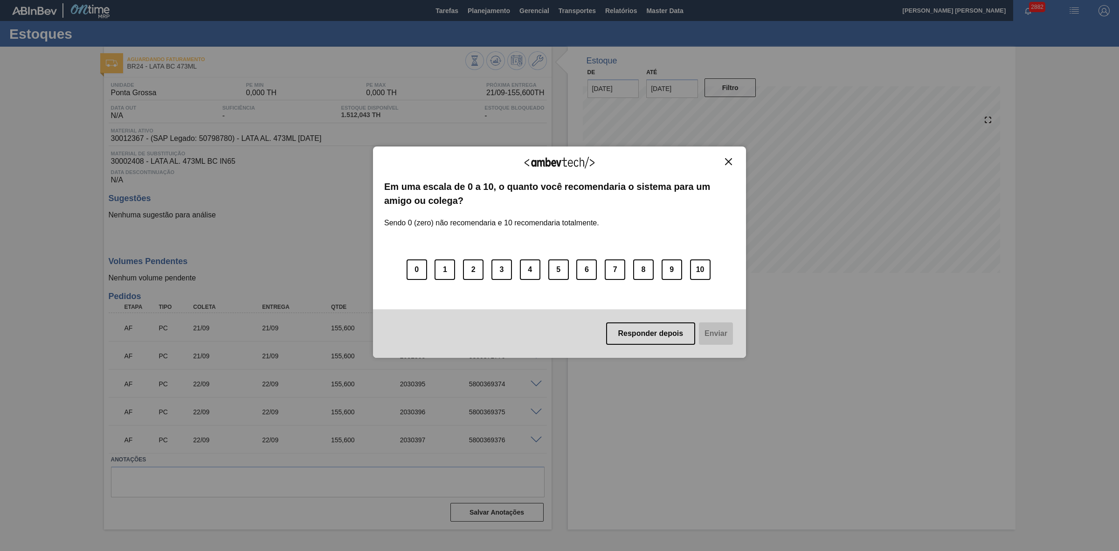
click at [728, 164] on img "Close" at bounding box center [728, 161] width 7 height 7
click at [731, 159] on img "Close" at bounding box center [728, 161] width 7 height 7
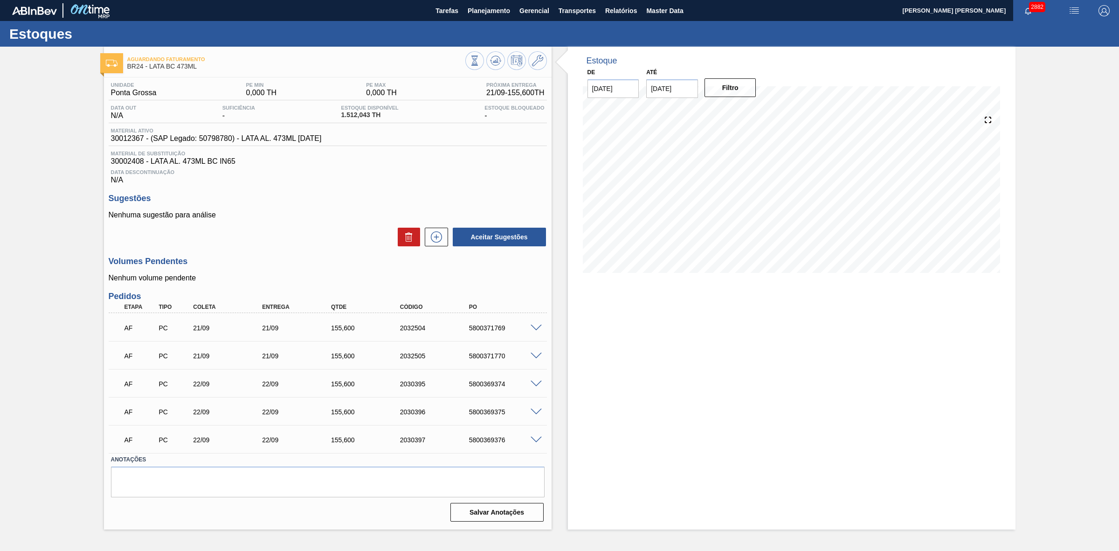
click at [403, 57] on span "Aguardando Faturamento" at bounding box center [296, 59] width 338 height 6
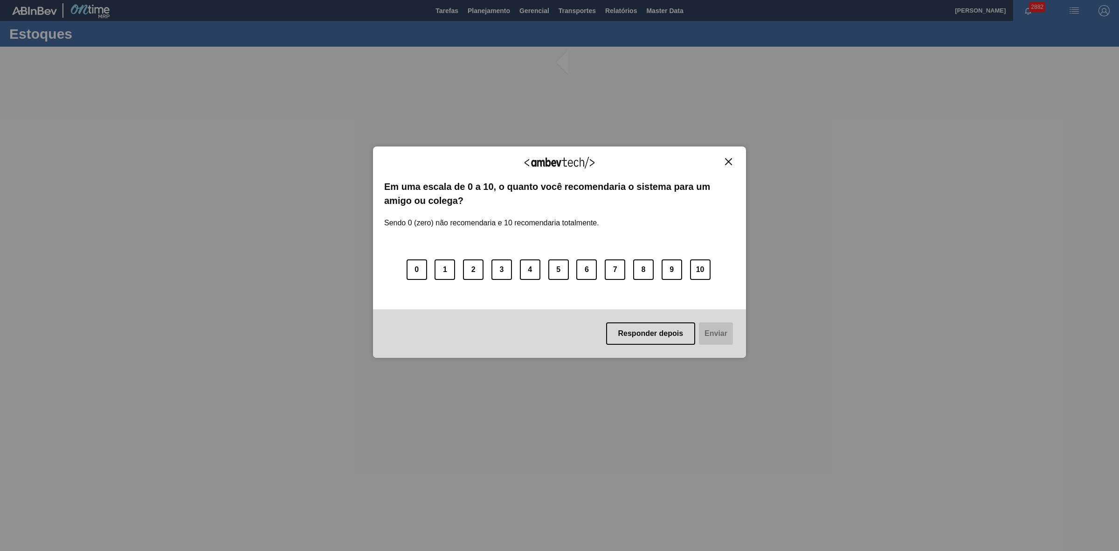
click at [727, 162] on img "Close" at bounding box center [728, 161] width 7 height 7
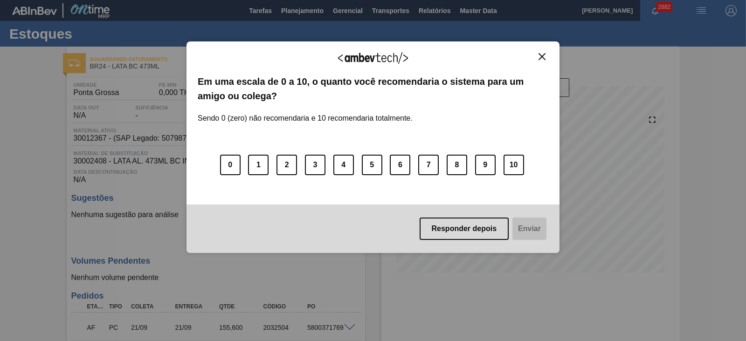
click at [541, 57] on img "Close" at bounding box center [542, 56] width 7 height 7
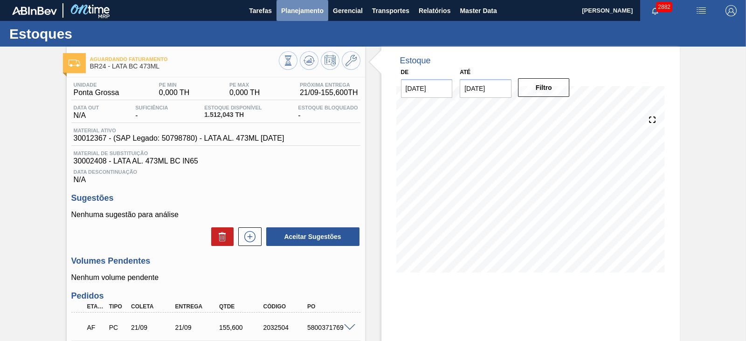
click at [314, 9] on span "Planejamento" at bounding box center [302, 10] width 42 height 11
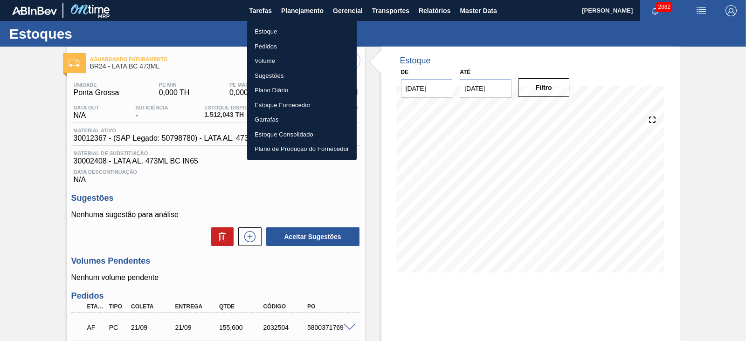
click at [330, 180] on div at bounding box center [373, 170] width 746 height 341
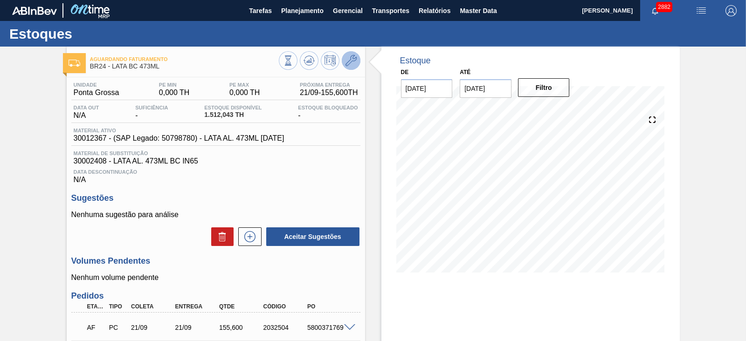
click at [346, 62] on icon at bounding box center [351, 60] width 11 height 11
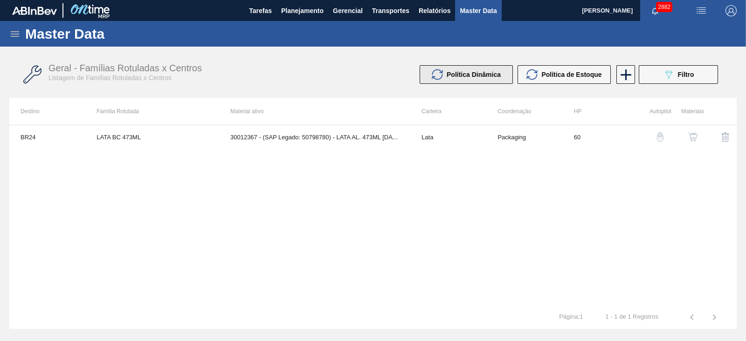
click at [499, 75] on span "Política Dinâmica" at bounding box center [474, 74] width 54 height 7
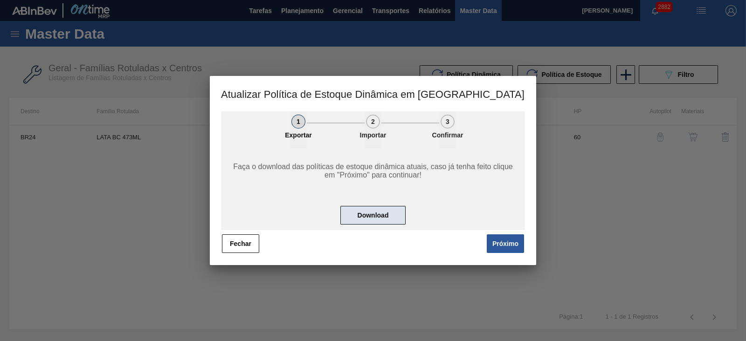
click at [381, 212] on button "Download" at bounding box center [372, 215] width 65 height 19
click at [246, 241] on button "Fechar" at bounding box center [240, 244] width 37 height 19
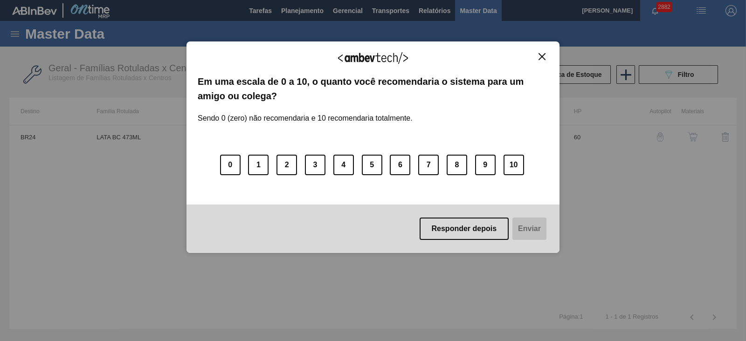
click at [541, 60] on div "Agradecemos seu feedback!" at bounding box center [373, 64] width 351 height 22
click at [542, 55] on img "Close" at bounding box center [542, 56] width 7 height 7
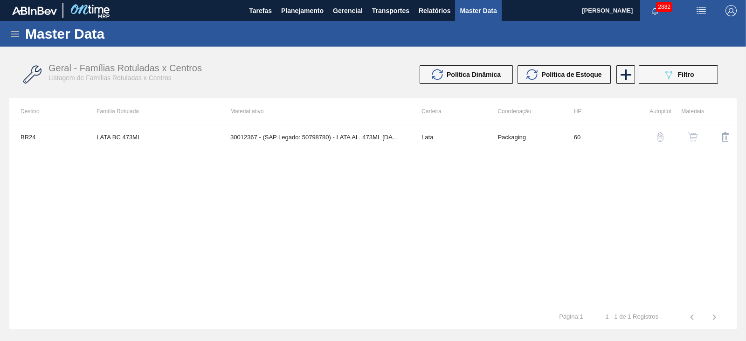
click at [14, 31] on icon at bounding box center [15, 34] width 8 height 6
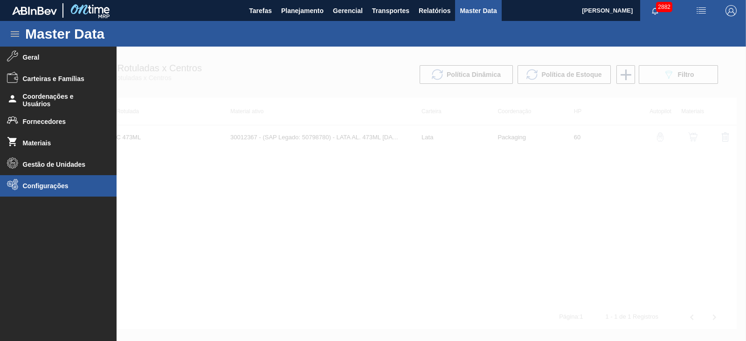
click at [41, 192] on li "Configurações" at bounding box center [58, 185] width 117 height 21
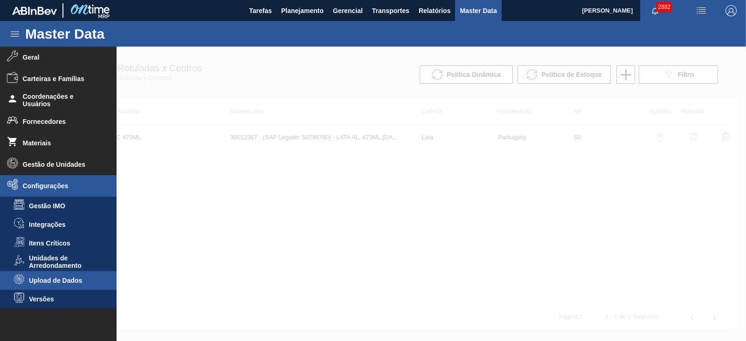
click at [65, 279] on span "Upload de Dados" at bounding box center [65, 280] width 72 height 7
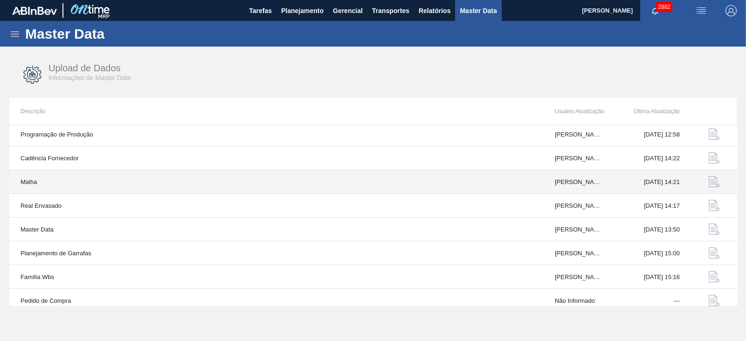
scroll to position [79, 0]
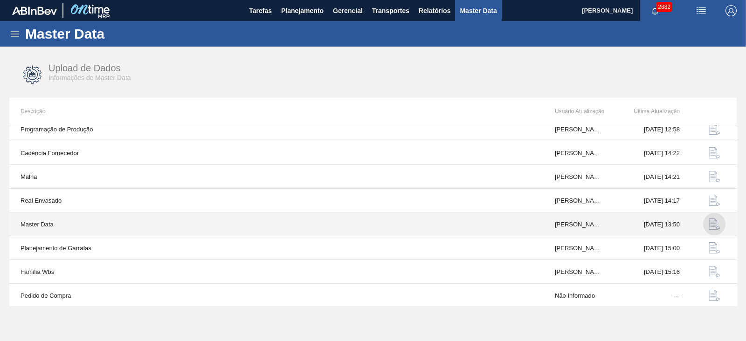
click at [711, 225] on img "button" at bounding box center [714, 224] width 11 height 11
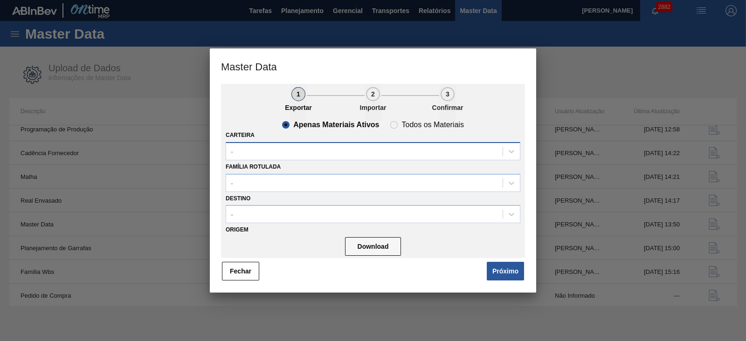
click at [306, 150] on div "-" at bounding box center [364, 152] width 277 height 14
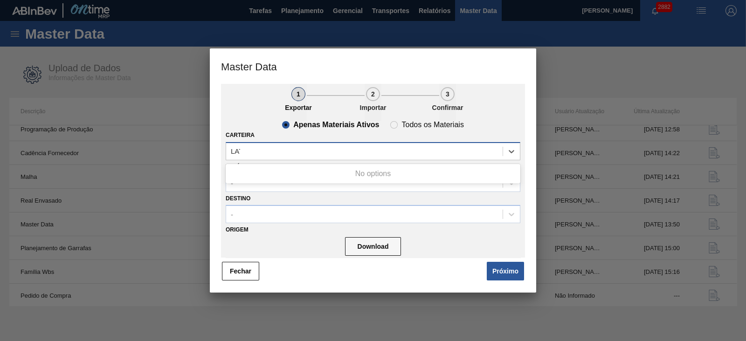
type input "LATA"
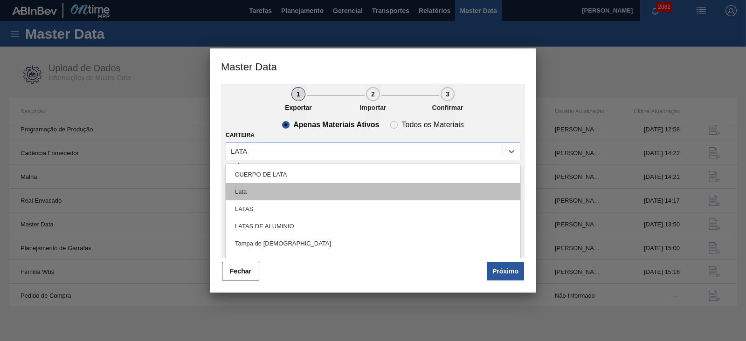
click at [255, 190] on div "Lata" at bounding box center [373, 191] width 295 height 17
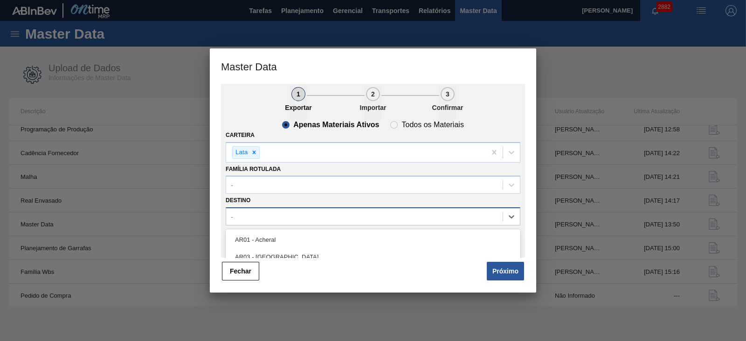
click at [291, 217] on div "-" at bounding box center [364, 217] width 277 height 14
type input "09"
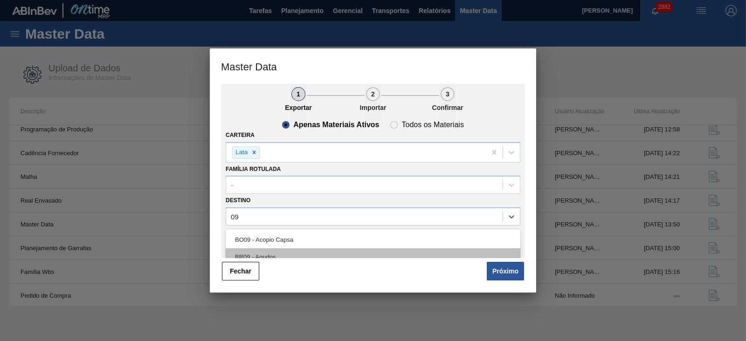
click at [269, 250] on div "BR09 - Agudos" at bounding box center [373, 257] width 295 height 17
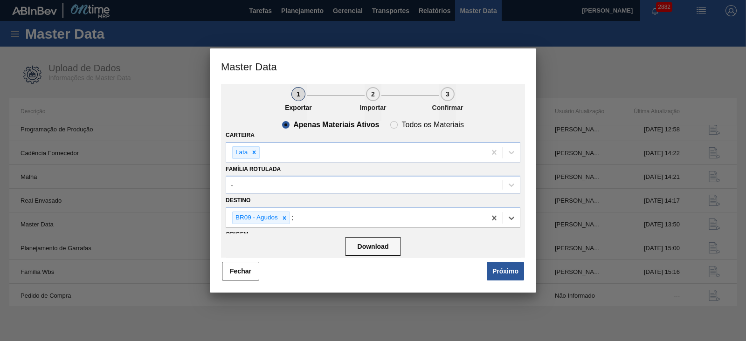
type input "21"
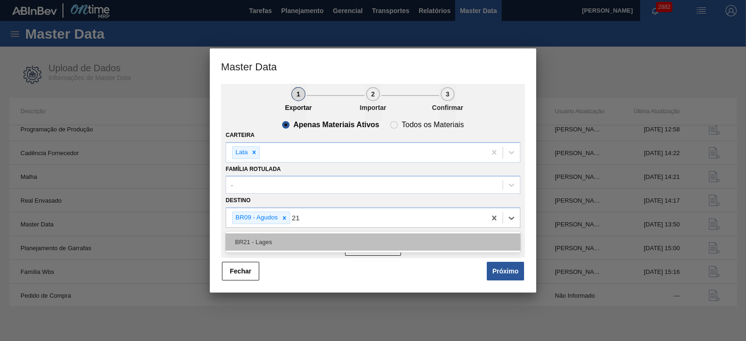
click at [280, 241] on div "BR21 - Lages" at bounding box center [373, 242] width 295 height 17
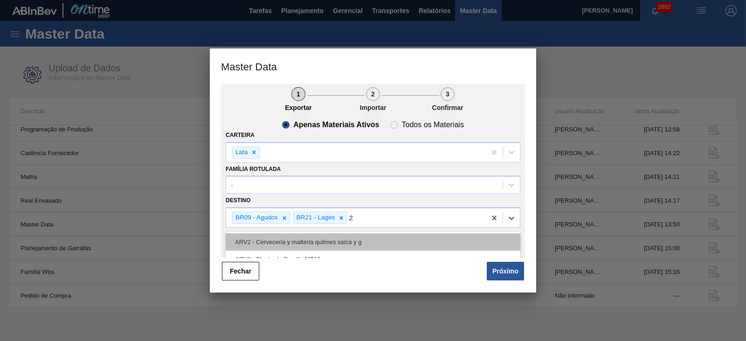
type input "22"
click at [298, 240] on div "BR22 - Viamão" at bounding box center [373, 242] width 295 height 17
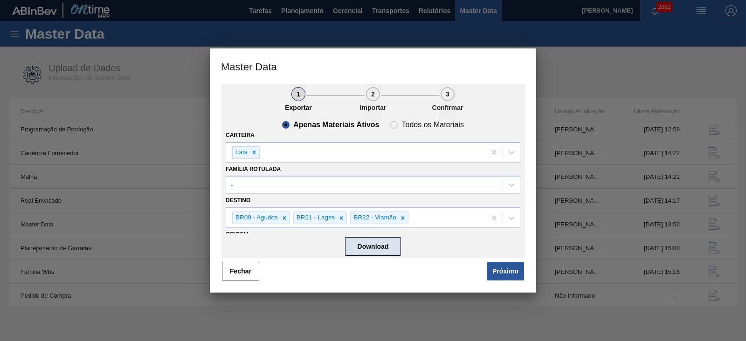
click at [380, 244] on button "Download" at bounding box center [373, 246] width 56 height 19
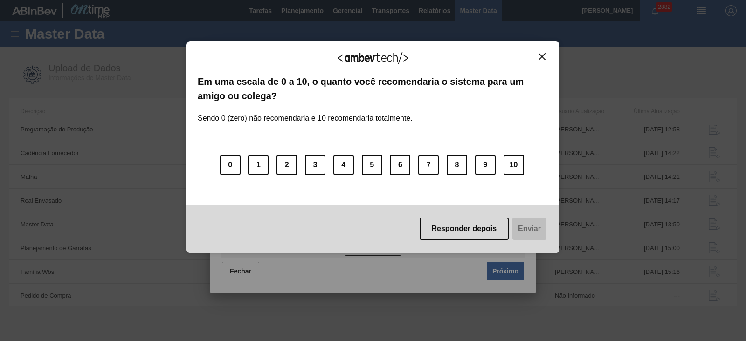
click at [541, 55] on img "Close" at bounding box center [542, 56] width 7 height 7
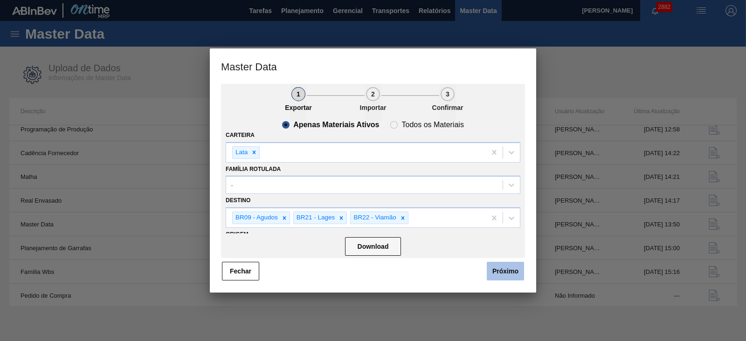
click at [501, 274] on button "Próximo" at bounding box center [505, 271] width 37 height 19
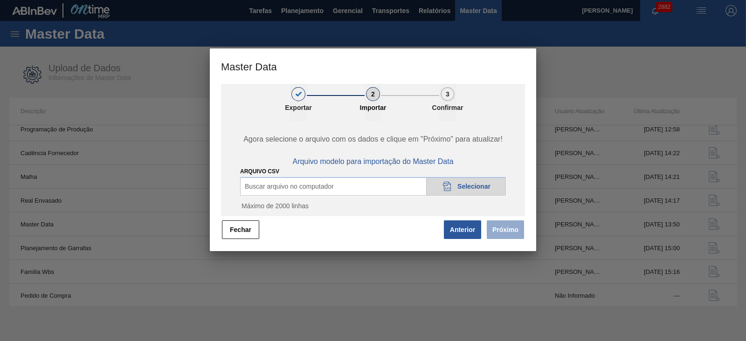
click at [471, 188] on span "Selecionar" at bounding box center [473, 186] width 33 height 7
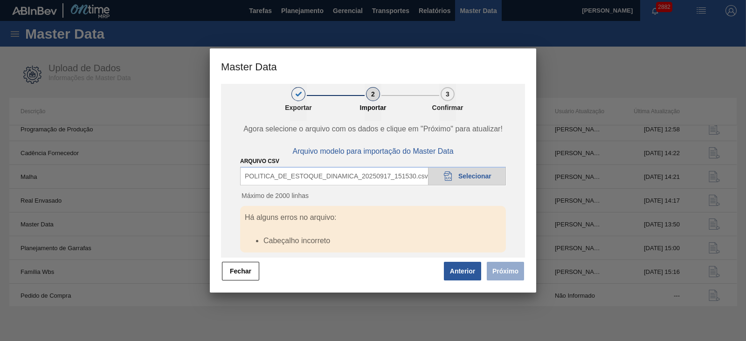
scroll to position [13, 0]
click at [458, 272] on button "Anterior" at bounding box center [462, 271] width 37 height 19
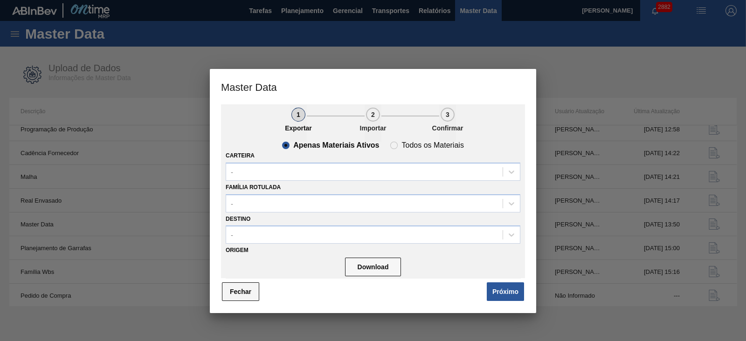
click at [244, 289] on button "Fechar" at bounding box center [240, 292] width 37 height 19
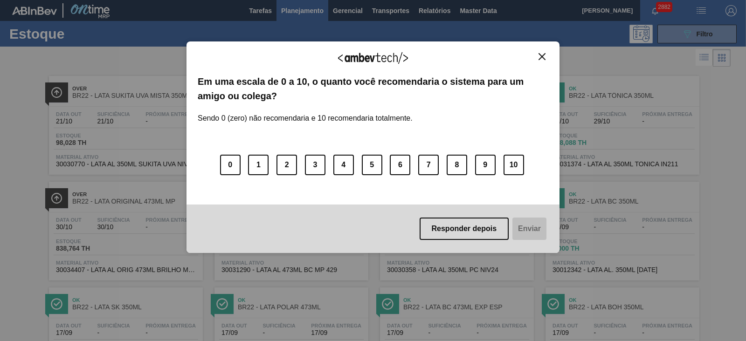
click at [542, 55] on img "Close" at bounding box center [542, 56] width 7 height 7
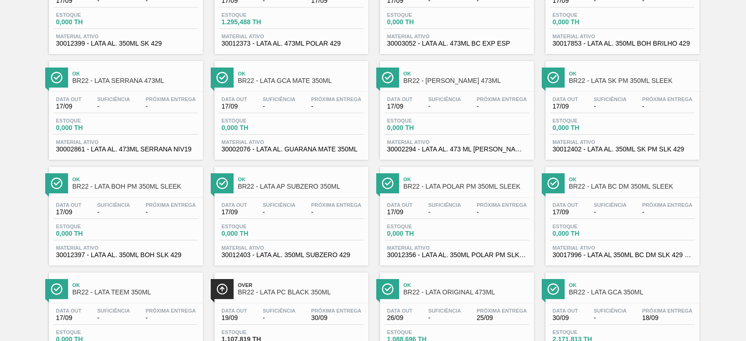
scroll to position [350, 0]
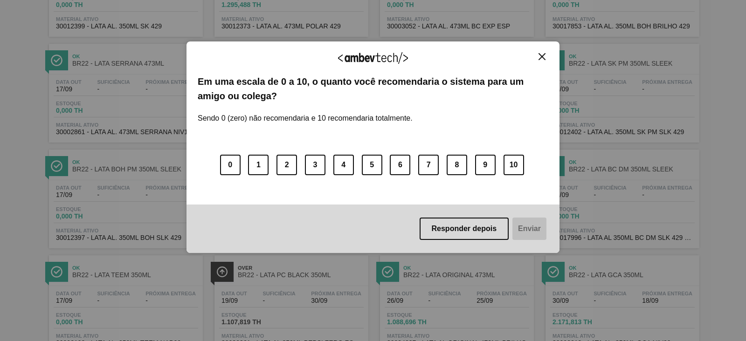
click at [540, 58] on img "Close" at bounding box center [542, 56] width 7 height 7
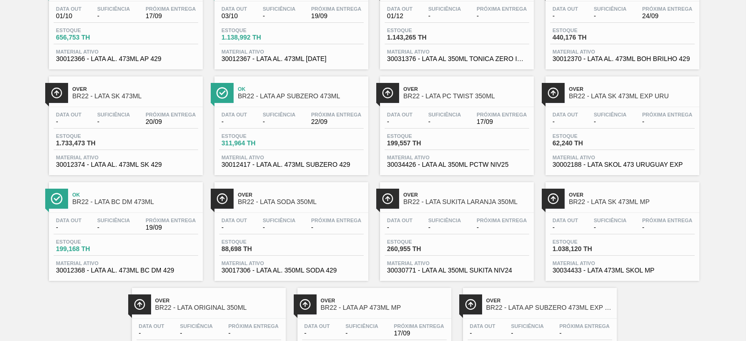
scroll to position [757, 0]
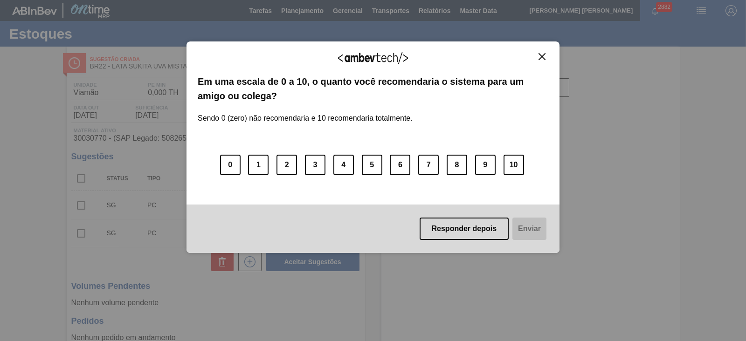
click at [544, 55] on img "Close" at bounding box center [542, 56] width 7 height 7
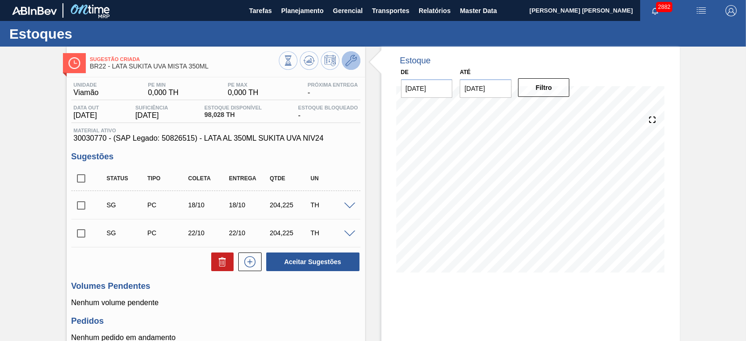
click at [354, 64] on icon at bounding box center [351, 60] width 11 height 11
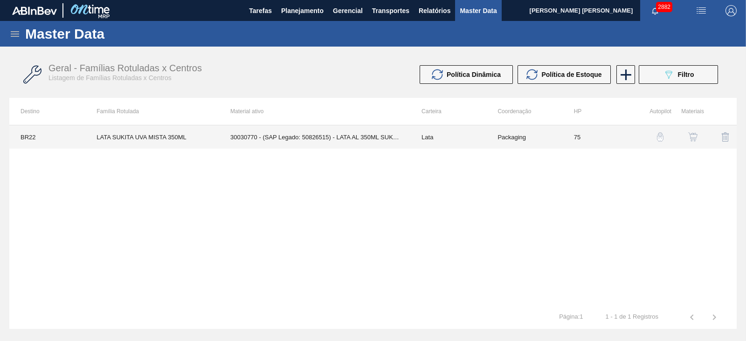
click at [359, 133] on td "30030770 - (SAP Legado: 50826515) - LATA AL 350ML SUKITA UVA NIV24" at bounding box center [314, 136] width 191 height 23
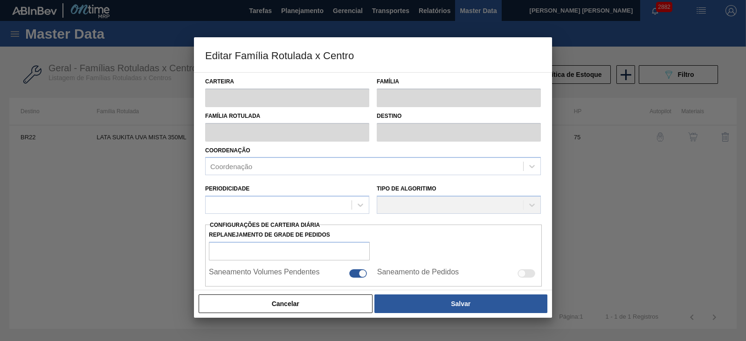
type input "Lata"
type input "LATA SUKITA UVA MISTA 350ML"
type input "BR22 - Viamão"
type input "0"
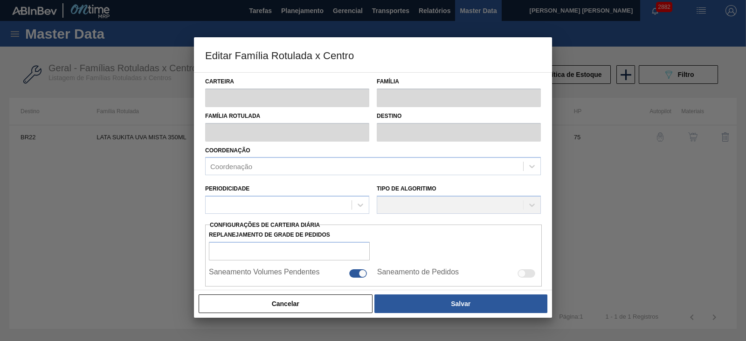
checkbox input "false"
type input "75"
type input "0"
type input "100"
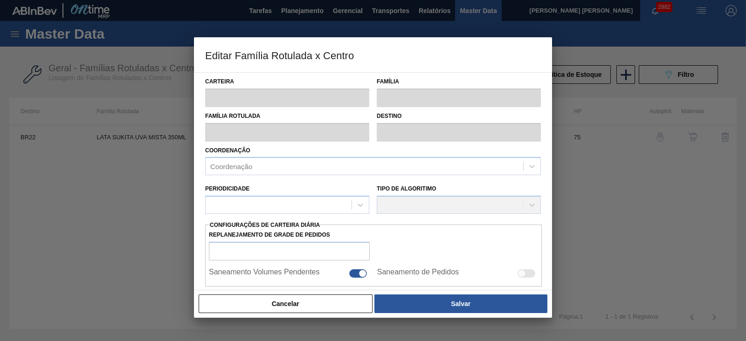
type input "0,000"
checkbox input "true"
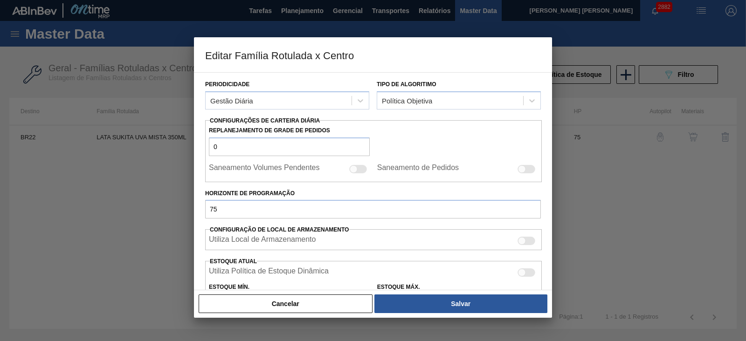
scroll to position [233, 0]
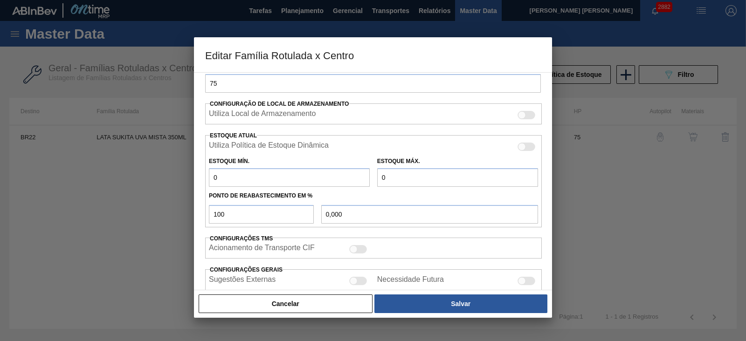
click at [522, 145] on div at bounding box center [522, 147] width 8 height 8
checkbox input "true"
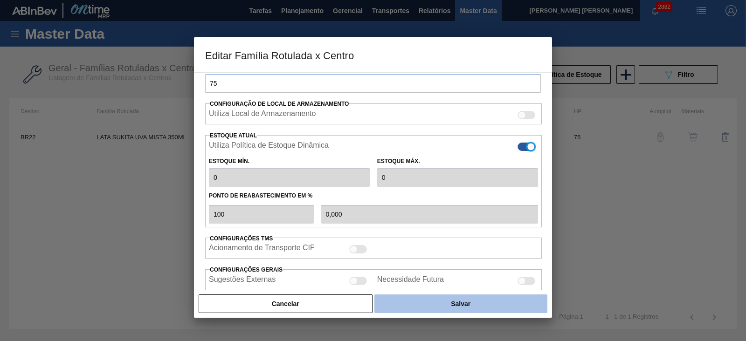
click at [462, 300] on button "Salvar" at bounding box center [460, 304] width 173 height 19
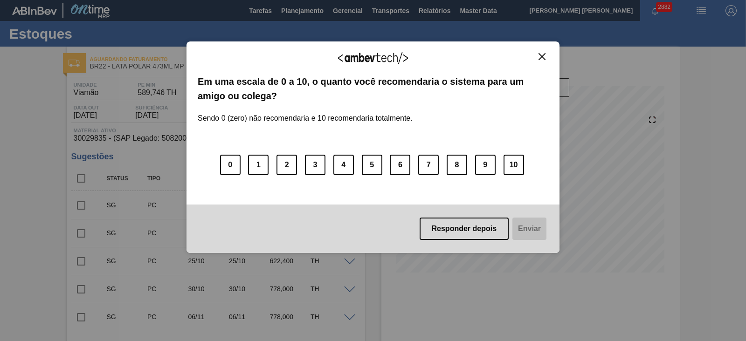
click at [543, 53] on img "Close" at bounding box center [542, 56] width 7 height 7
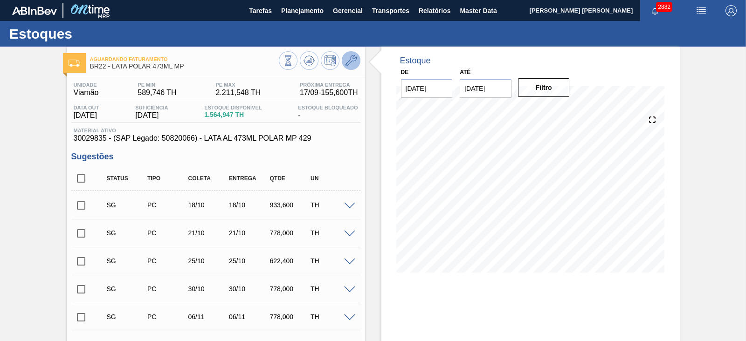
click at [346, 59] on icon at bounding box center [351, 60] width 11 height 11
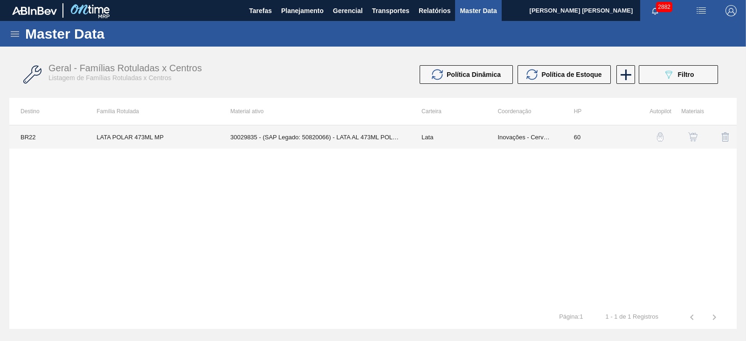
click at [369, 138] on td "30029835 - (SAP Legado: 50820066) - LATA AL 473ML POLAR MP 429" at bounding box center [314, 136] width 191 height 23
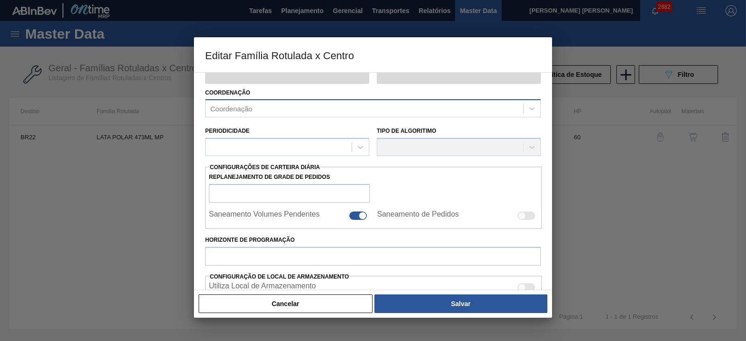
type input "Lata"
type input "LATA POLAR 473ML MP"
type input "BR22 - Viamão"
type input "0"
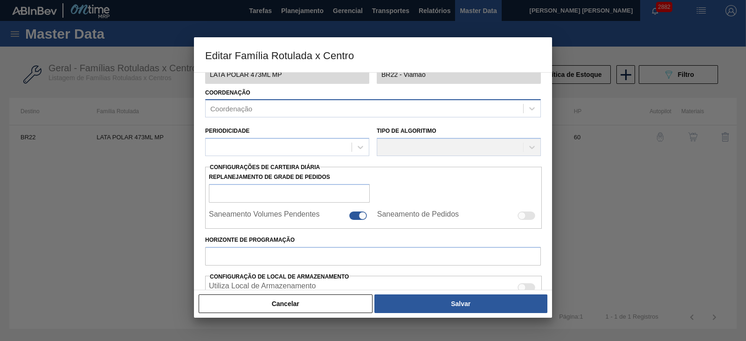
checkbox input "false"
type input "60"
type input "589,746"
type input "2.211,548"
type input "45"
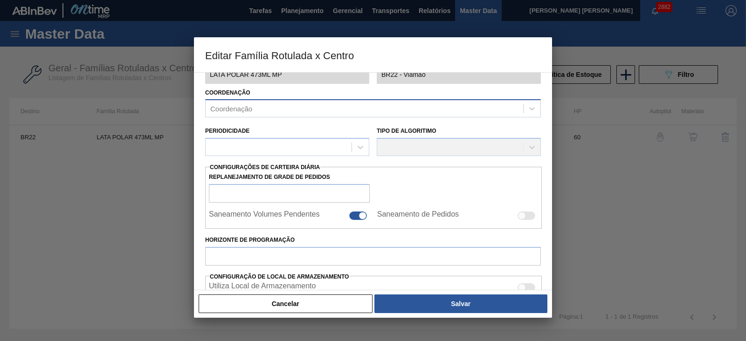
type input "1.319,557"
checkbox input "true"
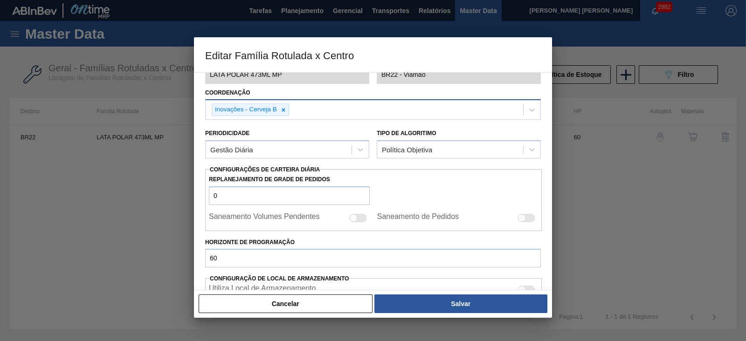
scroll to position [175, 0]
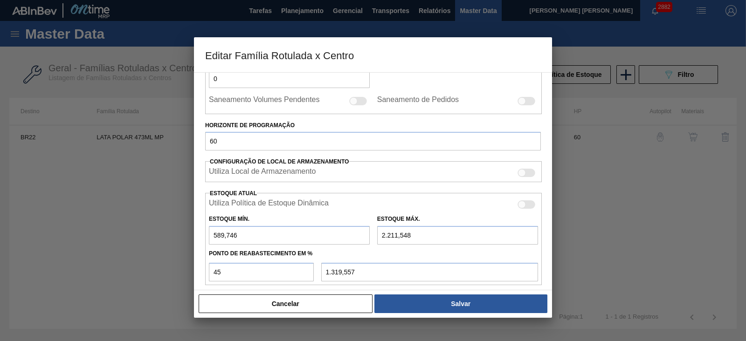
click at [525, 204] on div at bounding box center [527, 205] width 18 height 8
checkbox input "true"
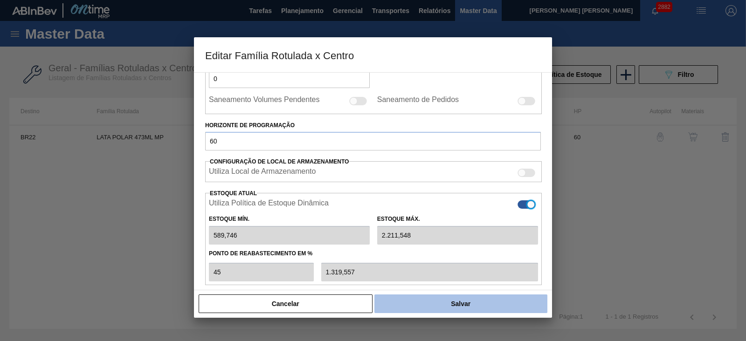
click at [480, 299] on button "Salvar" at bounding box center [460, 304] width 173 height 19
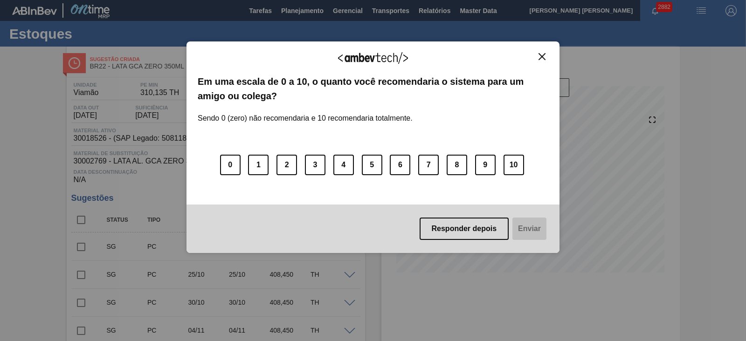
click at [542, 55] on img "Close" at bounding box center [542, 56] width 7 height 7
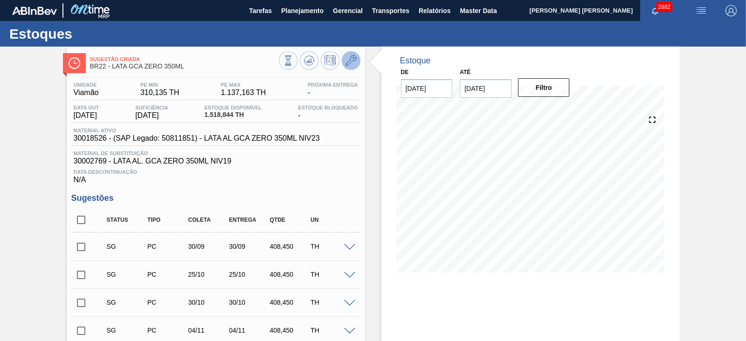
click at [350, 60] on icon at bounding box center [351, 60] width 11 height 11
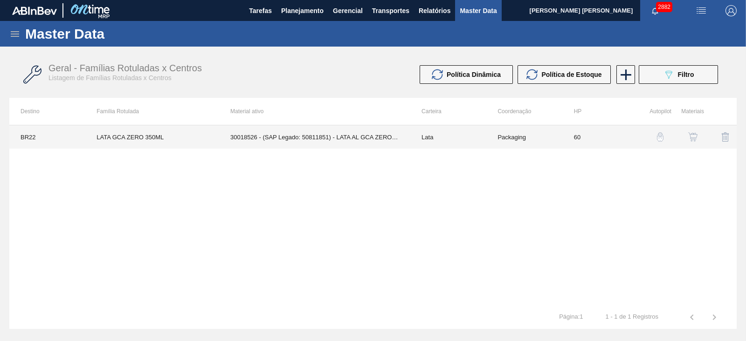
click at [378, 138] on td "30018526 - (SAP Legado: 50811851) - LATA AL GCA ZERO 350ML NIV23" at bounding box center [314, 136] width 191 height 23
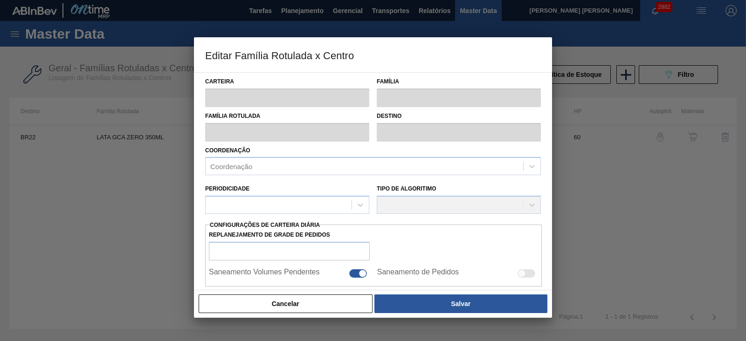
type input "Lata"
type input "LATA GCA ZERO 350ML"
type input "BR22 - Viamão"
type input "0"
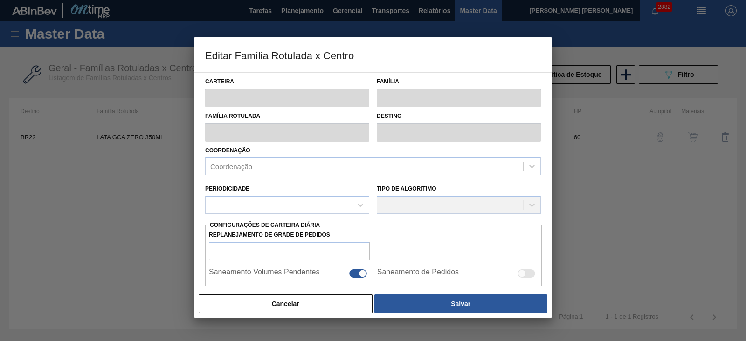
checkbox input "false"
type input "60"
type input "310,135"
type input "1.137,163"
type input "44"
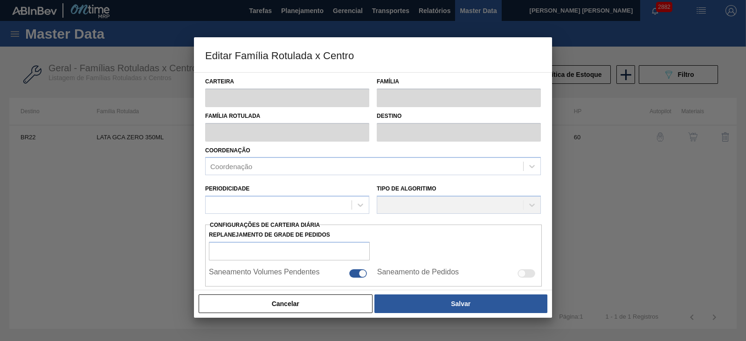
type input "674,027"
checkbox input "true"
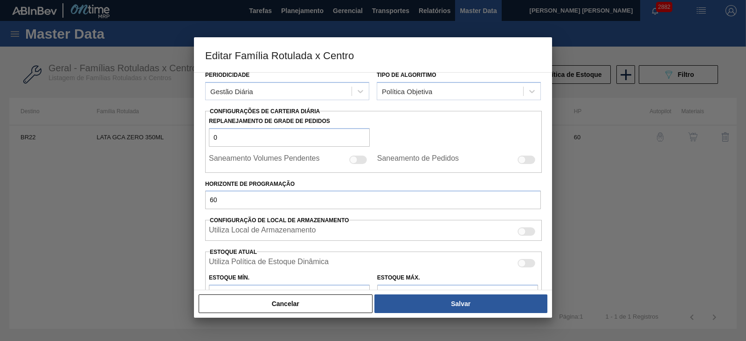
scroll to position [175, 0]
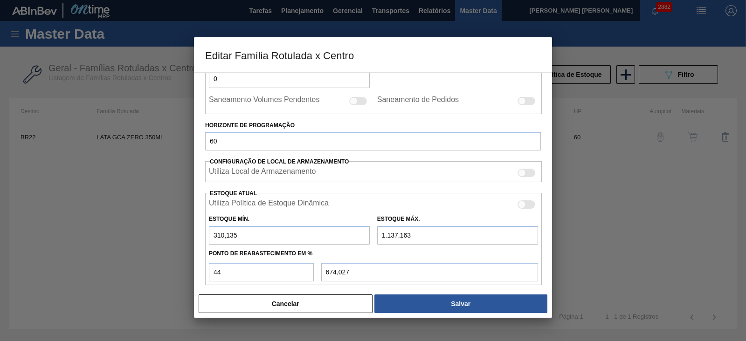
click at [529, 204] on div at bounding box center [527, 205] width 18 height 8
checkbox input "true"
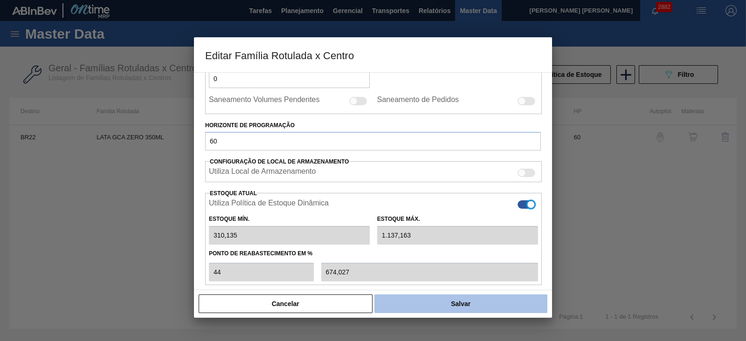
click at [455, 307] on button "Salvar" at bounding box center [460, 304] width 173 height 19
click at [473, 299] on button "Salvar" at bounding box center [460, 304] width 173 height 19
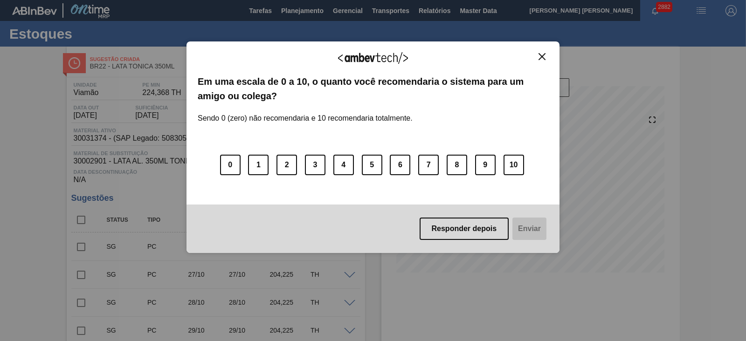
click at [540, 57] on img "Close" at bounding box center [542, 56] width 7 height 7
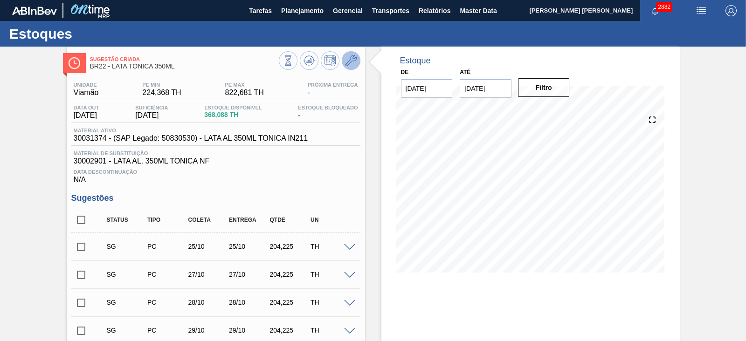
click at [350, 65] on icon at bounding box center [351, 60] width 11 height 11
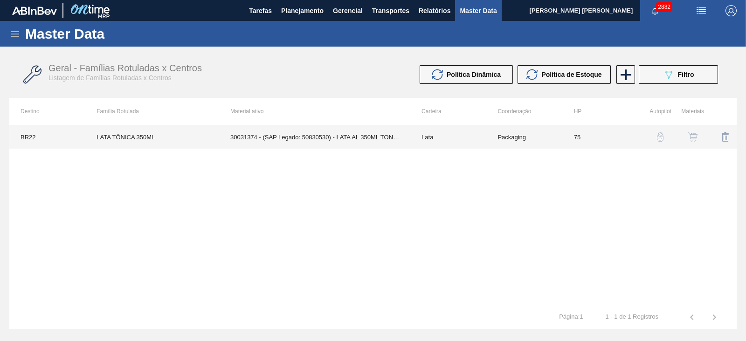
click at [382, 135] on td "30031374 - (SAP Legado: 50830530) - LATA AL 350ML TONICA IN211" at bounding box center [314, 136] width 191 height 23
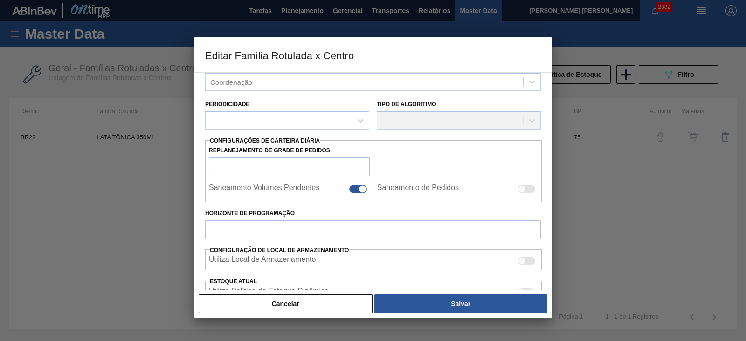
scroll to position [175, 0]
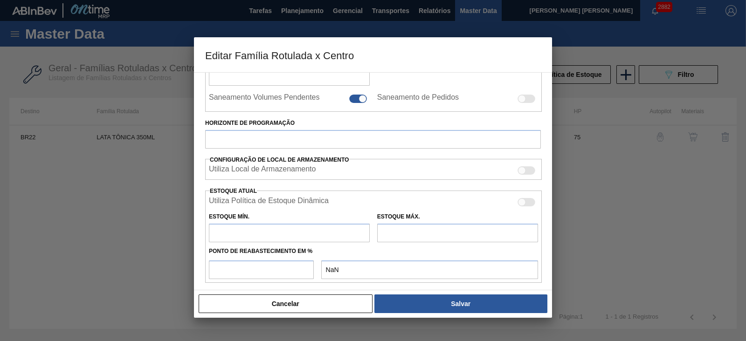
click at [522, 203] on div at bounding box center [522, 203] width 8 height 8
checkbox input "true"
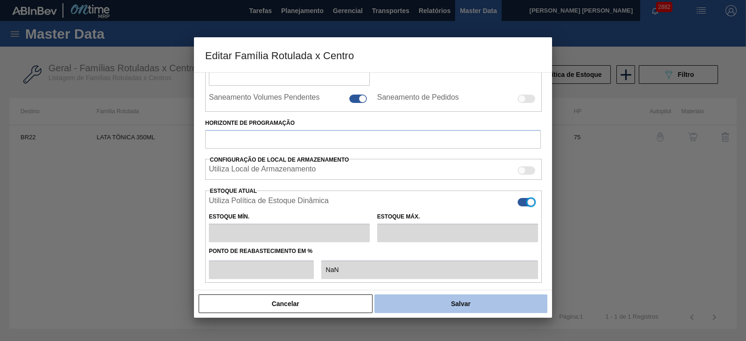
click at [453, 302] on button "Salvar" at bounding box center [460, 304] width 173 height 19
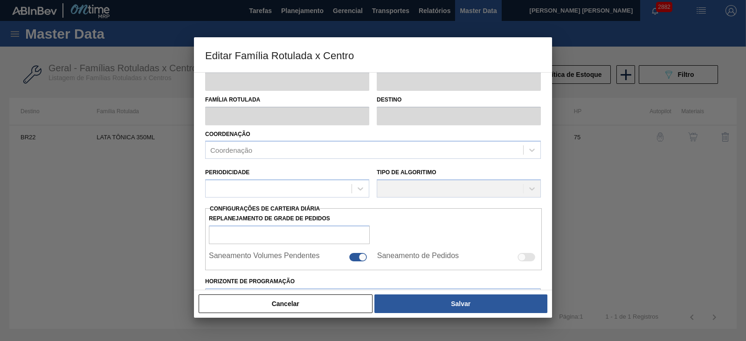
scroll to position [0, 0]
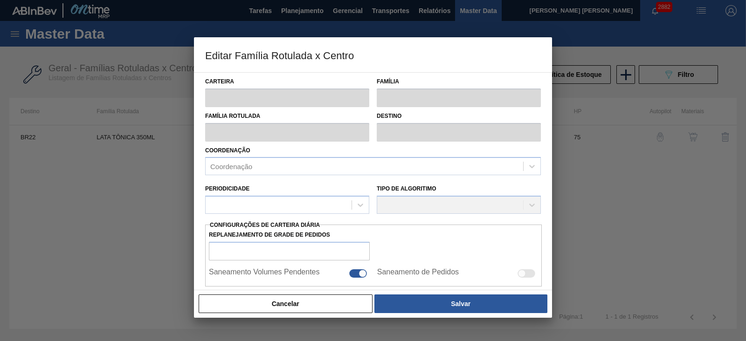
type input "Lata"
type input "LATA TÔNICA 350ML"
type input "BR22 - Viamão"
type input "0"
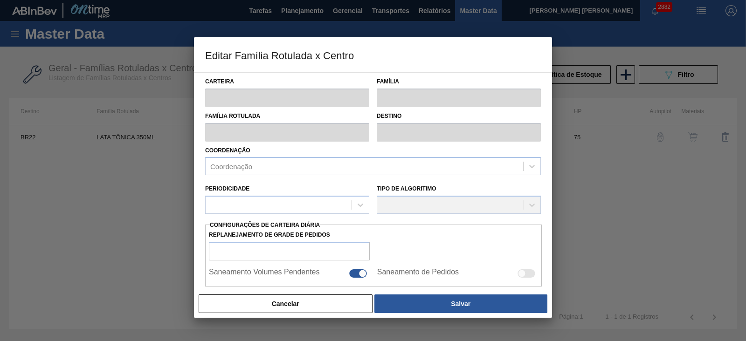
checkbox input "false"
type input "75"
checkbox input "false"
type input "224,368"
type input "822,681"
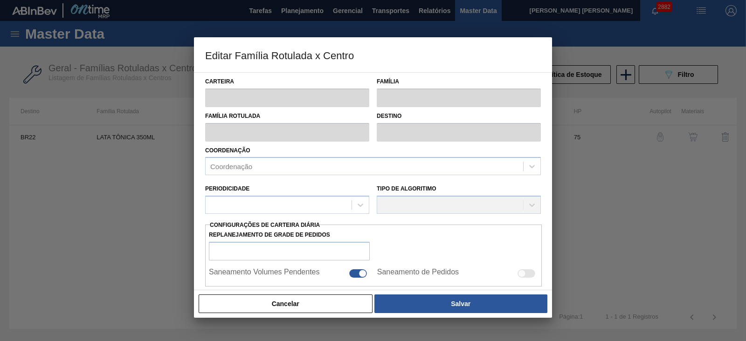
type input "44"
type input "487,626"
checkbox input "true"
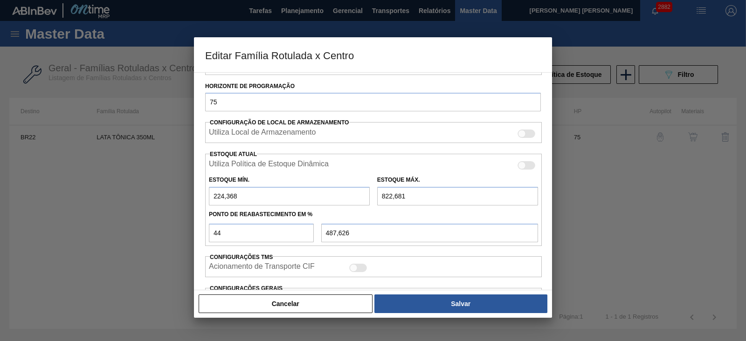
scroll to position [233, 0]
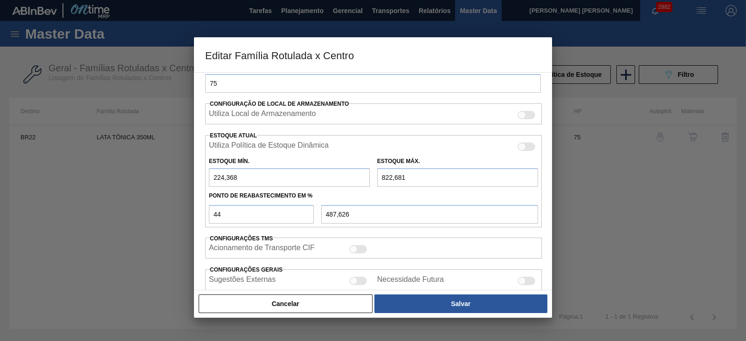
click at [533, 145] on div at bounding box center [527, 147] width 18 height 8
checkbox input "true"
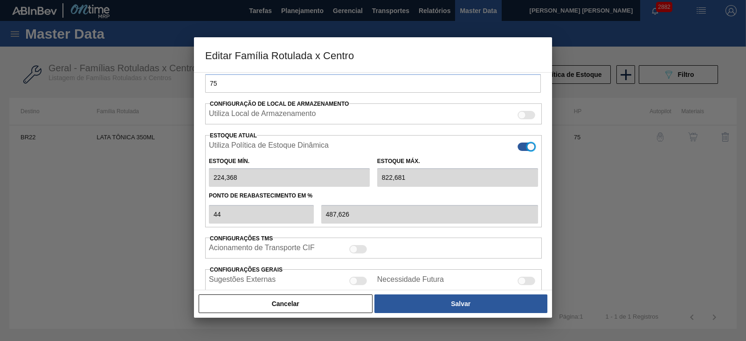
scroll to position [0, 0]
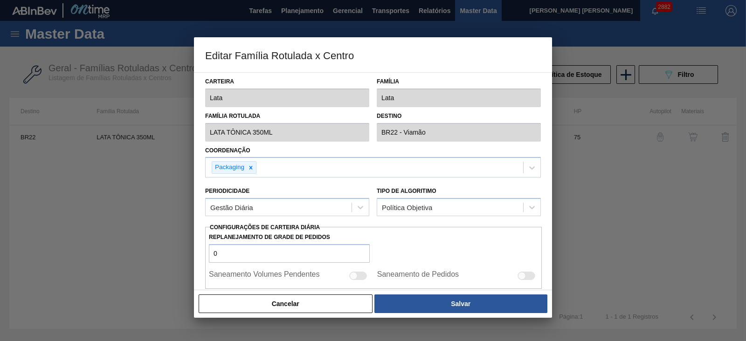
type input "0"
type input "0,000"
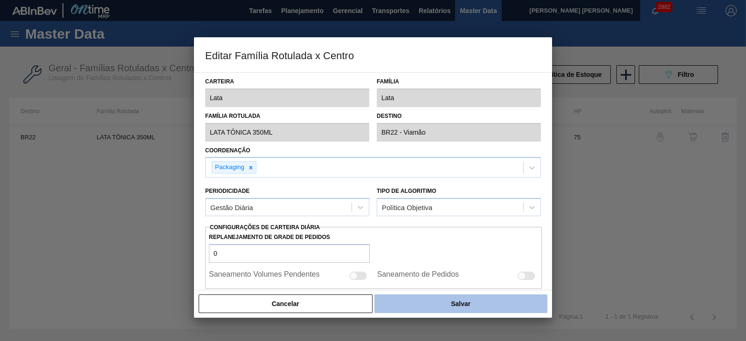
click at [485, 302] on button "Salvar" at bounding box center [460, 304] width 173 height 19
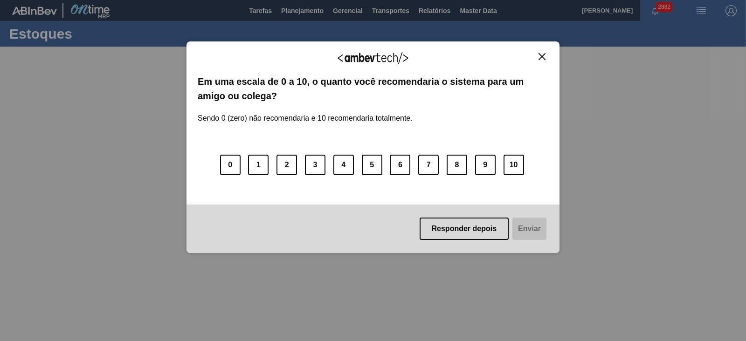
click at [542, 56] on img "Close" at bounding box center [542, 56] width 7 height 7
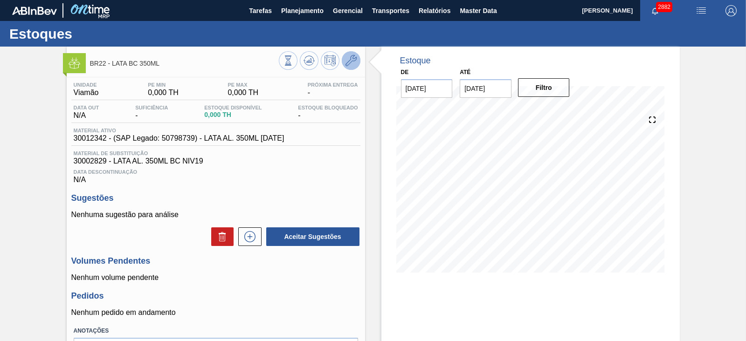
click at [350, 67] on button at bounding box center [351, 60] width 19 height 19
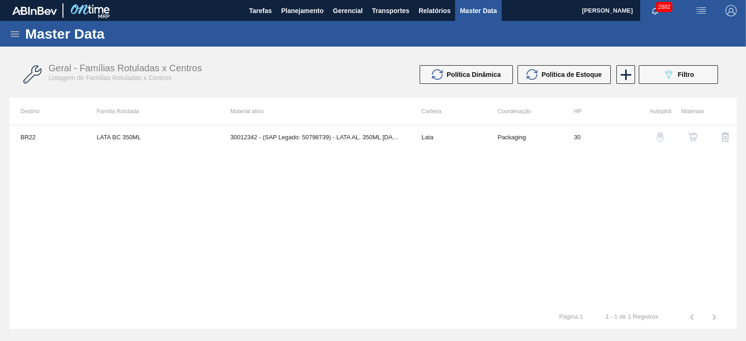
click at [693, 132] on img "button" at bounding box center [692, 136] width 9 height 9
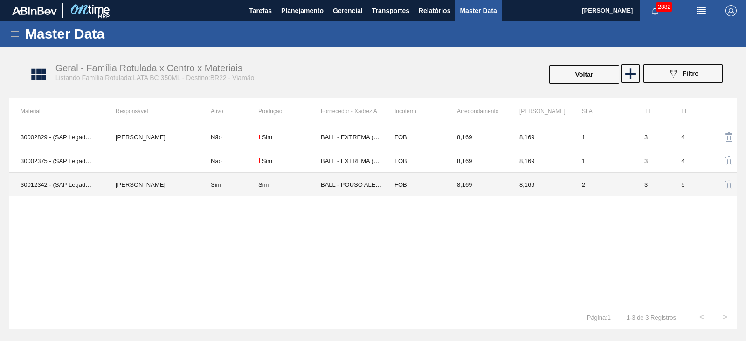
click at [242, 181] on td "Sim" at bounding box center [229, 185] width 59 height 24
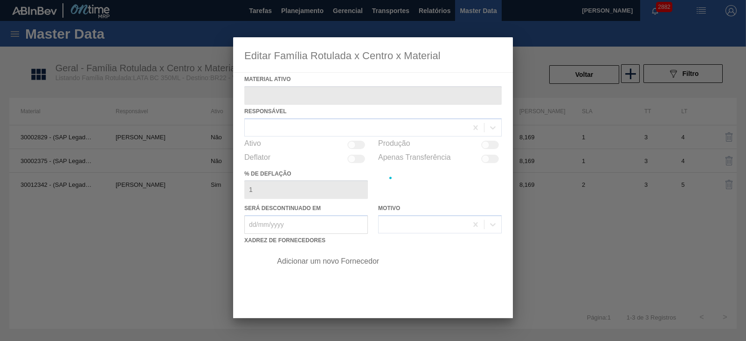
type ativo "30012342 - (SAP Legado: 50798739) - LATA AL. 350ML [DATE]"
checkbox input "true"
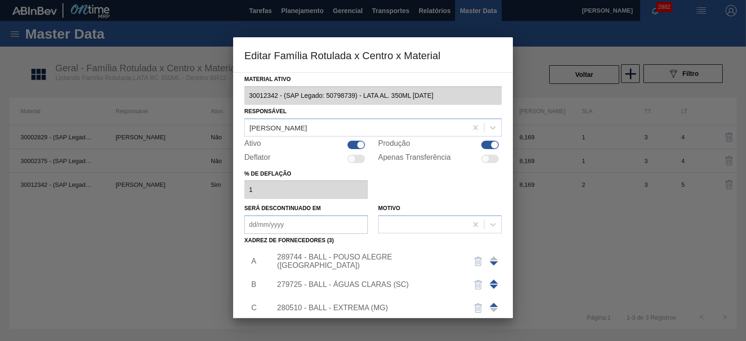
click at [355, 145] on div at bounding box center [356, 145] width 18 height 8
checkbox input "false"
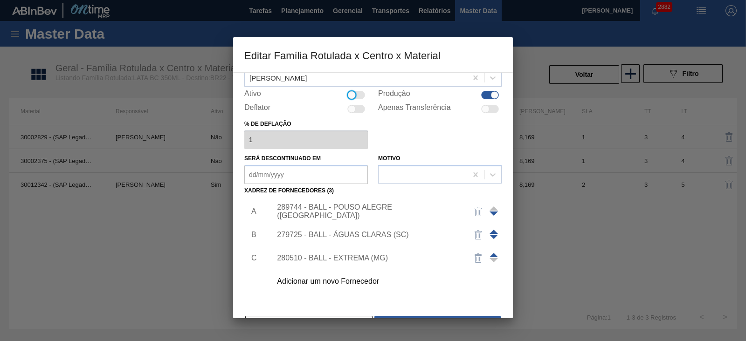
scroll to position [78, 0]
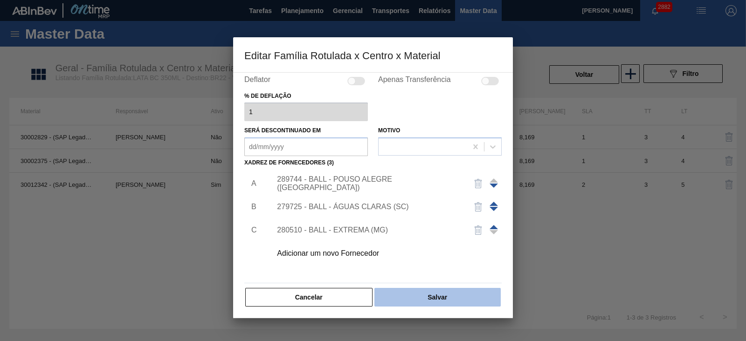
click at [450, 292] on button "Salvar" at bounding box center [437, 297] width 126 height 19
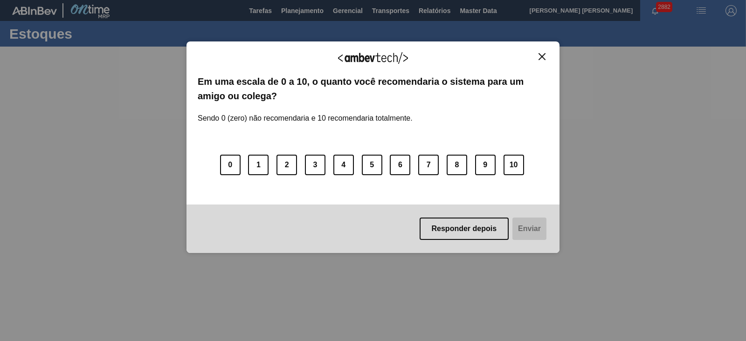
click at [542, 58] on img "Close" at bounding box center [542, 56] width 7 height 7
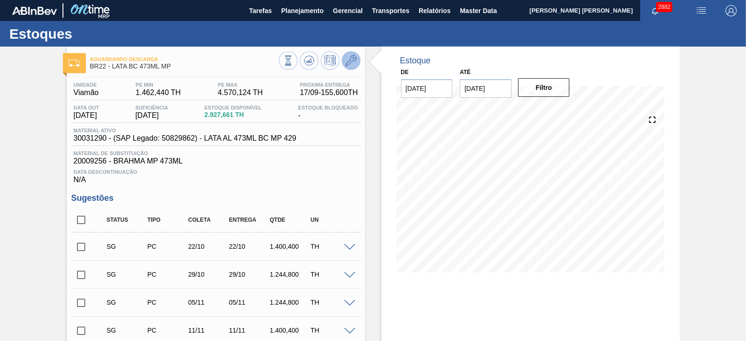
click at [347, 68] on button at bounding box center [351, 60] width 19 height 19
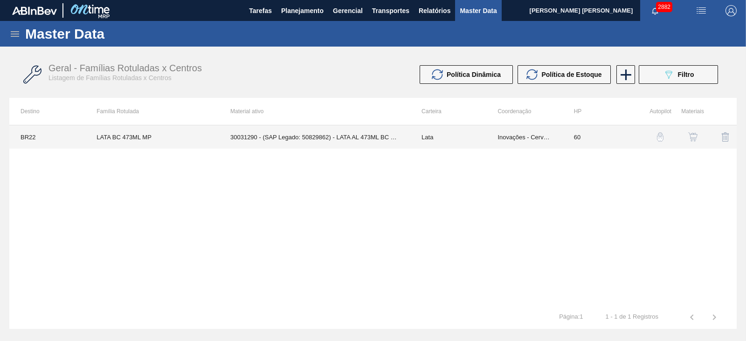
click at [373, 138] on td "30031290 - (SAP Legado: 50829862) - LATA AL 473ML BC MP 429" at bounding box center [314, 136] width 191 height 23
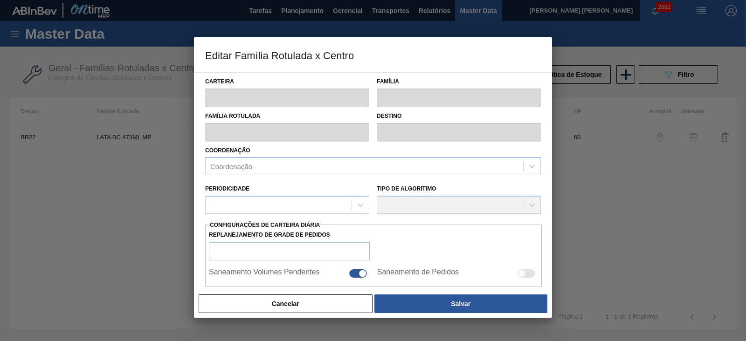
type input "Lata"
type input "LATA BC 473ML MP"
type input "BR22 - Viamão"
type input "0"
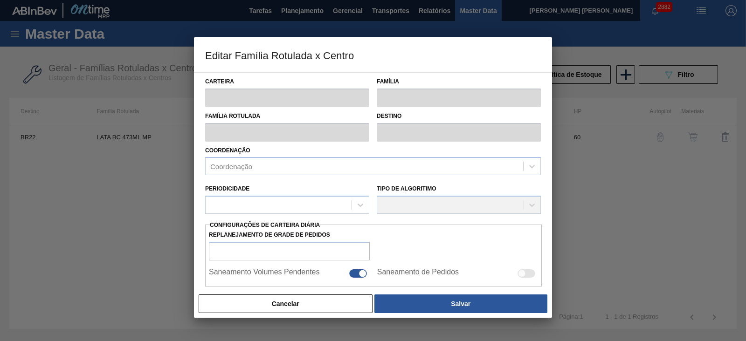
checkbox input "false"
type input "60"
type input "1.462,44"
type input "4.570,124"
type input "41"
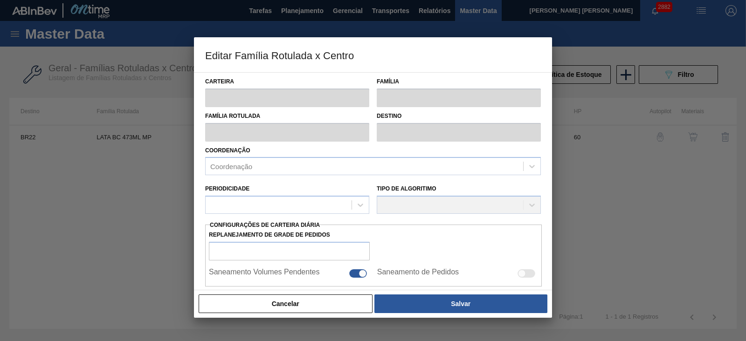
type input "2.736,590"
checkbox input "true"
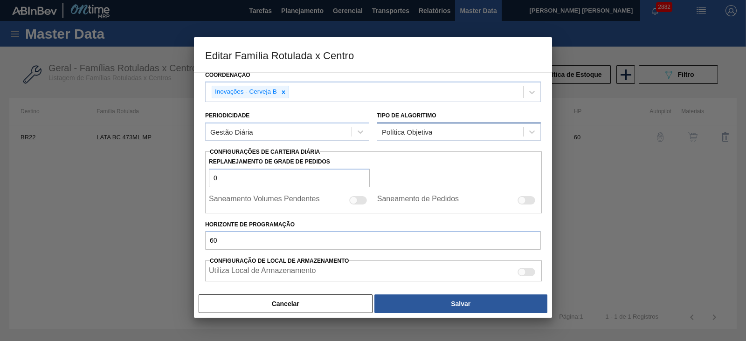
scroll to position [175, 0]
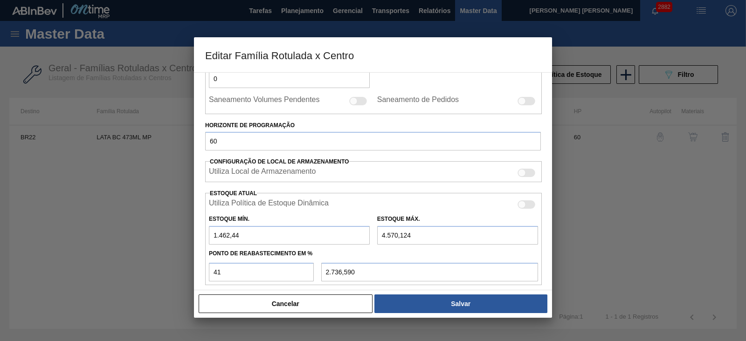
click at [524, 206] on div at bounding box center [527, 205] width 18 height 8
checkbox input "true"
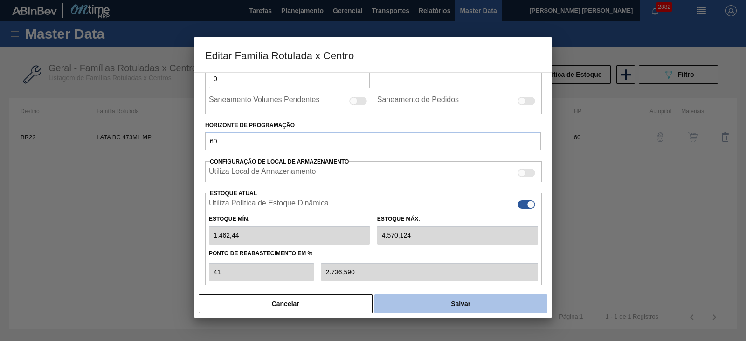
click at [467, 307] on button "Salvar" at bounding box center [460, 304] width 173 height 19
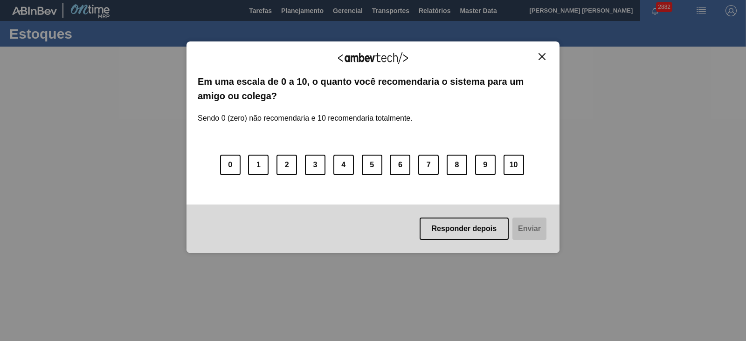
click at [546, 54] on img "Close" at bounding box center [542, 56] width 7 height 7
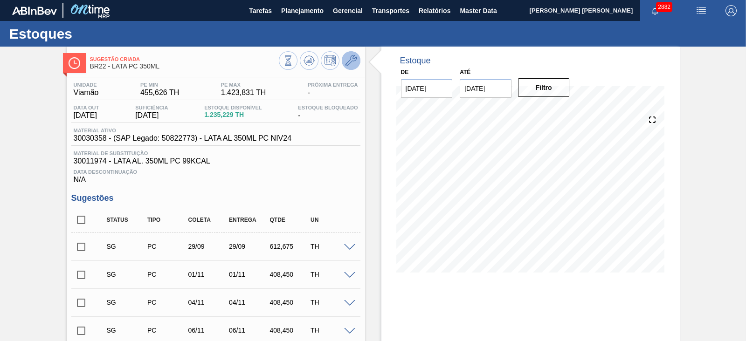
click at [352, 64] on icon at bounding box center [351, 60] width 11 height 11
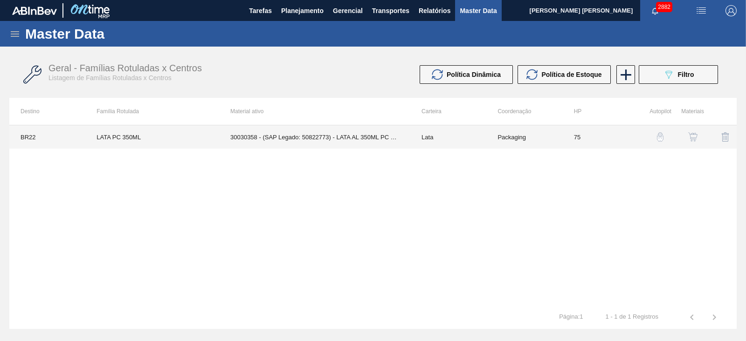
click at [352, 139] on td "30030358 - (SAP Legado: 50822773) - LATA AL 350ML PC NIV24" at bounding box center [314, 136] width 191 height 23
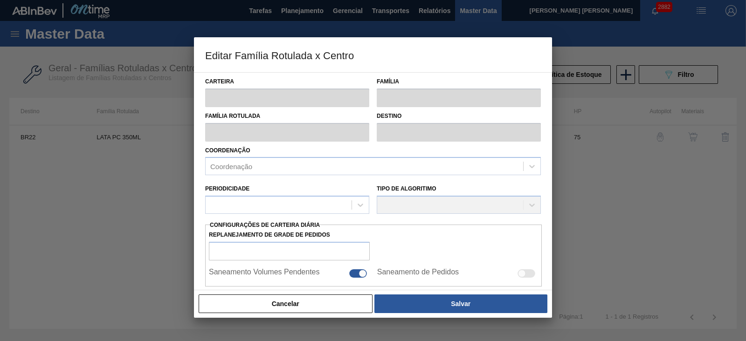
type input "Lata"
type input "LATA PC 350ML"
type input "BR22 - Viamão"
type input "0"
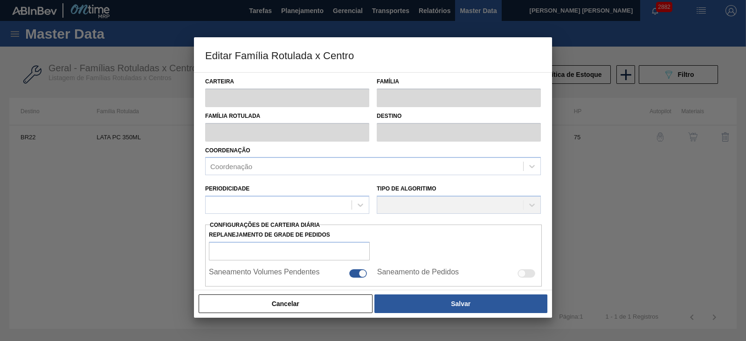
checkbox input "false"
type input "75"
type input "455,626"
type input "1.423,831"
type input "41"
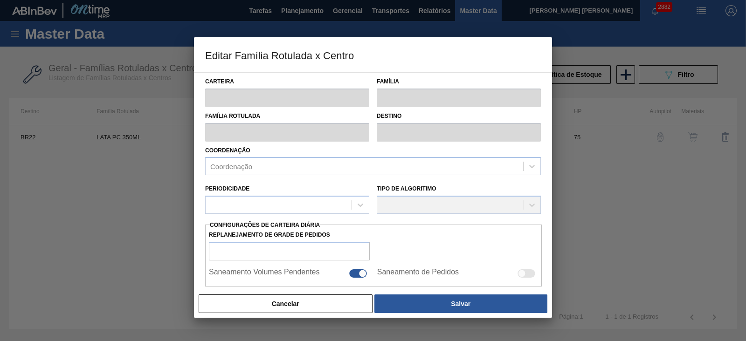
type input "852,590"
checkbox input "true"
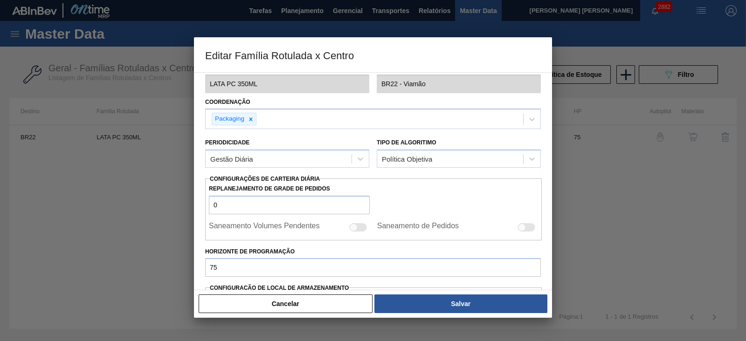
scroll to position [116, 0]
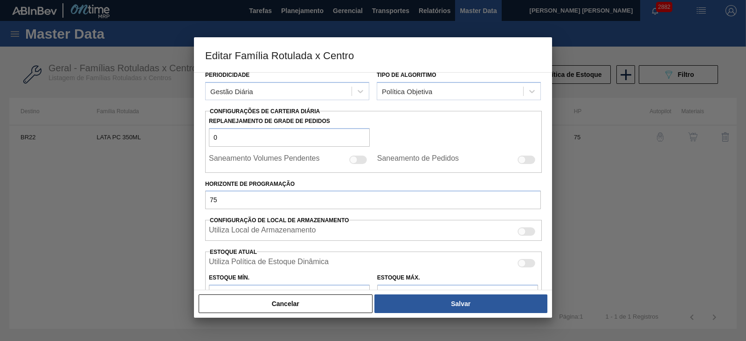
click at [526, 262] on div at bounding box center [527, 263] width 18 height 8
checkbox input "true"
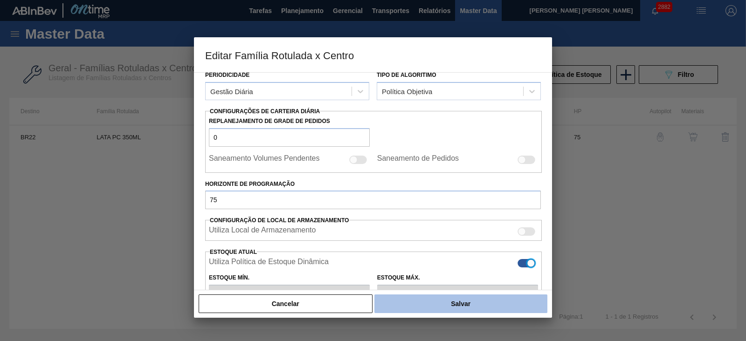
click at [494, 300] on button "Salvar" at bounding box center [460, 304] width 173 height 19
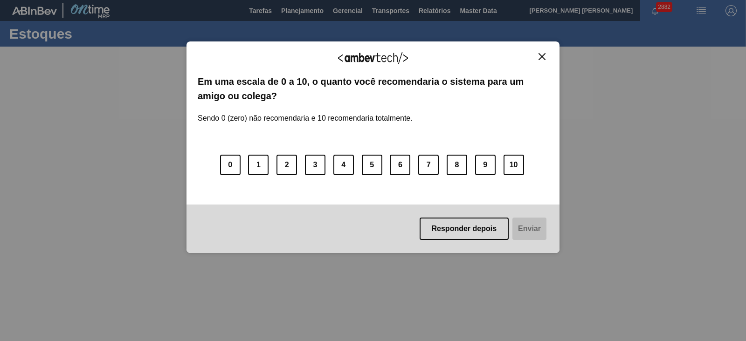
click at [544, 54] on img "Close" at bounding box center [542, 56] width 7 height 7
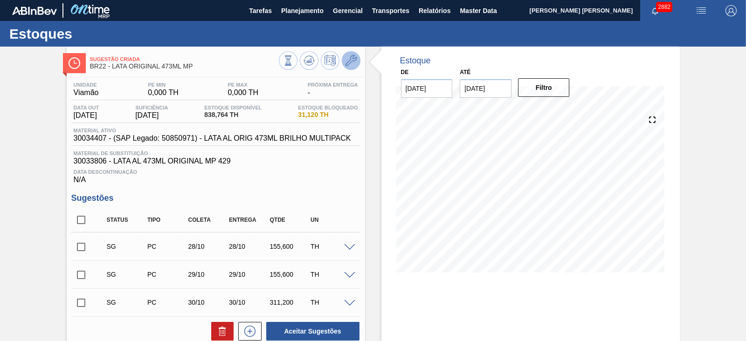
click at [358, 62] on button at bounding box center [351, 60] width 19 height 19
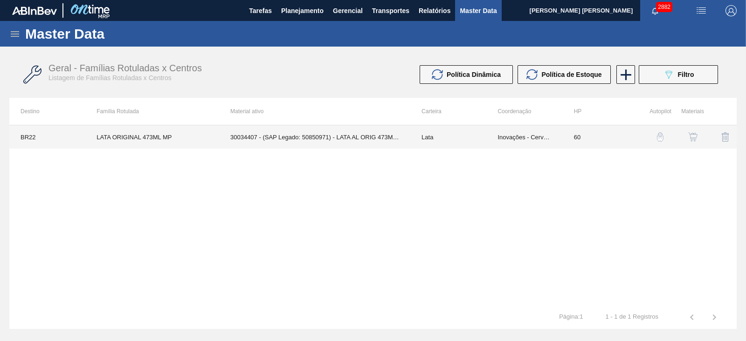
click at [348, 134] on td "30034407 - (SAP Legado: 50850971) - LATA AL ORIG 473ML BRILHO MULTIPACK" at bounding box center [314, 136] width 191 height 23
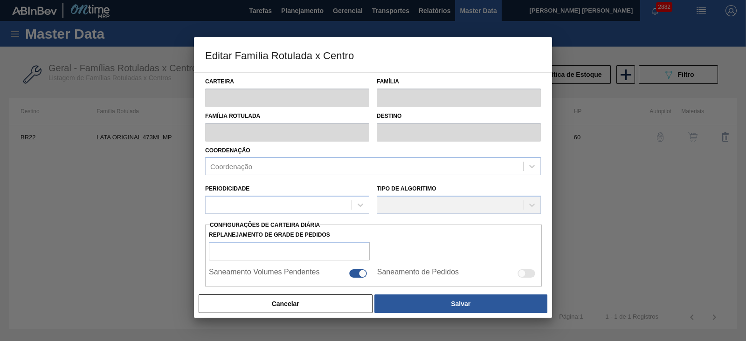
type input "Lata"
type input "LATA ORIGINAL 473ML MP"
type input "BR22 - Viamão"
type input "0"
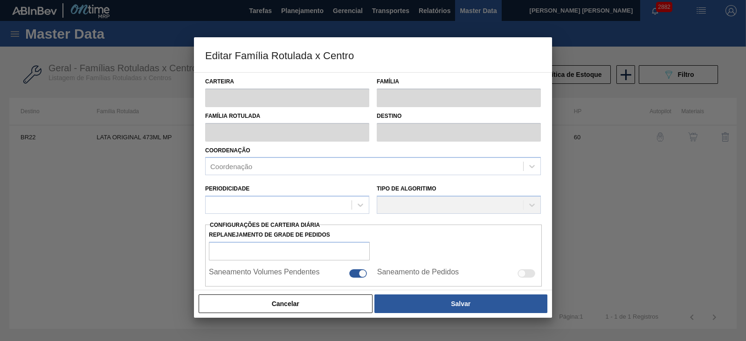
checkbox input "false"
type input "60"
type input "0"
type input "100"
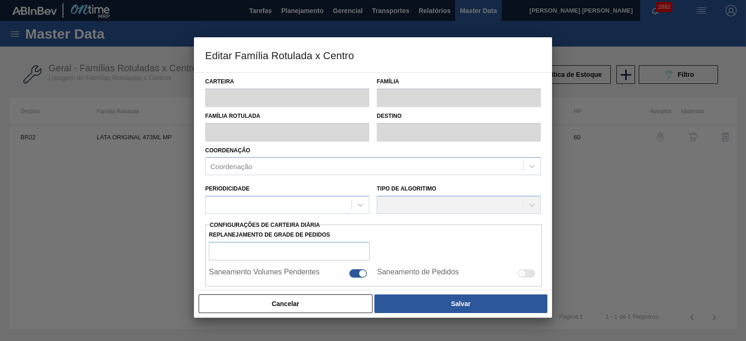
type input "0,000"
checkbox input "true"
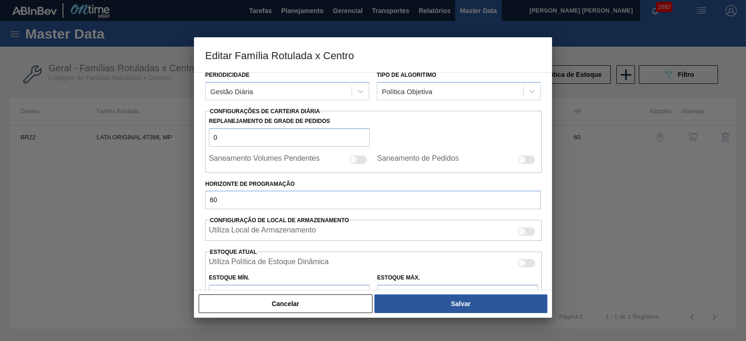
scroll to position [175, 0]
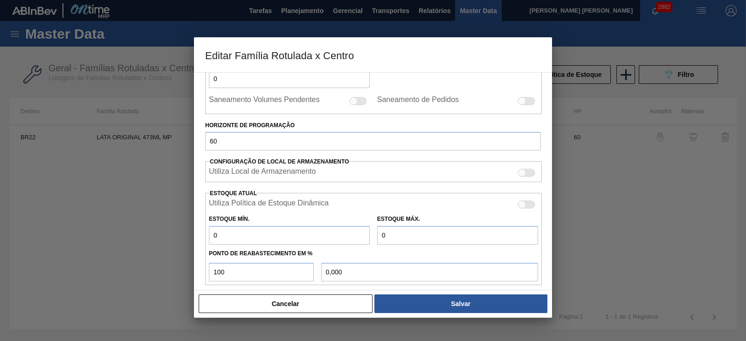
click at [523, 204] on div at bounding box center [522, 205] width 8 height 8
checkbox input "true"
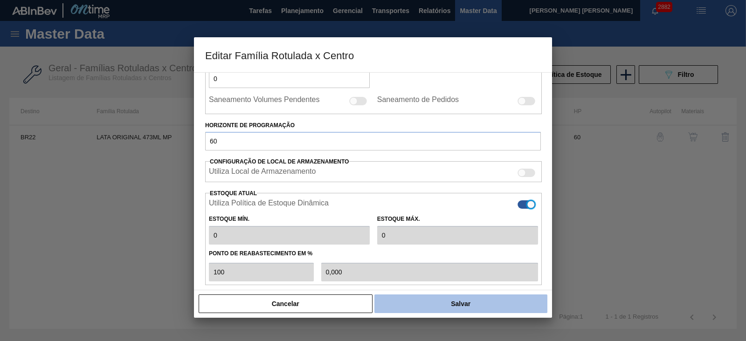
click at [469, 299] on button "Salvar" at bounding box center [460, 304] width 173 height 19
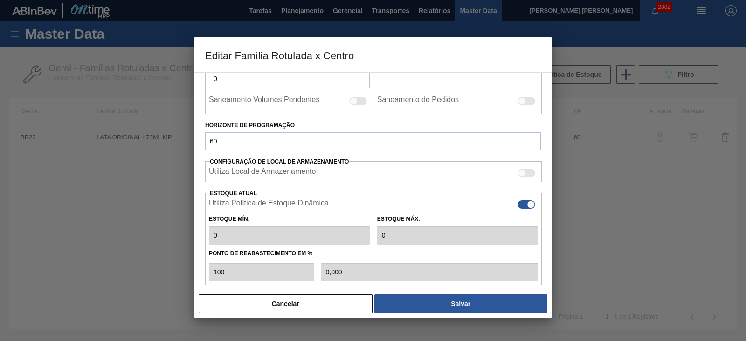
type input "0"
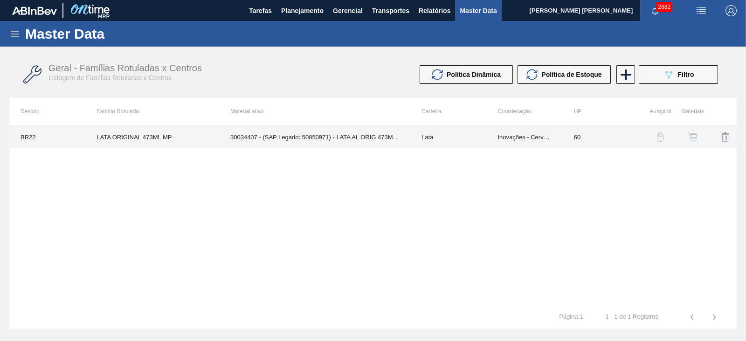
click at [393, 143] on td "30034407 - (SAP Legado: 50850971) - LATA AL ORIG 473ML BRILHO MULTIPACK" at bounding box center [314, 136] width 191 height 23
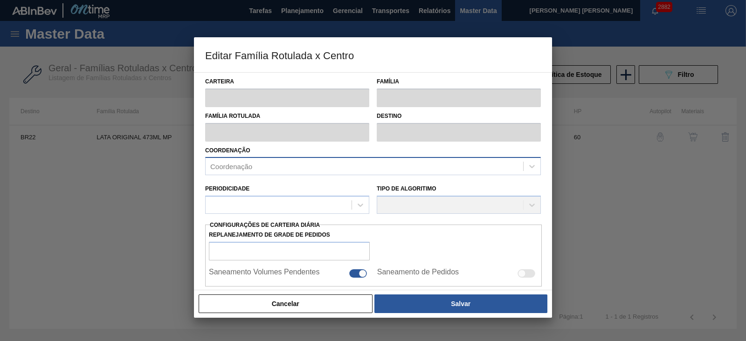
type input "Lata"
type input "LATA ORIGINAL 473ML MP"
type input "BR22 - Viamão"
type input "0"
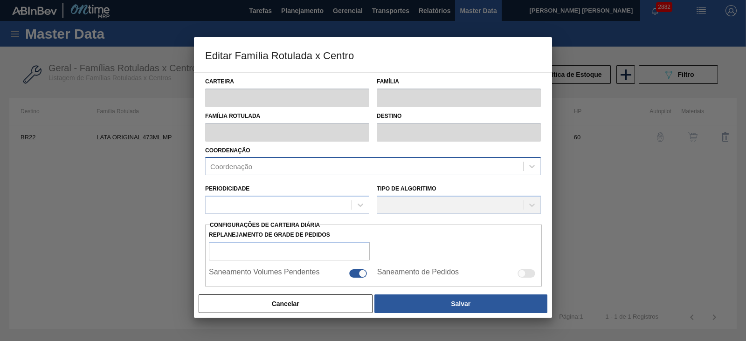
checkbox input "false"
type input "60"
type input "0"
type input "100"
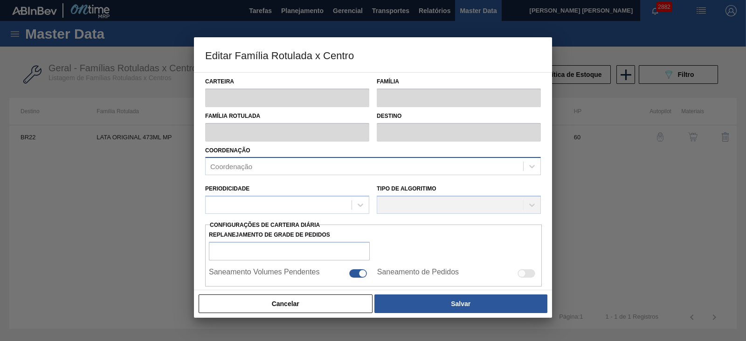
type input "0,000"
checkbox input "true"
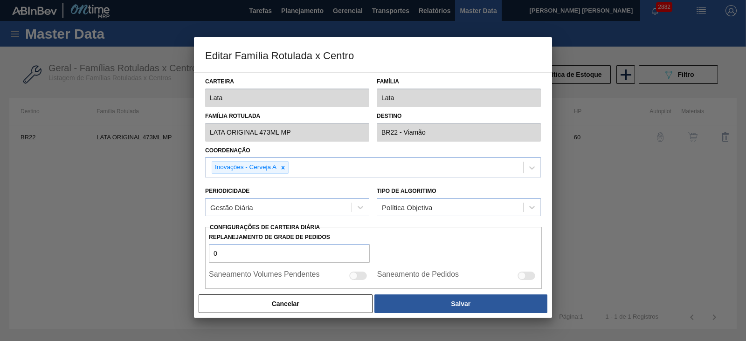
type input "0"
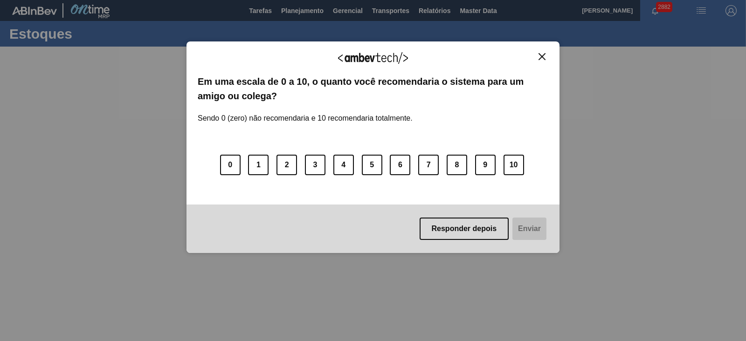
click at [543, 55] on img "Close" at bounding box center [542, 56] width 7 height 7
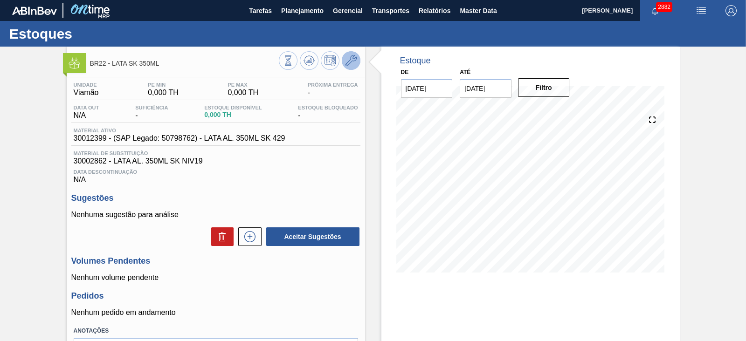
click at [352, 63] on icon at bounding box center [351, 60] width 11 height 11
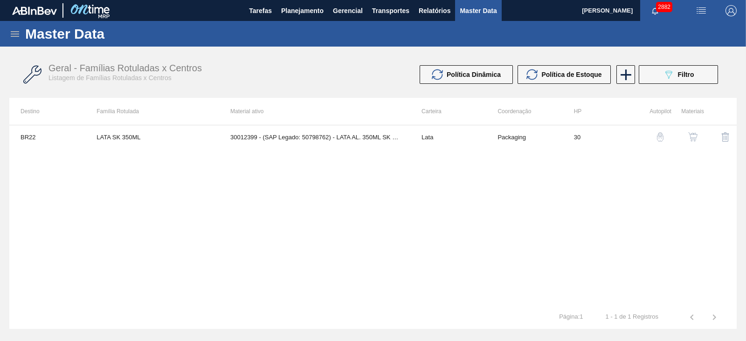
click at [692, 137] on img "button" at bounding box center [692, 136] width 9 height 9
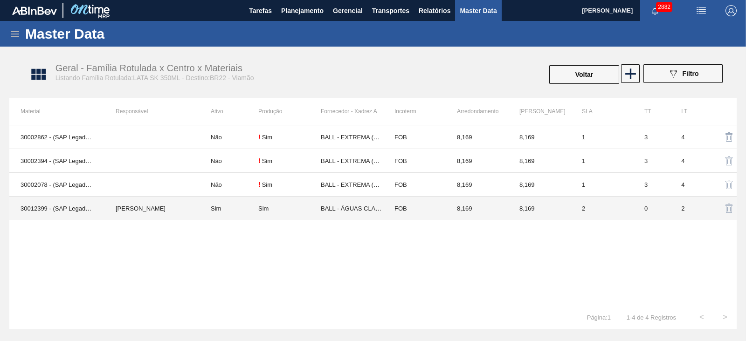
click at [270, 204] on td "Sim" at bounding box center [289, 209] width 62 height 24
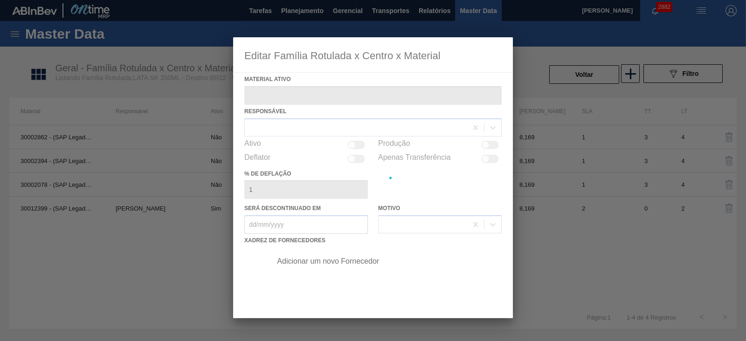
type ativo "30012399 - (SAP Legado: 50798762) - LATA AL. 350ML SK 429"
checkbox input "true"
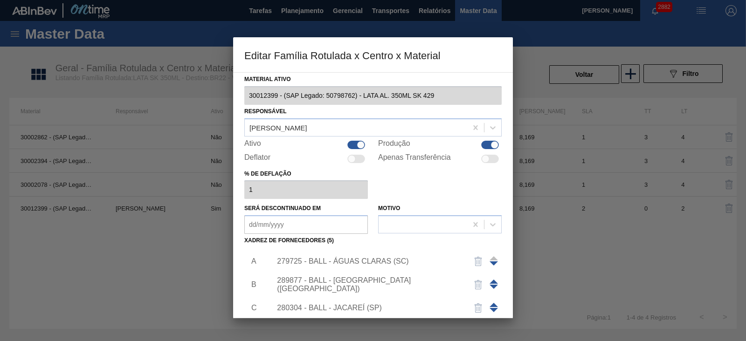
click at [357, 145] on div at bounding box center [361, 145] width 8 height 8
checkbox input "false"
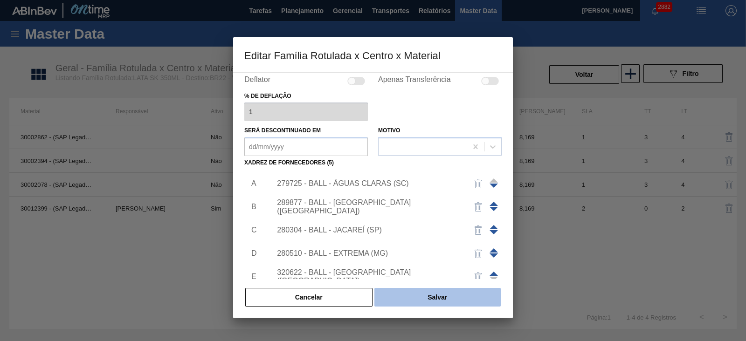
click at [429, 295] on button "Salvar" at bounding box center [437, 297] width 126 height 19
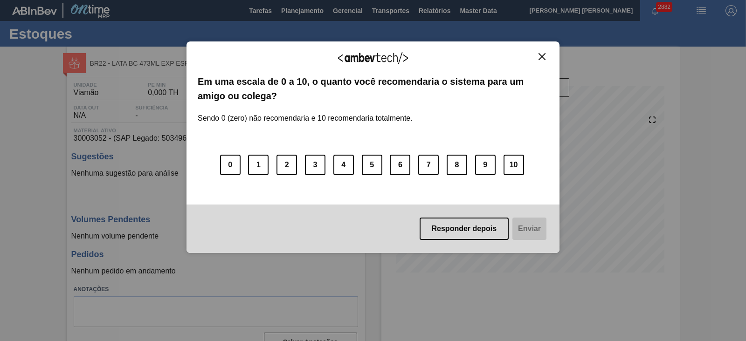
drag, startPoint x: 540, startPoint y: 59, endPoint x: 530, endPoint y: 62, distance: 11.0
click at [540, 59] on img "Close" at bounding box center [542, 56] width 7 height 7
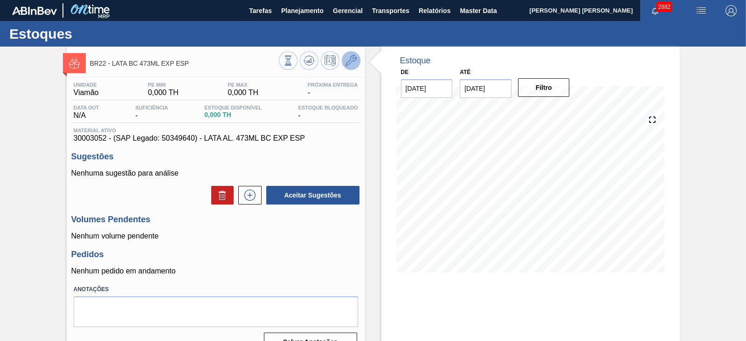
click at [354, 61] on icon at bounding box center [351, 60] width 11 height 11
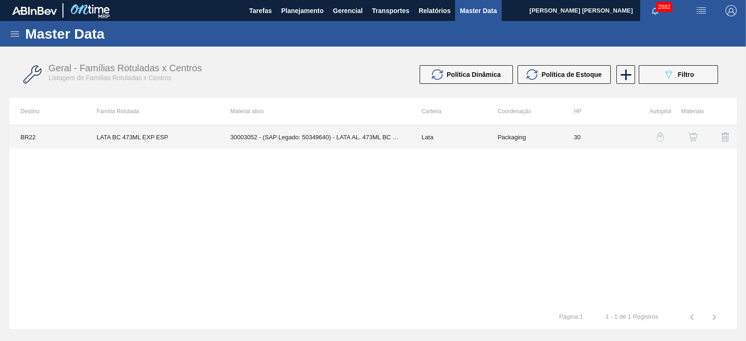
click at [372, 138] on td "30003052 - (SAP Legado: 50349640) - LATA AL. 473ML BC EXP ESP" at bounding box center [314, 136] width 191 height 23
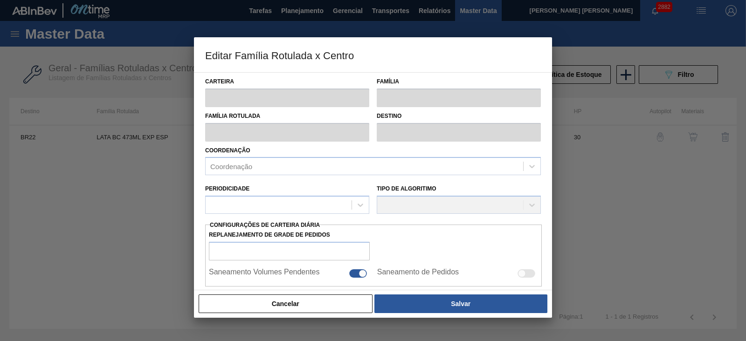
type input "Lata"
type input "LATA BC 473ML EXP ESP"
type input "BR22 - Viamão"
type input "0"
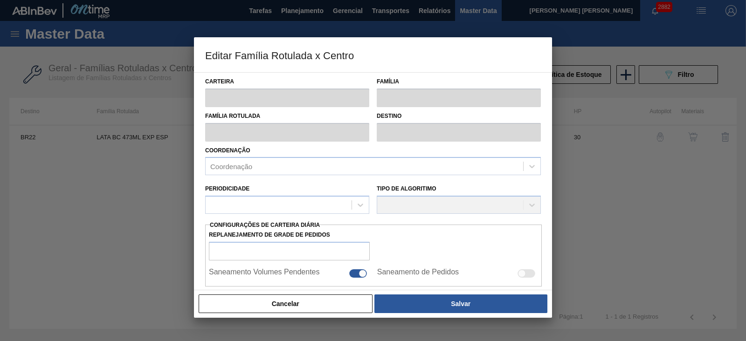
checkbox input "false"
type input "30"
type input "0"
type input "100"
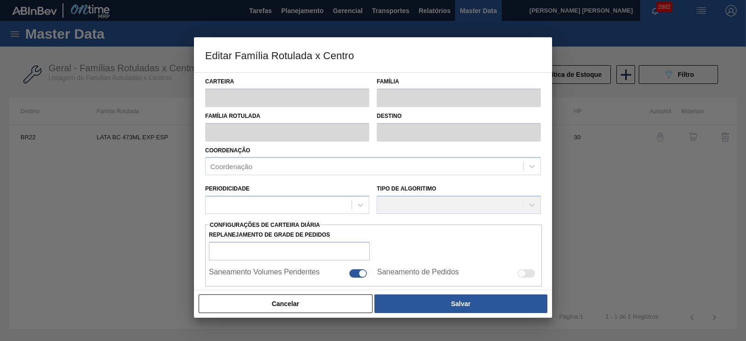
type input "0,000"
checkbox input "true"
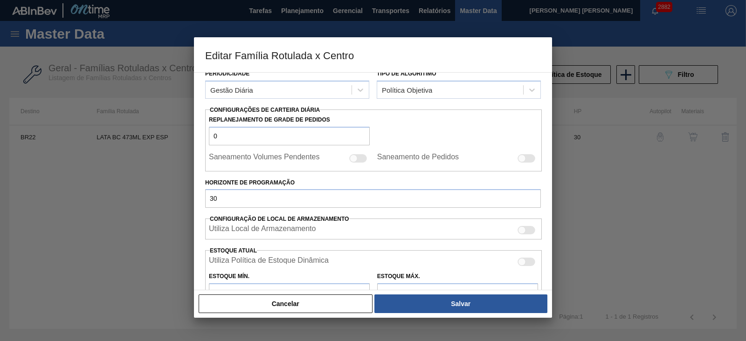
scroll to position [175, 0]
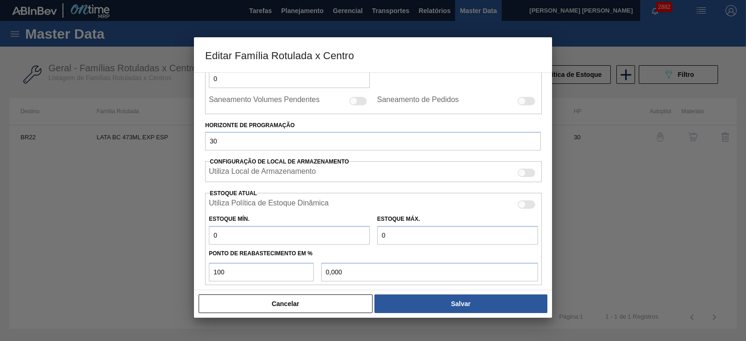
click at [527, 175] on div at bounding box center [527, 173] width 18 height 8
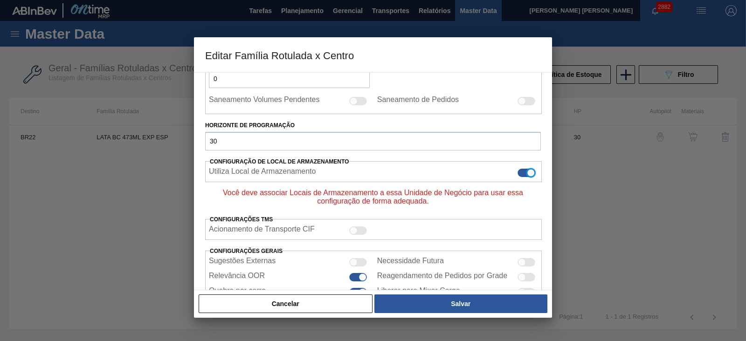
click at [531, 171] on div at bounding box center [531, 173] width 8 height 8
checkbox input "false"
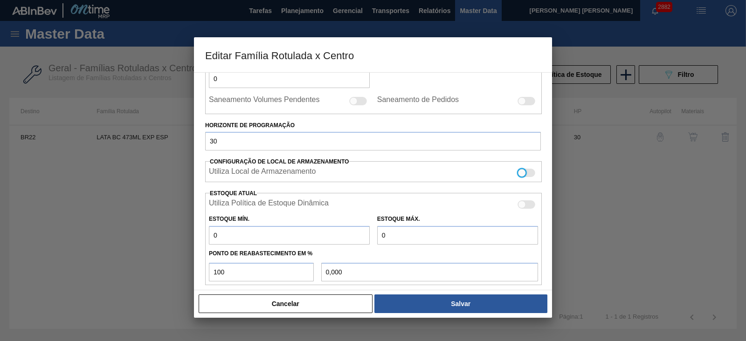
click at [532, 205] on div at bounding box center [527, 205] width 18 height 8
checkbox input "true"
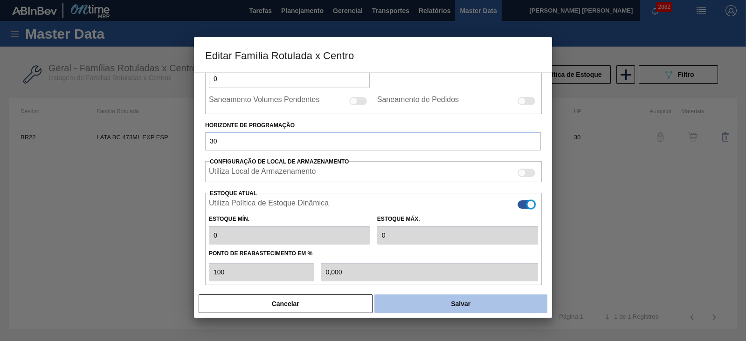
click at [467, 303] on button "Salvar" at bounding box center [460, 304] width 173 height 19
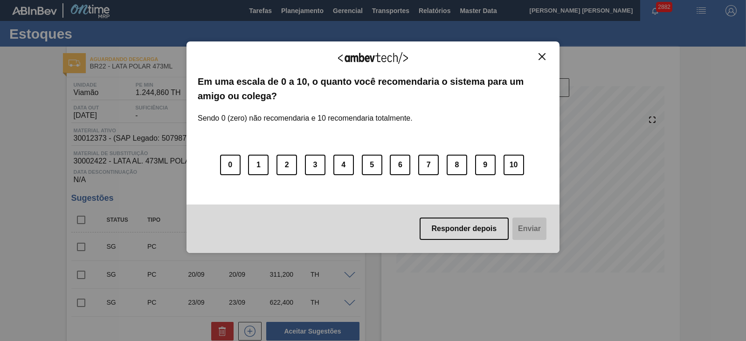
click at [540, 57] on img "Close" at bounding box center [542, 56] width 7 height 7
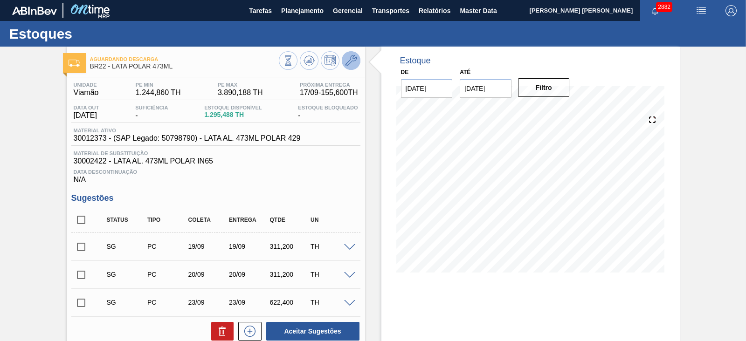
click at [357, 67] on button at bounding box center [351, 60] width 19 height 19
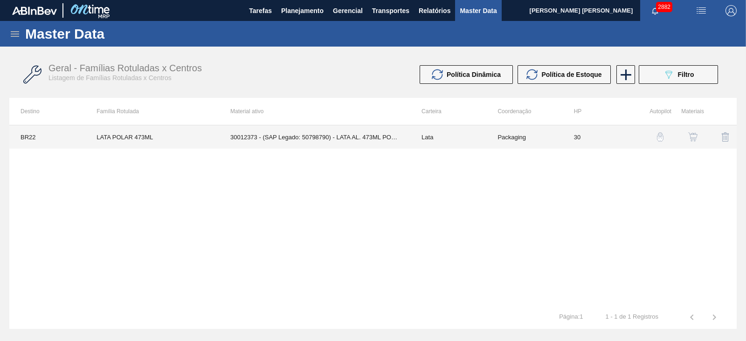
click at [365, 134] on td "30012373 - (SAP Legado: 50798790) - LATA AL. 473ML POLAR 429" at bounding box center [314, 136] width 191 height 23
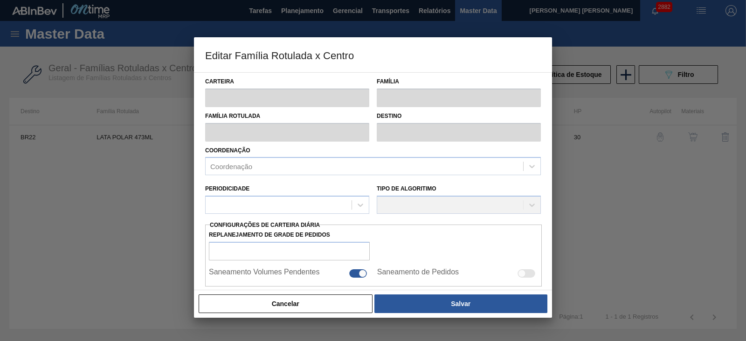
type input "Lata"
type input "LATA POLAR 473ML"
type input "BR22 - Viamão"
type input "0"
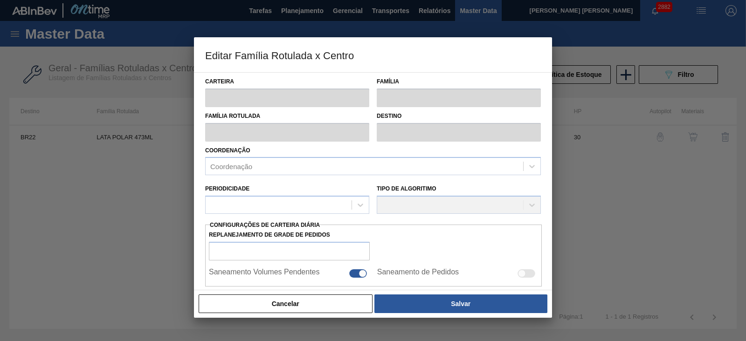
checkbox input "false"
type input "30"
type input "1.244,86"
type input "3.890,188"
type input "41"
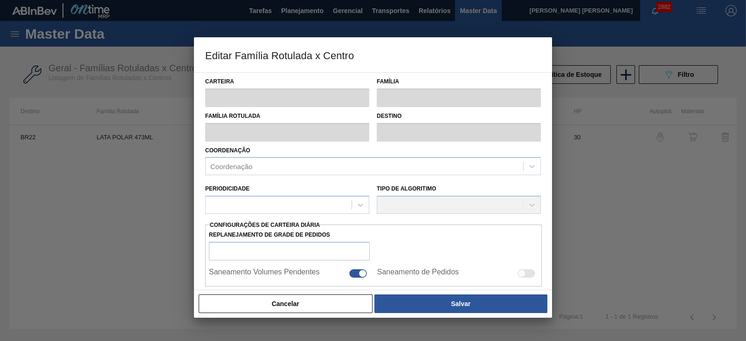
type input "2.329,444"
checkbox input "true"
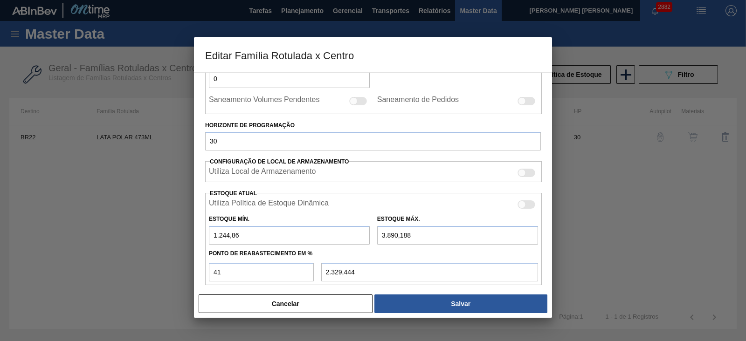
scroll to position [233, 0]
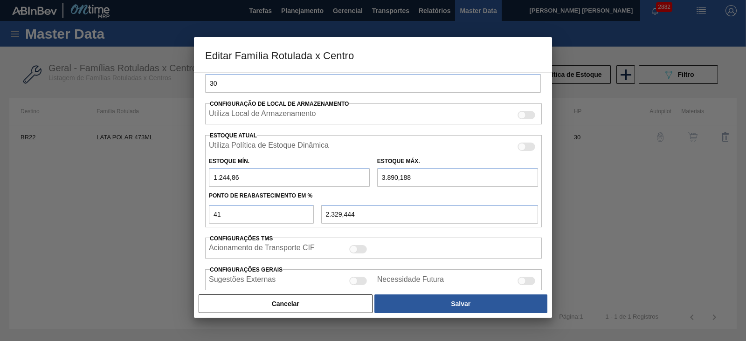
click at [526, 146] on div at bounding box center [527, 147] width 18 height 8
checkbox input "true"
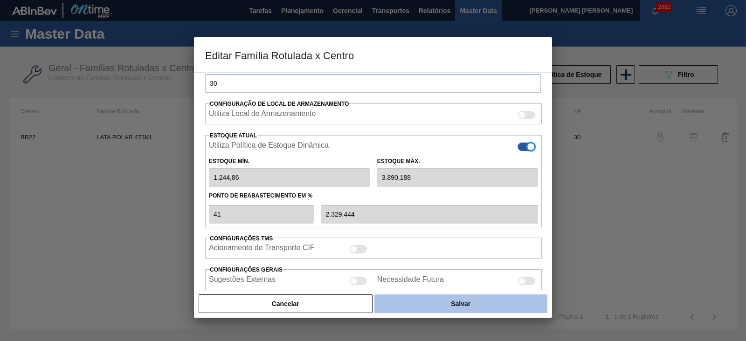
click at [458, 305] on button "Salvar" at bounding box center [460, 304] width 173 height 19
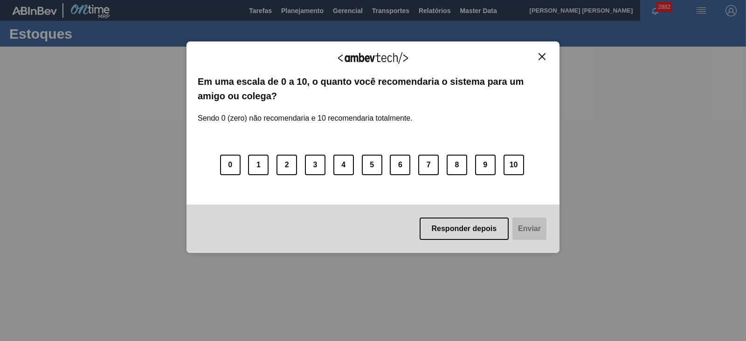
click at [541, 55] on img "Close" at bounding box center [542, 56] width 7 height 7
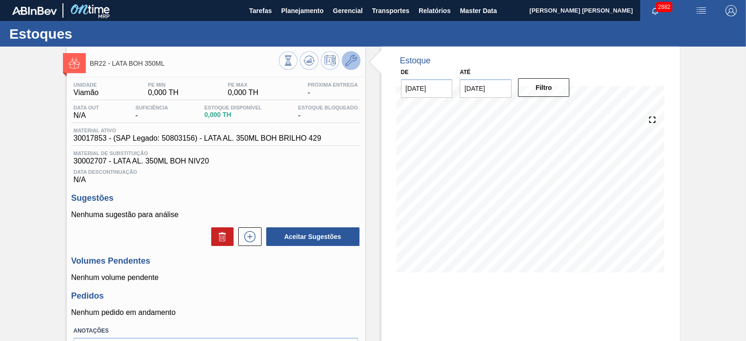
click at [353, 65] on icon at bounding box center [351, 60] width 11 height 11
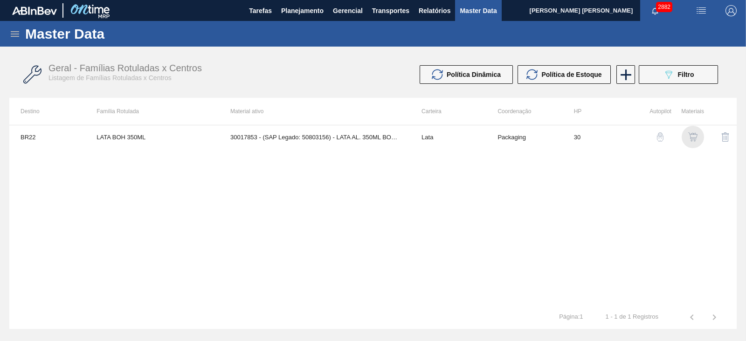
click at [692, 140] on img "button" at bounding box center [692, 136] width 9 height 9
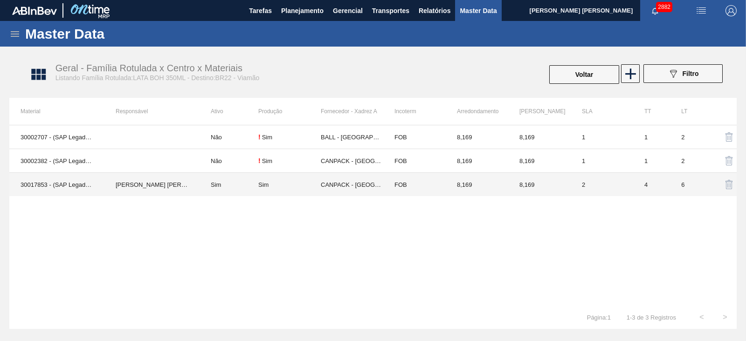
click at [323, 179] on td "CANPACK - [GEOGRAPHIC_DATA] (GO)" at bounding box center [352, 185] width 62 height 24
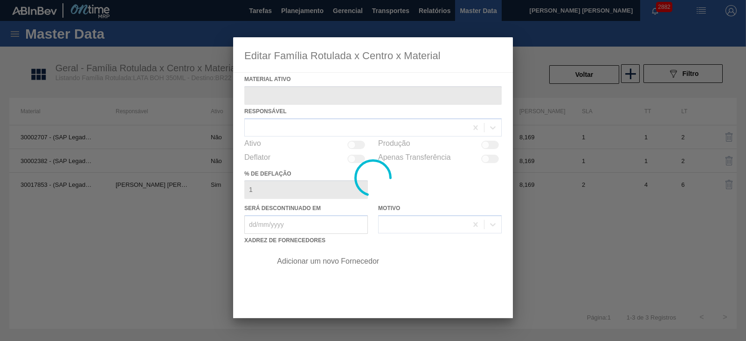
type ativo "30017853 - (SAP Legado: 50803156) - LATA AL. 350ML BOH BRILHO 429"
checkbox input "true"
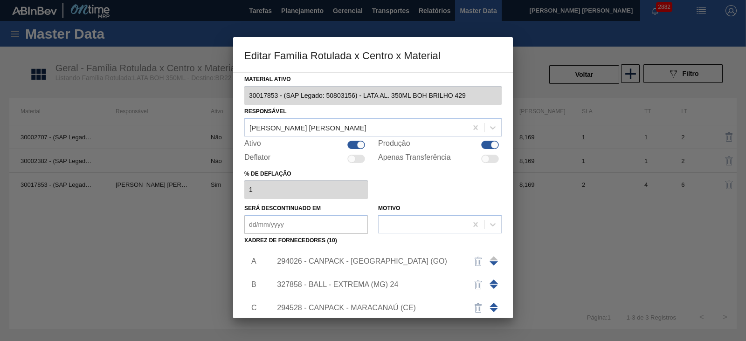
click at [357, 145] on div at bounding box center [361, 145] width 8 height 8
checkbox input "false"
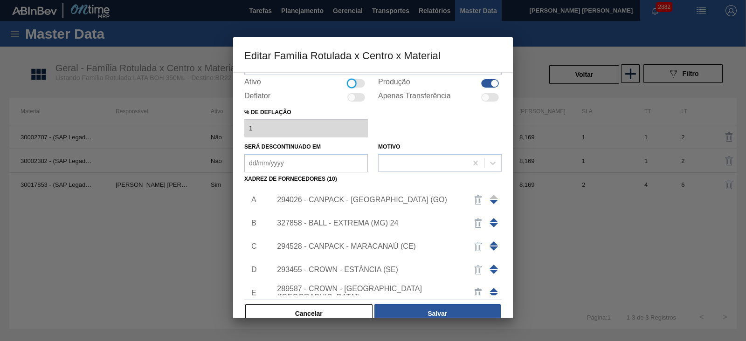
scroll to position [78, 0]
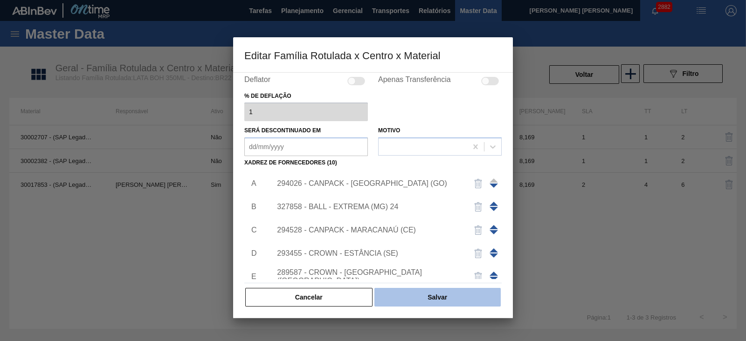
click at [413, 294] on button "Salvar" at bounding box center [437, 297] width 126 height 19
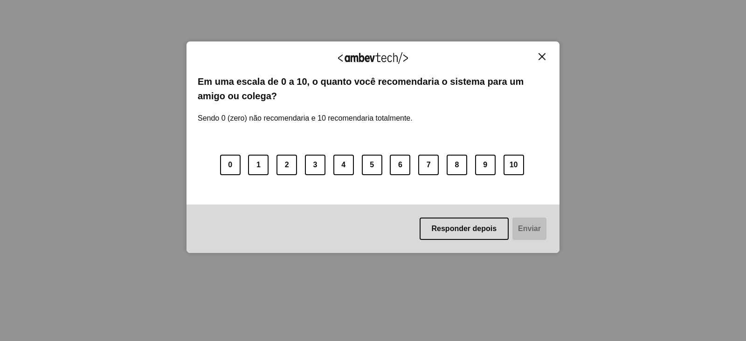
click at [543, 53] on img "Close" at bounding box center [542, 56] width 7 height 7
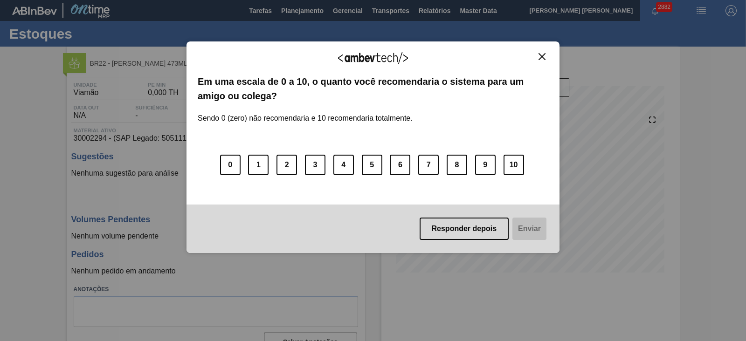
click at [542, 56] on img "Close" at bounding box center [542, 56] width 7 height 7
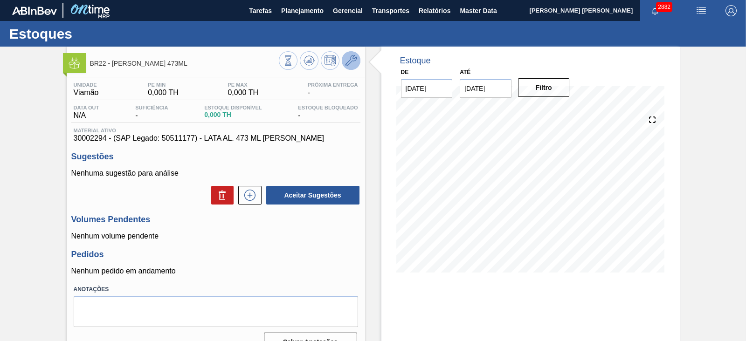
click at [352, 60] on icon at bounding box center [351, 60] width 11 height 11
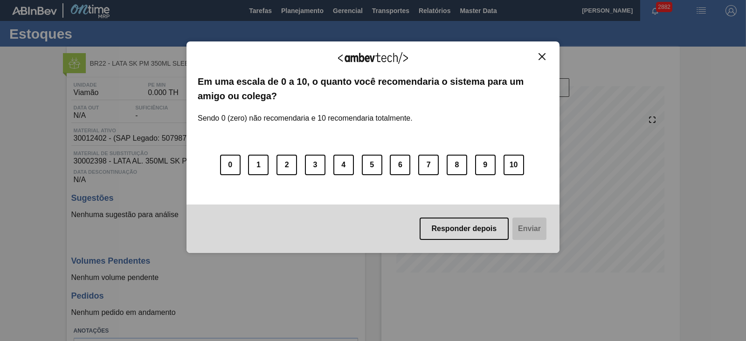
click at [543, 56] on img "Close" at bounding box center [542, 56] width 7 height 7
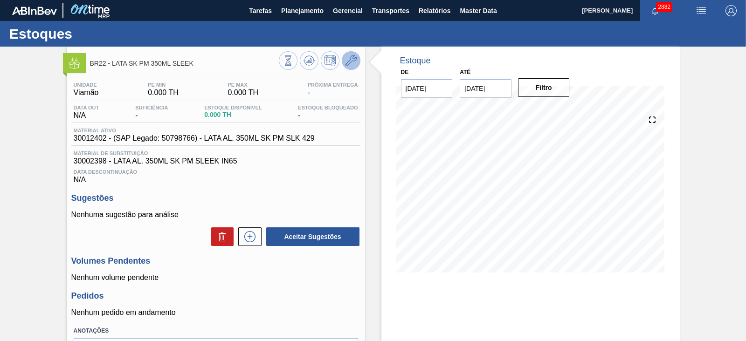
click at [354, 61] on icon at bounding box center [351, 60] width 11 height 11
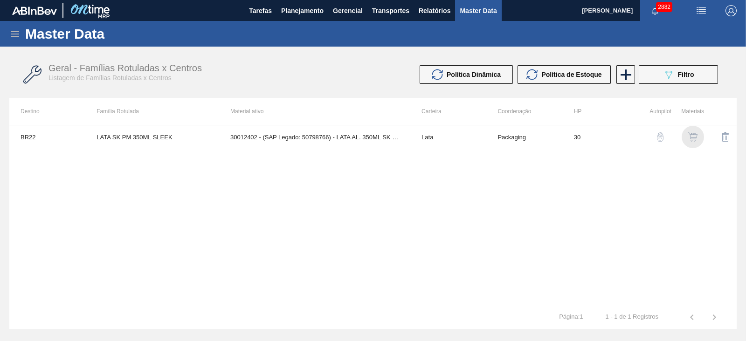
click at [697, 136] on img "button" at bounding box center [692, 136] width 9 height 9
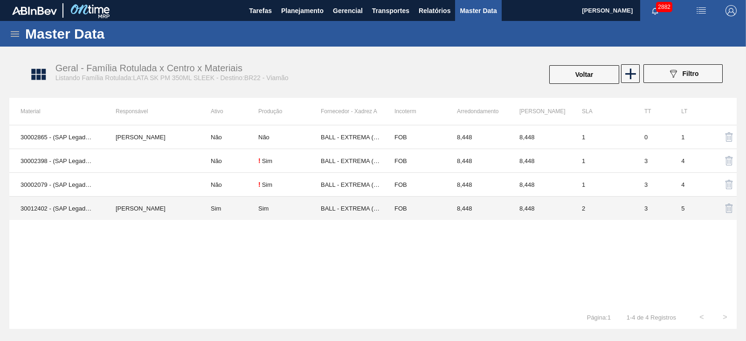
click at [249, 210] on td "Sim" at bounding box center [229, 209] width 59 height 24
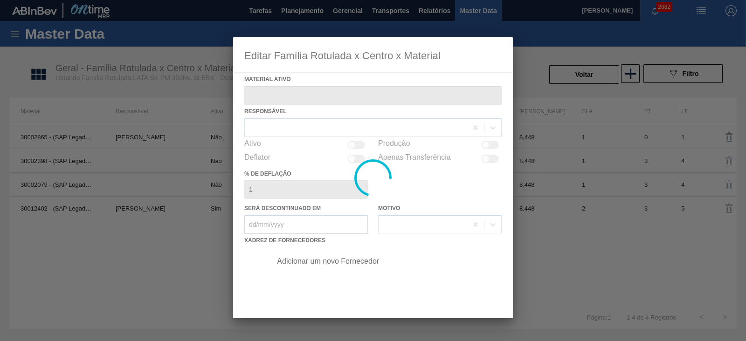
type ativo "30012402 - (SAP Legado: 50798766) - LATA AL. 350ML SK PM SLK 429"
checkbox input "true"
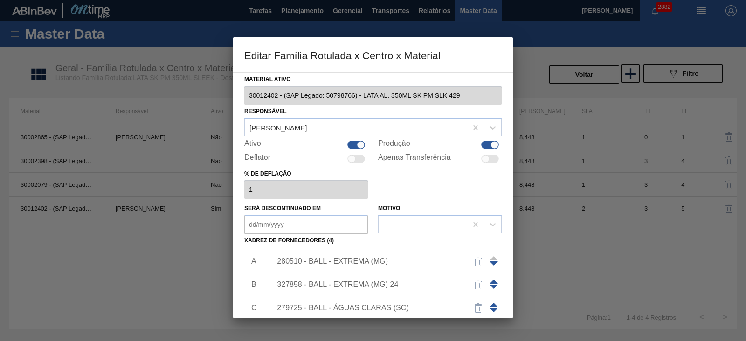
click at [354, 145] on div at bounding box center [356, 145] width 18 height 8
checkbox input "false"
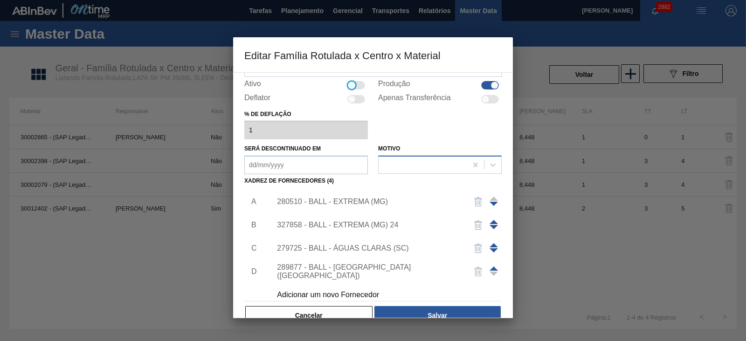
scroll to position [78, 0]
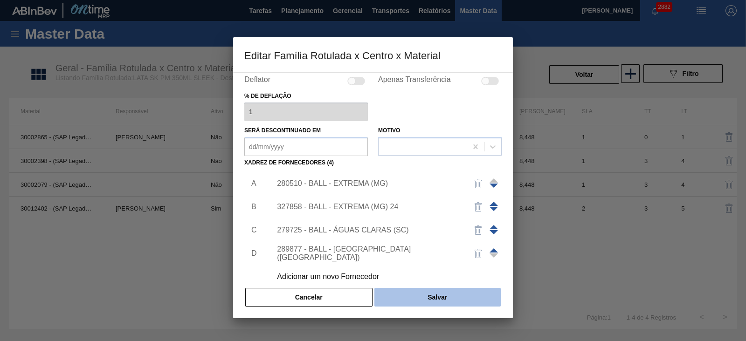
click at [472, 295] on button "Salvar" at bounding box center [437, 297] width 126 height 19
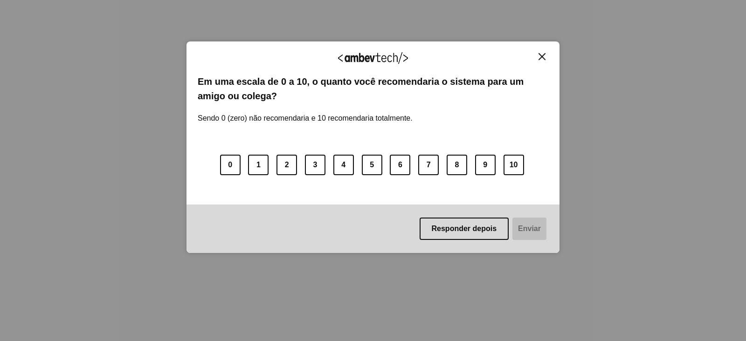
click at [541, 53] on img "Close" at bounding box center [542, 56] width 7 height 7
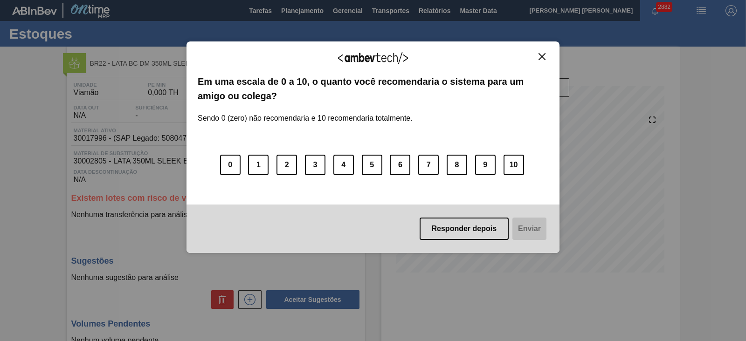
click at [539, 59] on img "Close" at bounding box center [542, 56] width 7 height 7
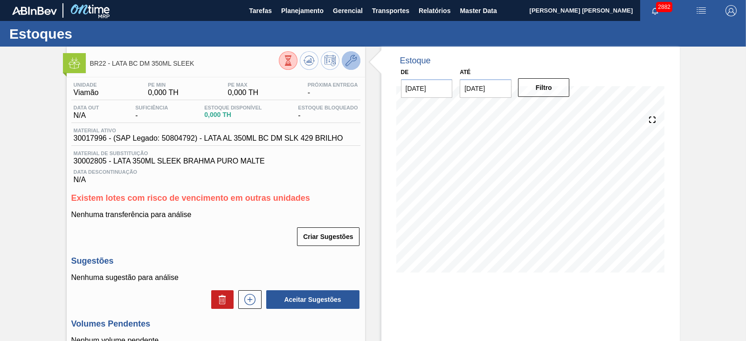
click at [355, 66] on button at bounding box center [351, 60] width 19 height 19
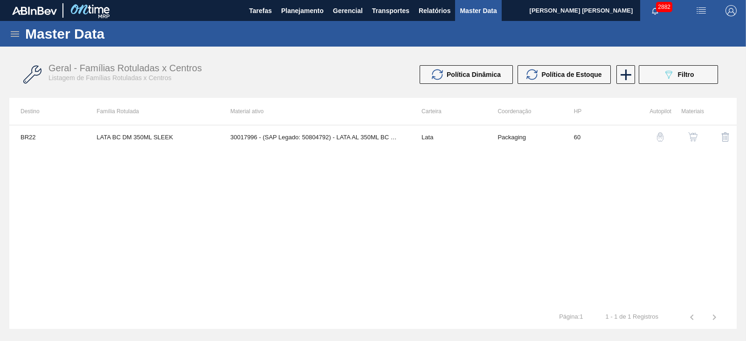
click at [691, 136] on img "button" at bounding box center [692, 136] width 9 height 9
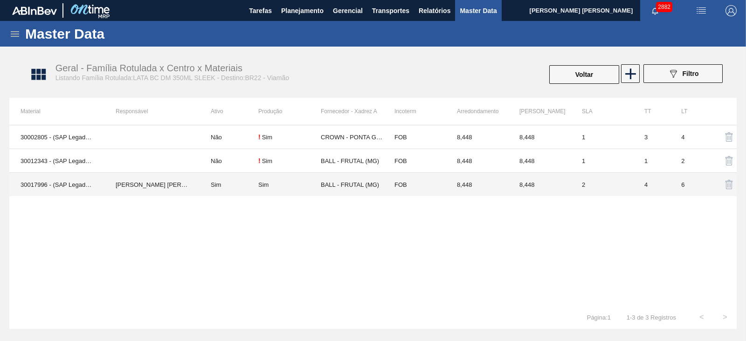
click at [313, 177] on td "Sim" at bounding box center [289, 185] width 62 height 24
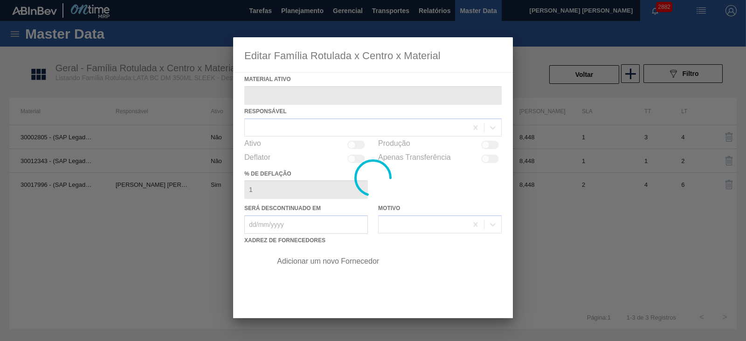
type ativo "30017996 - (SAP Legado: 50804792) - LATA AL 350ML BC DM SLK 429 BRILHO"
checkbox input "true"
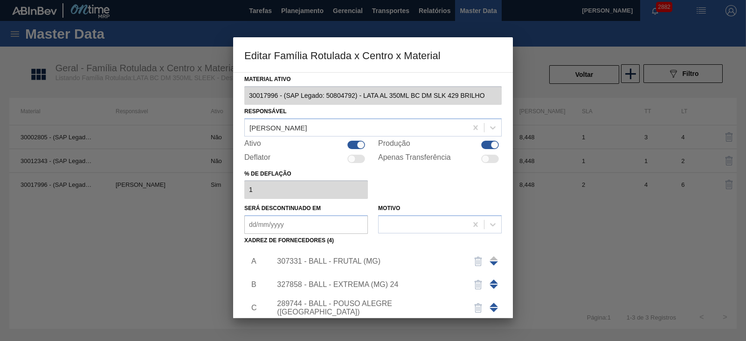
click div
checkbox input "false"
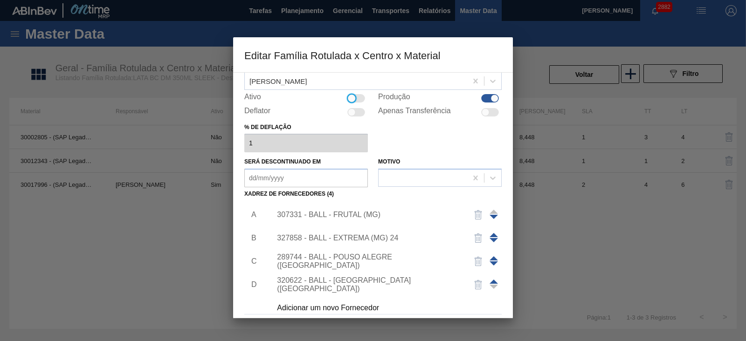
scroll to position [78, 0]
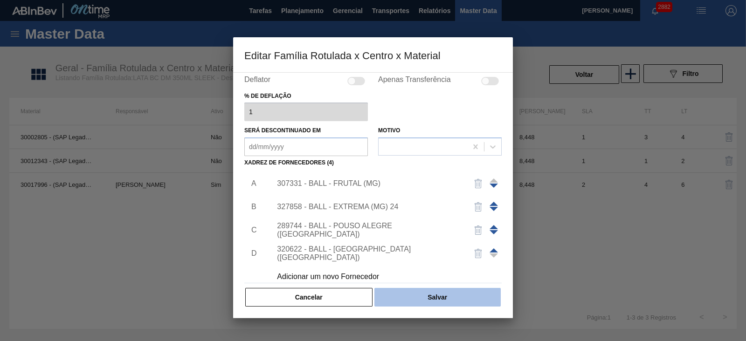
click button "Salvar"
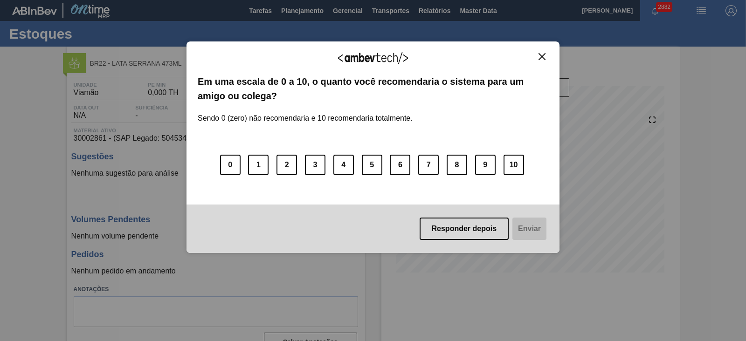
click at [542, 50] on div "Agradecemos seu feedback! Em uma escala de 0 a 10, o quanto você recomendaria o…" at bounding box center [373, 148] width 373 height 212
click at [538, 56] on button "Close" at bounding box center [542, 57] width 13 height 8
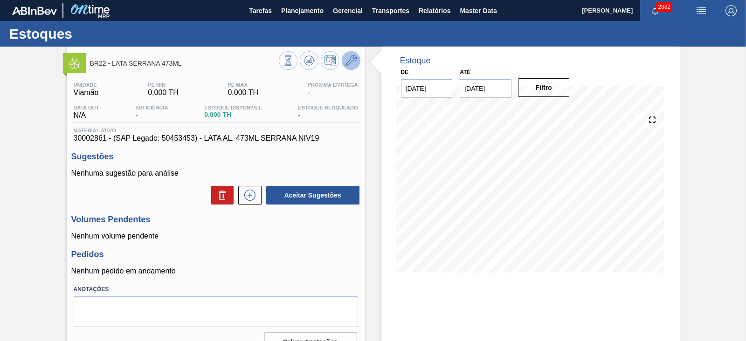
click at [348, 61] on icon at bounding box center [351, 60] width 11 height 11
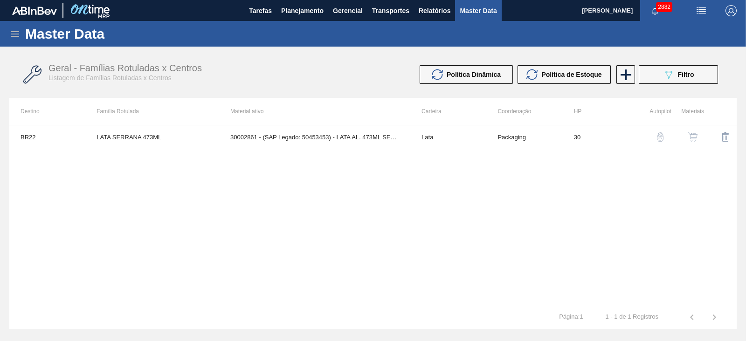
click at [693, 133] on img "button" at bounding box center [692, 136] width 9 height 9
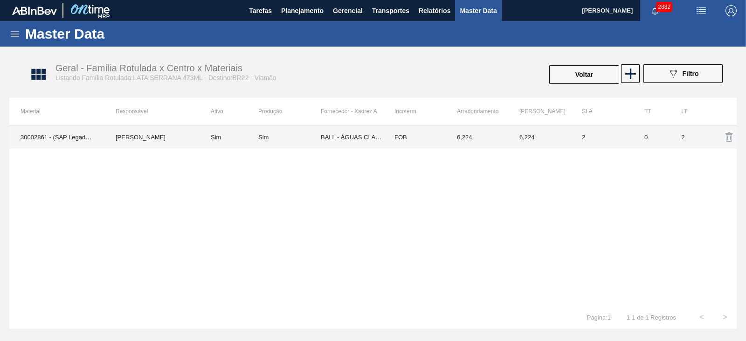
click at [359, 134] on td "BALL - ÁGUAS CLARAS (SC)" at bounding box center [352, 136] width 62 height 23
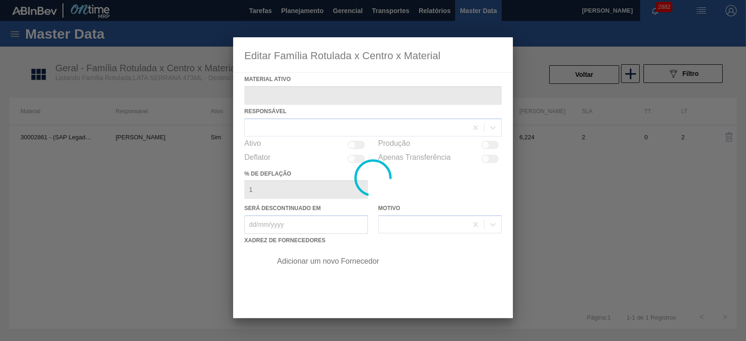
type ativo "30002861 - (SAP Legado: 50453453) - LATA AL. 473ML SERRANA NIV19"
checkbox input "true"
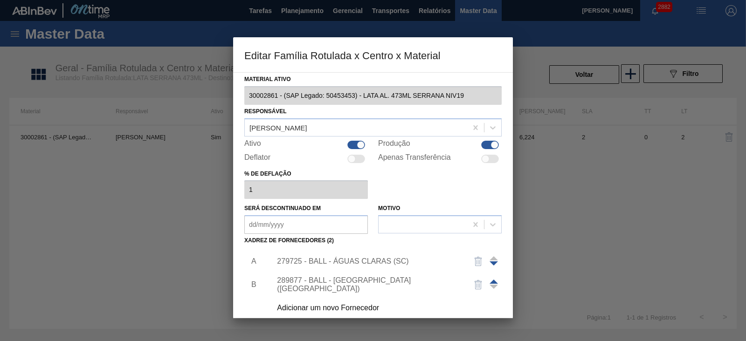
click at [353, 146] on div at bounding box center [356, 145] width 18 height 8
checkbox input "false"
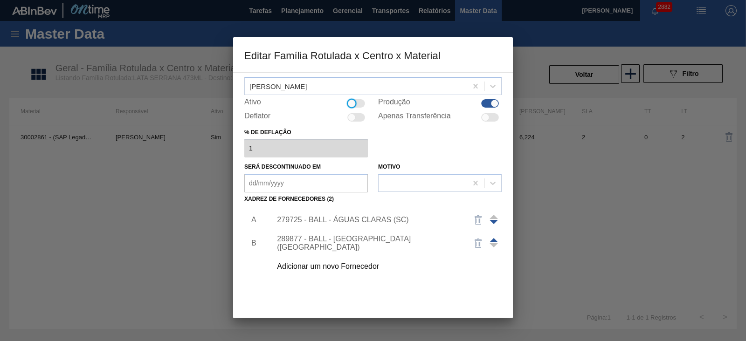
scroll to position [78, 0]
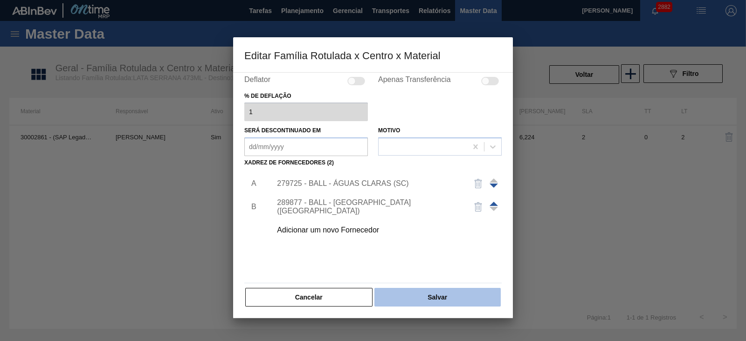
click at [443, 295] on button "Salvar" at bounding box center [437, 297] width 126 height 19
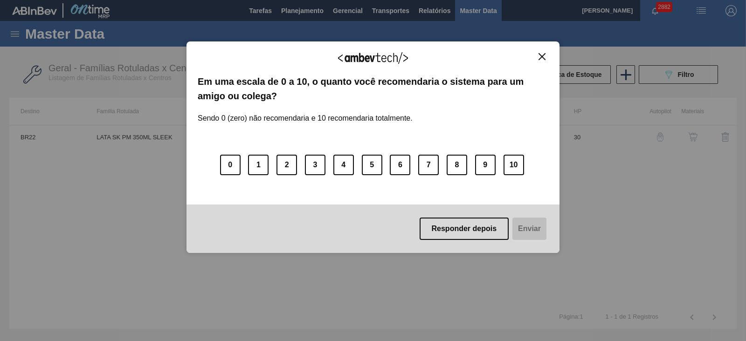
click at [540, 59] on img "Close" at bounding box center [542, 56] width 7 height 7
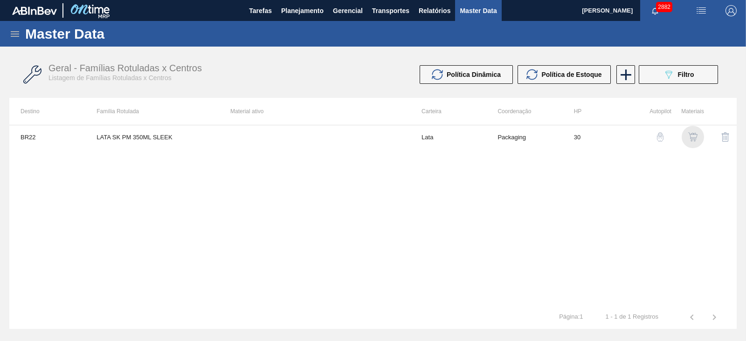
click at [695, 136] on img "button" at bounding box center [692, 136] width 9 height 9
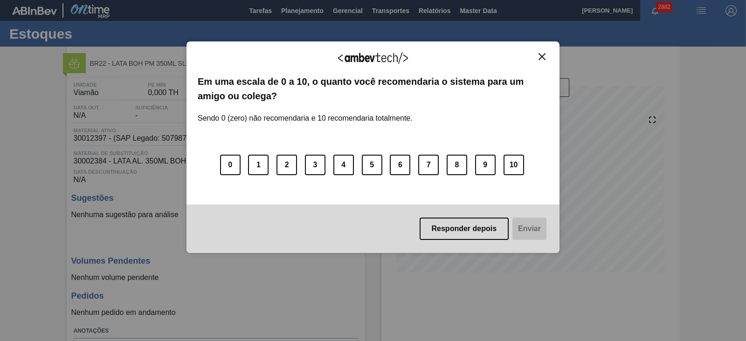
click at [540, 57] on img "Close" at bounding box center [542, 56] width 7 height 7
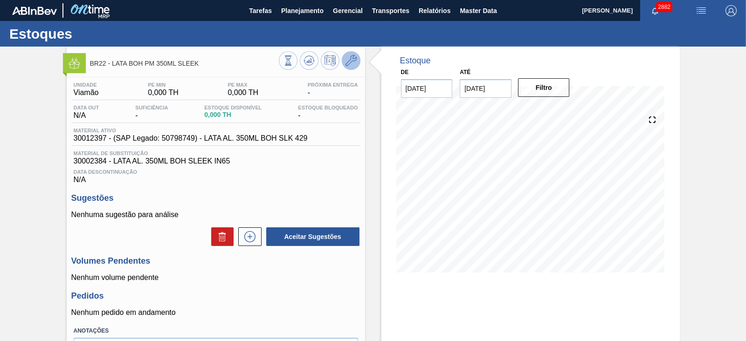
click at [350, 67] on button at bounding box center [351, 60] width 19 height 19
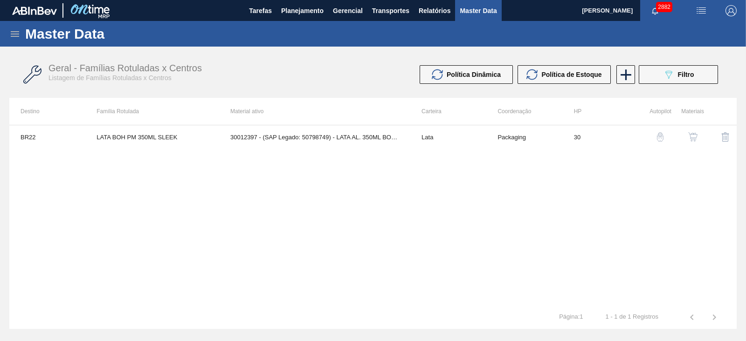
click at [692, 137] on img "button" at bounding box center [692, 136] width 9 height 9
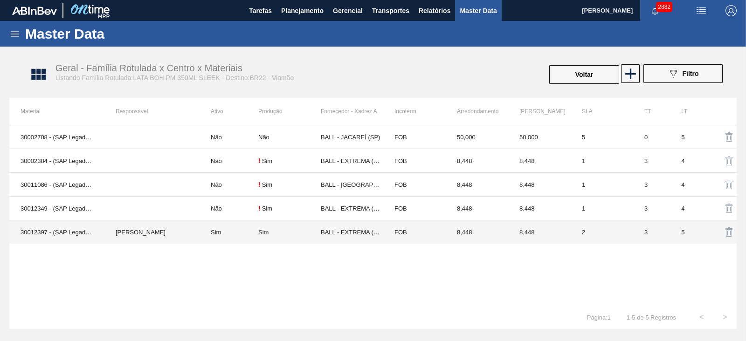
click at [288, 234] on div "Sim" at bounding box center [289, 232] width 62 height 7
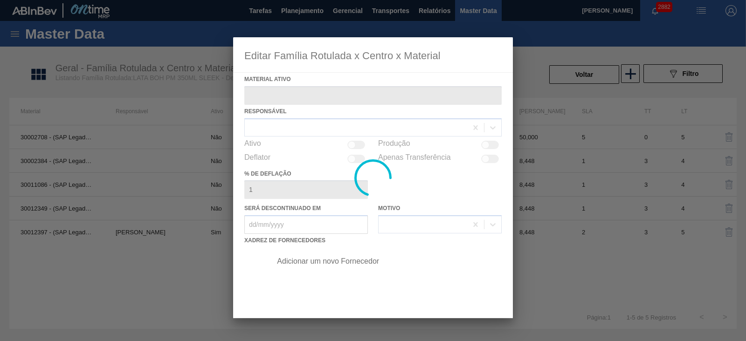
type ativo "30012397 - (SAP Legado: 50798749) - LATA AL. 350ML BOH SLK 429"
checkbox input "true"
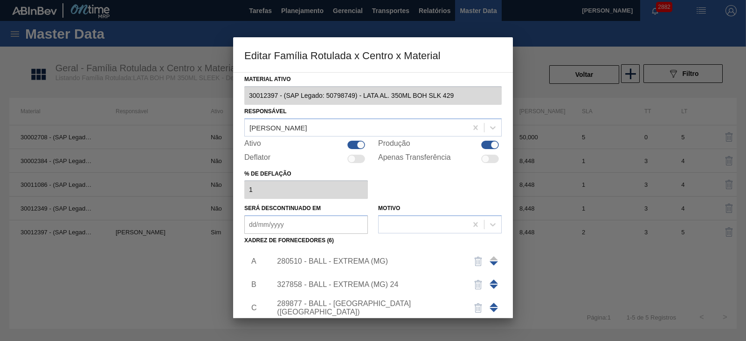
click at [358, 144] on div at bounding box center [361, 145] width 8 height 8
checkbox input "false"
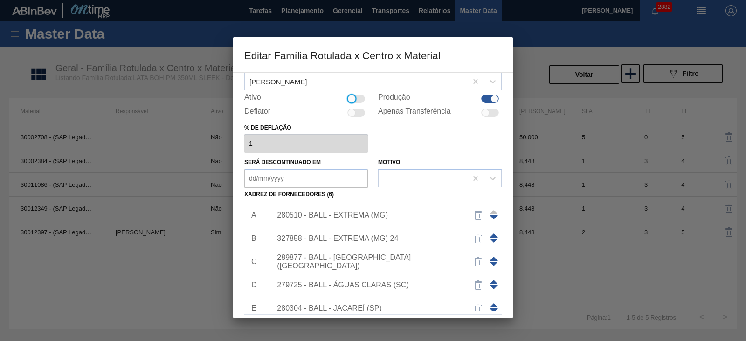
scroll to position [78, 0]
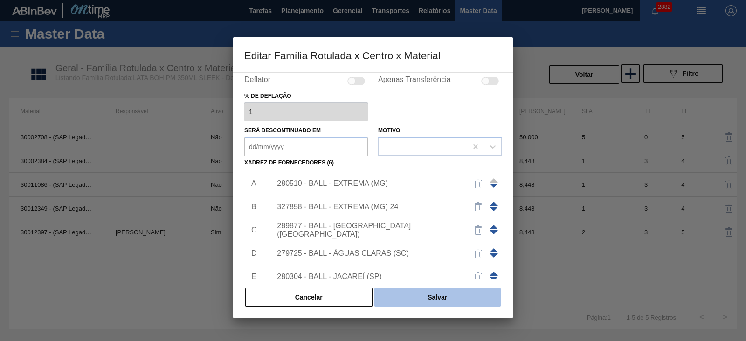
click at [437, 297] on button "Salvar" at bounding box center [437, 297] width 126 height 19
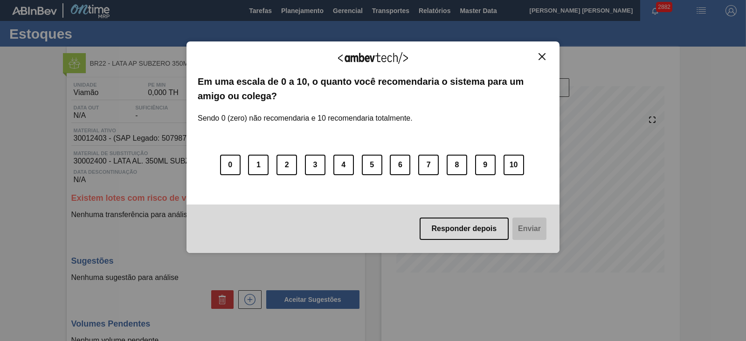
click at [541, 56] on img "Close" at bounding box center [542, 56] width 7 height 7
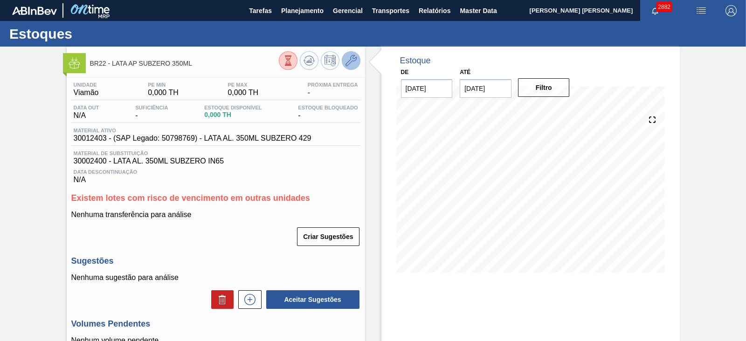
click at [354, 56] on icon at bounding box center [351, 60] width 11 height 11
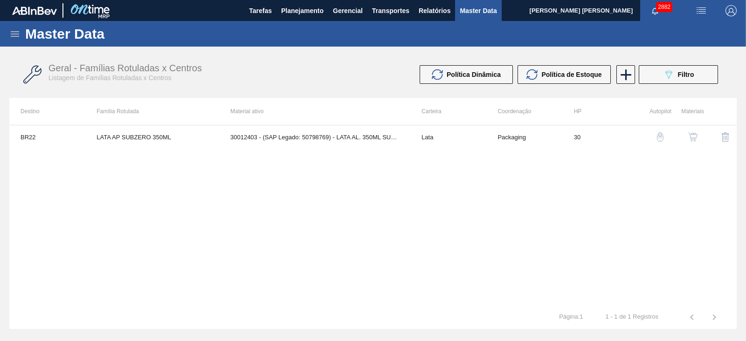
click at [690, 138] on img "button" at bounding box center [692, 136] width 9 height 9
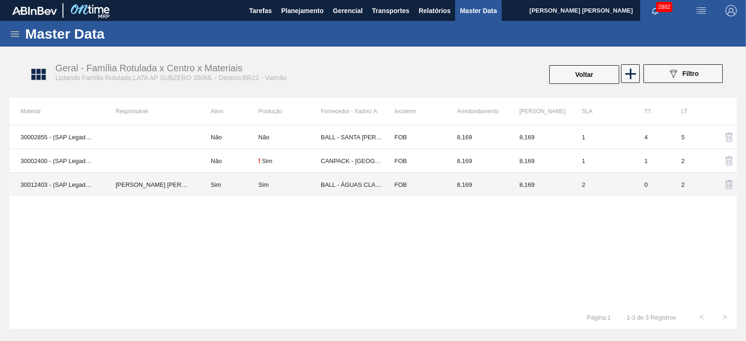
click at [364, 185] on td "BALL - ÁGUAS CLARAS (SC)" at bounding box center [352, 185] width 62 height 24
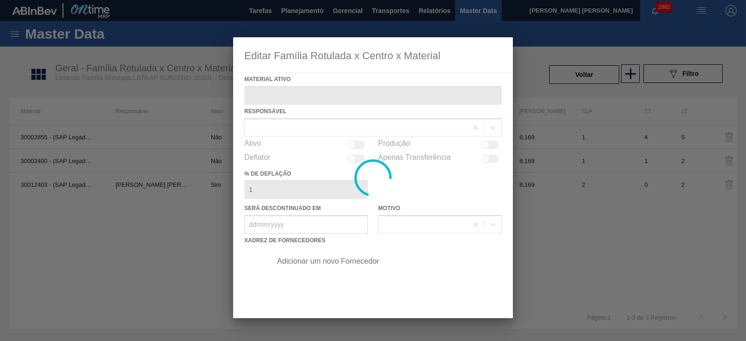
type ativo "30012403 - (SAP Legado: 50798769) - LATA AL. 350ML SUBZERO 429"
checkbox input "true"
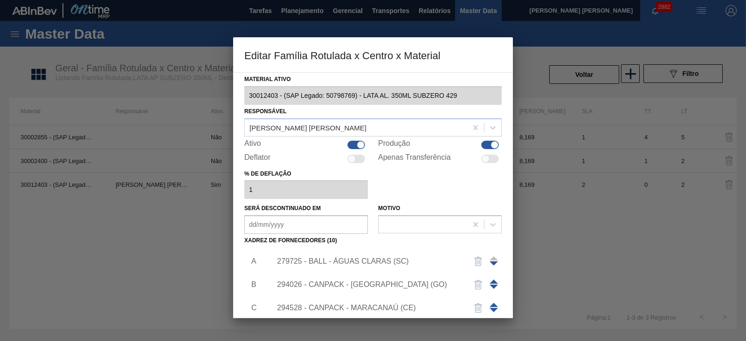
click at [351, 139] on div "Ativo" at bounding box center [306, 144] width 124 height 11
click at [352, 145] on div at bounding box center [356, 145] width 18 height 8
checkbox input "false"
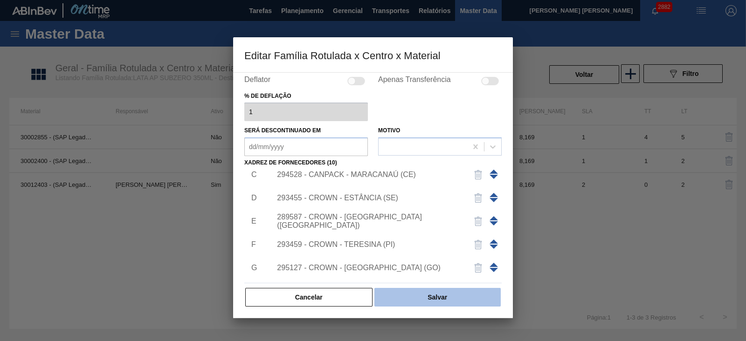
scroll to position [149, 0]
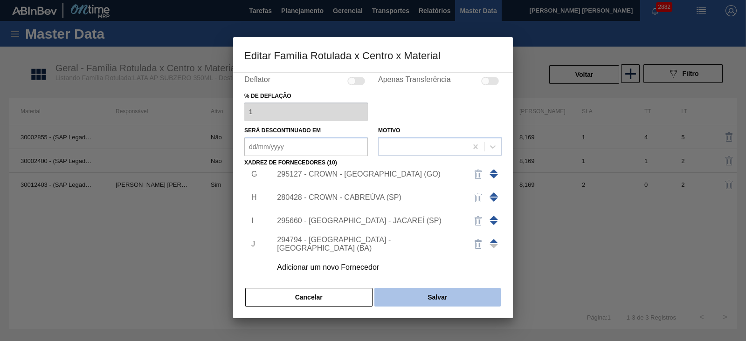
click at [441, 293] on button "Salvar" at bounding box center [437, 297] width 126 height 19
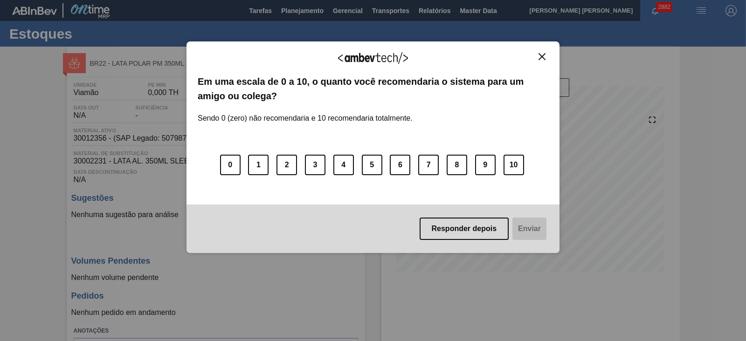
click at [540, 53] on img "Close" at bounding box center [542, 56] width 7 height 7
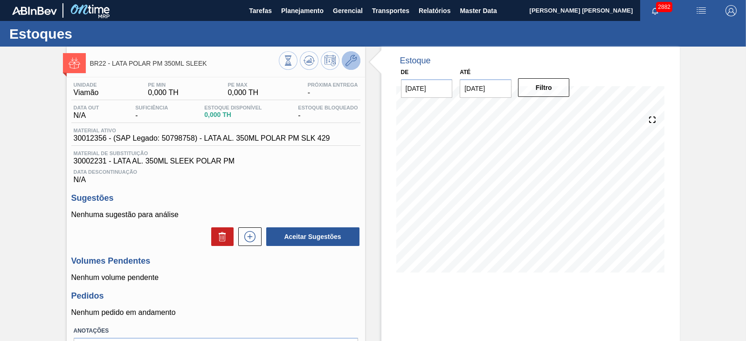
click at [353, 65] on icon at bounding box center [351, 60] width 11 height 11
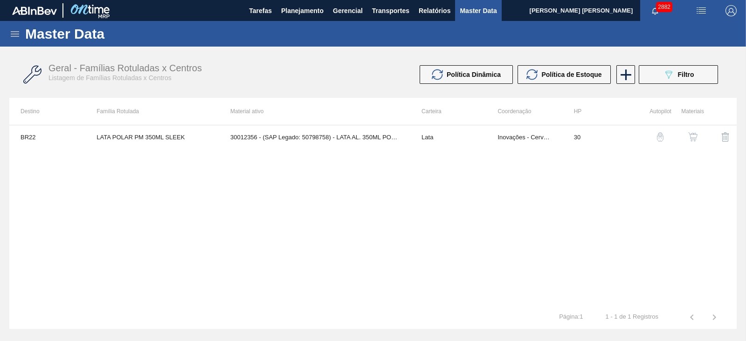
click at [689, 137] on img "button" at bounding box center [692, 136] width 9 height 9
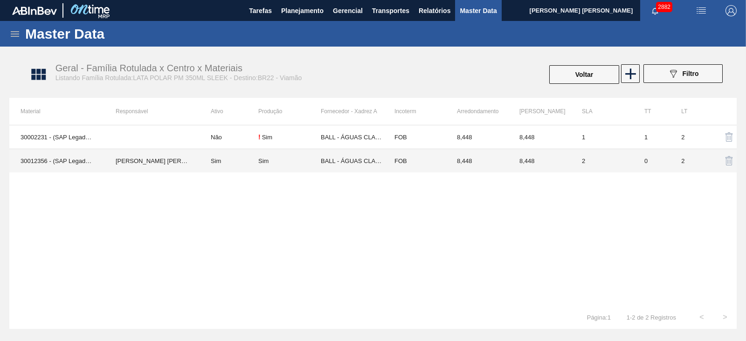
click at [309, 159] on div "Sim" at bounding box center [289, 161] width 62 height 7
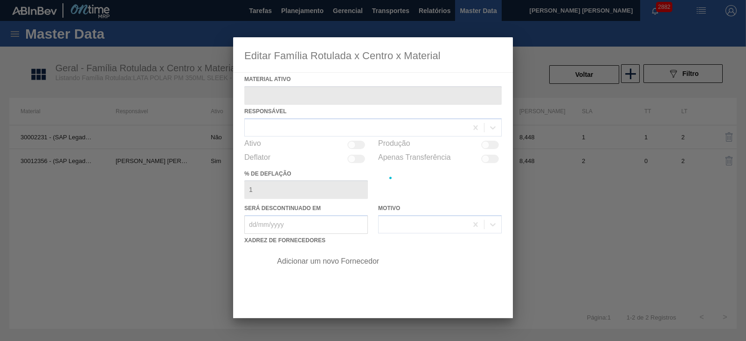
type ativo "30012356 - (SAP Legado: 50798758) - LATA AL. 350ML POLAR PM SLK 429"
checkbox input "true"
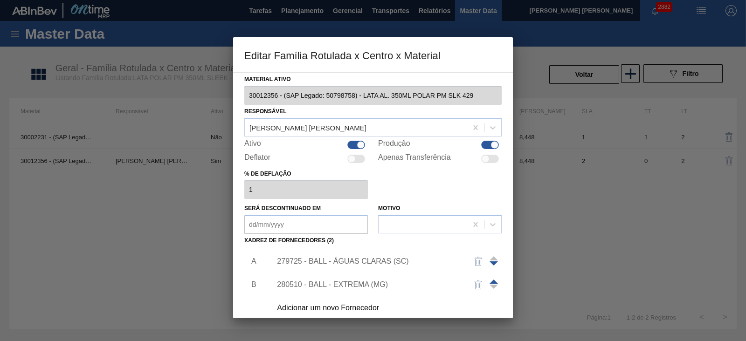
click at [358, 145] on div at bounding box center [361, 145] width 8 height 8
checkbox input "false"
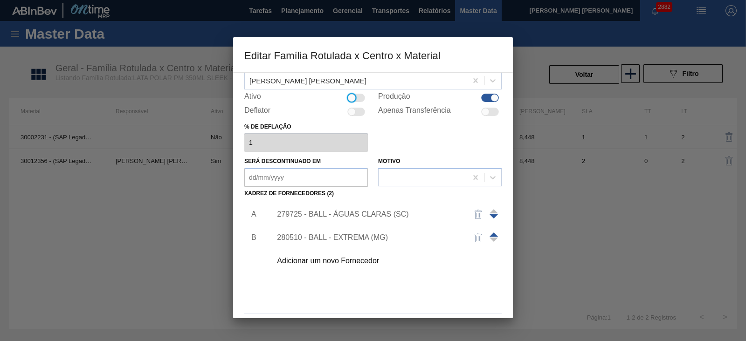
scroll to position [78, 0]
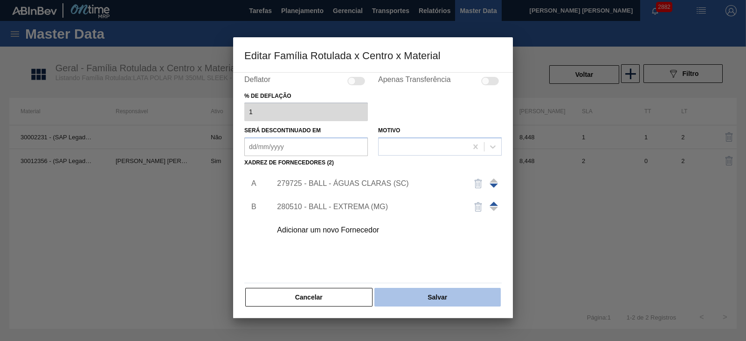
click at [443, 295] on button "Salvar" at bounding box center [437, 297] width 126 height 19
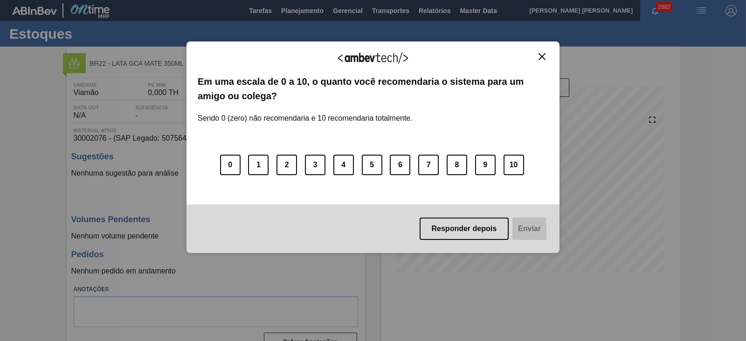
click at [542, 57] on img "Close" at bounding box center [542, 56] width 7 height 7
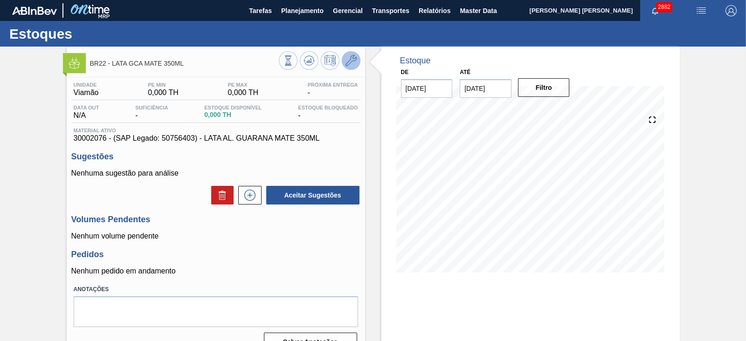
click at [349, 66] on button at bounding box center [351, 60] width 19 height 19
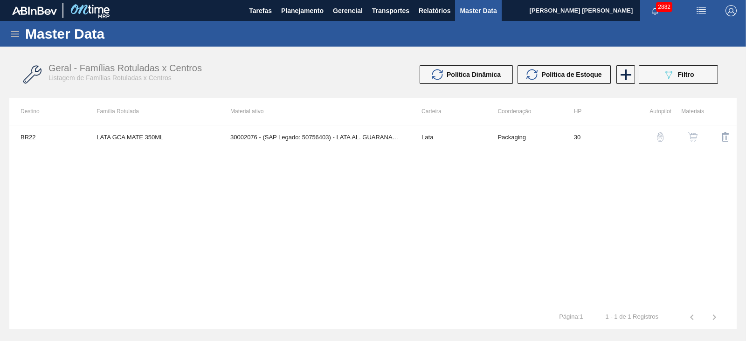
click at [692, 137] on img "button" at bounding box center [692, 136] width 9 height 9
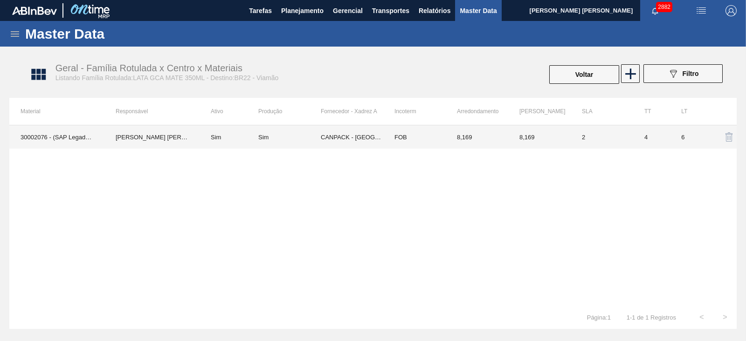
click at [357, 141] on td "CANPACK - [GEOGRAPHIC_DATA] (GO)" at bounding box center [352, 136] width 62 height 23
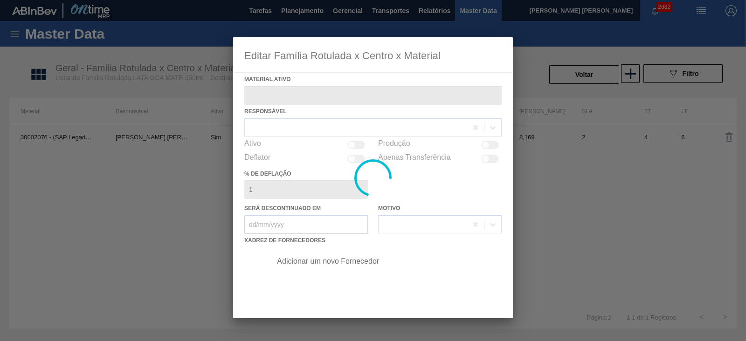
type ativo "30002076 - (SAP Legado: 50756403) - LATA AL. GUARANA MATE 350ML"
checkbox input "true"
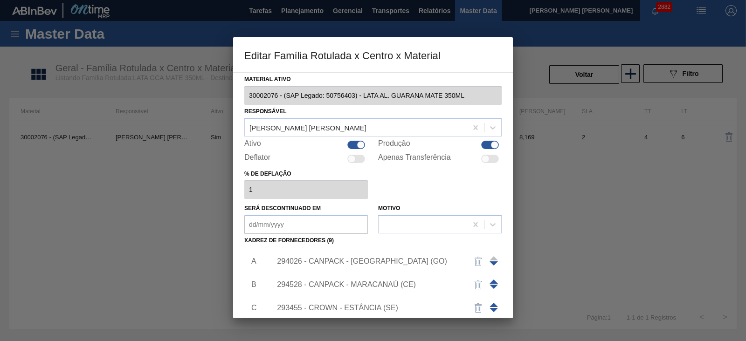
click at [355, 145] on div at bounding box center [356, 145] width 18 height 8
checkbox input "false"
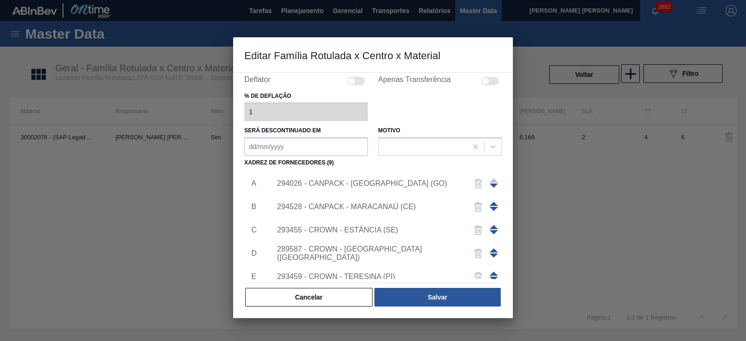
click at [447, 287] on div "Cancelar Salvar" at bounding box center [372, 297] width 257 height 21
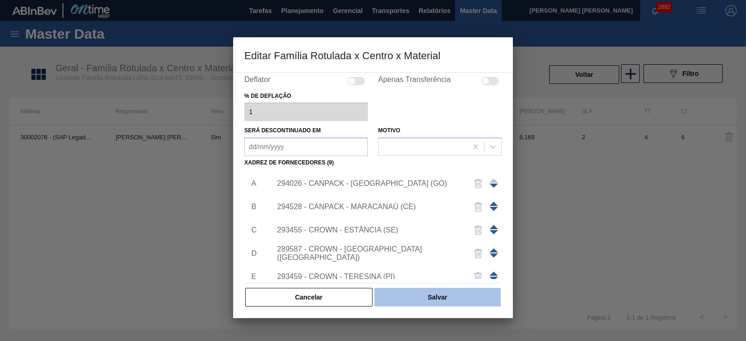
click at [444, 292] on button "Salvar" at bounding box center [437, 297] width 126 height 19
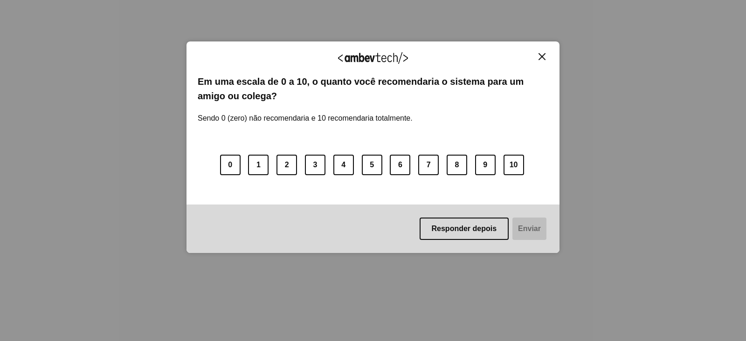
click at [544, 58] on img "Close" at bounding box center [542, 56] width 7 height 7
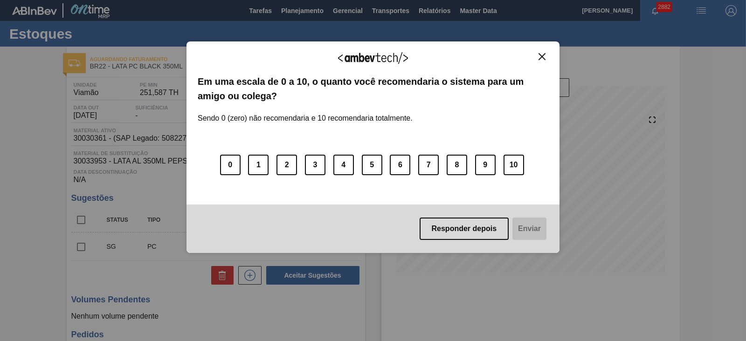
drag, startPoint x: 545, startPoint y: 57, endPoint x: 538, endPoint y: 62, distance: 8.4
click at [545, 57] on img "Close" at bounding box center [542, 56] width 7 height 7
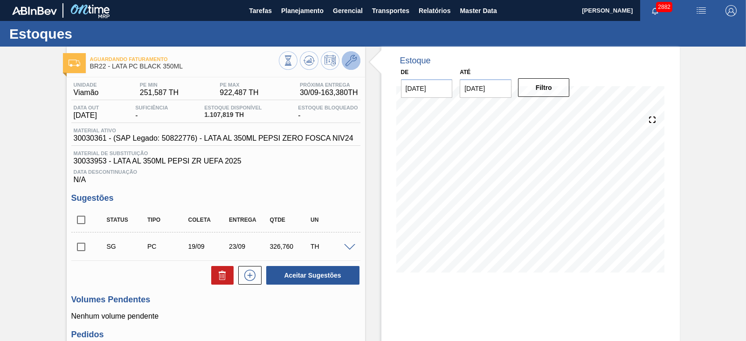
click at [355, 64] on icon at bounding box center [351, 60] width 11 height 11
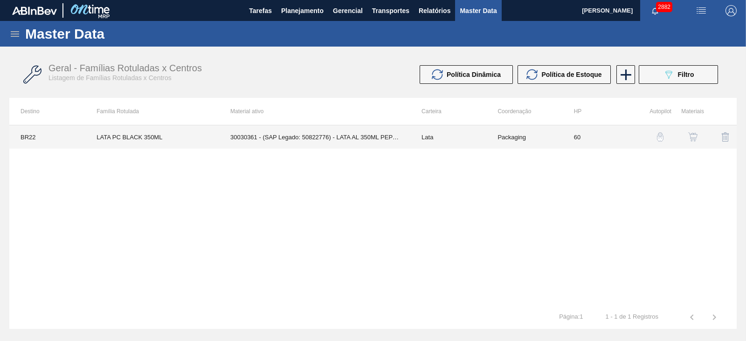
click at [381, 138] on td "30030361 - (SAP Legado: 50822776) - LATA AL 350ML PEPSI ZERO FOSCA NIV24" at bounding box center [314, 136] width 191 height 23
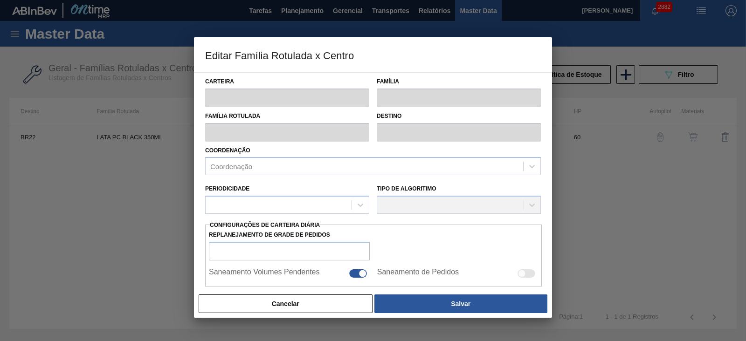
type input "Lata"
type input "LATA PC BLACK 350ML"
type input "BR22 - Viamão"
type input "0"
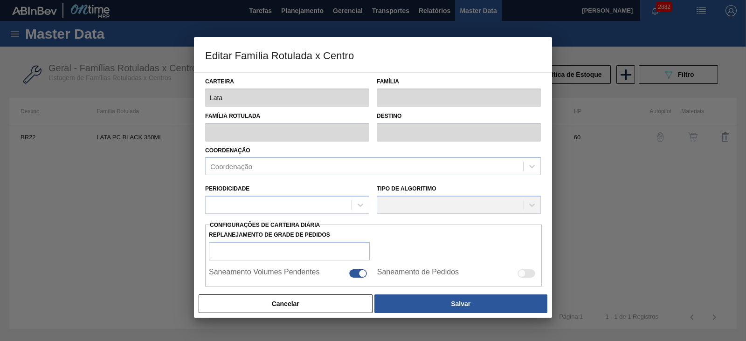
checkbox input "false"
type input "60"
type input "251,587"
type input "922,487"
type input "44"
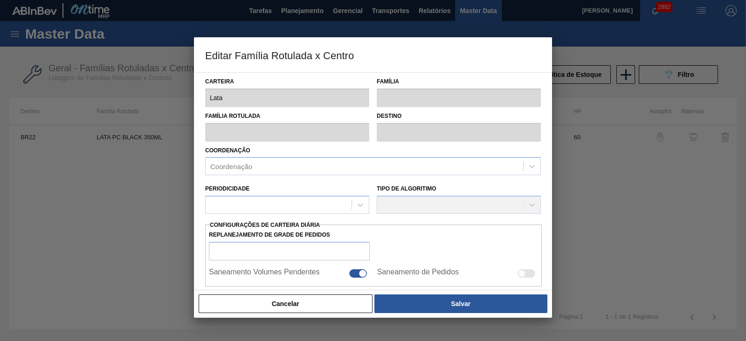
type input "546,783"
checkbox input "true"
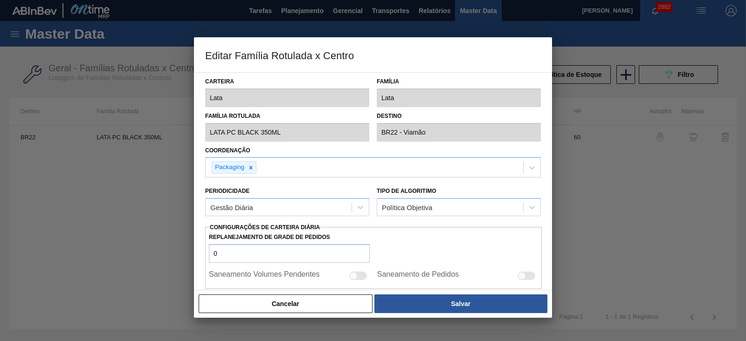
scroll to position [233, 0]
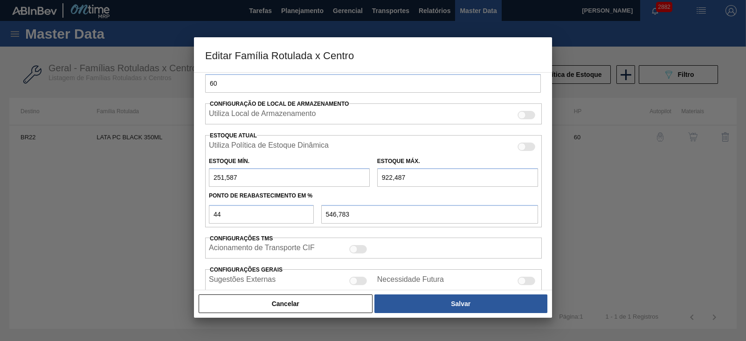
click at [527, 145] on div at bounding box center [527, 147] width 18 height 8
checkbox input "true"
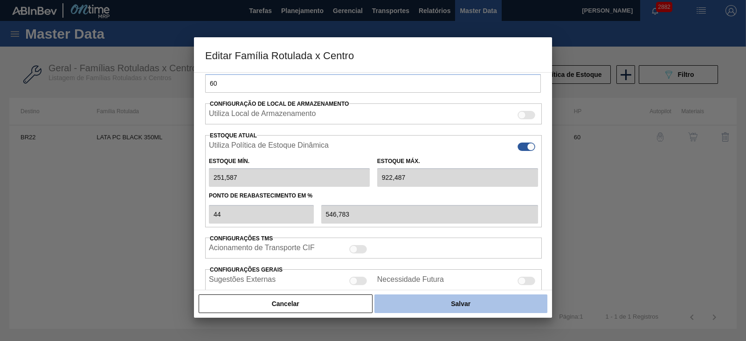
click at [477, 302] on button "Salvar" at bounding box center [460, 304] width 173 height 19
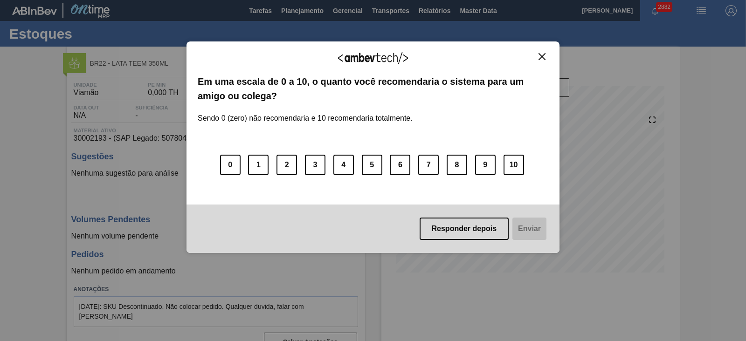
click at [542, 56] on img "Close" at bounding box center [542, 56] width 7 height 7
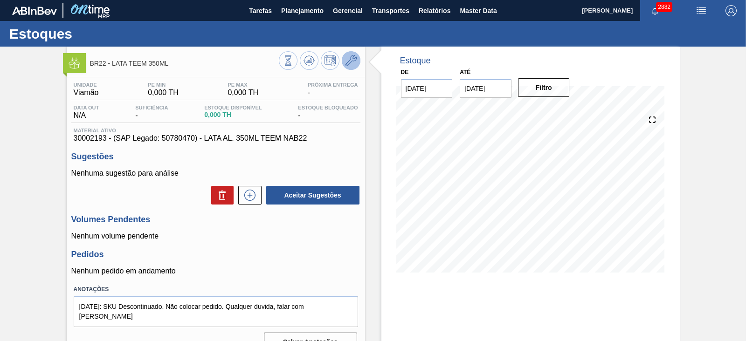
click at [349, 62] on icon at bounding box center [351, 60] width 11 height 11
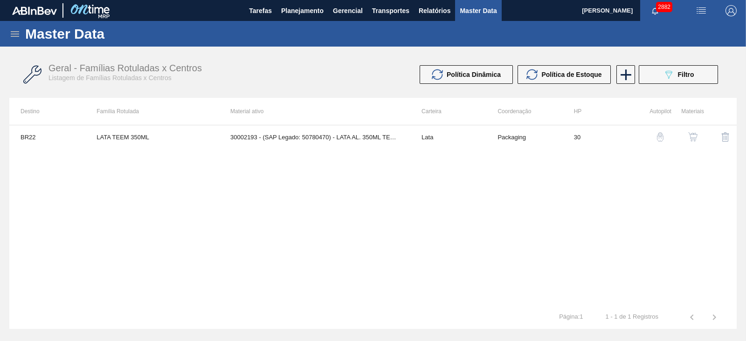
click at [694, 140] on img "button" at bounding box center [692, 136] width 9 height 9
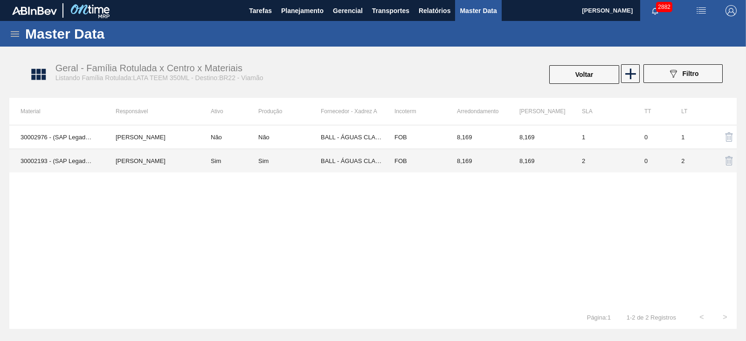
click at [309, 164] on div "Sim" at bounding box center [289, 161] width 62 height 7
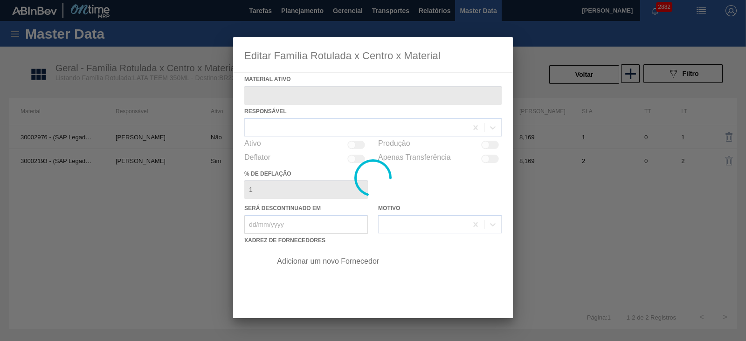
type ativo "30002193 - (SAP Legado: 50780470) - LATA AL. 350ML TEEM NAB22"
checkbox input "true"
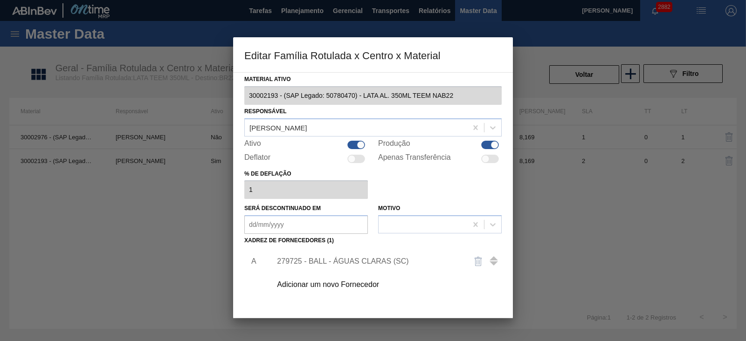
click at [359, 142] on div at bounding box center [361, 145] width 8 height 8
checkbox input "false"
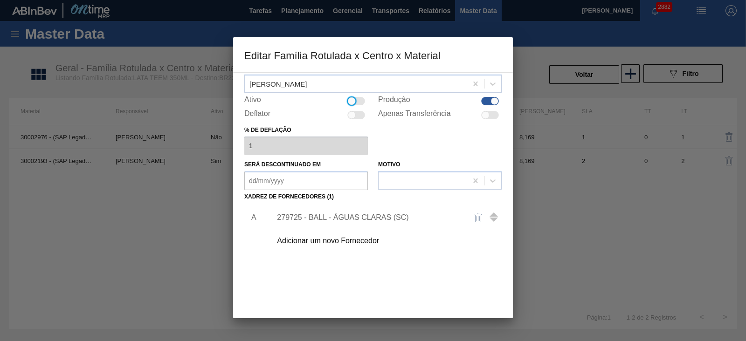
scroll to position [78, 0]
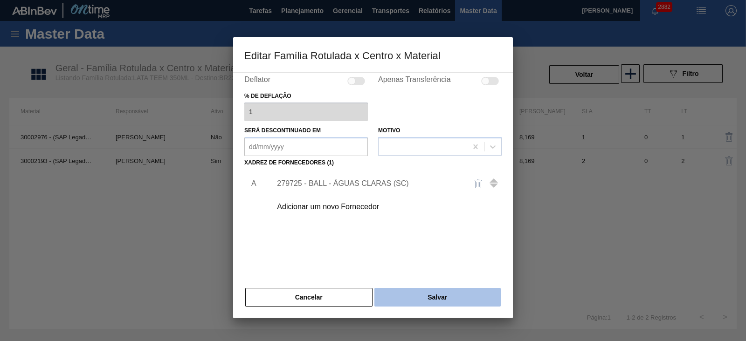
click at [438, 291] on button "Salvar" at bounding box center [437, 297] width 126 height 19
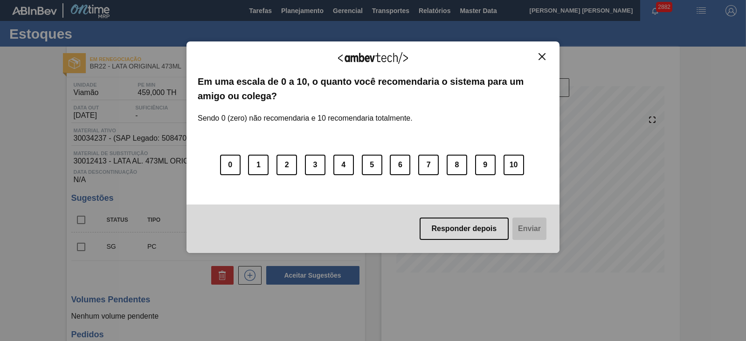
click at [541, 55] on img "Close" at bounding box center [542, 56] width 7 height 7
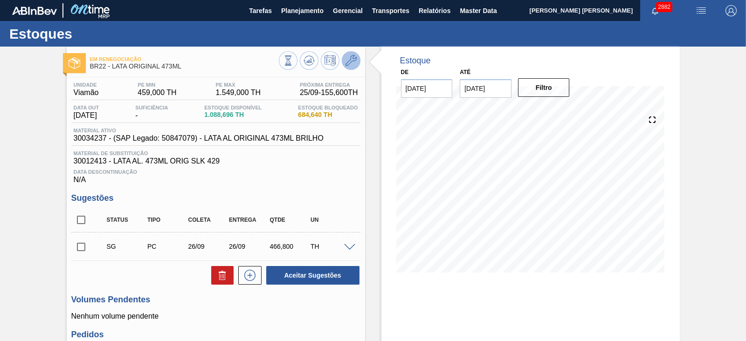
click at [354, 63] on icon at bounding box center [351, 60] width 11 height 11
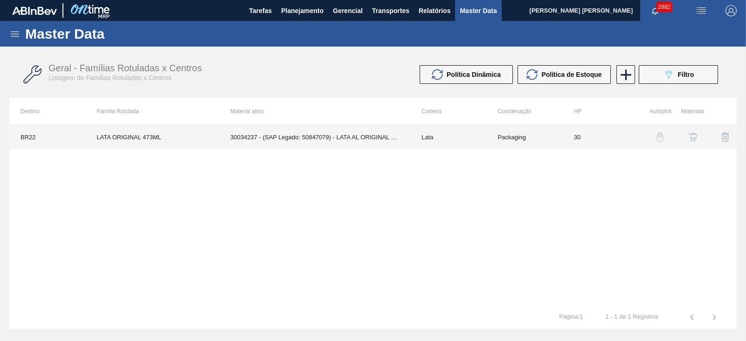
click at [369, 140] on td "30034237 - (SAP Legado: 50847079) - LATA AL ORIGINAL 473ML BRILHO" at bounding box center [314, 136] width 191 height 23
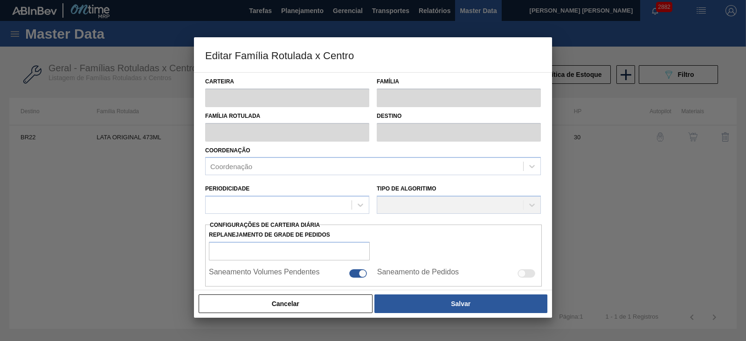
type input "Lata"
type input "LATA ORIGINAL 473ML"
type input "BR22 - Viamão"
type input "0"
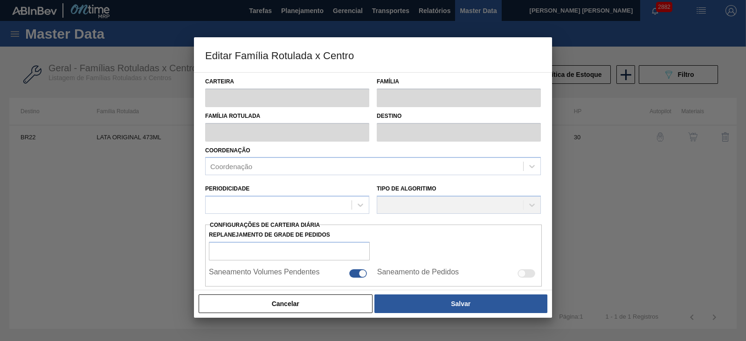
checkbox input "false"
type input "30"
type input "459"
type input "1.549"
type input "42"
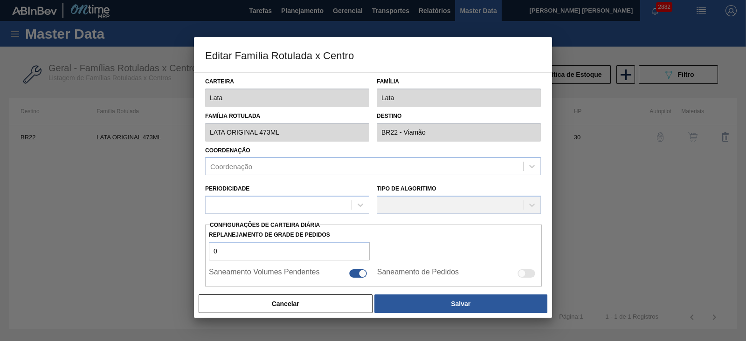
type input "916,800"
checkbox input "true"
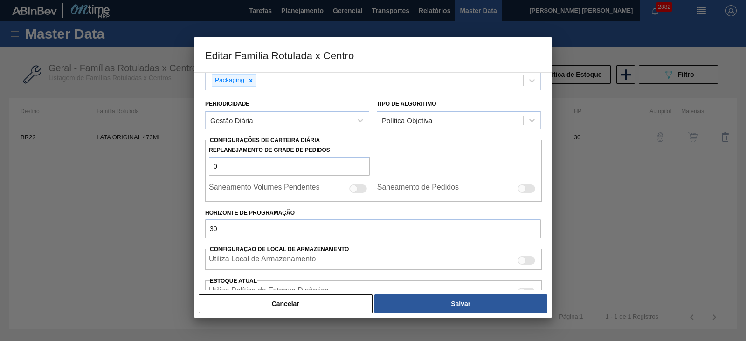
scroll to position [175, 0]
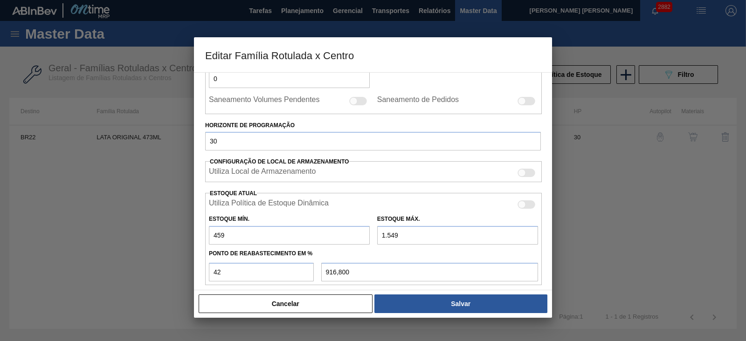
click at [521, 207] on div at bounding box center [527, 205] width 18 height 8
checkbox input "true"
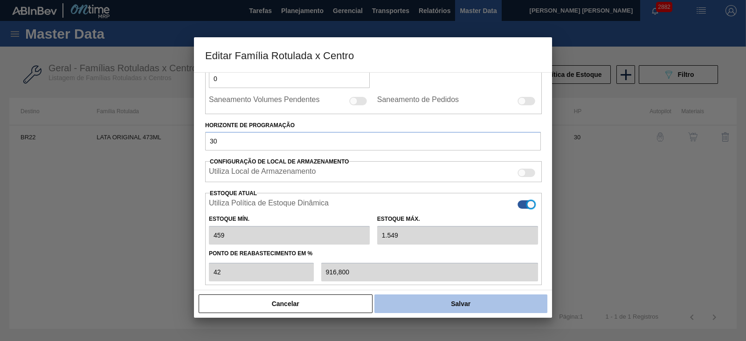
click at [465, 299] on button "Salvar" at bounding box center [460, 304] width 173 height 19
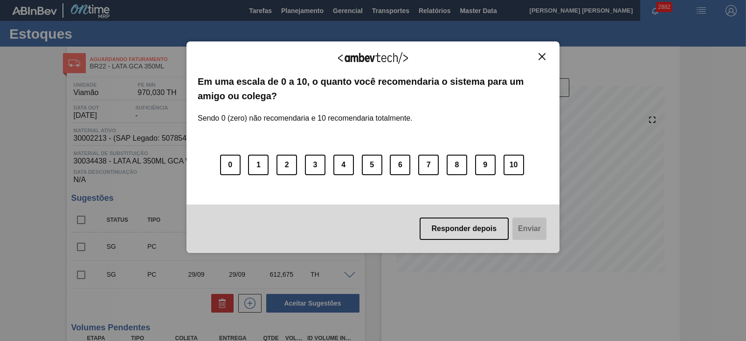
click at [544, 55] on img "Close" at bounding box center [542, 56] width 7 height 7
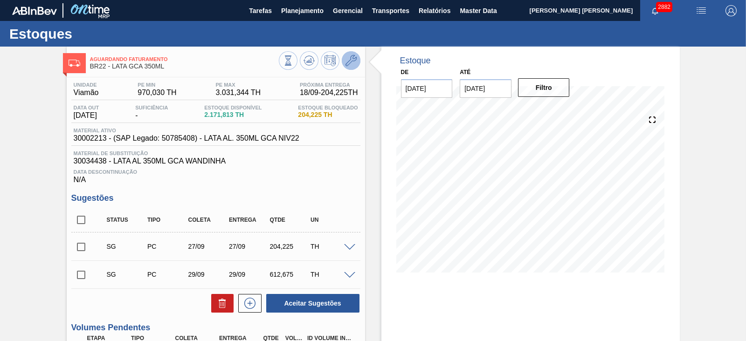
click at [355, 61] on icon at bounding box center [351, 60] width 11 height 11
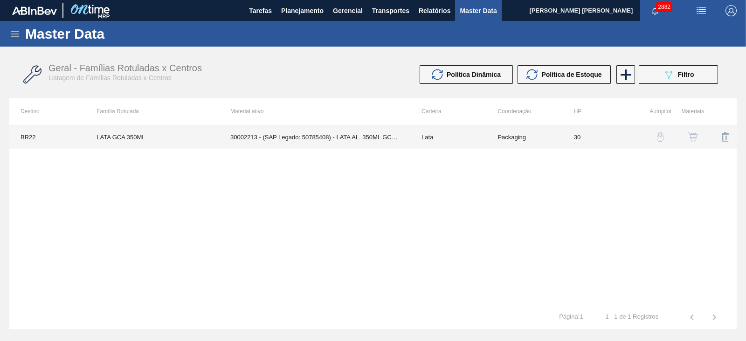
click at [391, 134] on td "30002213 - (SAP Legado: 50785408) - LATA AL. 350ML GCA NIV22" at bounding box center [314, 136] width 191 height 23
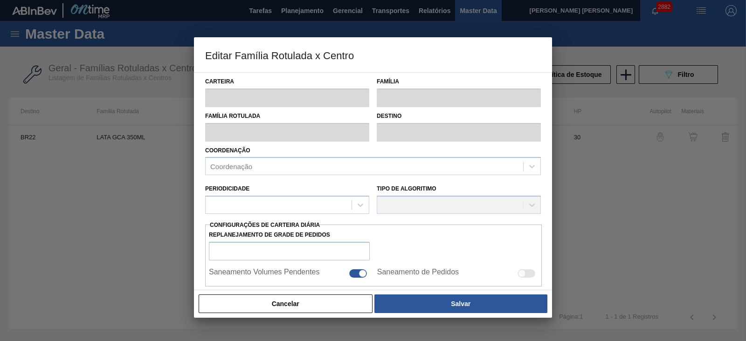
scroll to position [233, 0]
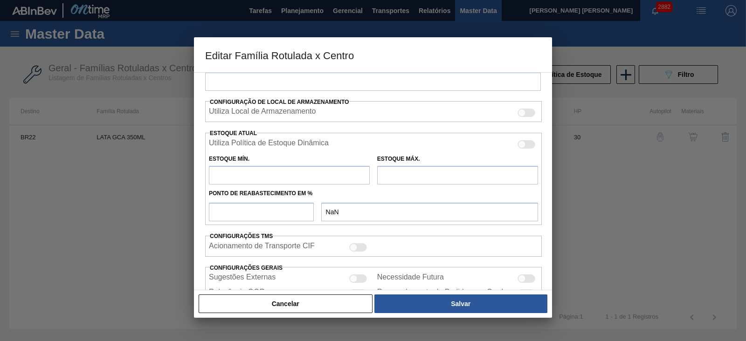
type input "Lata"
type input "LATA GCA 350ML"
type input "BR22 - Viamão"
type input "0"
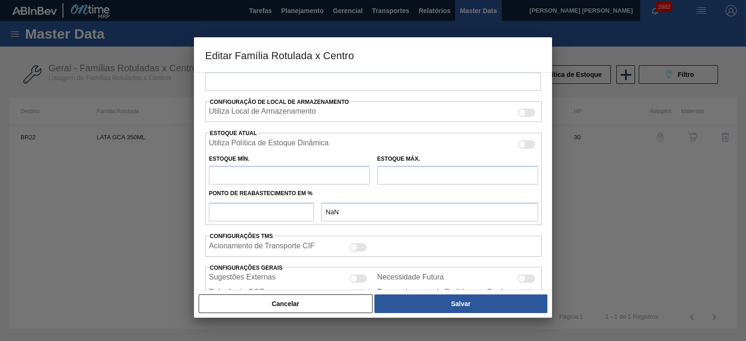
checkbox input "false"
type input "30"
type input "970,03"
type input "3.031,344"
type input "41"
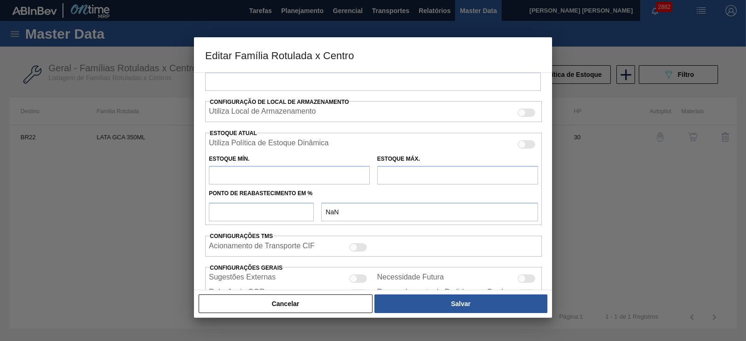
type input "1.815,169"
checkbox input "true"
click at [524, 141] on div at bounding box center [522, 145] width 8 height 8
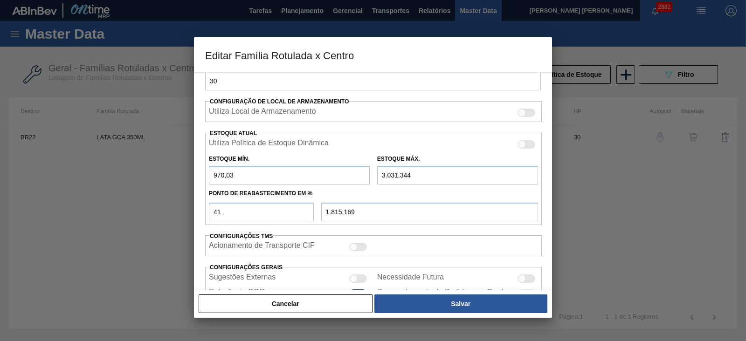
checkbox input "true"
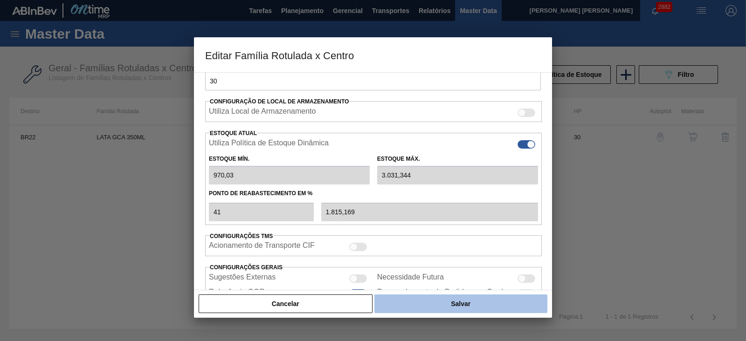
click at [487, 303] on button "Salvar" at bounding box center [460, 304] width 173 height 19
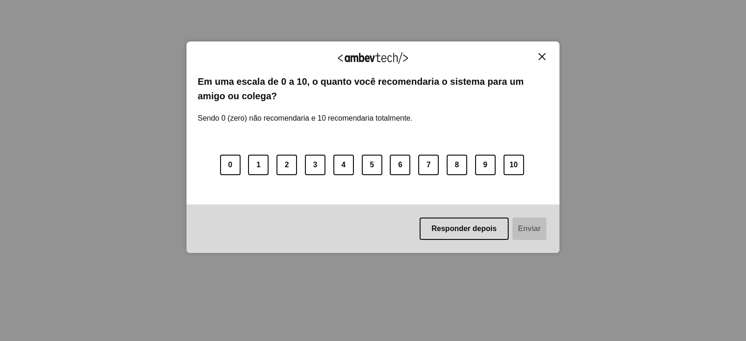
click at [540, 58] on img "Close" at bounding box center [542, 56] width 7 height 7
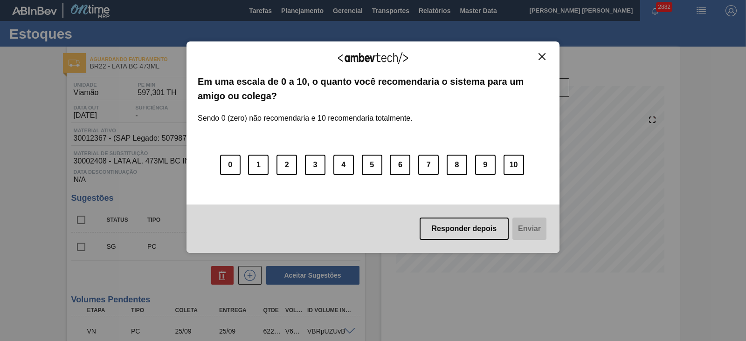
click at [543, 56] on img "Close" at bounding box center [542, 56] width 7 height 7
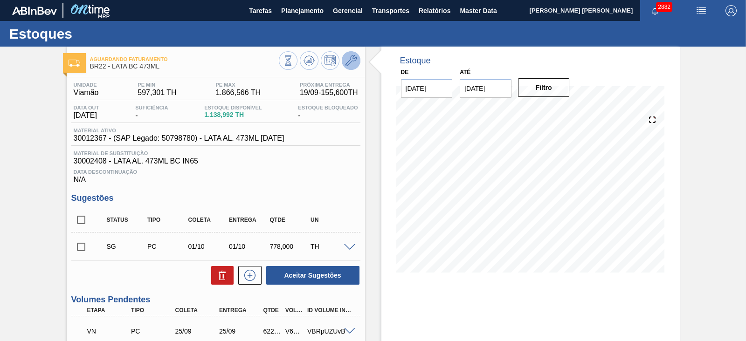
click at [357, 62] on button at bounding box center [351, 60] width 19 height 19
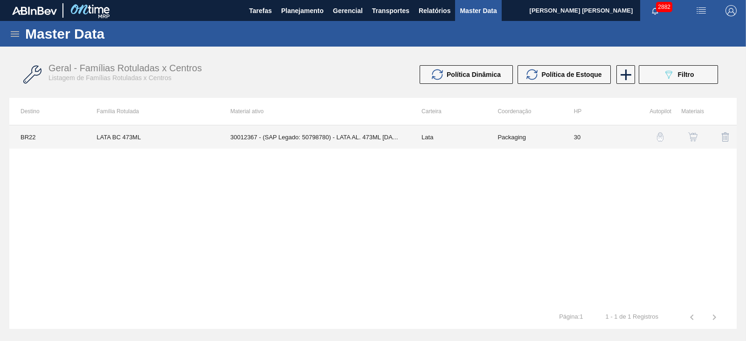
click at [348, 134] on td "30012367 - (SAP Legado: 50798780) - LATA AL. 473ML BC 429" at bounding box center [314, 136] width 191 height 23
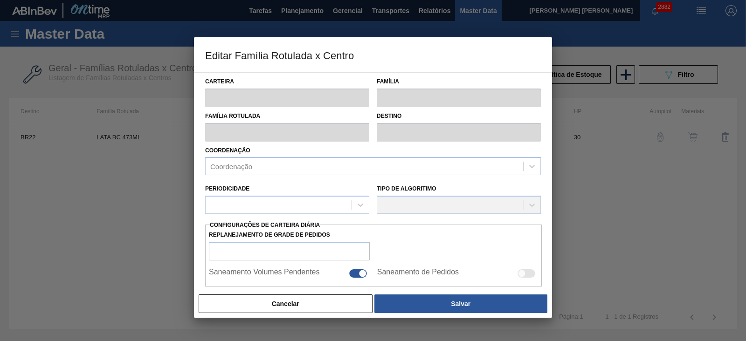
type input "Lata"
type input "LATA BC 473ML"
type input "BR22 - Viamão"
type input "0"
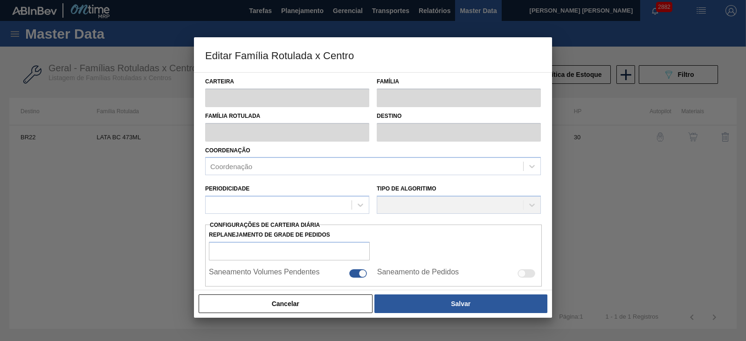
checkbox input "false"
type input "30"
type input "597.301"
type input "1,866.566"
type input "41"
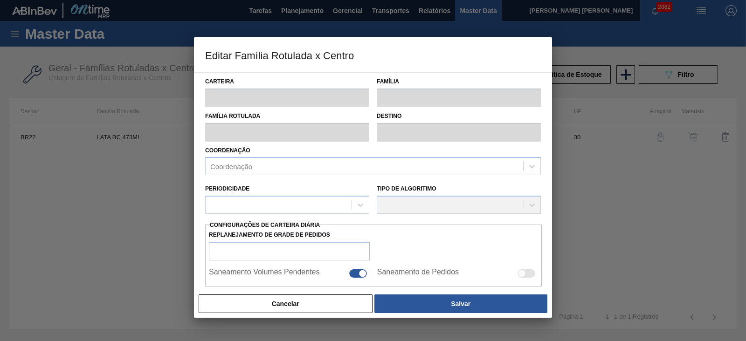
type input "1,117.700"
checkbox input "true"
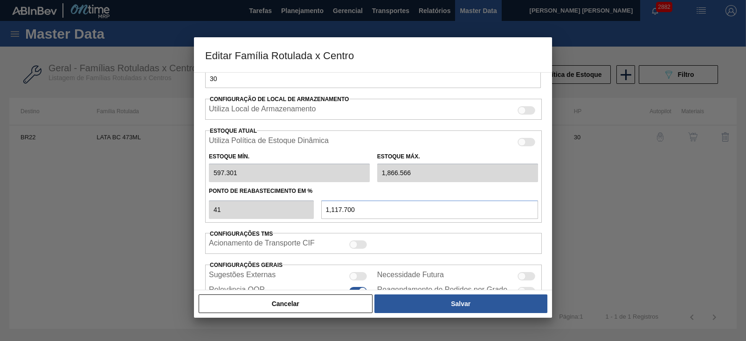
scroll to position [175, 0]
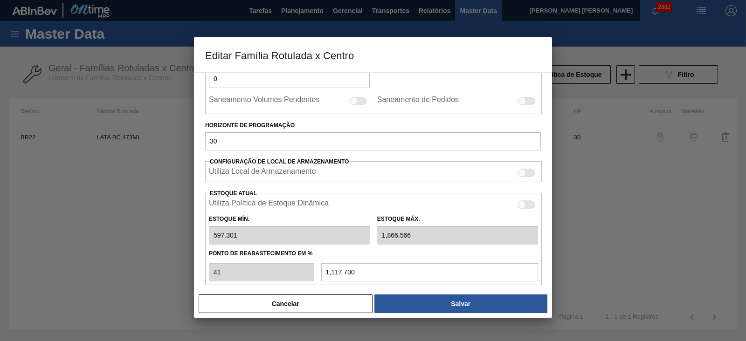
click at [525, 204] on div at bounding box center [527, 205] width 18 height 8
checkbox input "true"
type input "597,301"
type input "1.866,566"
type input "1.117,700"
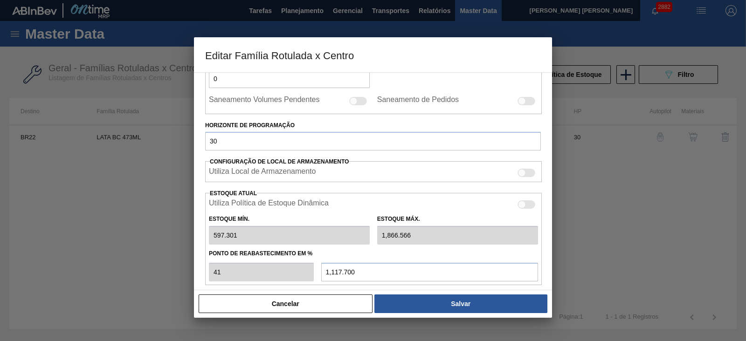
checkbox input "true"
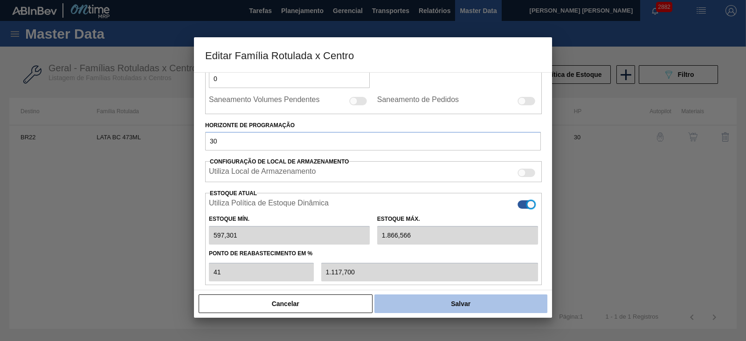
click at [462, 308] on button "Salvar" at bounding box center [460, 304] width 173 height 19
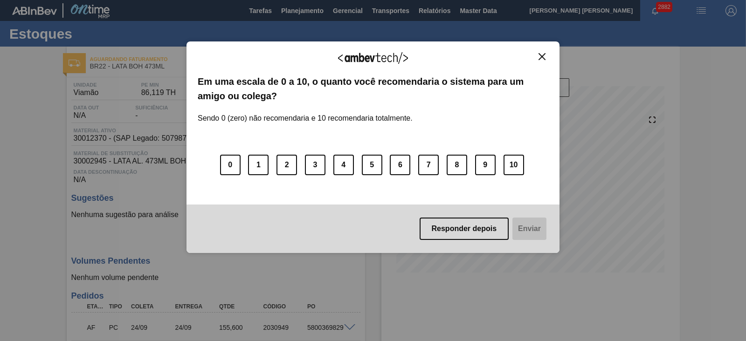
click at [542, 55] on img "Close" at bounding box center [542, 56] width 7 height 7
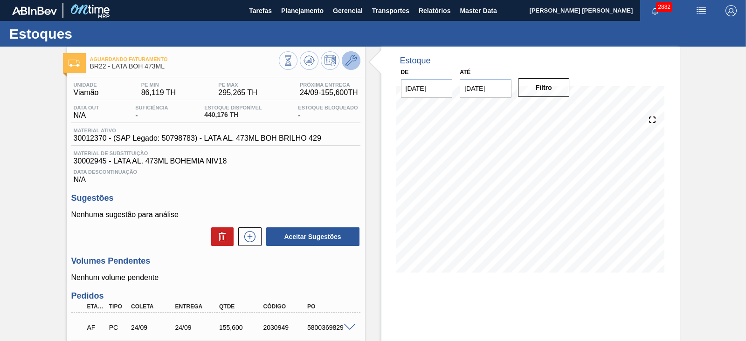
click at [353, 61] on icon at bounding box center [351, 60] width 11 height 11
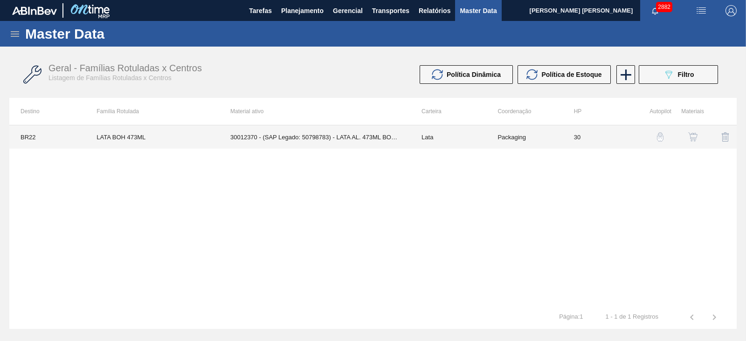
click at [382, 137] on td "30012370 - (SAP Legado: 50798783) - LATA AL. 473ML BOH BRILHO 429" at bounding box center [314, 136] width 191 height 23
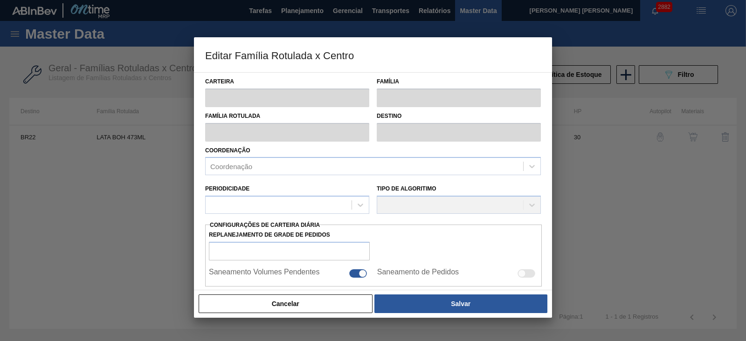
type input "Lata"
type input "LATA BOH 473ML"
type input "BR22 - Viamão"
type input "0"
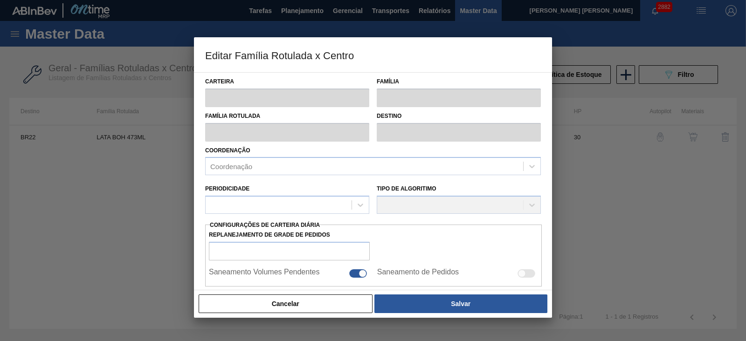
checkbox input "false"
type input "30"
type input "86,119"
type input "295,265"
type input "41"
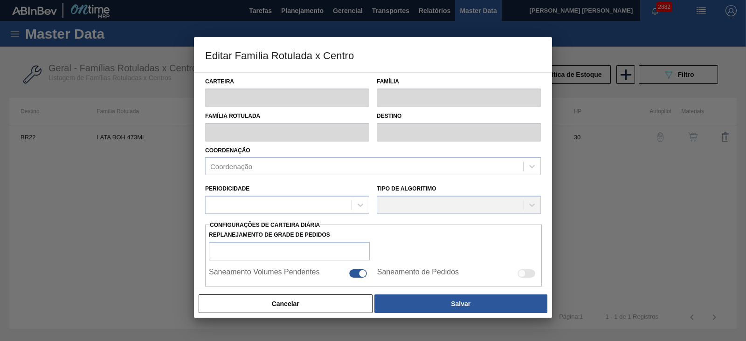
type input "171,869"
checkbox input "true"
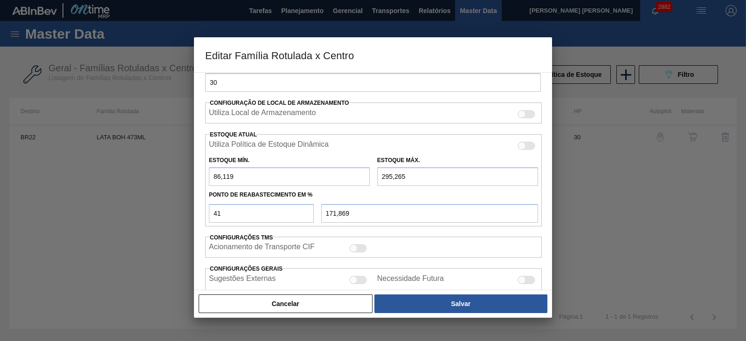
scroll to position [237, 0]
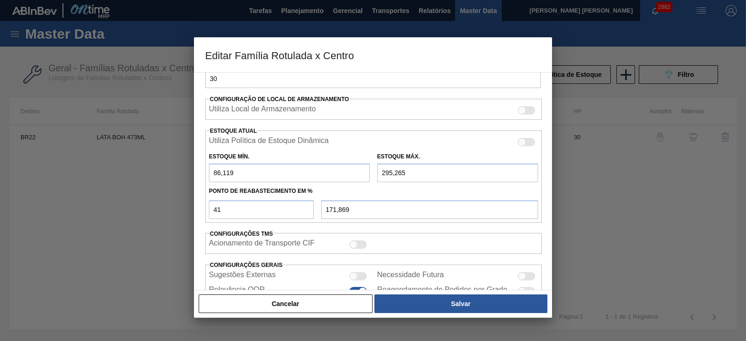
click at [527, 139] on div at bounding box center [527, 142] width 18 height 8
checkbox input "true"
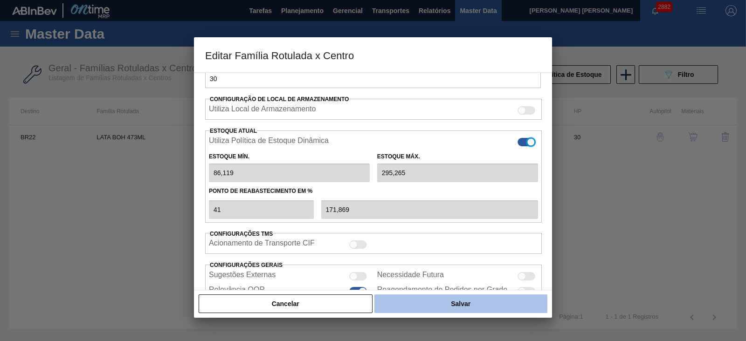
click at [461, 302] on button "Salvar" at bounding box center [460, 304] width 173 height 19
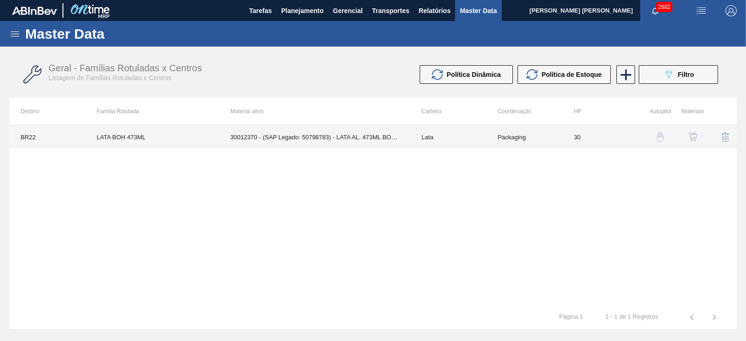
click at [353, 134] on td "30012370 - (SAP Legado: 50798783) - LATA AL. 473ML BOH BRILHO 429" at bounding box center [314, 136] width 191 height 23
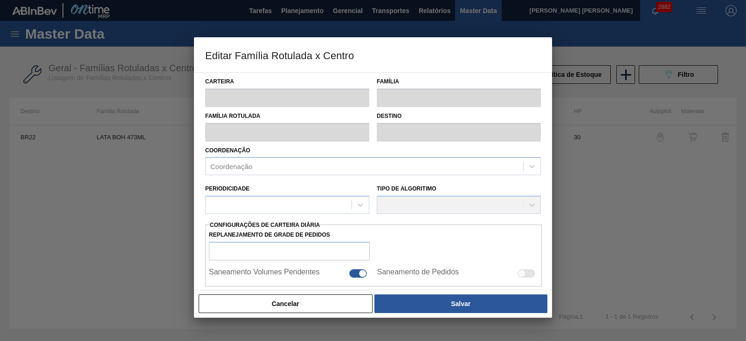
type input "Lata"
type input "LATA BOH 473ML"
type input "BR22 - Viamão"
type input "0"
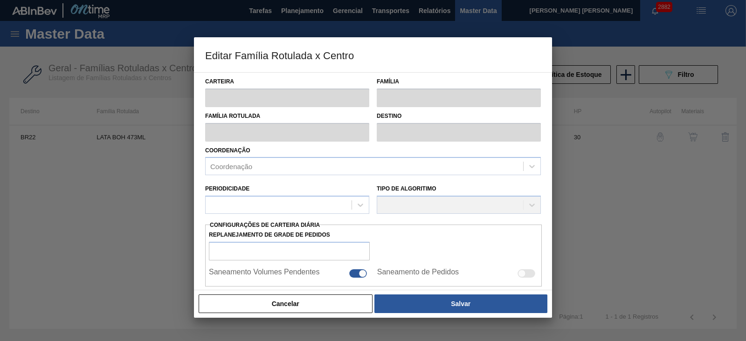
checkbox input "false"
type input "30"
type input "86,119"
type input "295,265"
type input "41"
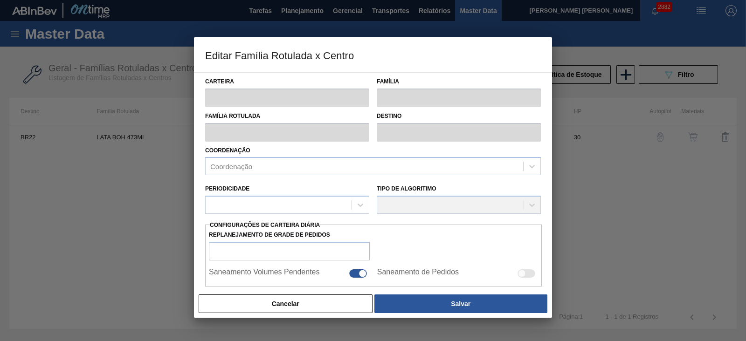
type input "171,869"
checkbox input "true"
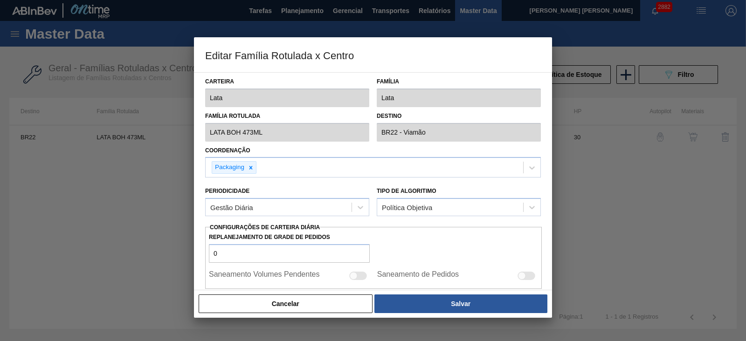
type input "0"
type input "0,000"
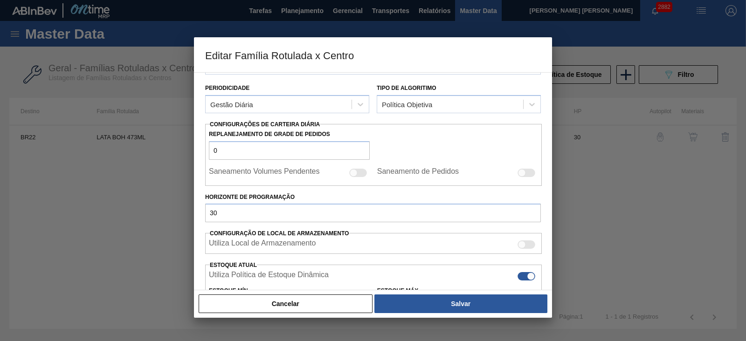
scroll to position [175, 0]
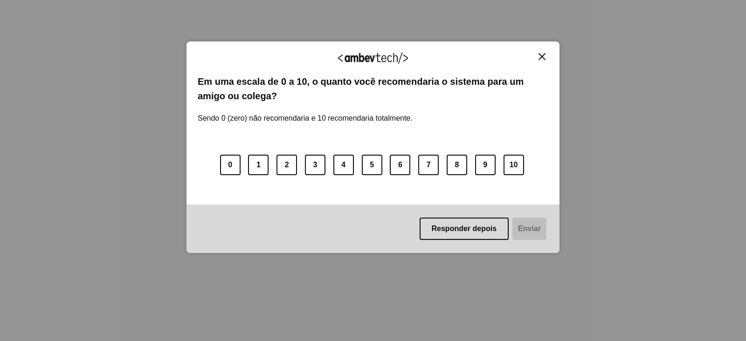
drag, startPoint x: 541, startPoint y: 59, endPoint x: 538, endPoint y: 55, distance: 5.0
click at [541, 59] on img "Close" at bounding box center [542, 56] width 7 height 7
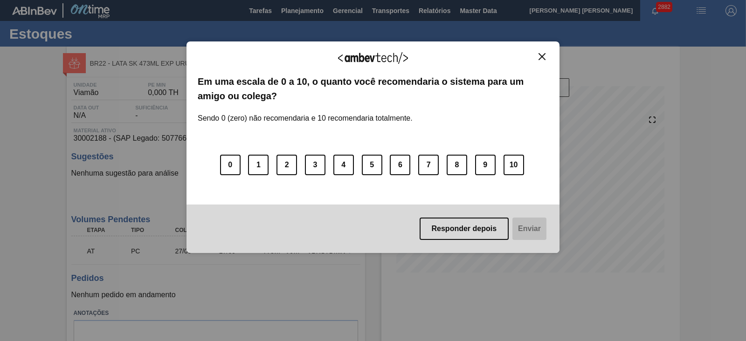
click at [543, 55] on img "Close" at bounding box center [542, 56] width 7 height 7
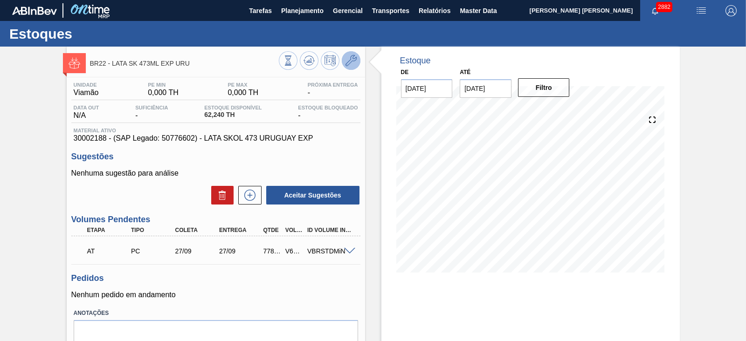
click at [350, 63] on icon at bounding box center [351, 60] width 11 height 11
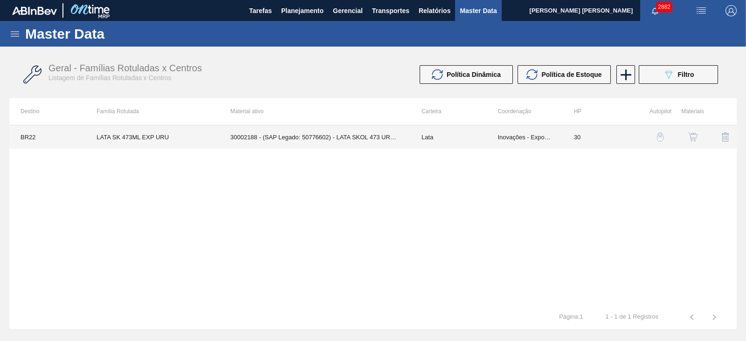
click at [362, 137] on td "30002188 - (SAP Legado: 50776602) - LATA SKOL 473 URUGUAY EXP" at bounding box center [314, 136] width 191 height 23
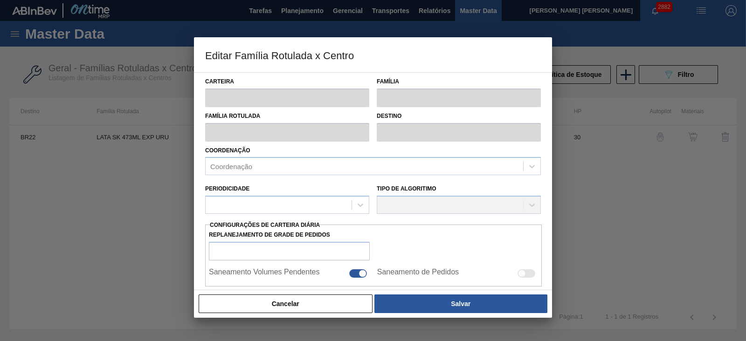
type input "Lata"
type input "LATA SK 473ML EXP URU"
type input "BR22 - Viamão"
type input "0"
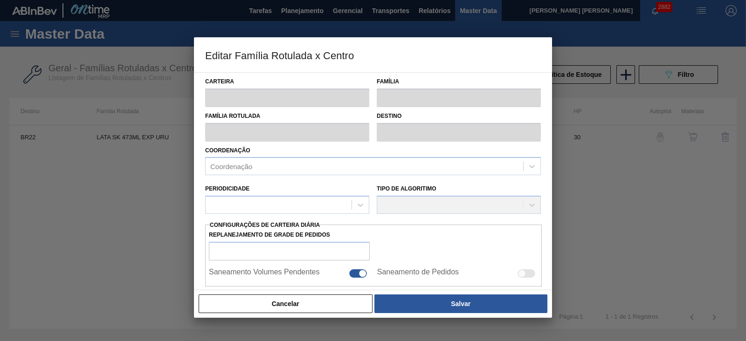
checkbox input "false"
type input "30"
type input "0"
type input "100"
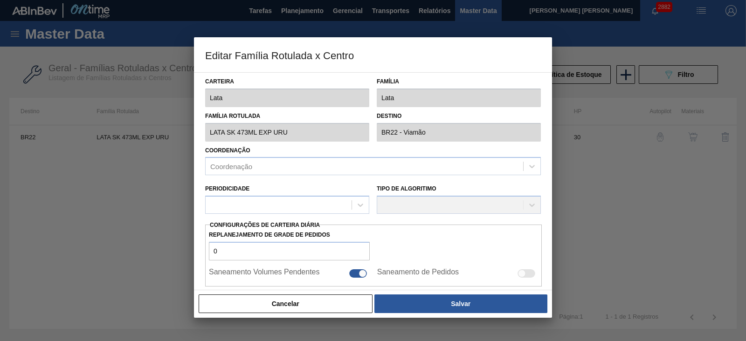
type input "0,000"
checkbox input "true"
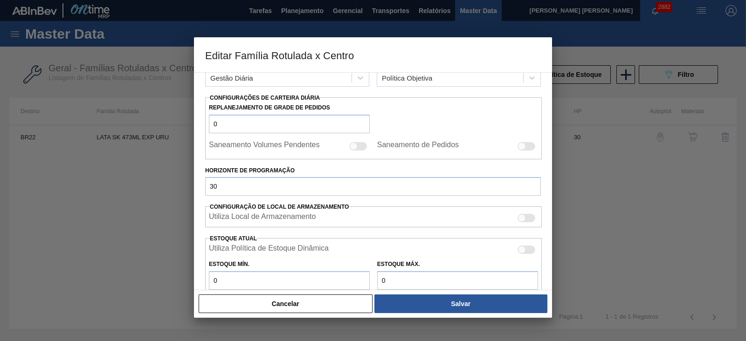
scroll to position [175, 0]
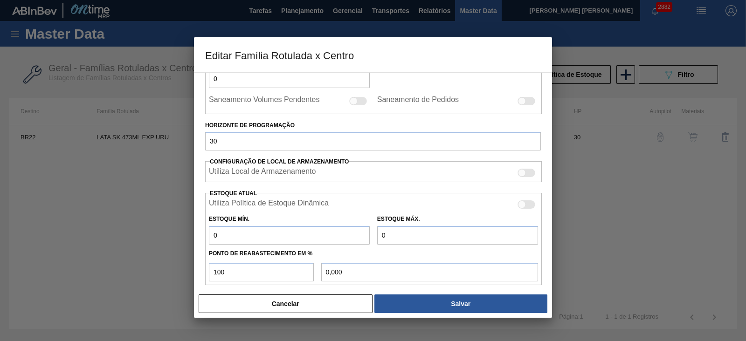
click at [526, 207] on div at bounding box center [527, 205] width 18 height 8
checkbox input "true"
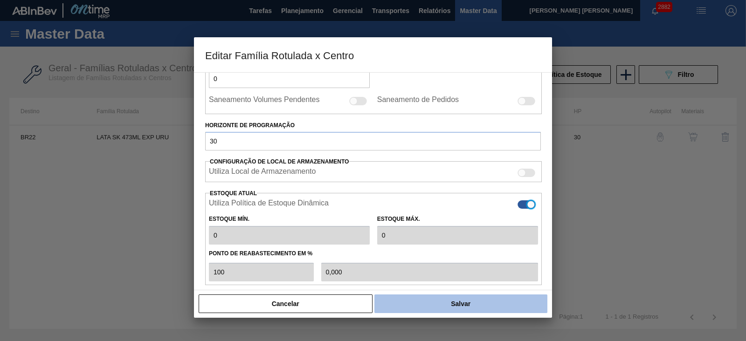
drag, startPoint x: 491, startPoint y: 301, endPoint x: 487, endPoint y: 305, distance: 5.3
click at [491, 302] on button "Salvar" at bounding box center [460, 304] width 173 height 19
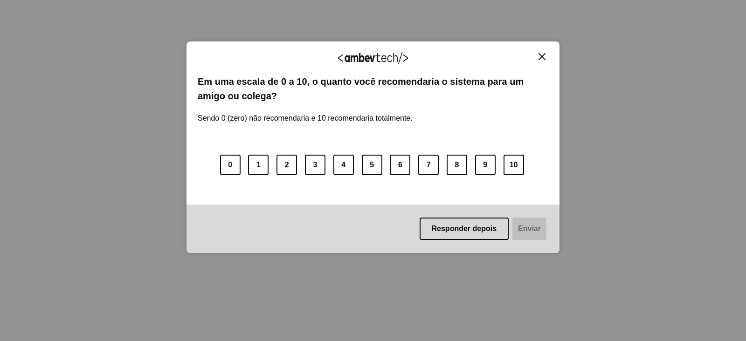
click at [543, 59] on img "Close" at bounding box center [542, 56] width 7 height 7
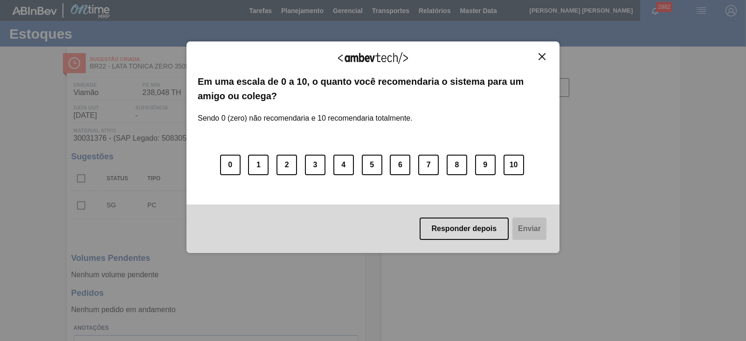
click at [540, 55] on img "Close" at bounding box center [542, 56] width 7 height 7
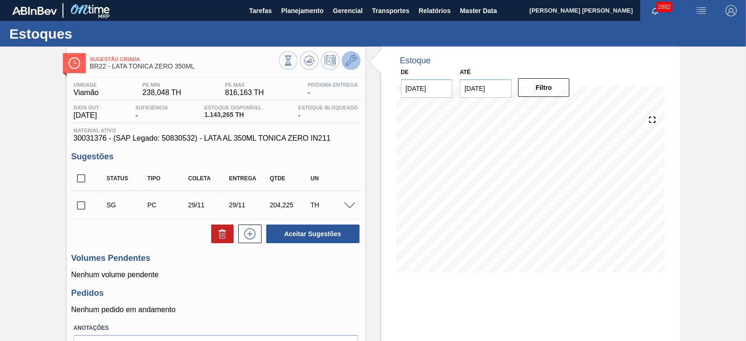
click at [354, 62] on icon at bounding box center [351, 60] width 11 height 11
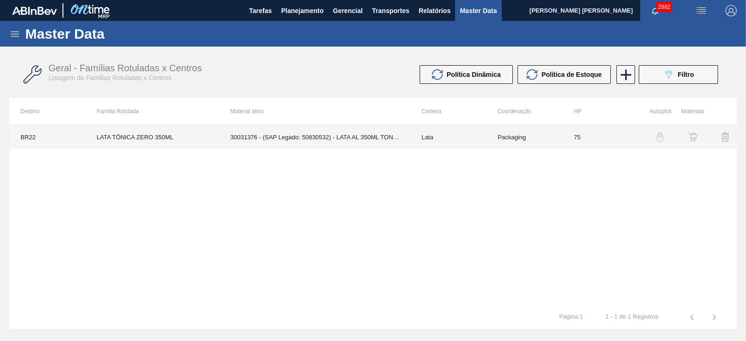
click at [366, 137] on td "30031376 - (SAP Legado: 50830532) - LATA AL 350ML TONICA ZERO IN211" at bounding box center [314, 136] width 191 height 23
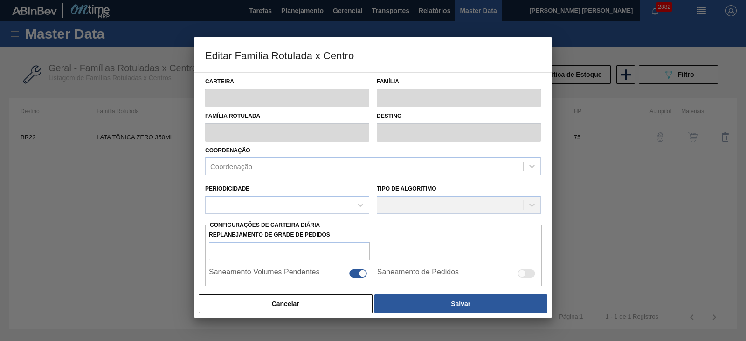
type input "Lata"
type input "LATA TÔNICA ZERO 350ML"
type input "BR22 - Viamão"
type input "0"
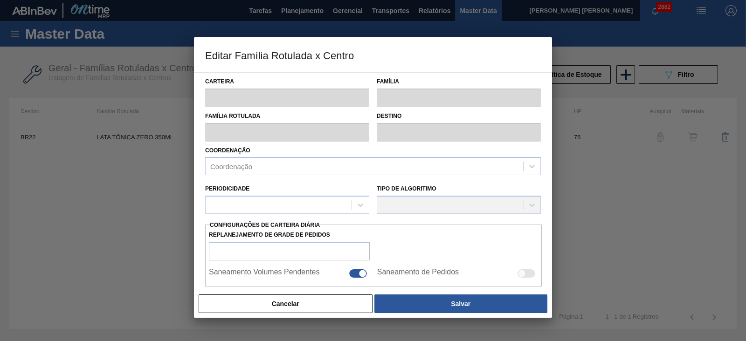
checkbox input "false"
type input "75"
type input "238,048"
type input "816,163"
type input "41"
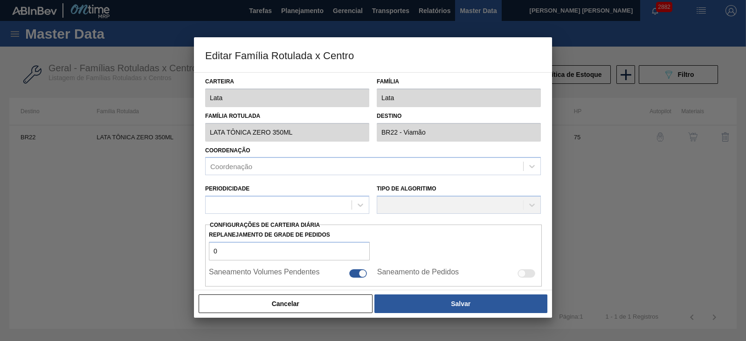
type input "475,075"
checkbox input "true"
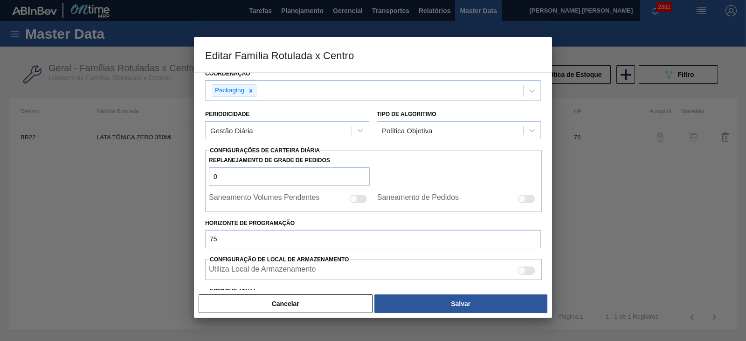
scroll to position [175, 0]
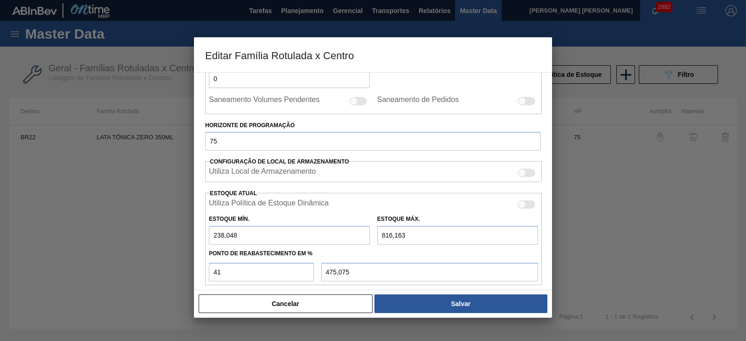
click at [527, 201] on div at bounding box center [527, 205] width 18 height 8
checkbox input "true"
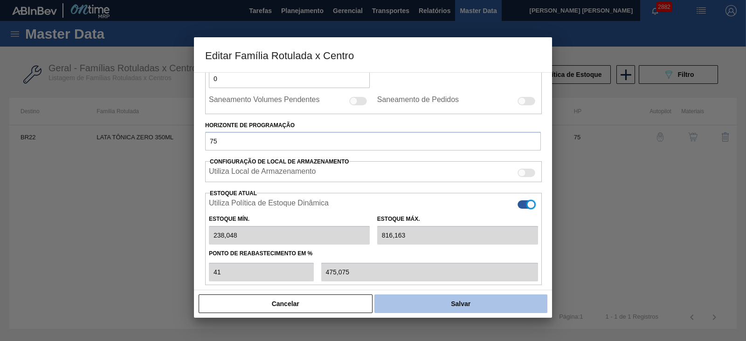
click at [485, 298] on button "Salvar" at bounding box center [460, 304] width 173 height 19
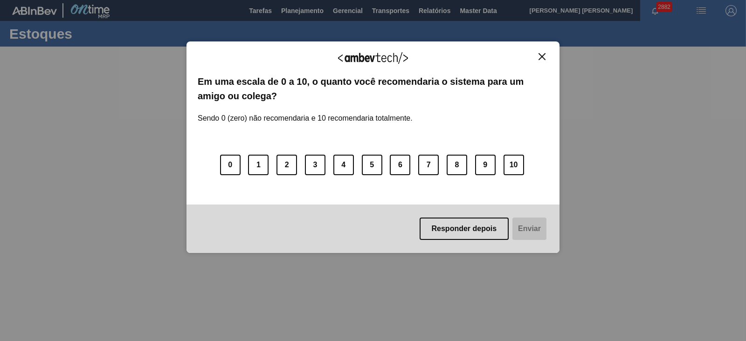
click at [542, 57] on img "Close" at bounding box center [542, 56] width 7 height 7
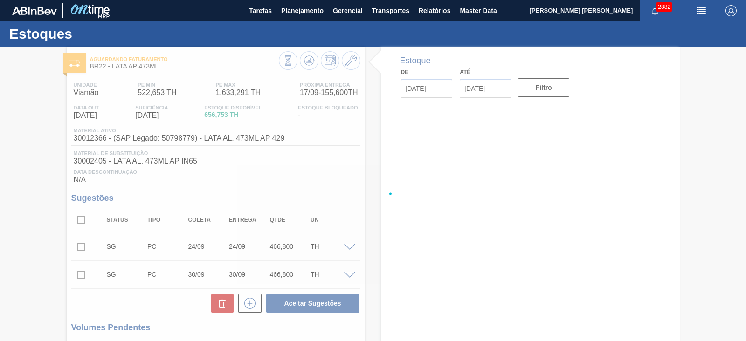
type input "[DATE]"
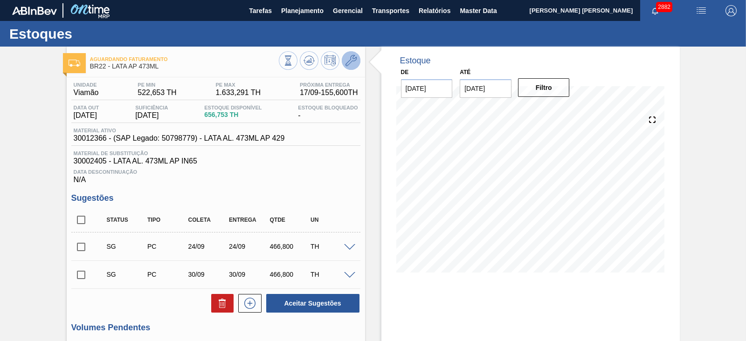
click at [347, 63] on icon at bounding box center [351, 60] width 11 height 11
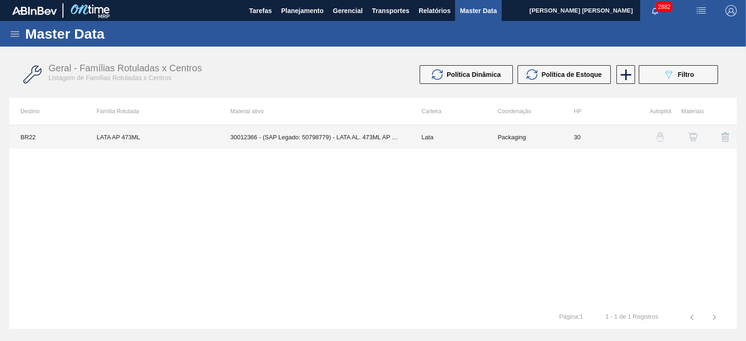
click at [376, 136] on td "30012366 - (SAP Legado: 50798779) - LATA AL. 473ML AP 429" at bounding box center [314, 136] width 191 height 23
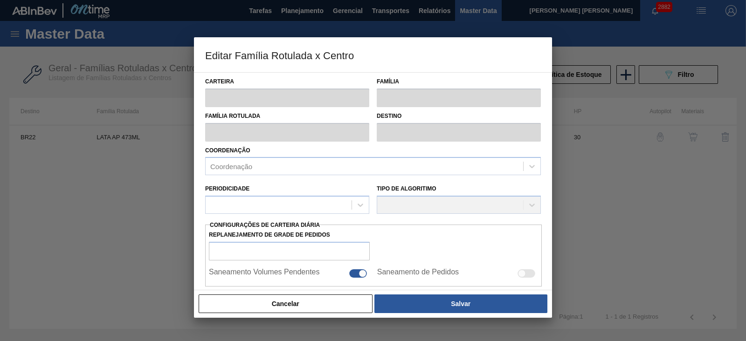
type input "Lata"
type input "LATA AP 473ML"
type input "BR22 - Viamão"
type input "0"
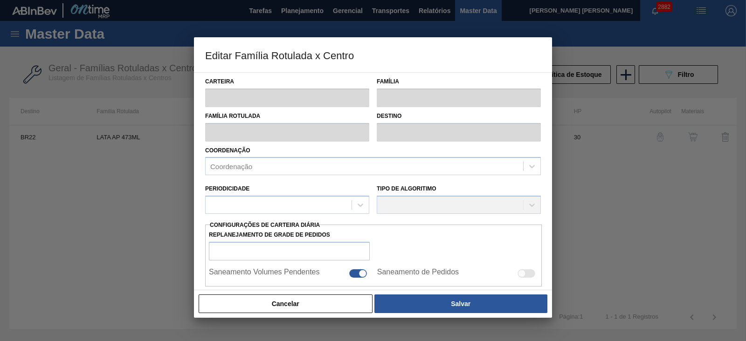
checkbox input "false"
type input "30"
type input "522,653"
type input "1.633,291"
type input "41"
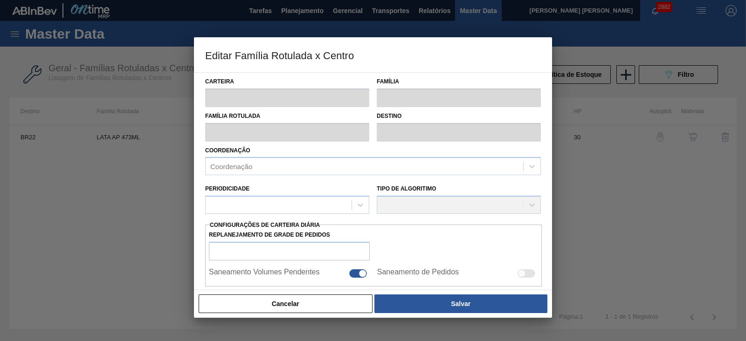
type input "978,015"
checkbox input "true"
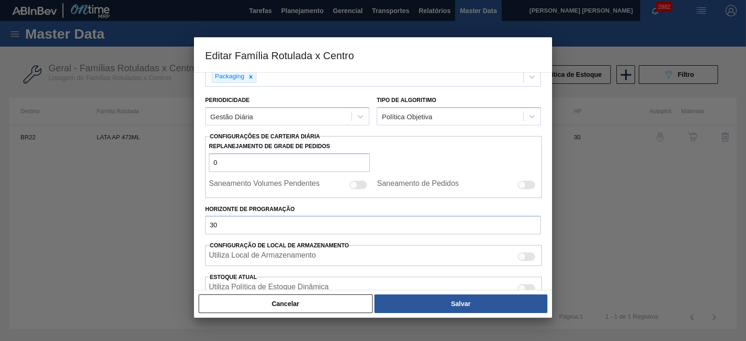
scroll to position [175, 0]
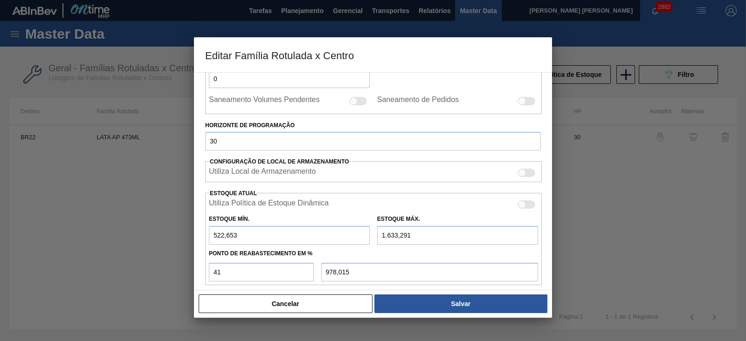
click at [522, 202] on div at bounding box center [522, 205] width 8 height 8
checkbox input "true"
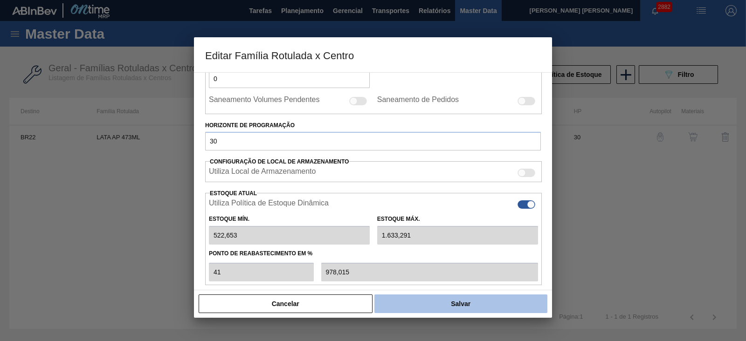
click at [446, 306] on button "Salvar" at bounding box center [460, 304] width 173 height 19
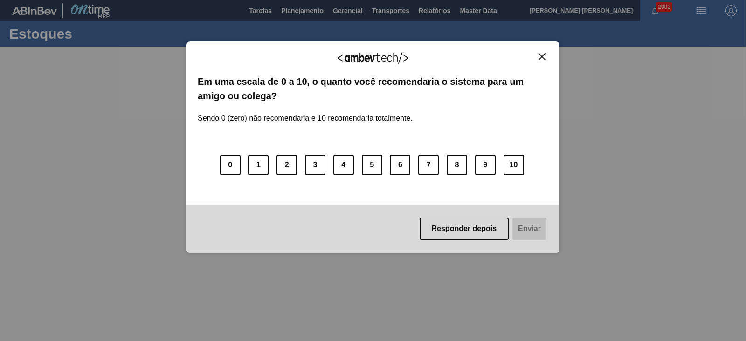
click at [540, 57] on img "Close" at bounding box center [542, 56] width 7 height 7
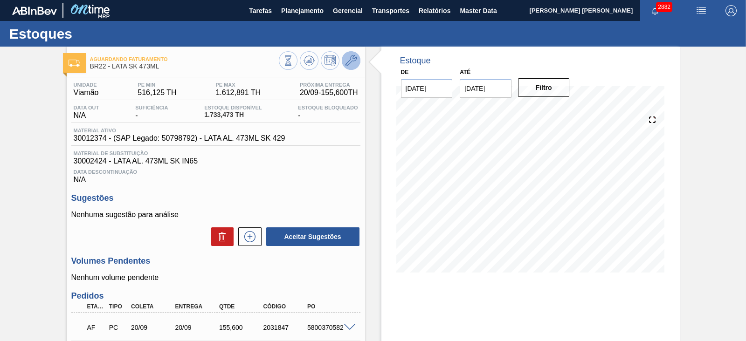
click at [346, 59] on icon at bounding box center [351, 60] width 11 height 11
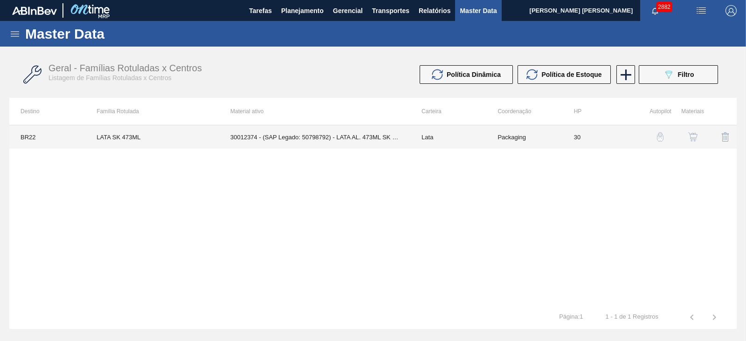
click at [360, 139] on td "30012374 - (SAP Legado: 50798792) - LATA AL. 473ML SK 429" at bounding box center [314, 136] width 191 height 23
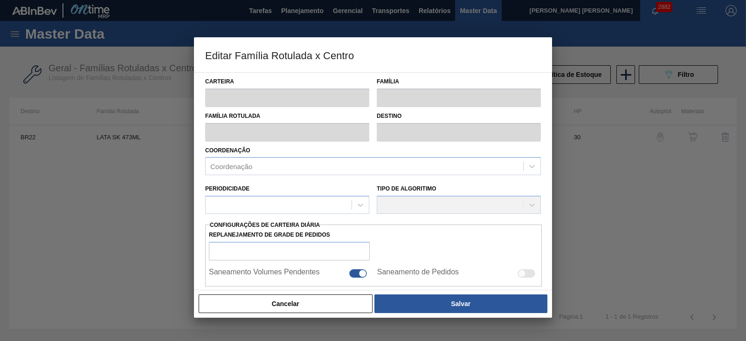
type input "Lata"
type input "LATA SK 473ML"
type input "BR22 - Viamão"
type input "0"
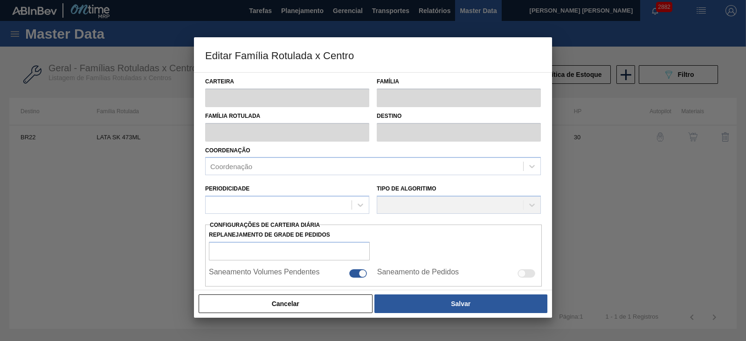
checkbox input "false"
type input "30"
type input "516,125"
type input "1.612,891"
type input "41"
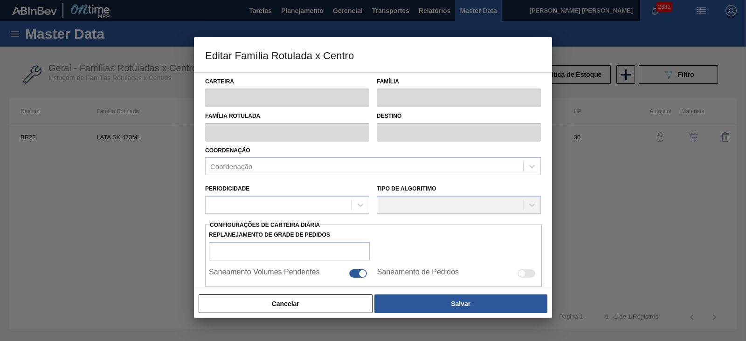
type input "965,799"
checkbox input "true"
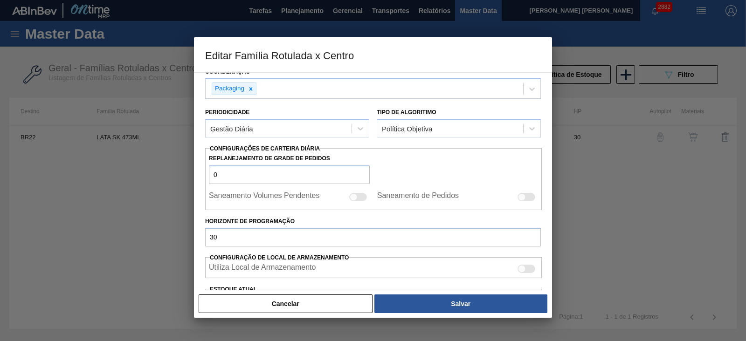
scroll to position [175, 0]
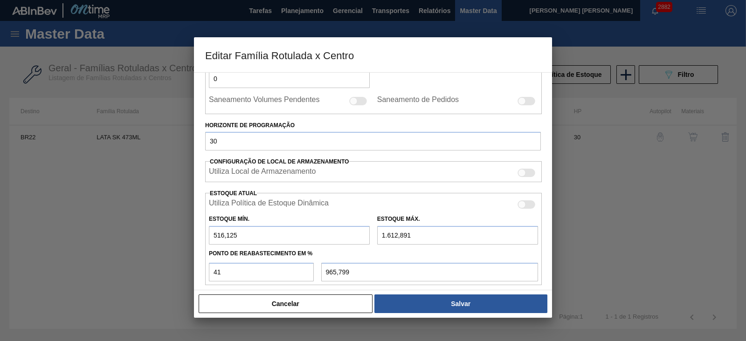
click at [527, 203] on div at bounding box center [527, 205] width 18 height 8
checkbox input "true"
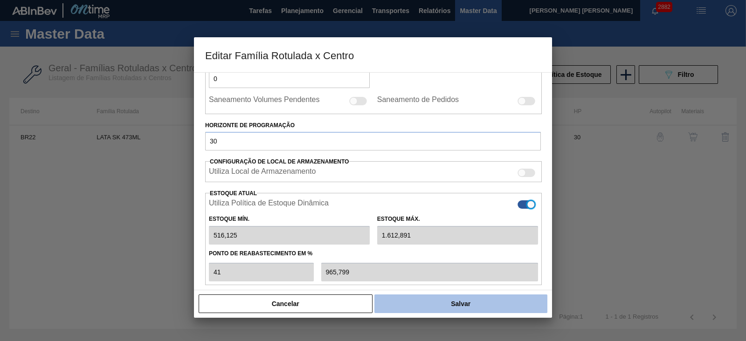
click at [477, 297] on button "Salvar" at bounding box center [460, 304] width 173 height 19
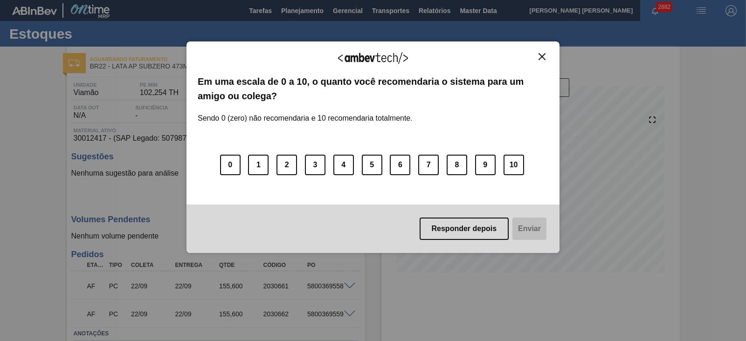
click at [544, 56] on img "Close" at bounding box center [542, 56] width 7 height 7
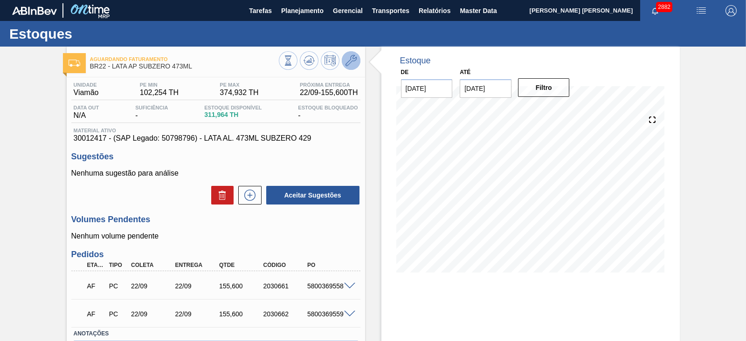
click at [352, 66] on button at bounding box center [351, 60] width 19 height 19
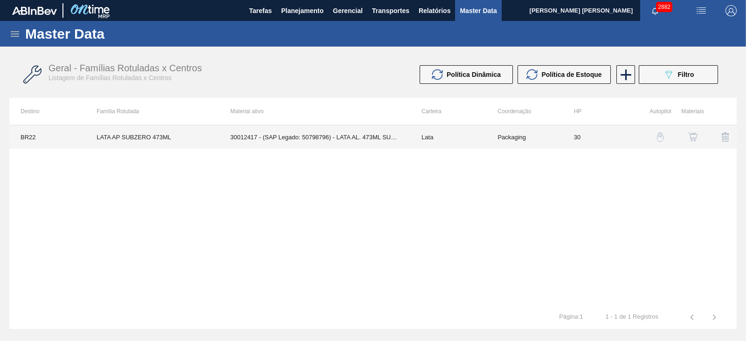
click at [357, 138] on td "30012417 - (SAP Legado: 50798796) - LATA AL. 473ML SUBZERO 429" at bounding box center [314, 136] width 191 height 23
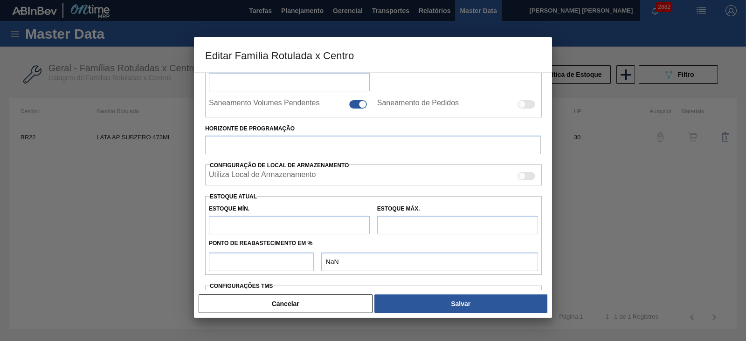
scroll to position [233, 0]
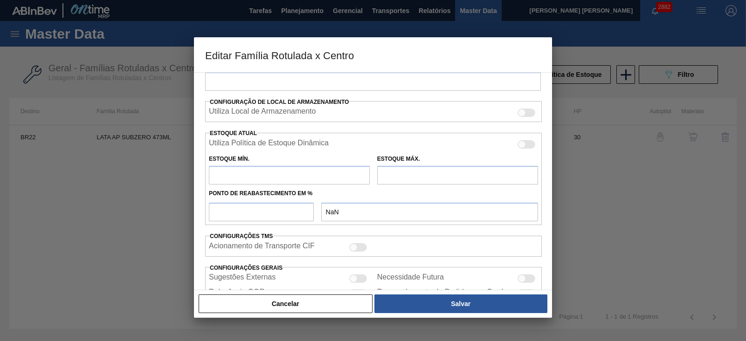
type input "Lata"
type input "LATA AP SUBZERO 473ML"
type input "BR22 - Viamão"
type input "0"
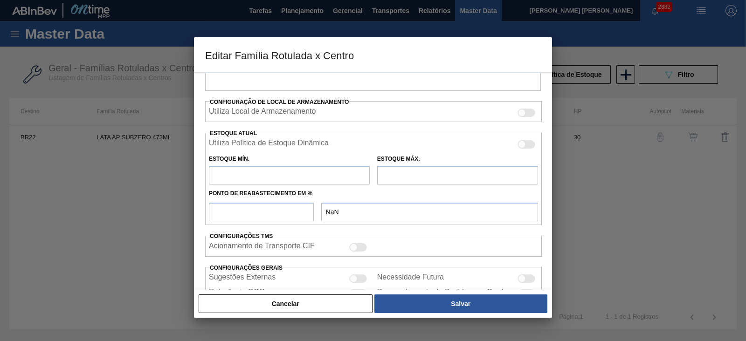
checkbox input "false"
type input "30"
type input "102,254"
type input "374,932"
type input "44"
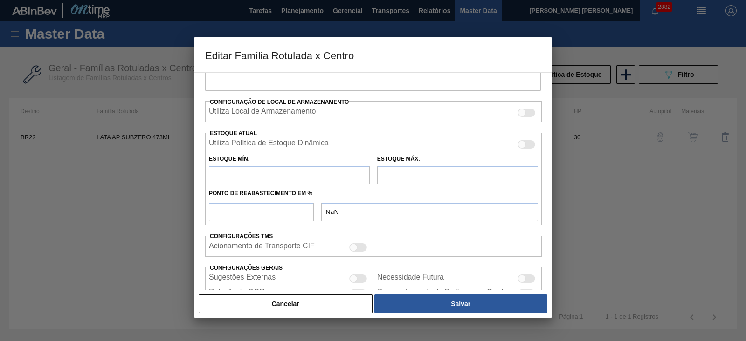
type input "222,232"
checkbox input "true"
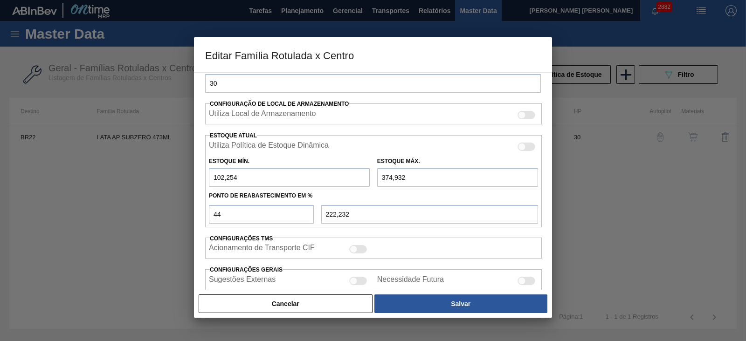
scroll to position [235, 0]
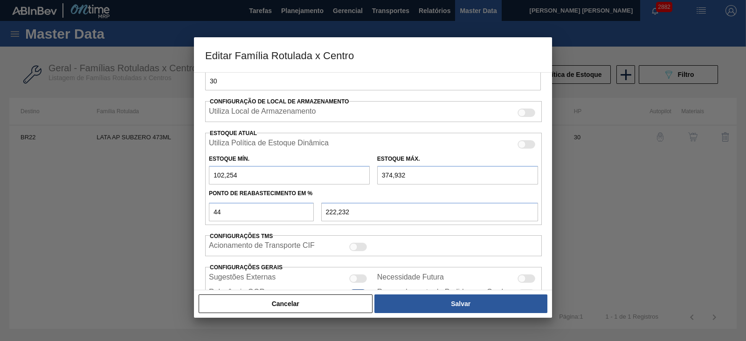
drag, startPoint x: 524, startPoint y: 144, endPoint x: 533, endPoint y: 168, distance: 26.4
click at [523, 143] on div at bounding box center [522, 145] width 8 height 8
checkbox input "true"
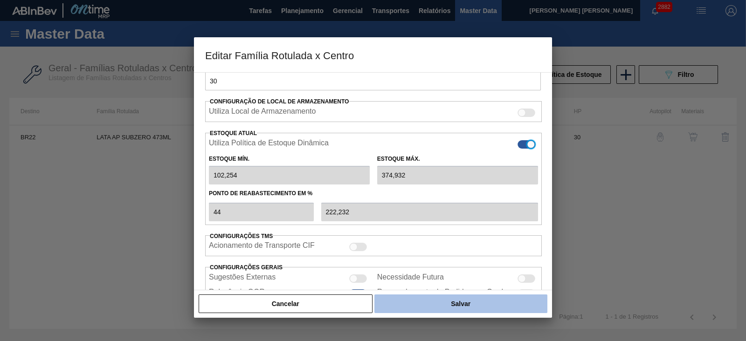
click at [511, 304] on button "Salvar" at bounding box center [460, 304] width 173 height 19
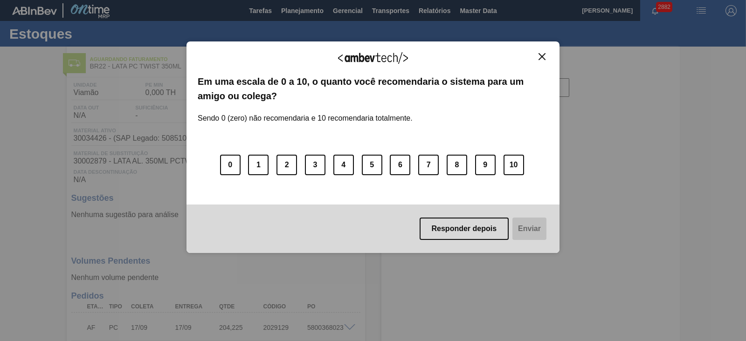
click at [542, 55] on img "Close" at bounding box center [542, 56] width 7 height 7
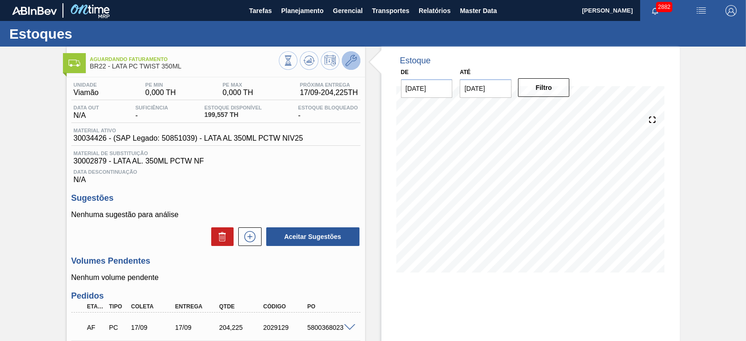
click at [348, 59] on icon at bounding box center [351, 60] width 11 height 11
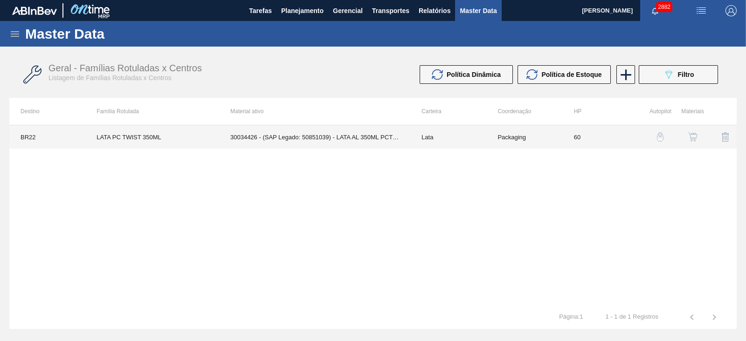
click at [352, 131] on td "30034426 - (SAP Legado: 50851039) - LATA AL 350ML PCTW NIV25" at bounding box center [314, 136] width 191 height 23
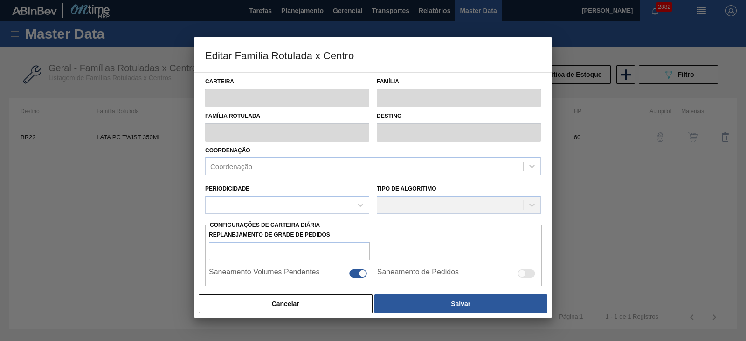
type input "Lata"
type input "LATA PC TWIST 350ML"
type input "BR22 - Viamão"
type input "0"
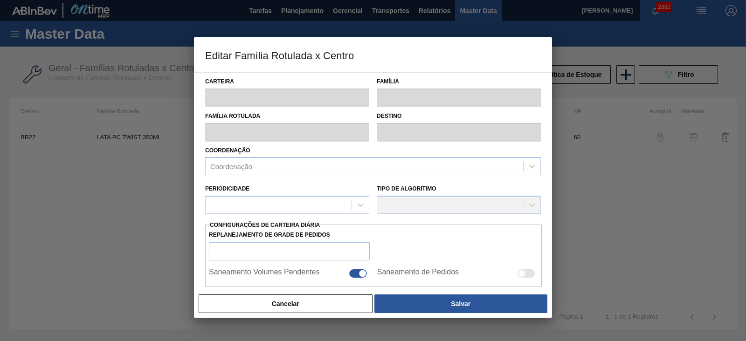
checkbox input "false"
type input "60"
type input "0"
type input "100"
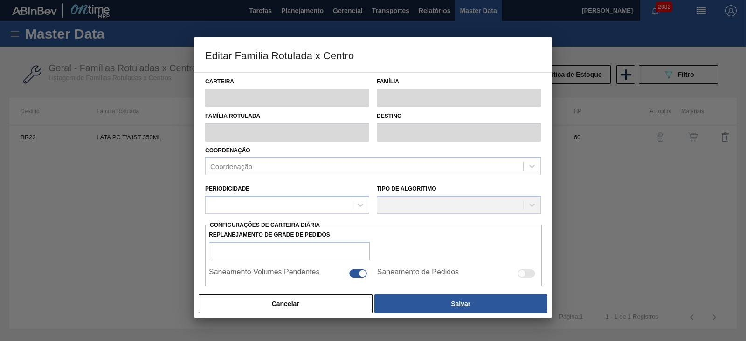
type input "0,000"
checkbox input "true"
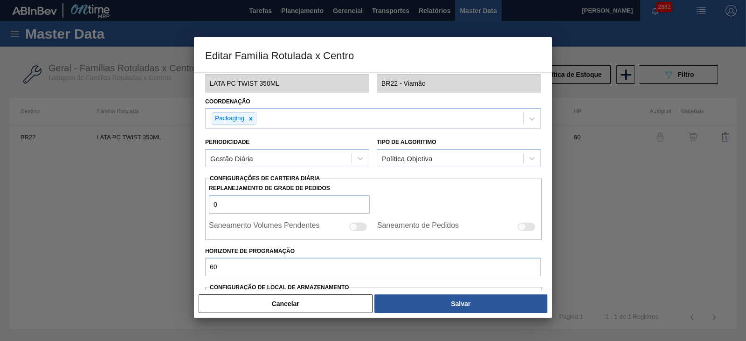
scroll to position [116, 0]
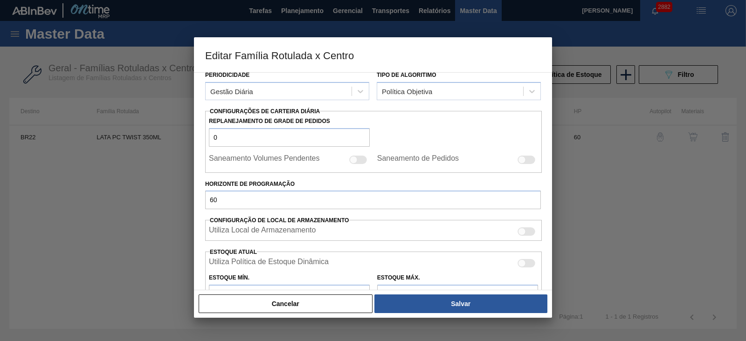
click at [522, 265] on div at bounding box center [522, 264] width 8 height 8
checkbox input "true"
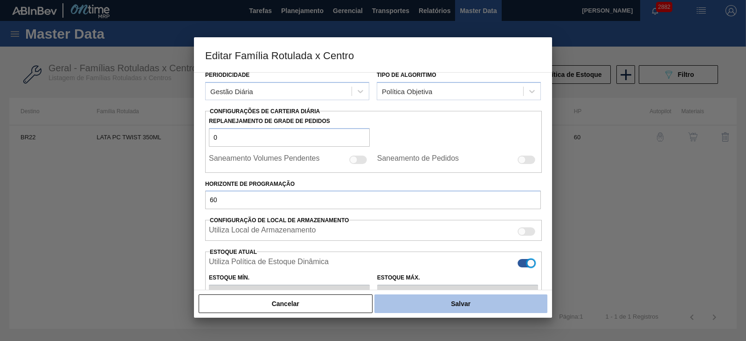
click at [472, 305] on button "Salvar" at bounding box center [460, 304] width 173 height 19
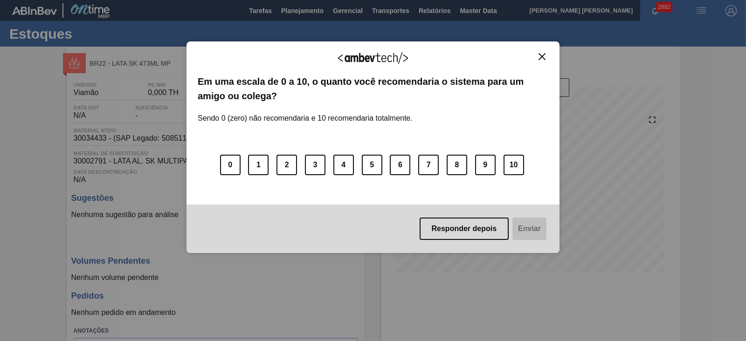
drag, startPoint x: 546, startPoint y: 56, endPoint x: 529, endPoint y: 61, distance: 17.1
click at [546, 56] on img "Close" at bounding box center [542, 56] width 7 height 7
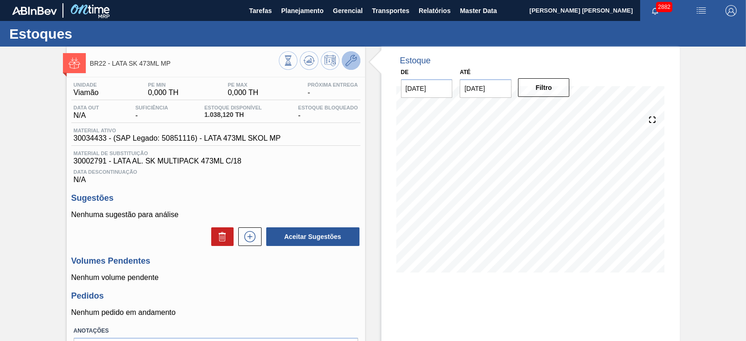
click at [352, 55] on icon at bounding box center [351, 60] width 11 height 11
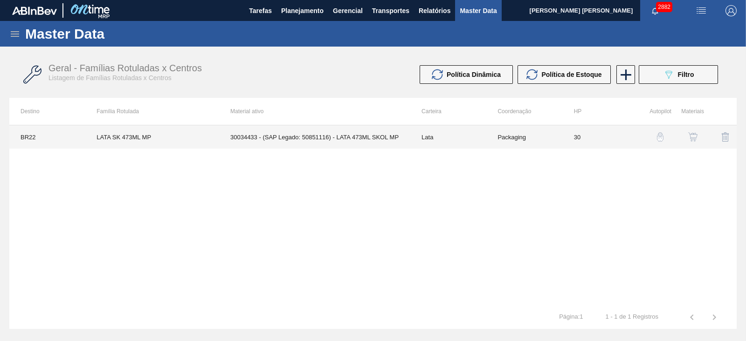
click at [385, 135] on td "30034433 - (SAP Legado: 50851116) - LATA 473ML SKOL MP" at bounding box center [314, 136] width 191 height 23
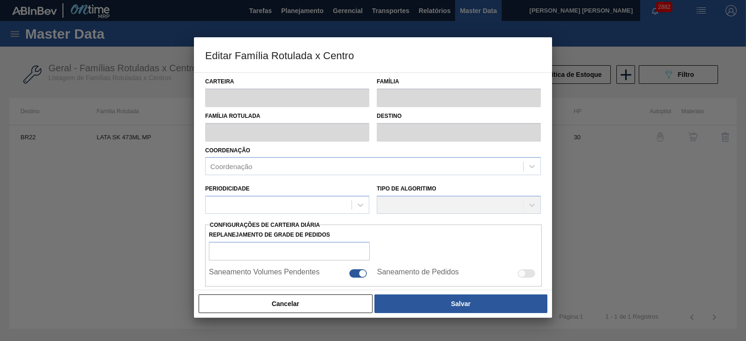
type input "Lata"
type input "LATA SK 473ML MP"
type input "BR22 - Viamão"
type input "0"
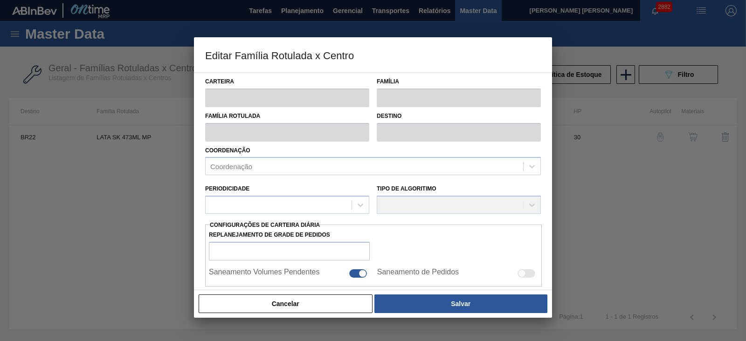
checkbox input "false"
type input "30"
type input "0"
type input "100"
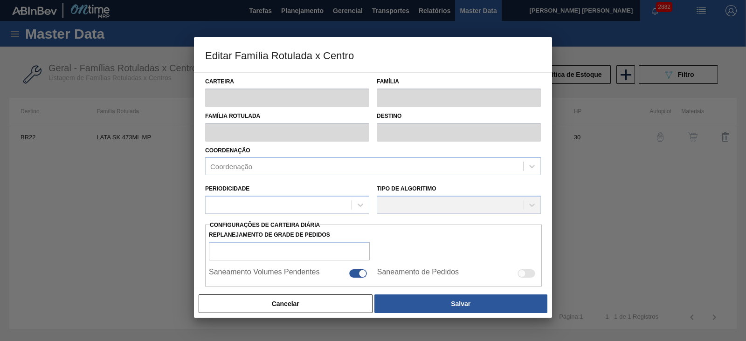
type input "0,000"
checkbox input "true"
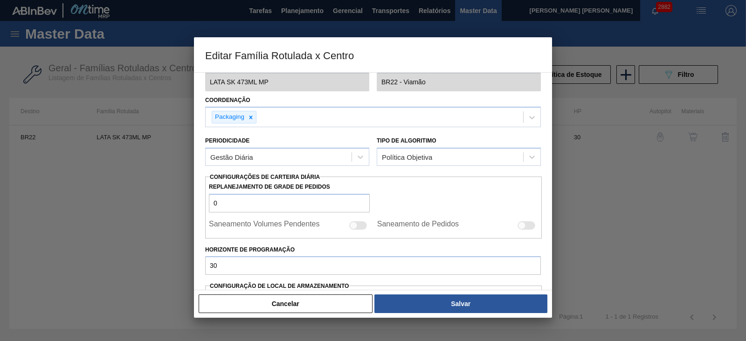
scroll to position [175, 0]
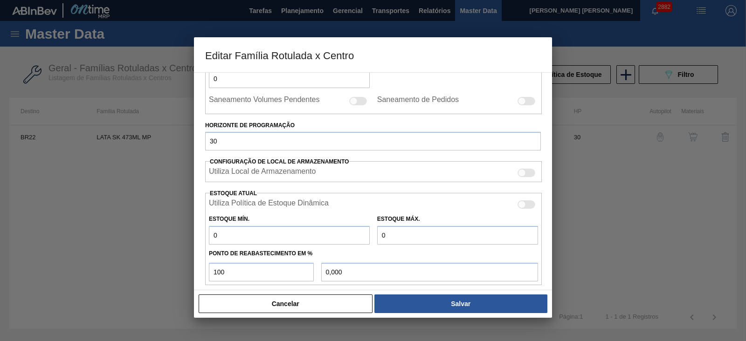
click at [526, 204] on div at bounding box center [527, 205] width 18 height 8
checkbox input "true"
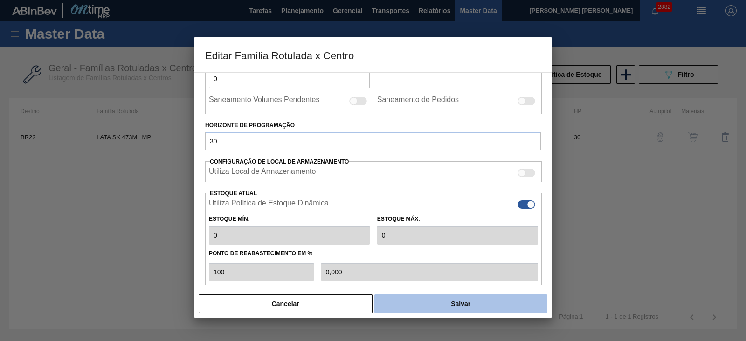
click at [452, 301] on button "Salvar" at bounding box center [460, 304] width 173 height 19
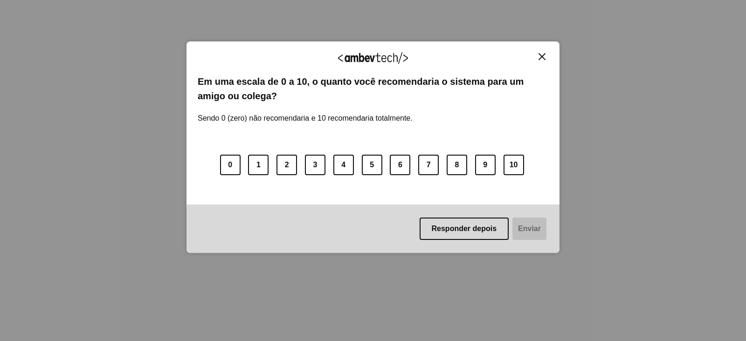
click at [540, 61] on div "Agradecemos seu feedback!" at bounding box center [373, 64] width 351 height 22
click at [540, 59] on img "Close" at bounding box center [542, 56] width 7 height 7
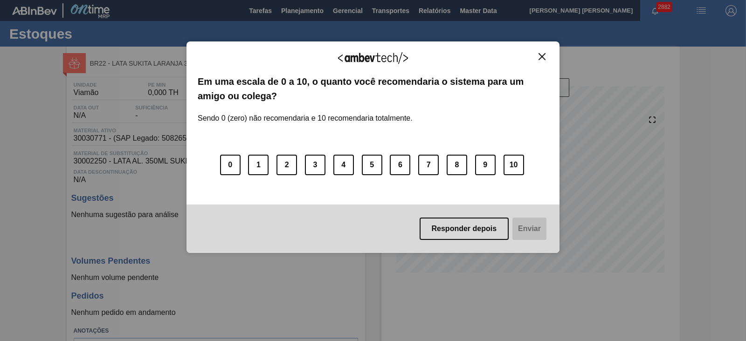
click at [541, 57] on img "Close" at bounding box center [542, 56] width 7 height 7
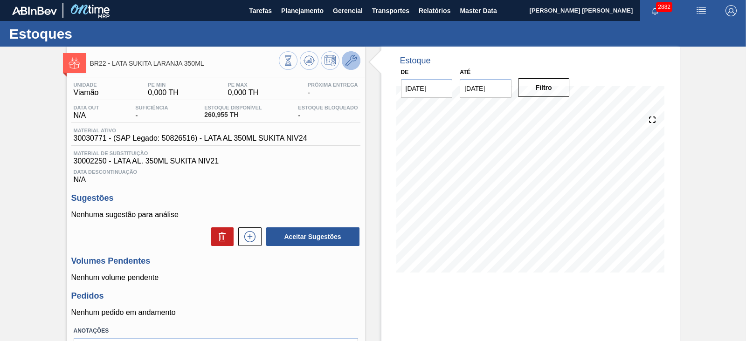
click at [352, 62] on icon at bounding box center [351, 60] width 11 height 11
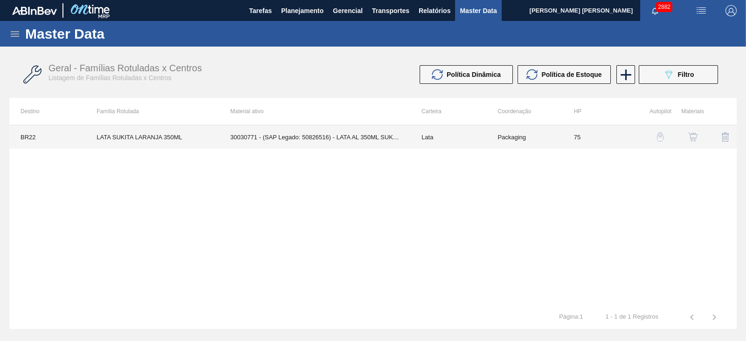
click at [381, 134] on td "30030771 - (SAP Legado: 50826516) - LATA AL 350ML SUKITA NIV24" at bounding box center [314, 136] width 191 height 23
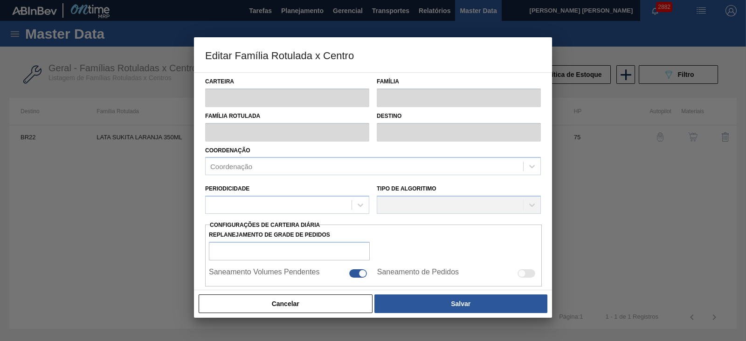
type input "Lata"
type input "LATA SUKITA LARANJA 350ML"
type input "BR22 - Viamão"
type input "0"
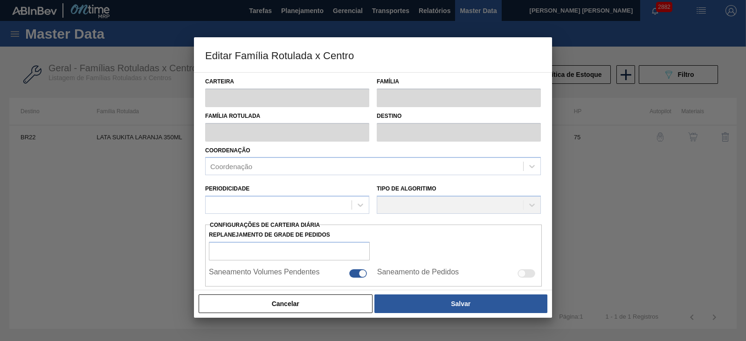
checkbox input "false"
type input "75"
type input "0"
type input "100"
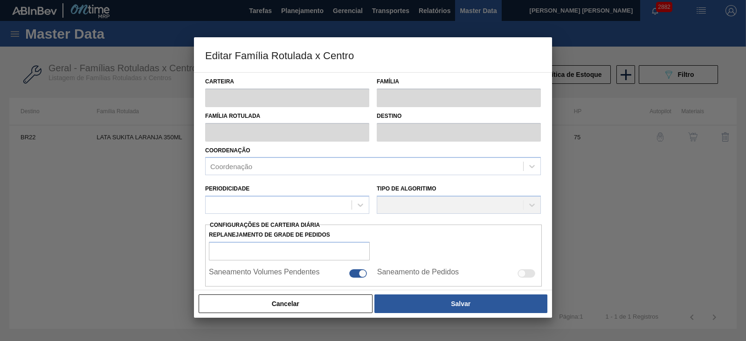
type input "0,000"
checkbox input "true"
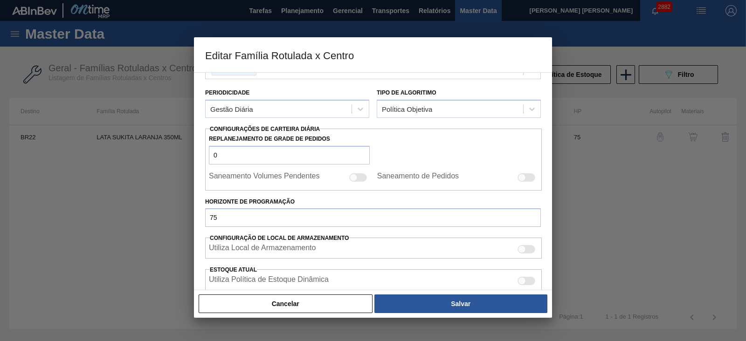
scroll to position [175, 0]
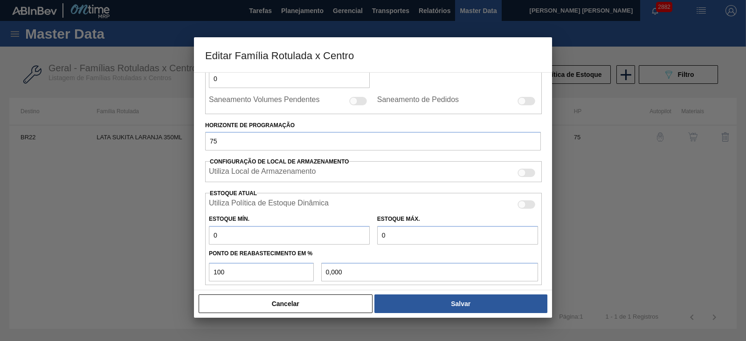
click at [527, 204] on div at bounding box center [527, 205] width 18 height 8
checkbox input "true"
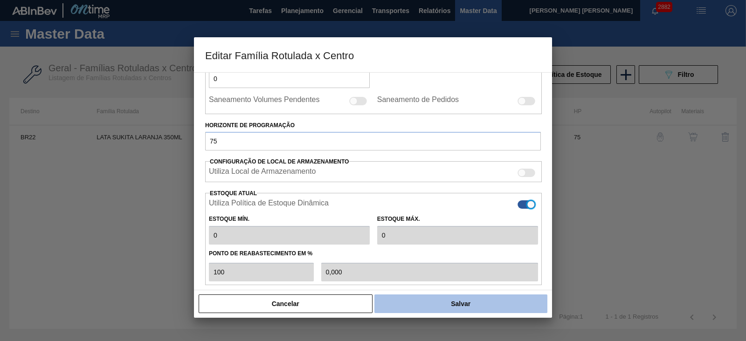
click at [497, 303] on button "Salvar" at bounding box center [460, 304] width 173 height 19
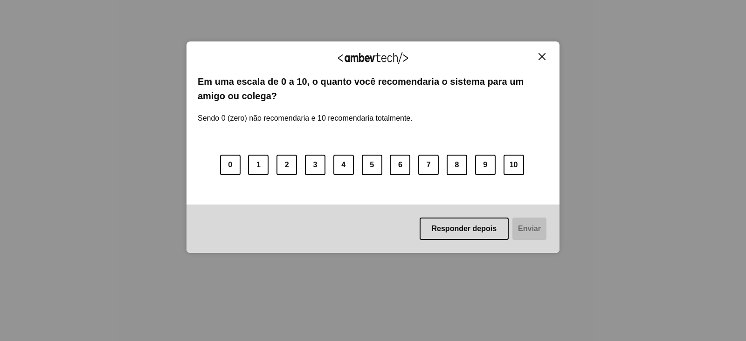
click at [541, 55] on img "Close" at bounding box center [542, 56] width 7 height 7
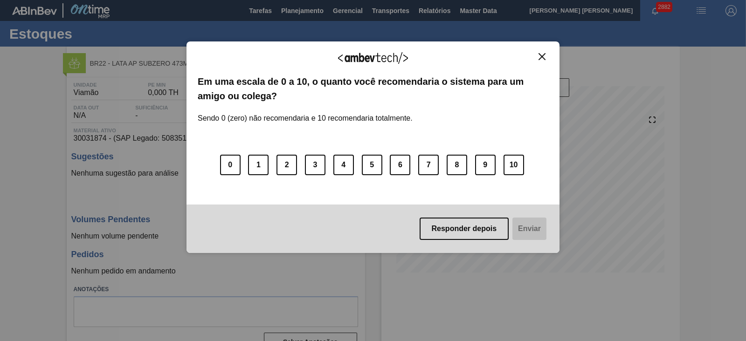
click at [542, 56] on img "Close" at bounding box center [542, 56] width 7 height 7
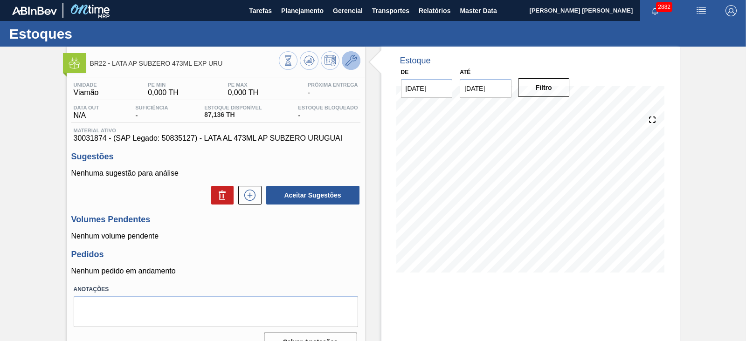
click at [351, 62] on icon at bounding box center [351, 60] width 11 height 11
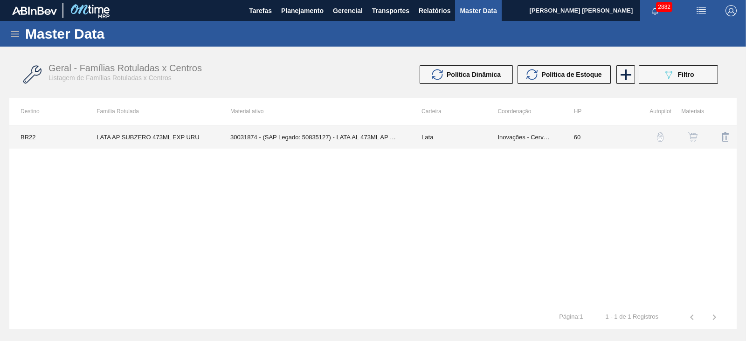
click at [359, 137] on td "30031874 - (SAP Legado: 50835127) - LATA AL 473ML AP SUBZERO URUGUAI" at bounding box center [314, 136] width 191 height 23
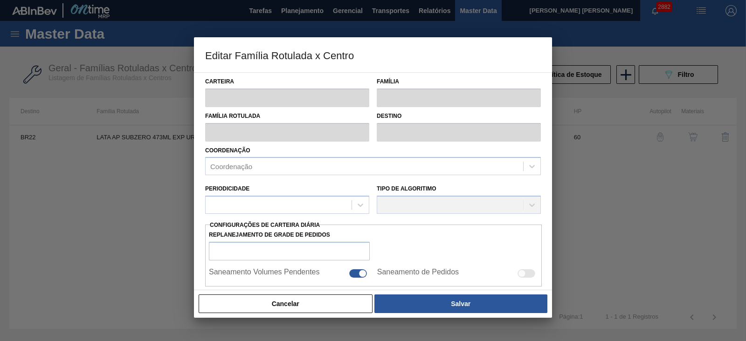
type input "Lata"
type input "LATA AP SUBZERO 473ML EXP URU"
type input "BR22 - Viamão"
type input "0"
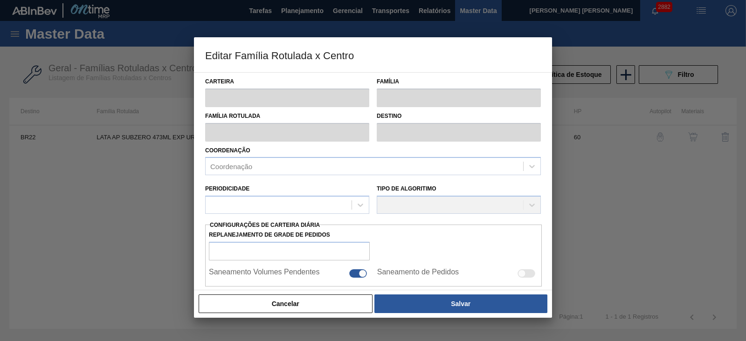
checkbox input "false"
type input "60"
type input "0"
type input "100"
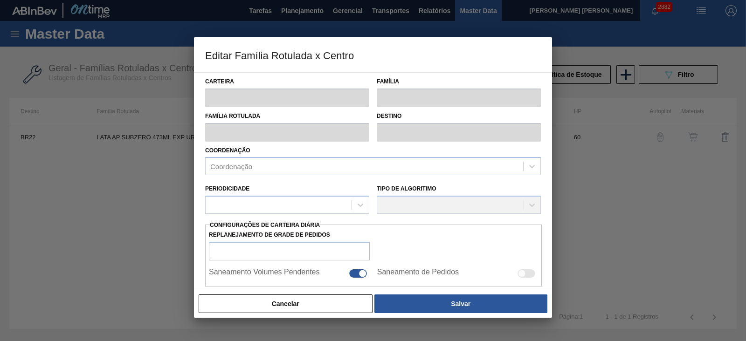
type input "0,000"
checkbox input "true"
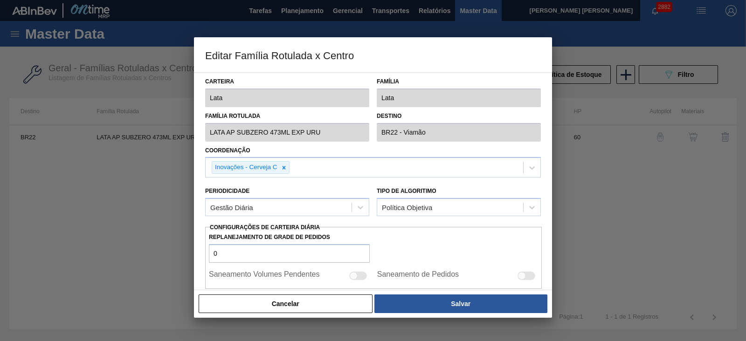
scroll to position [233, 0]
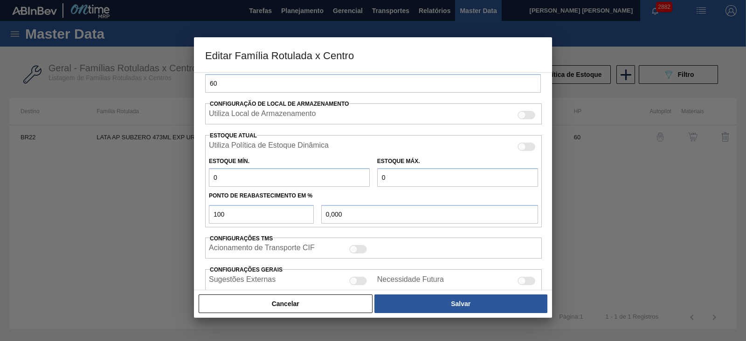
click at [526, 143] on div at bounding box center [527, 147] width 18 height 8
checkbox input "true"
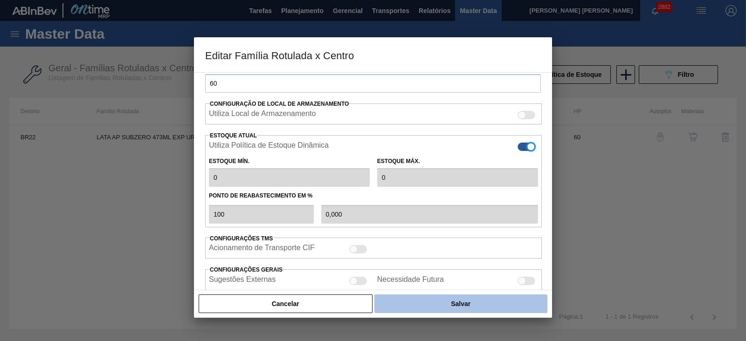
click at [460, 303] on button "Salvar" at bounding box center [460, 304] width 173 height 19
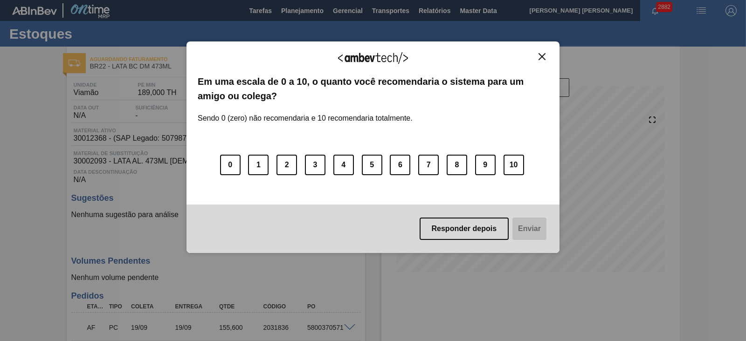
drag, startPoint x: 540, startPoint y: 59, endPoint x: 494, endPoint y: 69, distance: 46.7
click at [540, 58] on img "Close" at bounding box center [542, 56] width 7 height 7
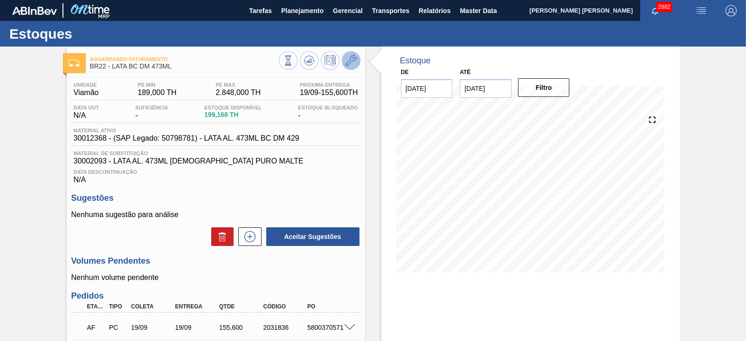
click at [350, 63] on icon at bounding box center [351, 60] width 11 height 11
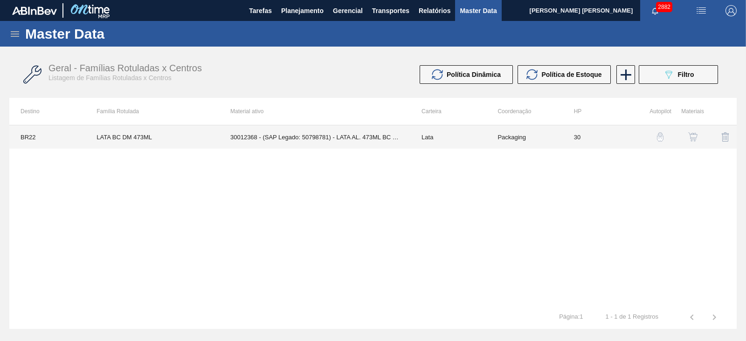
click at [336, 136] on td "30012368 - (SAP Legado: 50798781) - LATA AL. 473ML BC DM 429" at bounding box center [314, 136] width 191 height 23
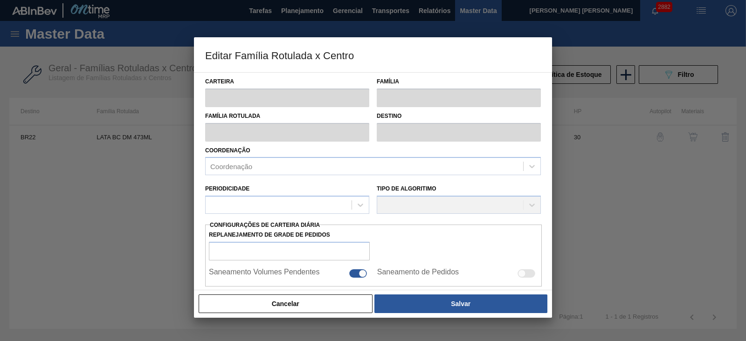
type input "Lata"
type input "LATA BC DM 473ML"
type input "BR22 - Viamão"
type input "0"
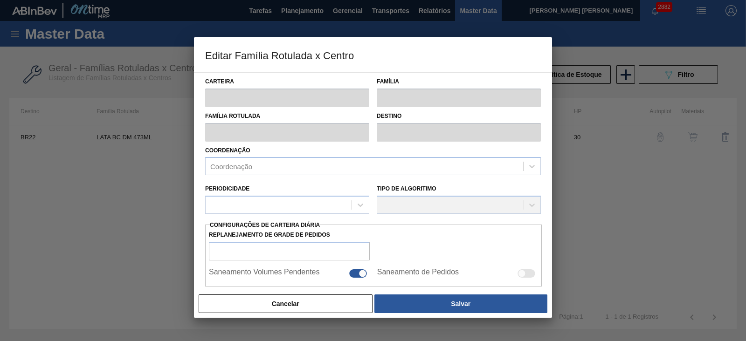
checkbox input "false"
type input "30"
type input "189"
type input "2.848"
type input "42"
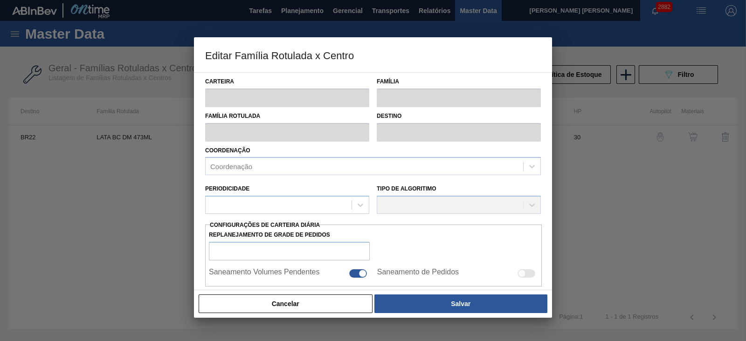
type input "1.305,780"
checkbox input "true"
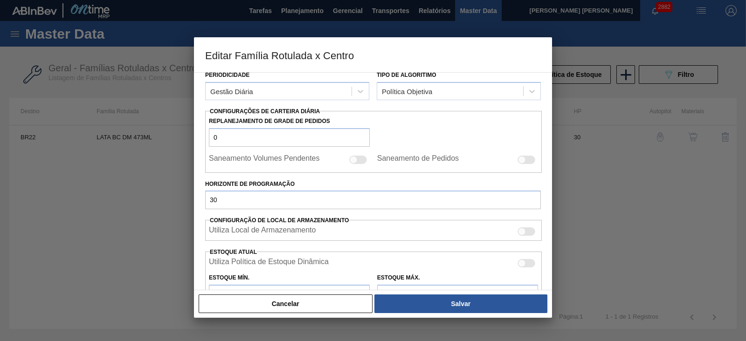
scroll to position [233, 0]
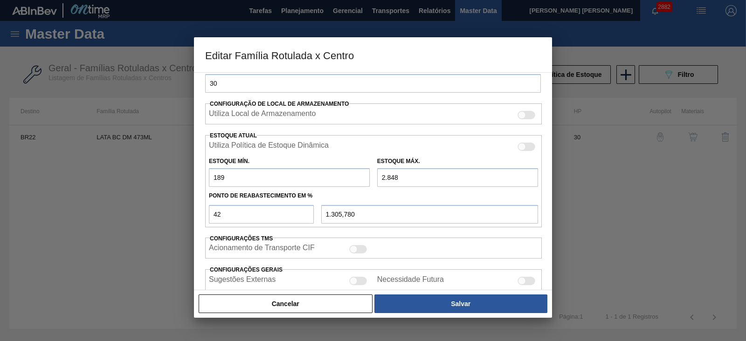
click at [522, 145] on div at bounding box center [522, 147] width 8 height 8
checkbox input "true"
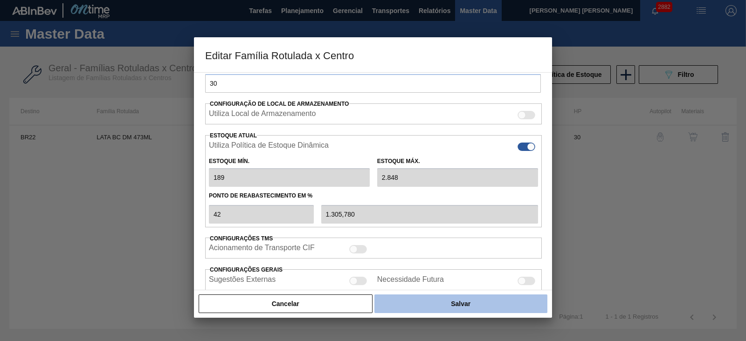
drag, startPoint x: 464, startPoint y: 304, endPoint x: 464, endPoint y: 312, distance: 7.5
click at [464, 303] on button "Salvar" at bounding box center [460, 304] width 173 height 19
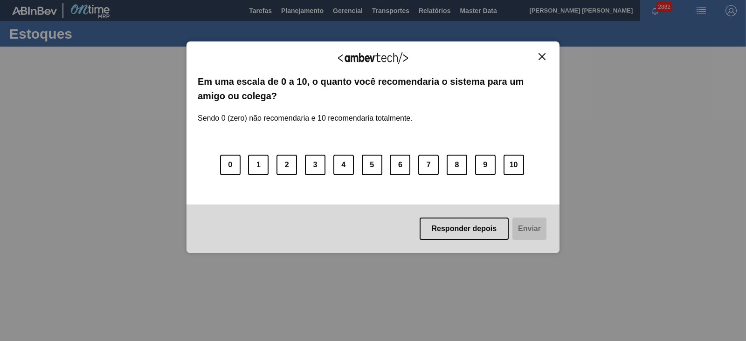
click at [543, 54] on img "Close" at bounding box center [542, 56] width 7 height 7
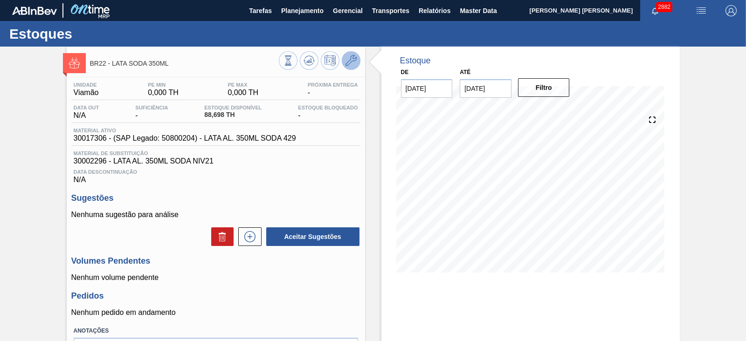
click at [357, 64] on button at bounding box center [351, 60] width 19 height 19
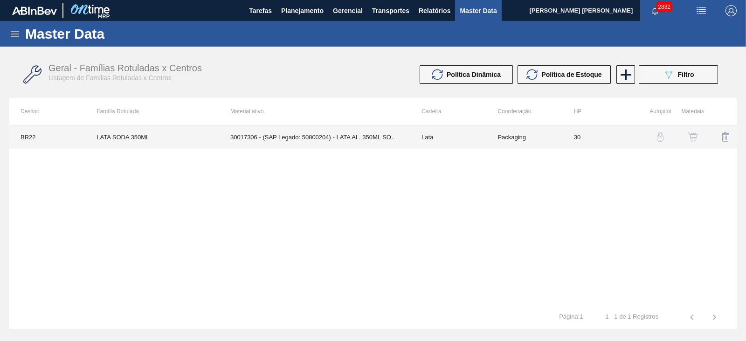
click at [357, 141] on td "30017306 - (SAP Legado: 50800204) - LATA AL. 350ML SODA 429" at bounding box center [314, 136] width 191 height 23
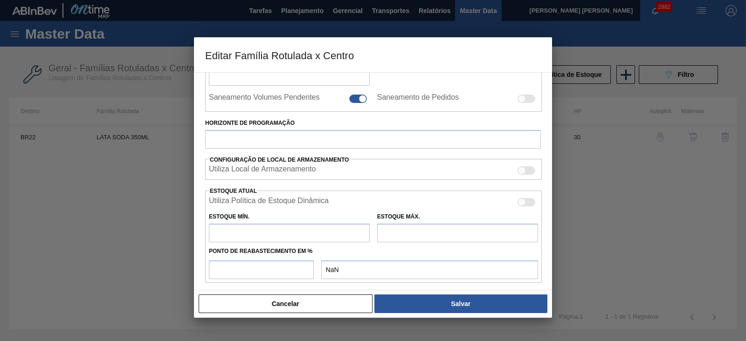
type input "Lata"
type input "LATA SODA 350ML"
type input "BR22 - Viamão"
type input "0"
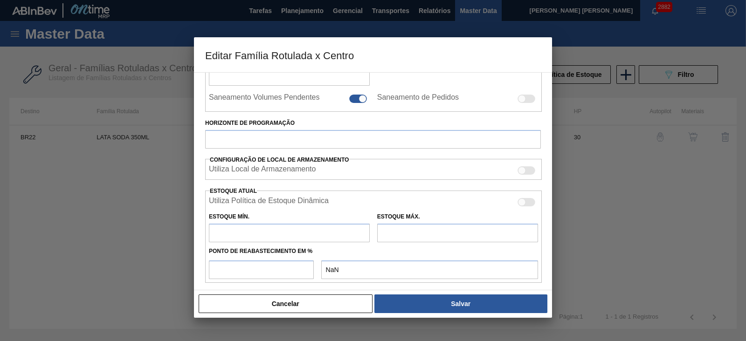
checkbox input "false"
type input "30"
type input "0"
type input "100"
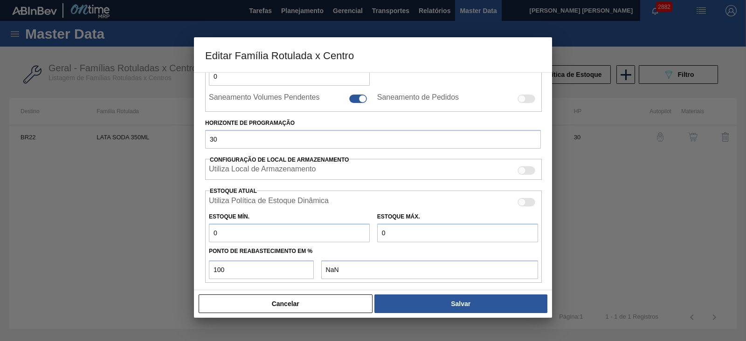
type input "0,000"
checkbox input "true"
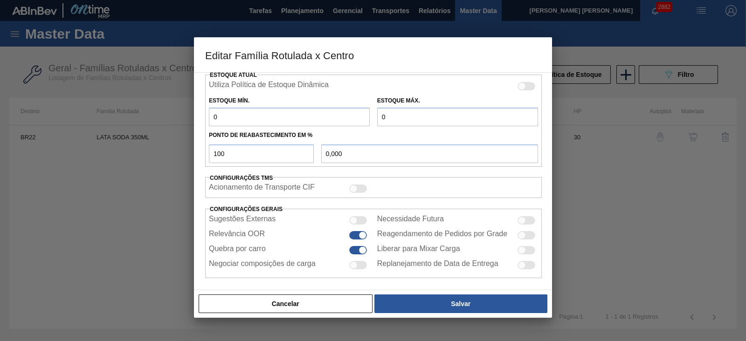
scroll to position [235, 0]
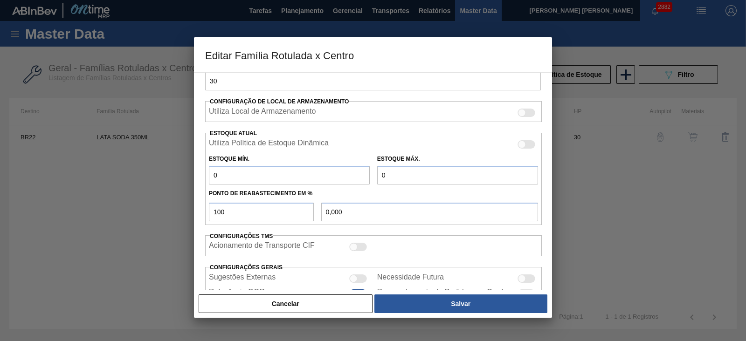
click at [525, 145] on div at bounding box center [527, 144] width 18 height 8
checkbox input "true"
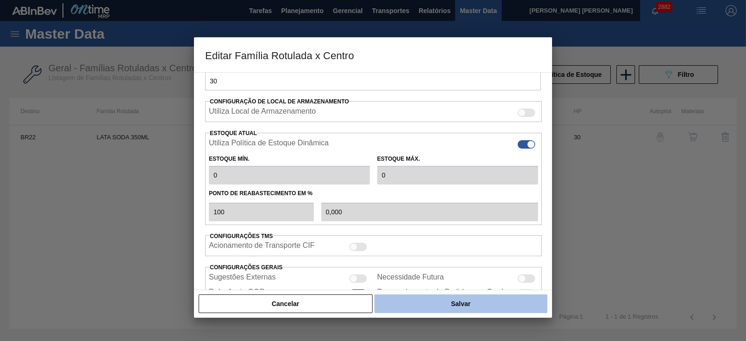
click at [472, 302] on button "Salvar" at bounding box center [460, 304] width 173 height 19
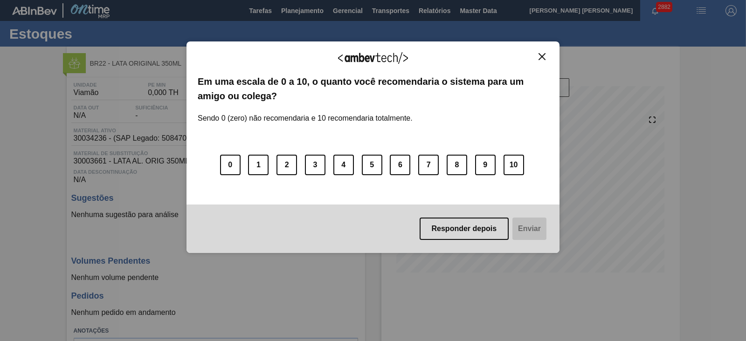
click at [546, 53] on button "Close" at bounding box center [542, 57] width 13 height 8
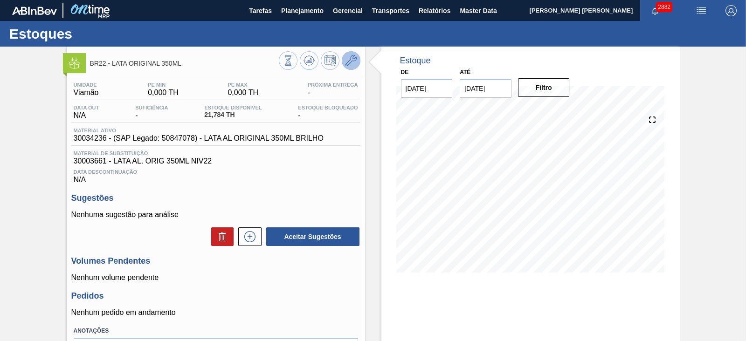
click at [353, 64] on icon at bounding box center [351, 60] width 11 height 11
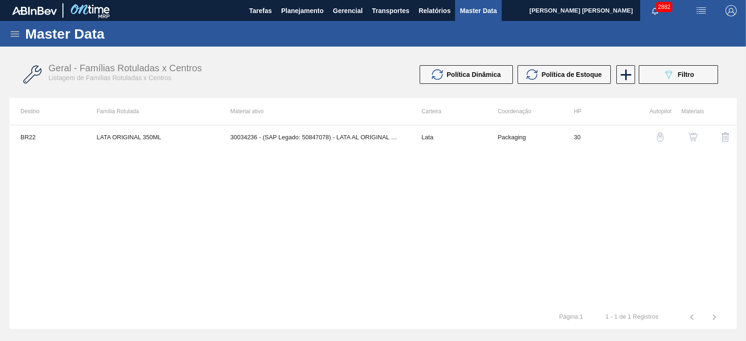
click at [694, 137] on img "button" at bounding box center [692, 136] width 9 height 9
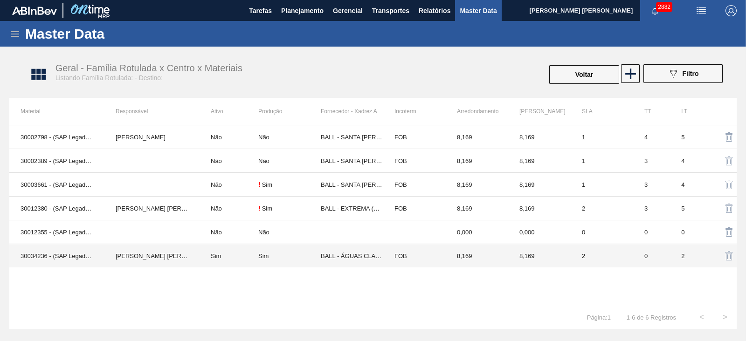
click at [290, 256] on div "Sim" at bounding box center [289, 256] width 62 height 7
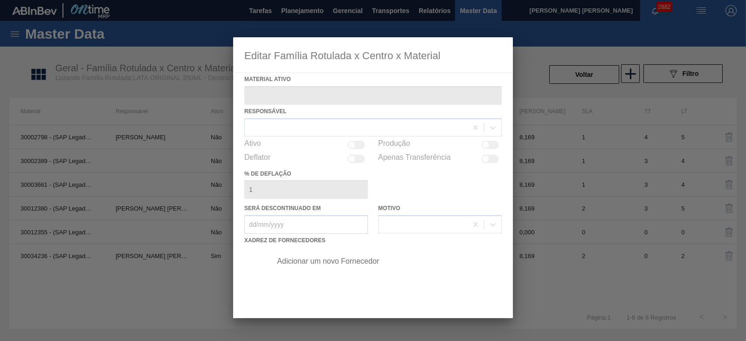
type ativo "30034236 - (SAP Legado: 50847078) - LATA AL ORIGINAL 350ML BRILHO"
checkbox input "true"
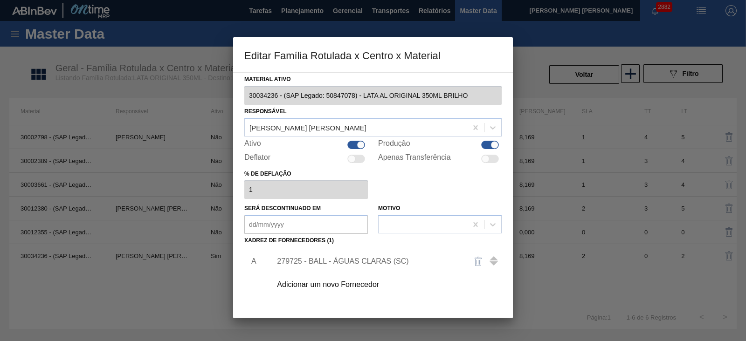
click at [357, 143] on div at bounding box center [361, 145] width 8 height 8
checkbox input "false"
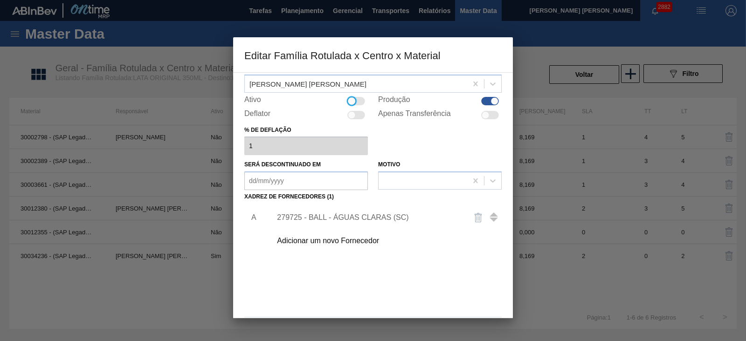
scroll to position [78, 0]
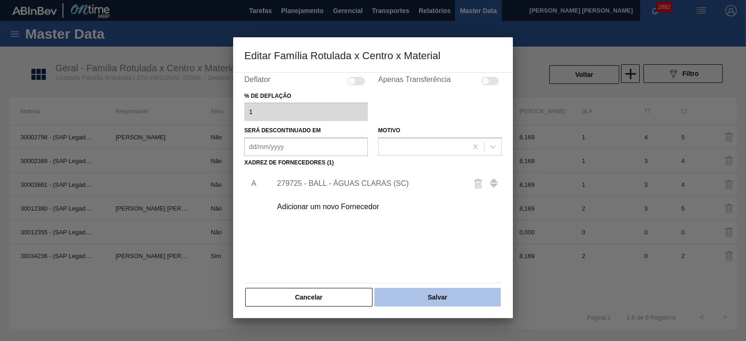
click at [439, 292] on button "Salvar" at bounding box center [437, 297] width 126 height 19
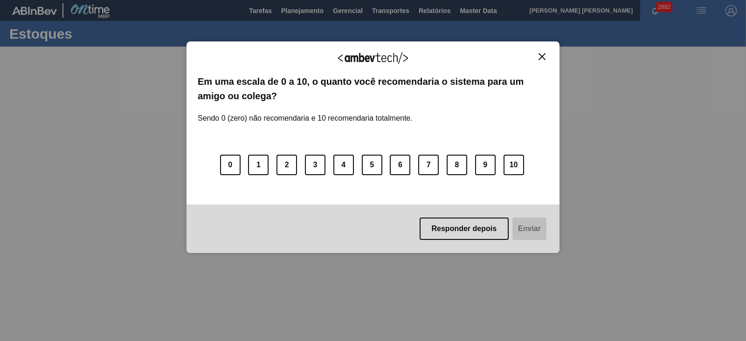
click at [539, 62] on div "Agradecemos seu feedback!" at bounding box center [373, 64] width 351 height 22
click at [540, 61] on div "Agradecemos seu feedback!" at bounding box center [373, 64] width 351 height 22
click at [542, 56] on img "Close" at bounding box center [542, 56] width 7 height 7
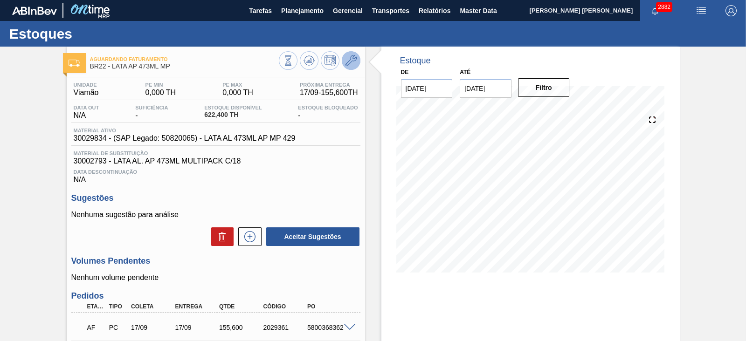
click at [352, 64] on icon at bounding box center [351, 60] width 11 height 11
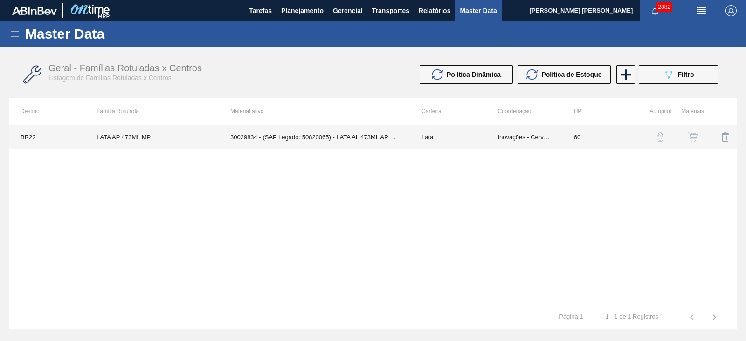
click at [360, 143] on td "30029834 - (SAP Legado: 50820065) - LATA AL 473ML AP MP 429" at bounding box center [314, 136] width 191 height 23
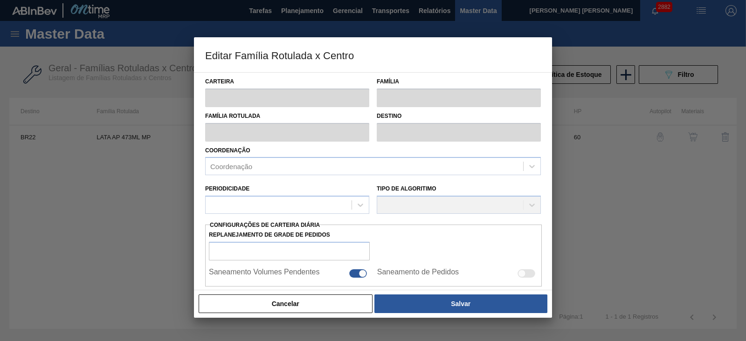
type input "Lata"
type input "LATA AP 473ML MP"
type input "BR22 - Viamão"
type input "0"
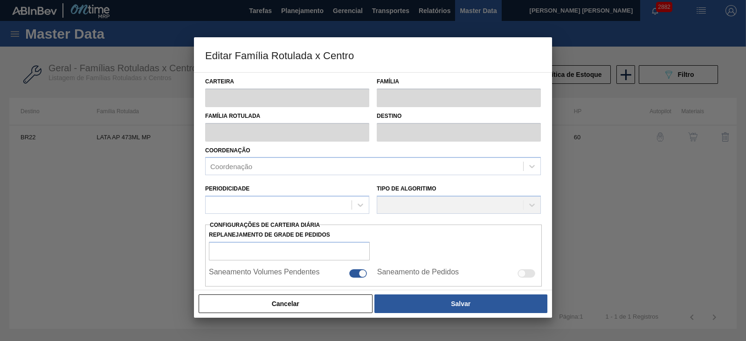
checkbox input "false"
type input "60"
type input "0"
type input "100"
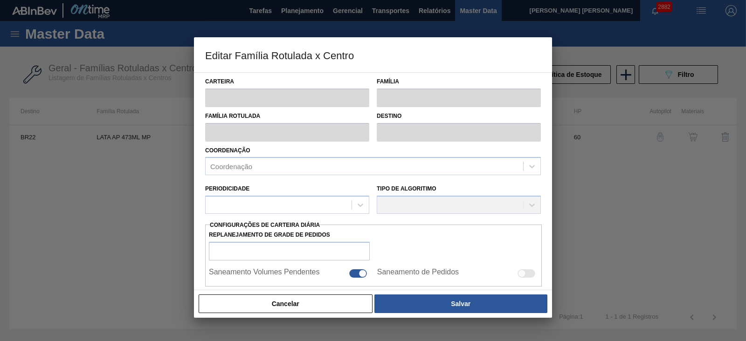
type input "0,000"
checkbox input "true"
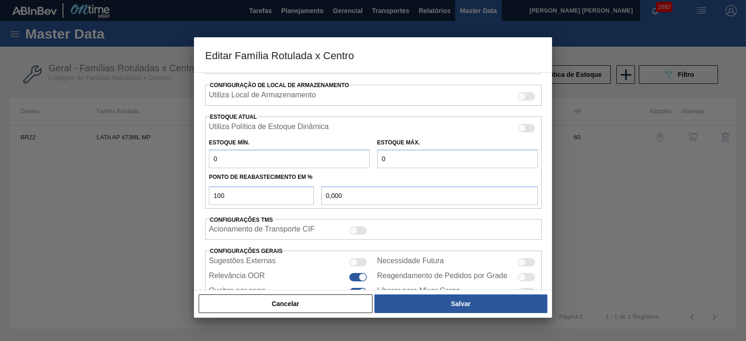
scroll to position [296, 0]
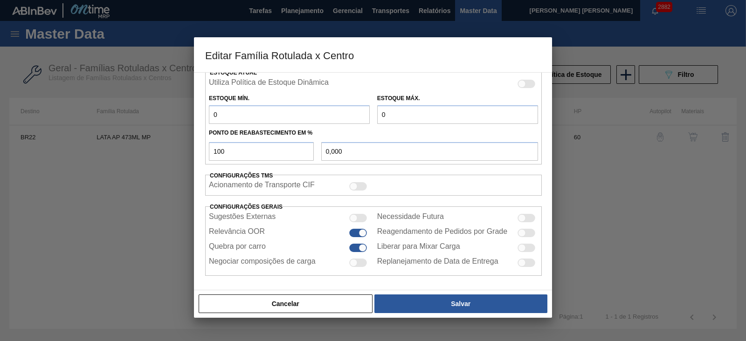
click at [526, 82] on div at bounding box center [527, 84] width 18 height 8
checkbox input "true"
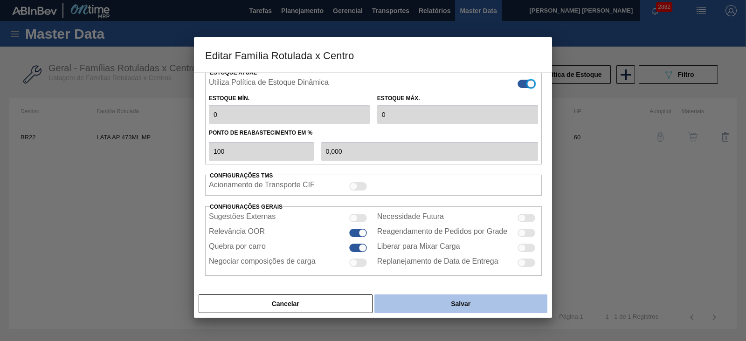
click at [478, 298] on button "Salvar" at bounding box center [460, 304] width 173 height 19
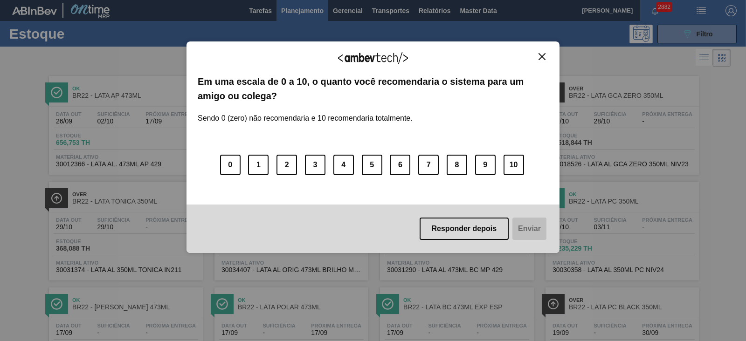
click at [541, 57] on img "Close" at bounding box center [542, 56] width 7 height 7
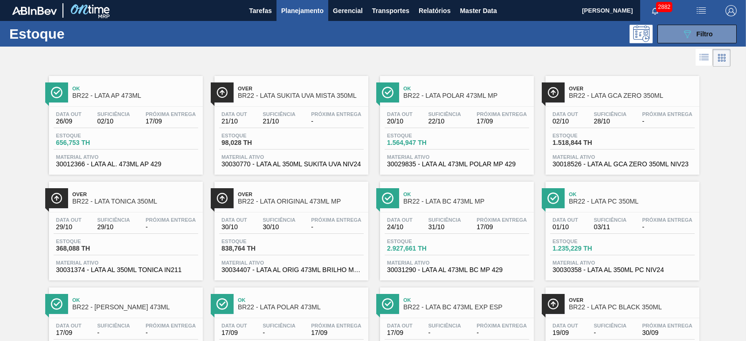
click at [142, 86] on span "Ok" at bounding box center [135, 89] width 126 height 6
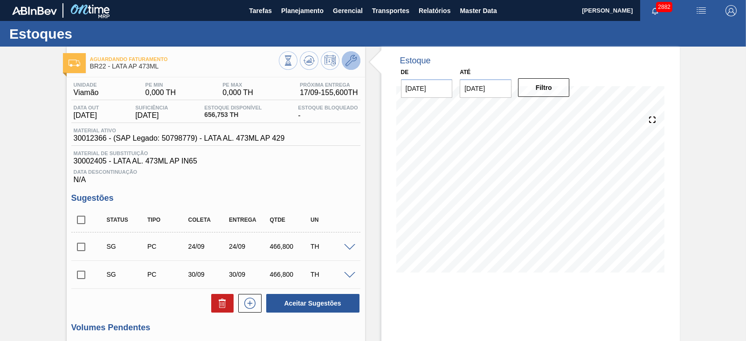
click at [353, 63] on icon at bounding box center [351, 60] width 11 height 11
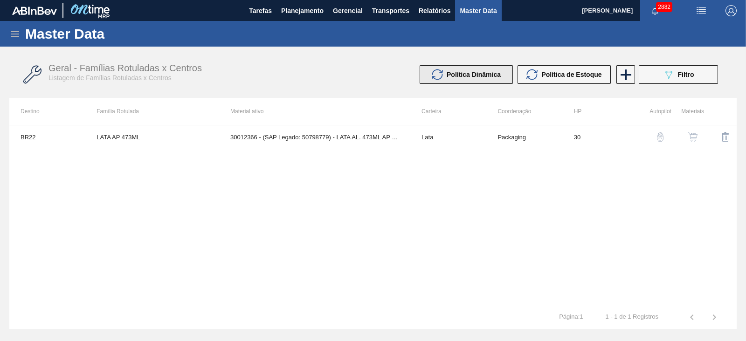
click at [478, 71] on span "Política Dinâmica" at bounding box center [474, 74] width 54 height 7
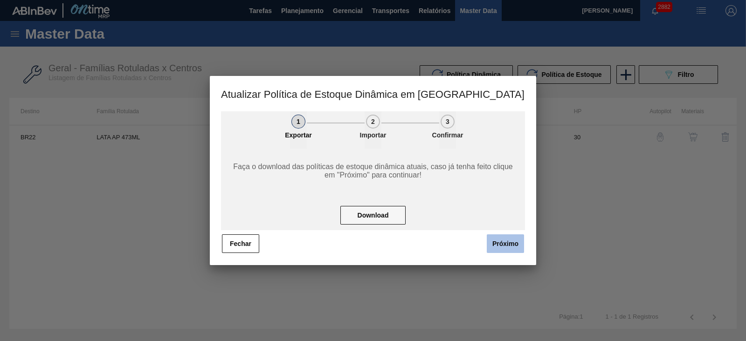
click at [498, 244] on button "Próximo" at bounding box center [505, 244] width 37 height 19
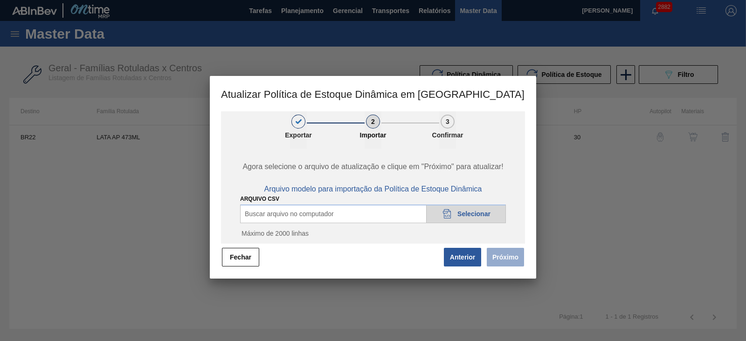
click at [469, 212] on span "Selecionar" at bounding box center [473, 213] width 33 height 7
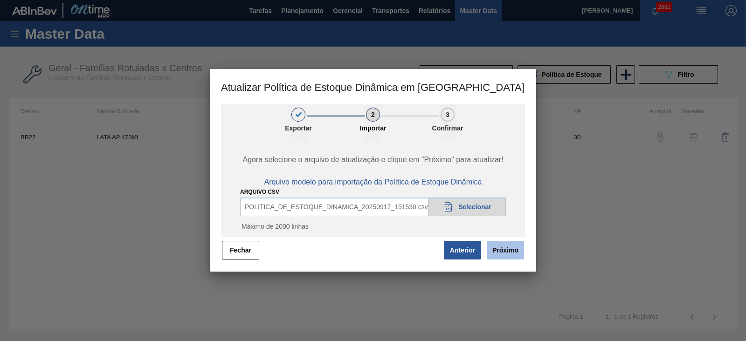
click at [503, 249] on button "Próximo" at bounding box center [505, 250] width 37 height 19
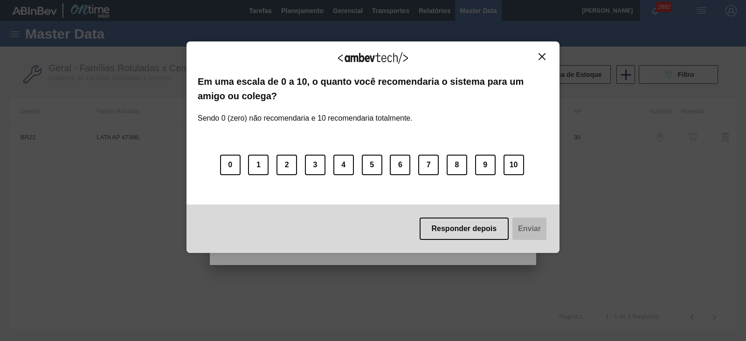
click at [546, 57] on button "Close" at bounding box center [542, 57] width 13 height 8
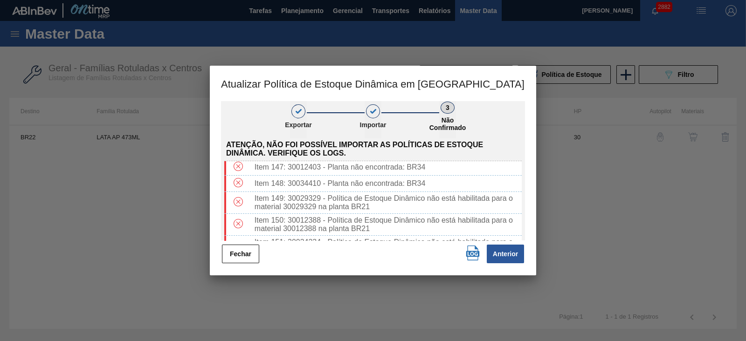
scroll to position [1982, 0]
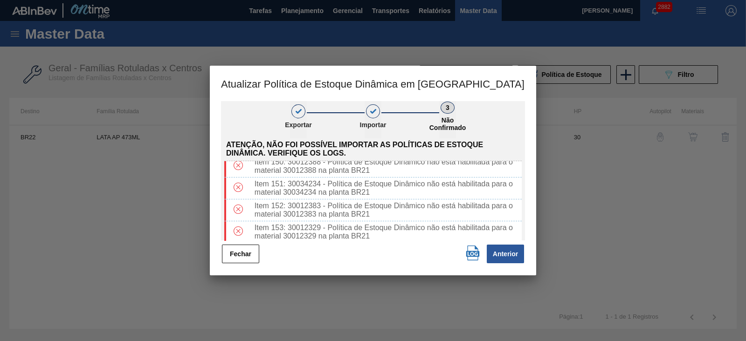
drag, startPoint x: 248, startPoint y: 255, endPoint x: 268, endPoint y: 194, distance: 63.4
click at [248, 255] on button "Fechar" at bounding box center [240, 254] width 37 height 19
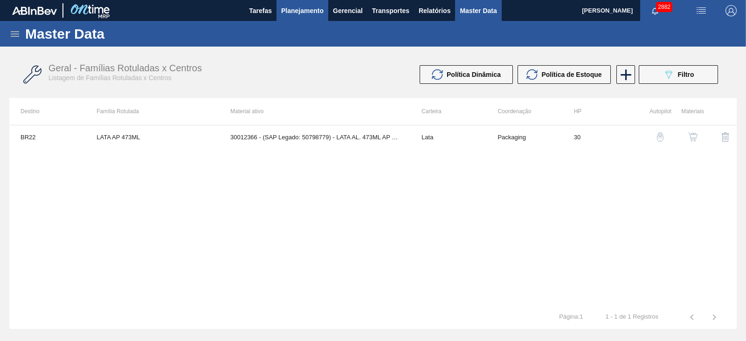
click at [309, 13] on span "Planejamento" at bounding box center [302, 10] width 42 height 11
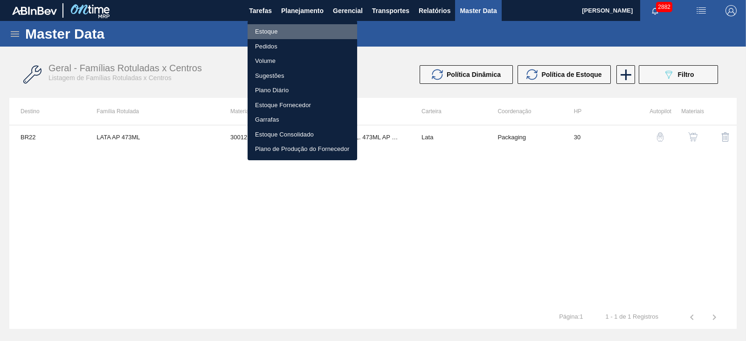
click at [274, 31] on li "Estoque" at bounding box center [303, 31] width 110 height 15
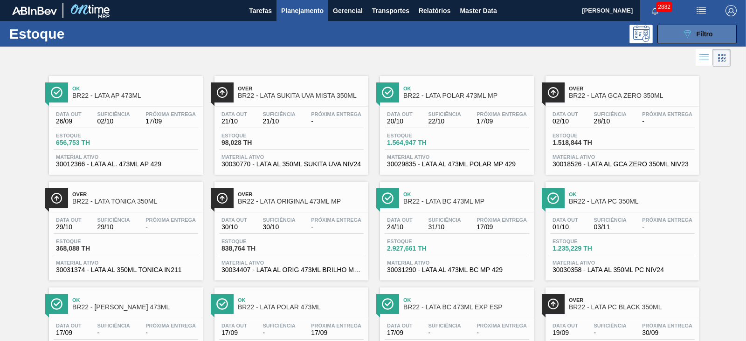
click at [670, 33] on button "089F7B8B-B2A5-4AFE-B5C0-19BA573D28AC Filtro" at bounding box center [697, 34] width 79 height 19
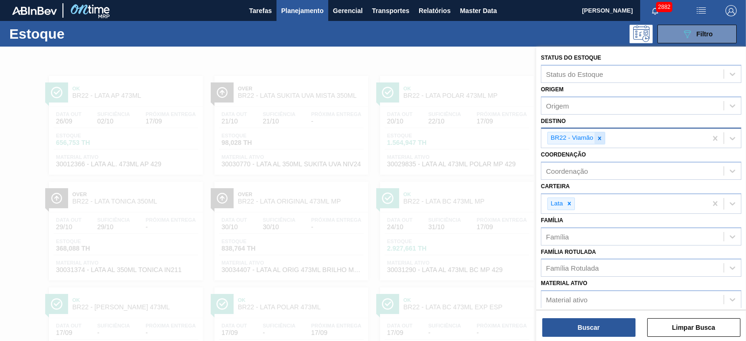
click at [597, 138] on icon at bounding box center [599, 138] width 7 height 7
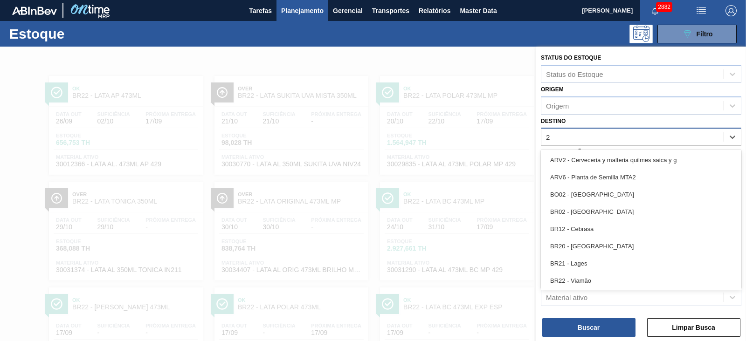
type input "21"
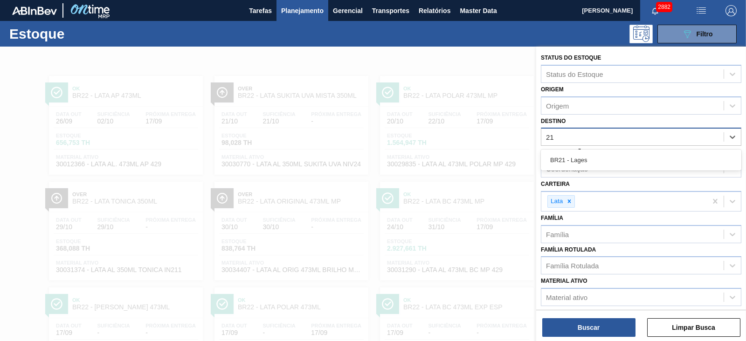
click at [580, 156] on div "BR21 - Lages" at bounding box center [641, 160] width 201 height 17
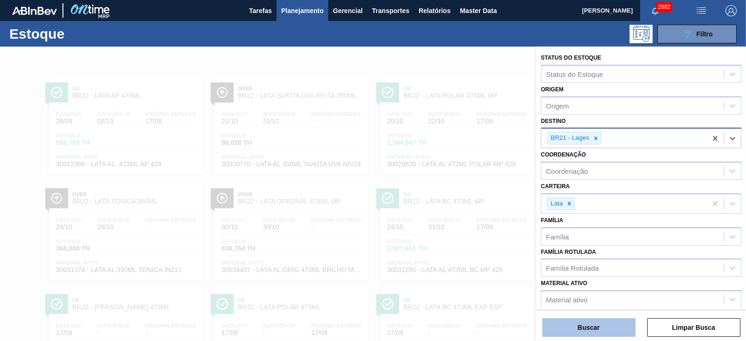
click at [599, 325] on button "Buscar" at bounding box center [588, 327] width 93 height 19
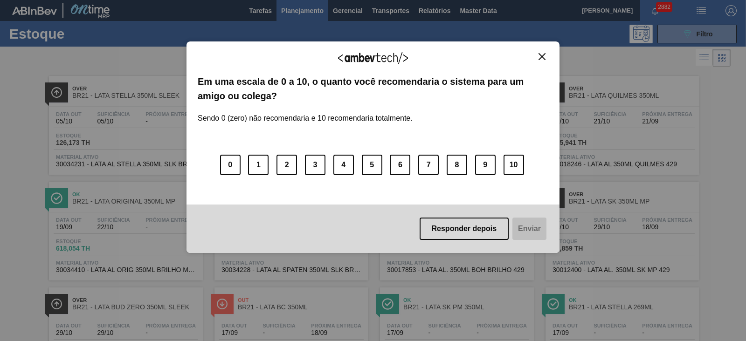
click at [542, 56] on img "Close" at bounding box center [542, 56] width 7 height 7
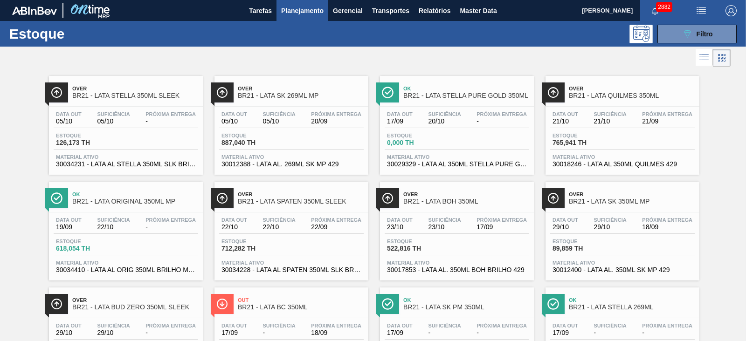
click at [159, 94] on span "BR21 - LATA STELLA 350ML SLEEK" at bounding box center [135, 95] width 126 height 7
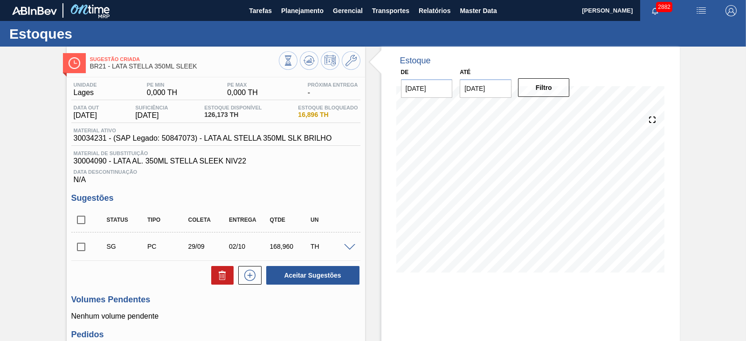
click at [350, 70] on div at bounding box center [320, 61] width 82 height 21
click at [353, 63] on icon at bounding box center [351, 60] width 11 height 11
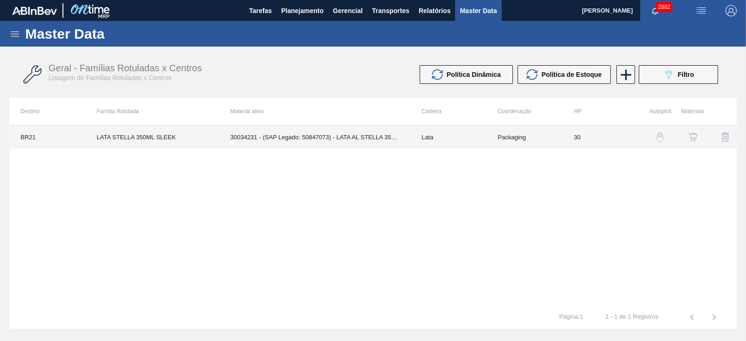
click at [389, 135] on td "30034231 - (SAP Legado: 50847073) - LATA AL STELLA 350ML SLK BRILHO" at bounding box center [314, 136] width 191 height 23
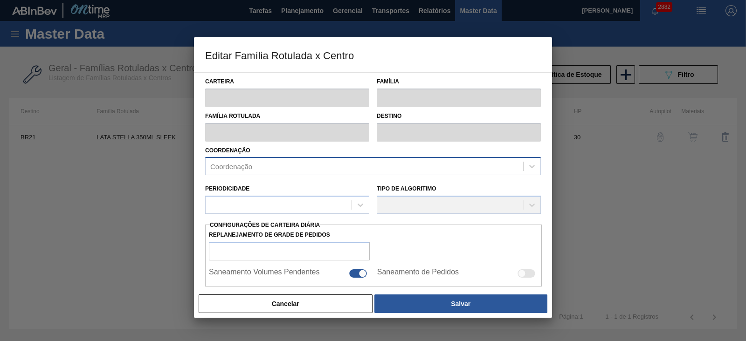
type input "Lata"
type input "LATA STELLA 350ML SLEEK"
type input "BR21 - Lages"
type input "0"
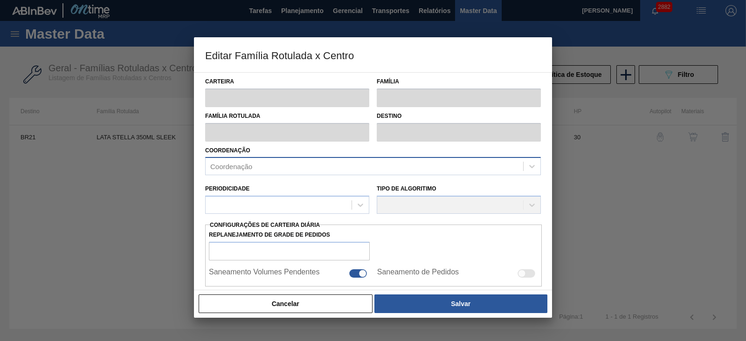
checkbox input "false"
type input "30"
type input "0"
type input "100"
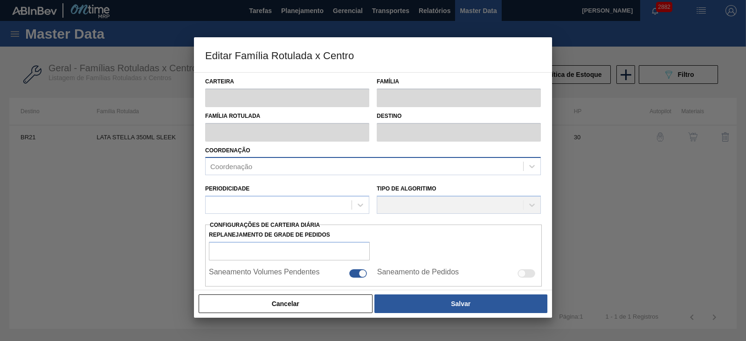
type input "0,000"
checkbox input "true"
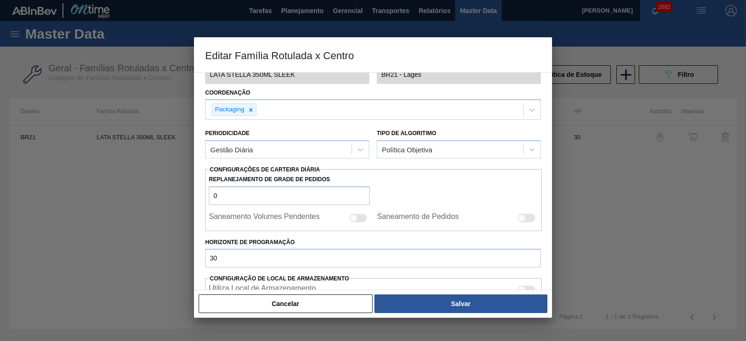
scroll to position [175, 0]
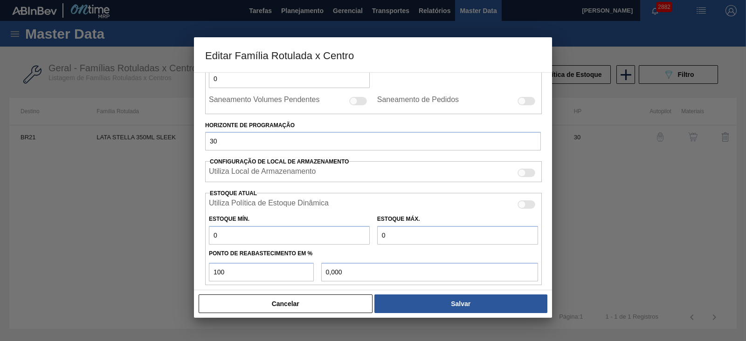
click at [520, 203] on div at bounding box center [522, 205] width 8 height 8
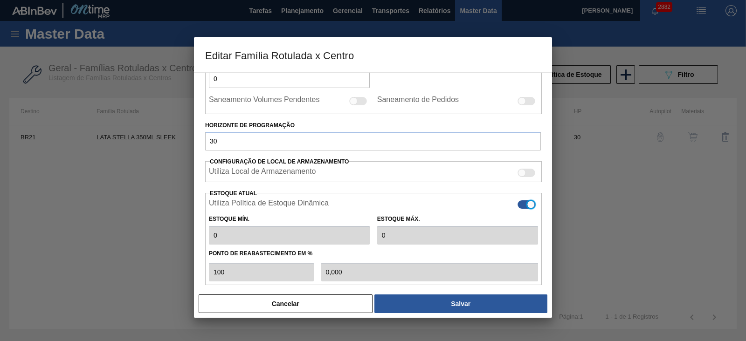
checkbox input "true"
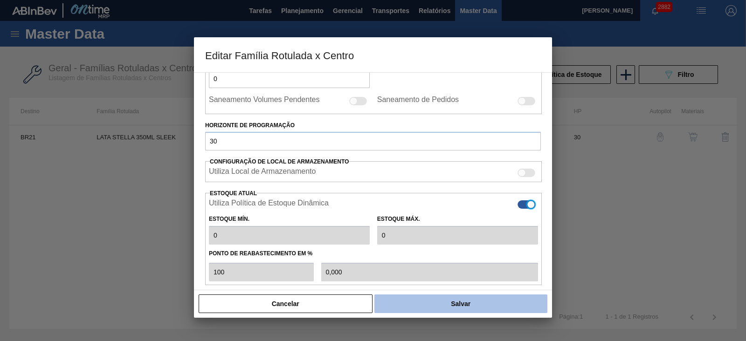
click at [472, 302] on button "Salvar" at bounding box center [460, 304] width 173 height 19
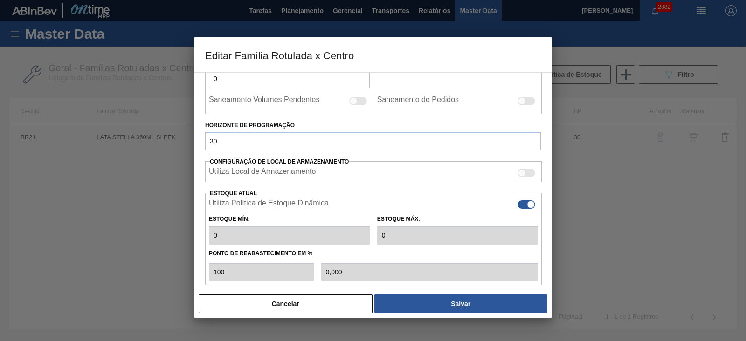
type input "0"
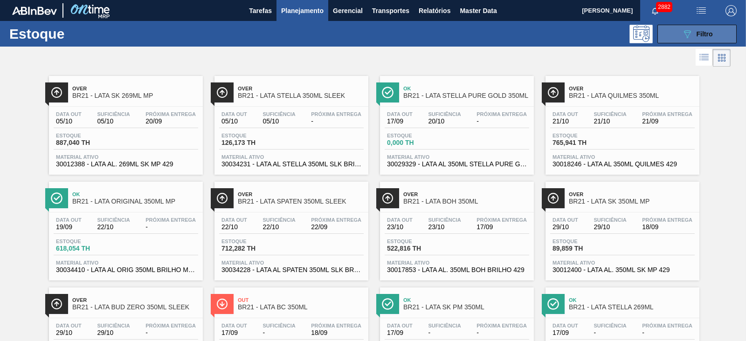
click at [683, 32] on icon "089F7B8B-B2A5-4AFE-B5C0-19BA573D28AC" at bounding box center [687, 33] width 11 height 11
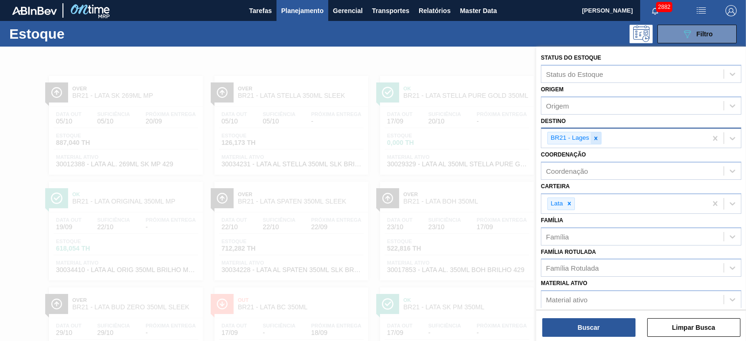
click at [596, 142] on div at bounding box center [596, 138] width 10 height 12
type input "09"
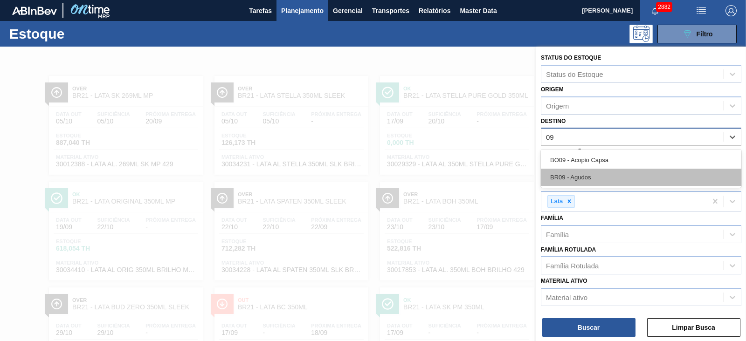
click at [579, 171] on div "BR09 - Agudos" at bounding box center [641, 177] width 201 height 17
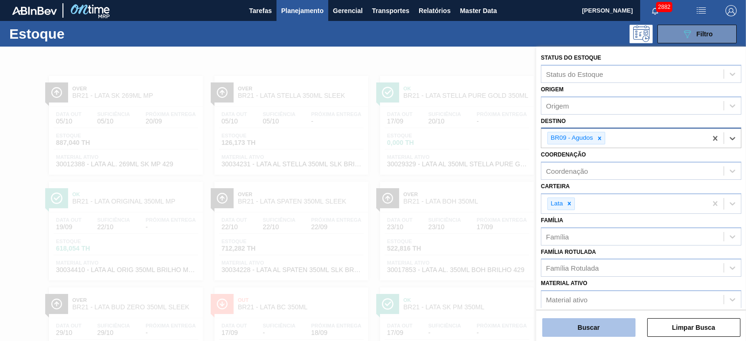
click at [598, 323] on button "Buscar" at bounding box center [588, 327] width 93 height 19
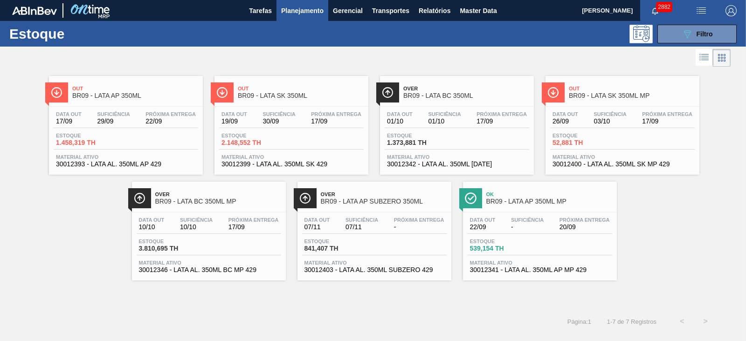
drag, startPoint x: 130, startPoint y: 86, endPoint x: 136, endPoint y: 90, distance: 7.3
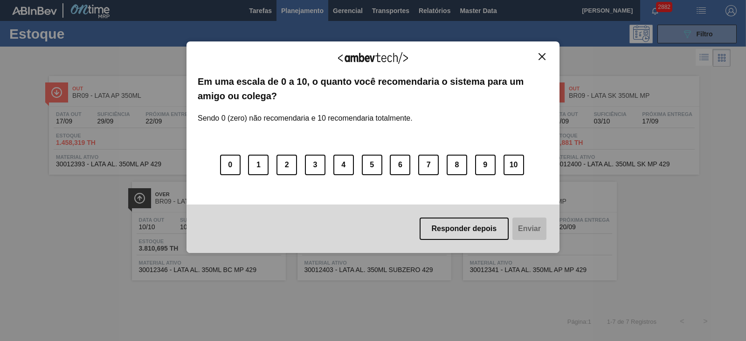
click at [541, 57] on img "Close" at bounding box center [542, 56] width 7 height 7
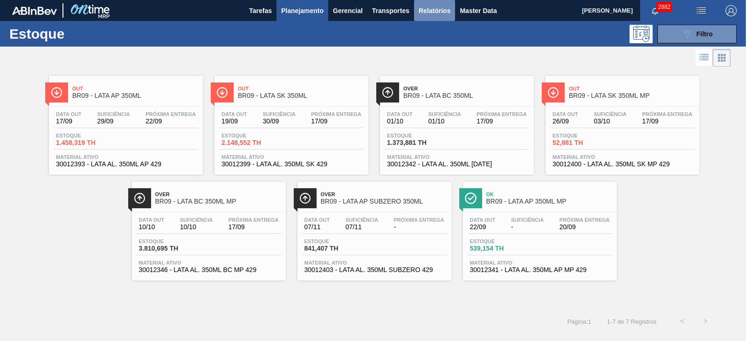
click at [436, 10] on span "Relatórios" at bounding box center [435, 10] width 32 height 11
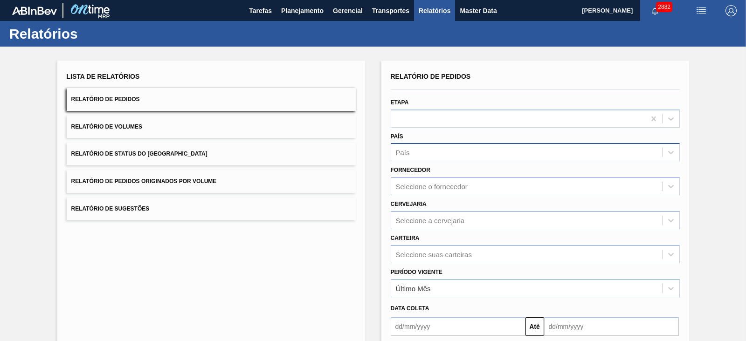
click at [428, 154] on div "País" at bounding box center [526, 153] width 271 height 14
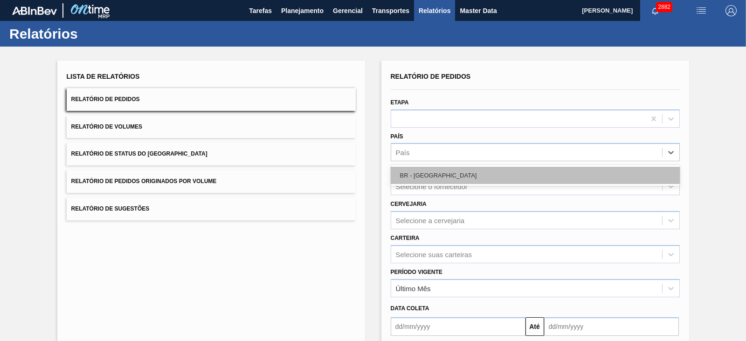
click at [418, 178] on div "BR - Brasil" at bounding box center [535, 175] width 289 height 17
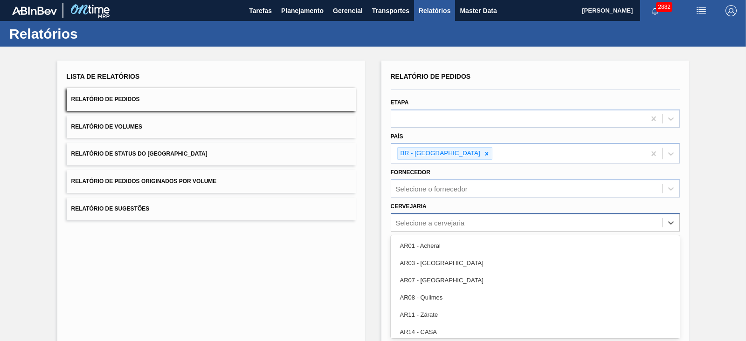
click at [424, 227] on div "option AR03 - Corrientes focused, 2 of 92. 92 results available. Use Up and Dow…" at bounding box center [535, 223] width 289 height 18
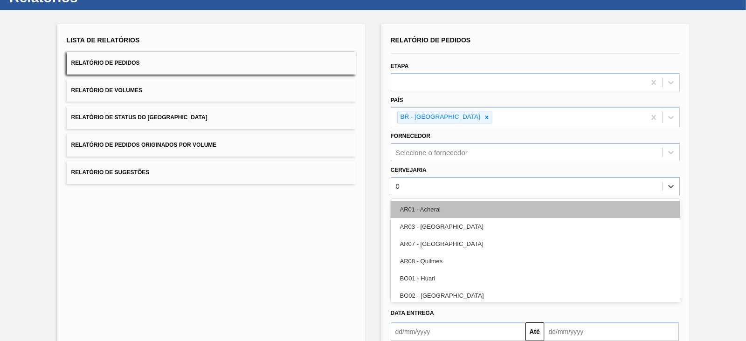
type input "09"
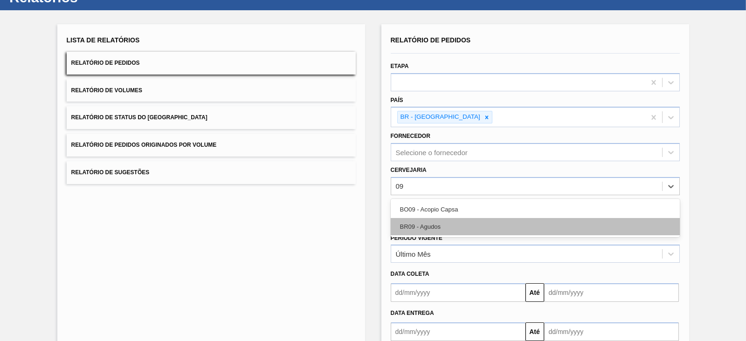
click at [430, 222] on div "BR09 - Agudos" at bounding box center [535, 226] width 289 height 17
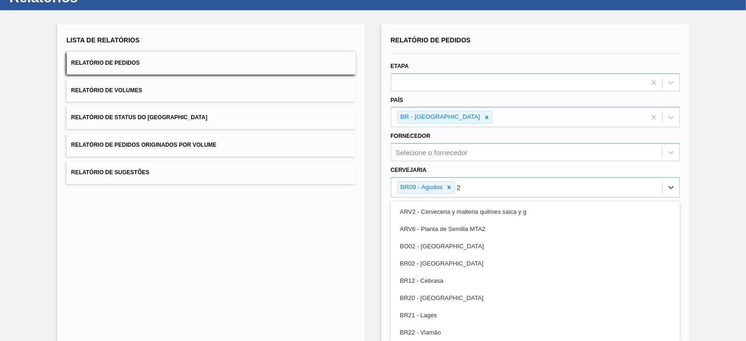
type input "21"
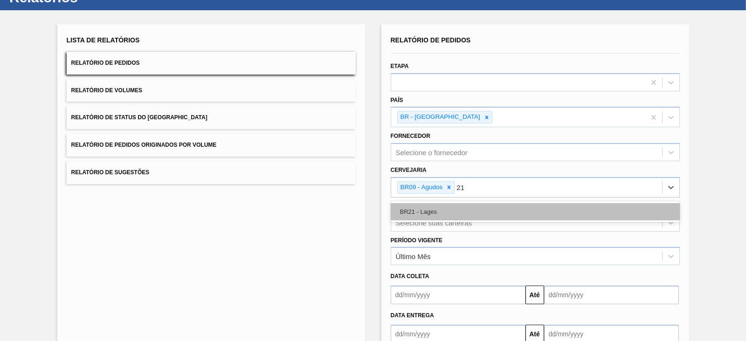
click at [429, 208] on div "BR21 - Lages" at bounding box center [535, 211] width 289 height 17
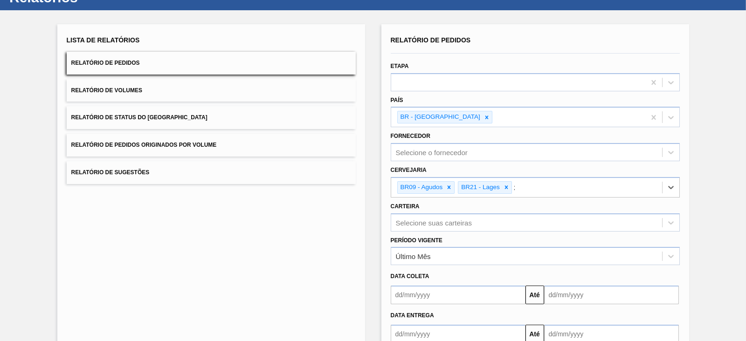
type input "22"
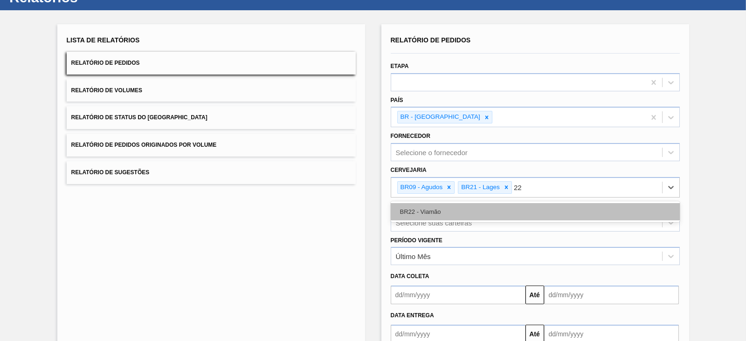
click at [441, 213] on div "BR22 - Viamão" at bounding box center [535, 211] width 289 height 17
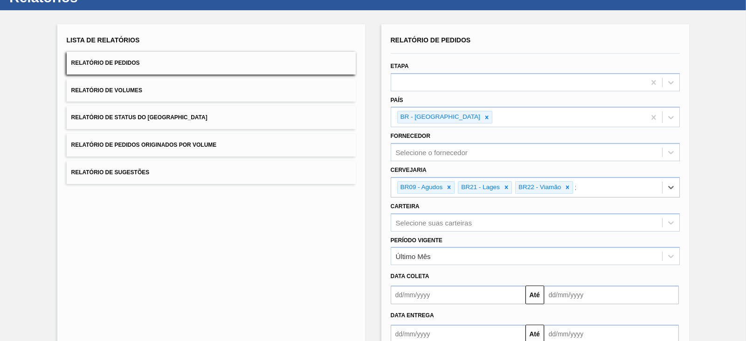
type input "24"
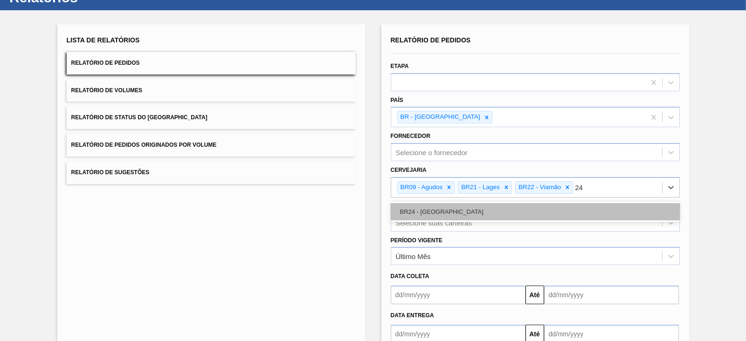
click at [439, 207] on div "BR24 - Ponta Grossa" at bounding box center [535, 211] width 289 height 17
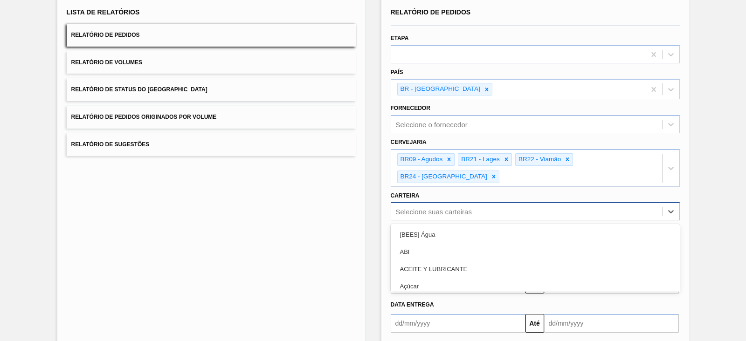
click at [441, 221] on div "option [BEES] Água focused, 1 of 101. 101 results available. Use Up and Down to…" at bounding box center [535, 211] width 289 height 18
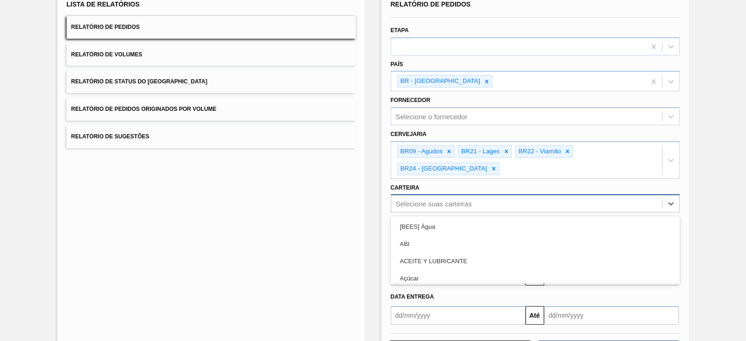
scroll to position [72, 0]
type input "lata"
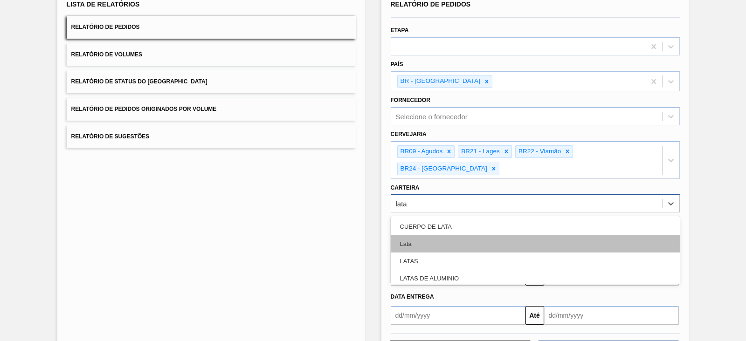
click at [441, 235] on div "Lata" at bounding box center [535, 243] width 289 height 17
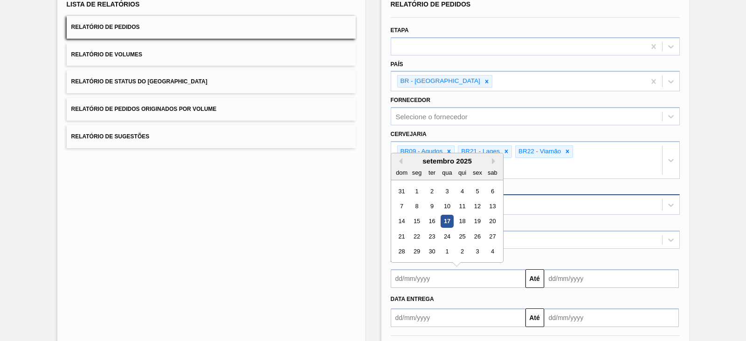
click at [436, 270] on input "text" at bounding box center [458, 279] width 135 height 19
click at [415, 157] on div "setembro 2025" at bounding box center [447, 161] width 112 height 8
click at [445, 200] on div "10" at bounding box center [447, 206] width 13 height 13
type input "10/09/2025"
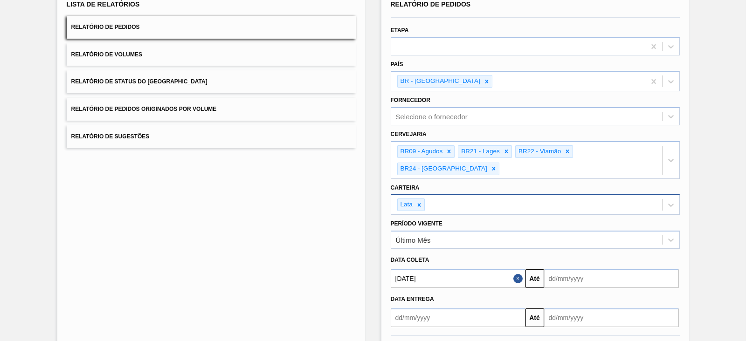
click at [565, 270] on input "text" at bounding box center [611, 279] width 135 height 19
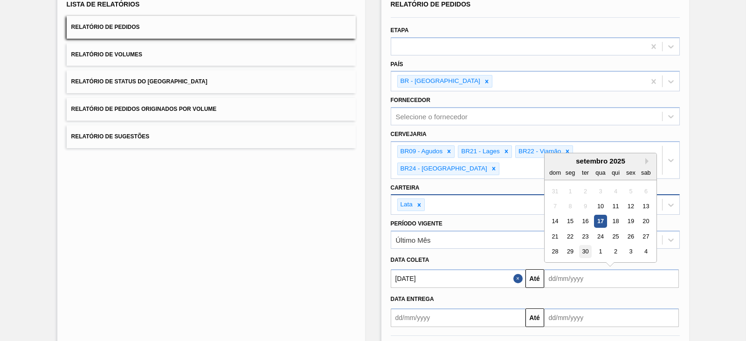
click at [587, 245] on div "30" at bounding box center [585, 251] width 13 height 13
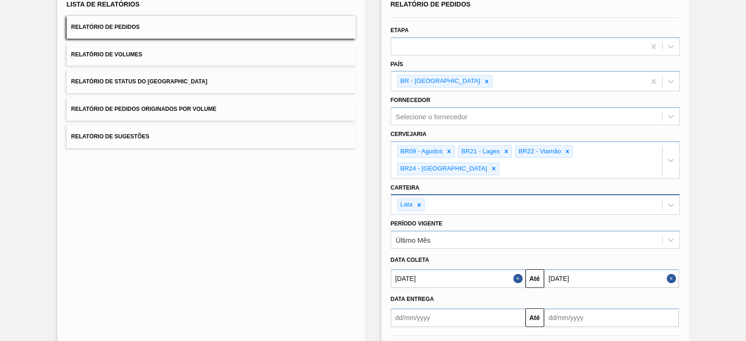
type input "30/09/2025"
click at [152, 52] on button "Relatório de Volumes" at bounding box center [211, 54] width 289 height 23
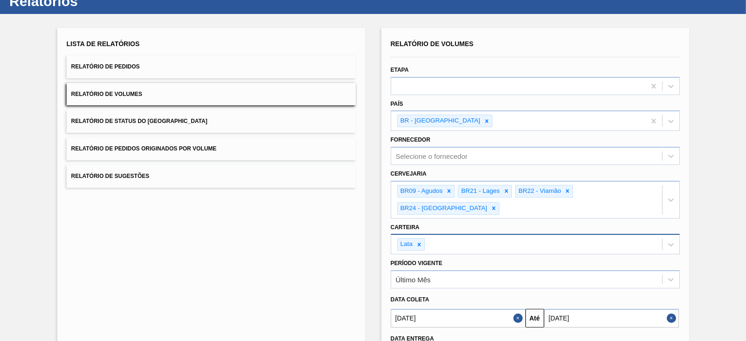
scroll to position [0, 0]
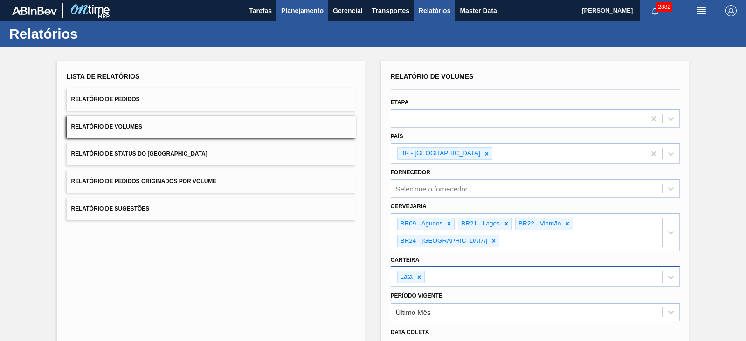
click at [293, 8] on span "Planejamento" at bounding box center [302, 10] width 42 height 11
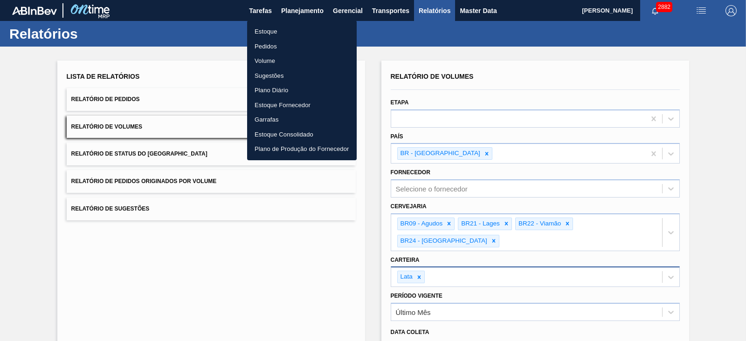
click at [266, 31] on li "Estoque" at bounding box center [302, 31] width 110 height 15
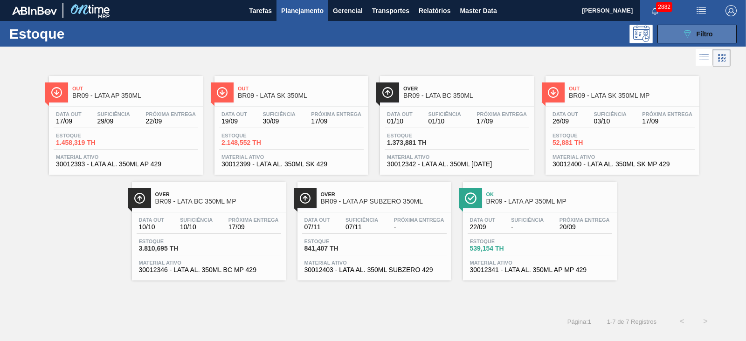
drag, startPoint x: 685, startPoint y: 31, endPoint x: 684, endPoint y: 37, distance: 6.8
click at [685, 31] on icon "089F7B8B-B2A5-4AFE-B5C0-19BA573D28AC" at bounding box center [687, 33] width 11 height 11
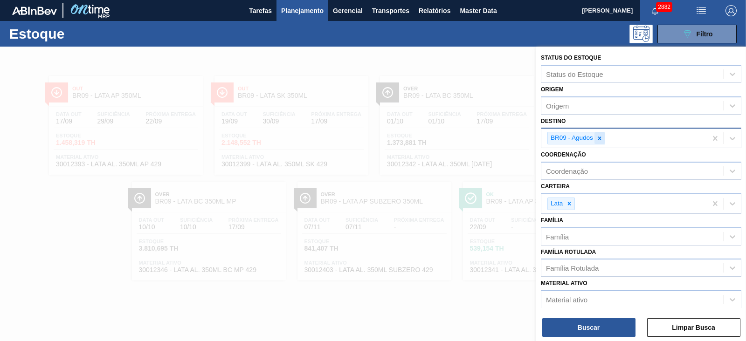
click at [604, 140] on div at bounding box center [600, 138] width 10 height 12
type input "22"
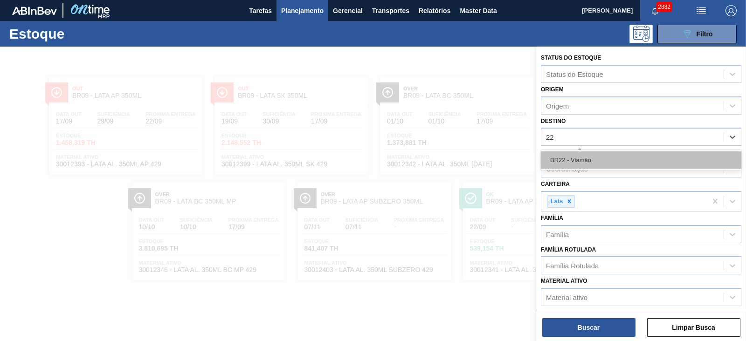
click at [574, 157] on div "BR22 - Viamão" at bounding box center [641, 160] width 201 height 17
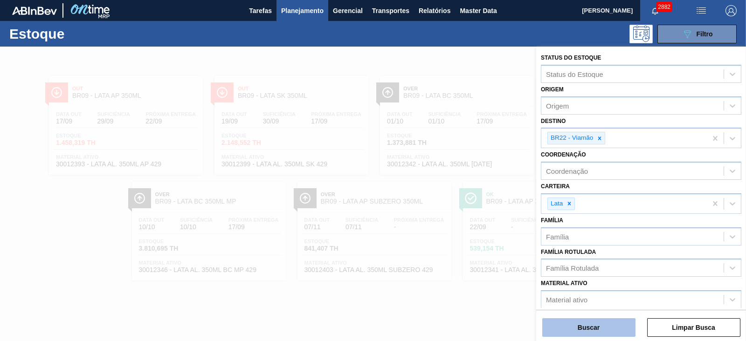
click at [607, 325] on button "Buscar" at bounding box center [588, 327] width 93 height 19
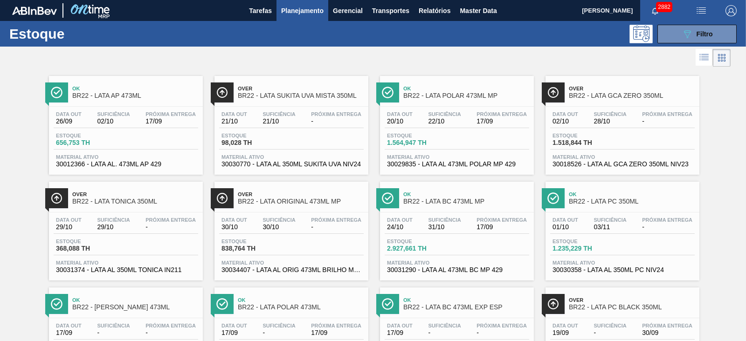
click at [482, 56] on div at bounding box center [365, 58] width 731 height 22
click at [685, 31] on icon "089F7B8B-B2A5-4AFE-B5C0-19BA573D28AC" at bounding box center [687, 33] width 11 height 11
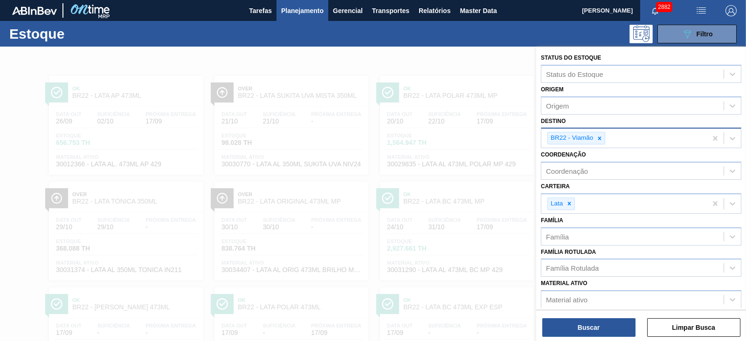
click at [599, 137] on icon at bounding box center [599, 138] width 3 height 3
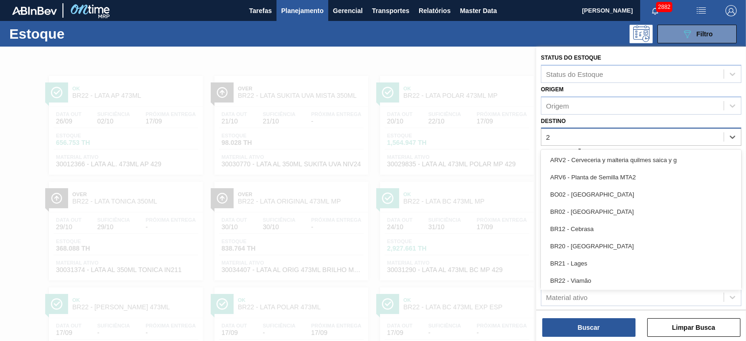
type input "24"
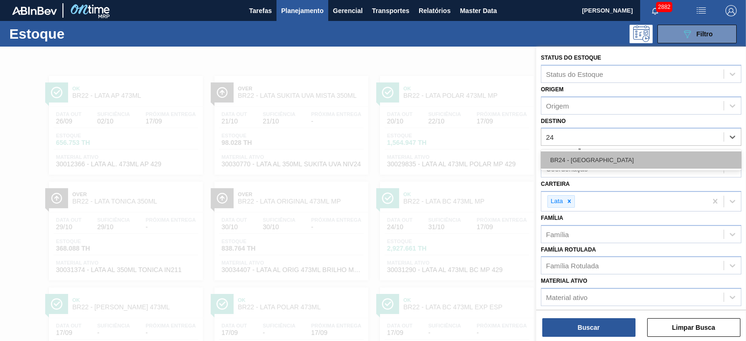
click at [583, 158] on div "BR24 - Ponta Grossa" at bounding box center [641, 160] width 201 height 17
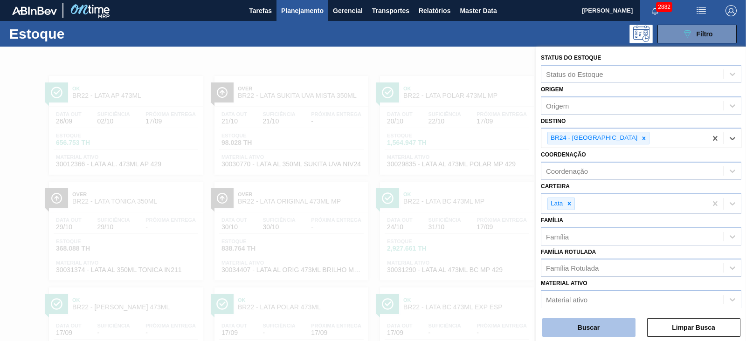
click at [588, 331] on button "Buscar" at bounding box center [588, 327] width 93 height 19
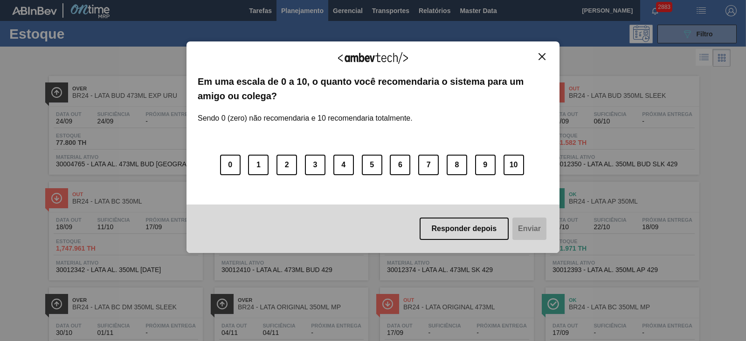
click at [541, 58] on img "Close" at bounding box center [542, 56] width 7 height 7
click at [543, 57] on img "Close" at bounding box center [542, 56] width 7 height 7
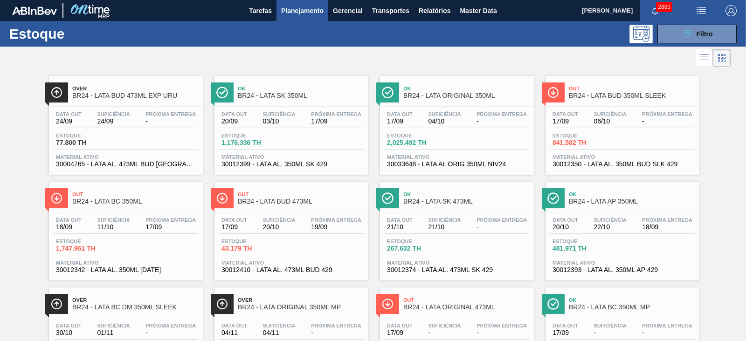
click at [308, 12] on span "Planejamento" at bounding box center [302, 10] width 42 height 11
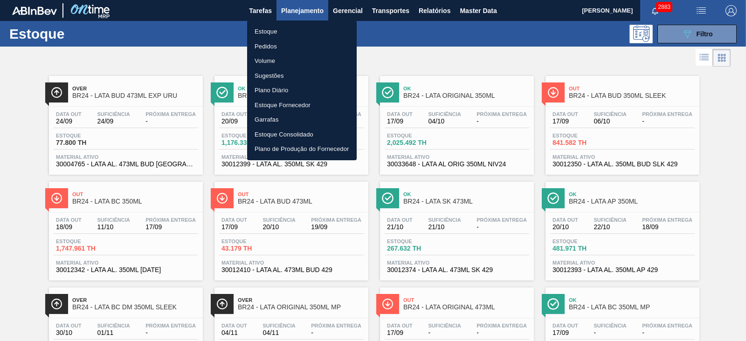
click at [271, 28] on li "Estoque" at bounding box center [302, 31] width 110 height 15
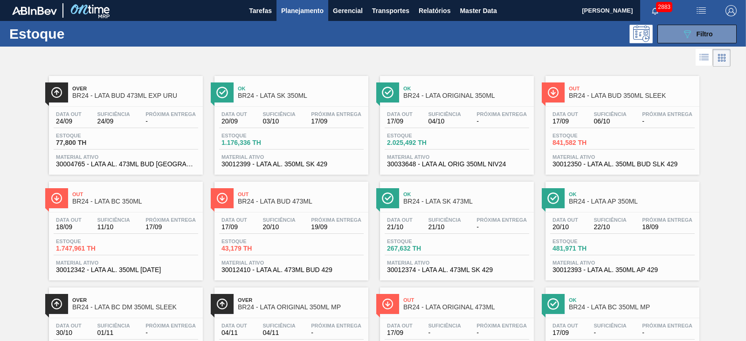
click at [163, 35] on div "089F7B8B-B2A5-4AFE-B5C0-19BA573D28AC Filtro" at bounding box center [443, 34] width 597 height 19
click at [147, 90] on span "Over" at bounding box center [135, 89] width 126 height 6
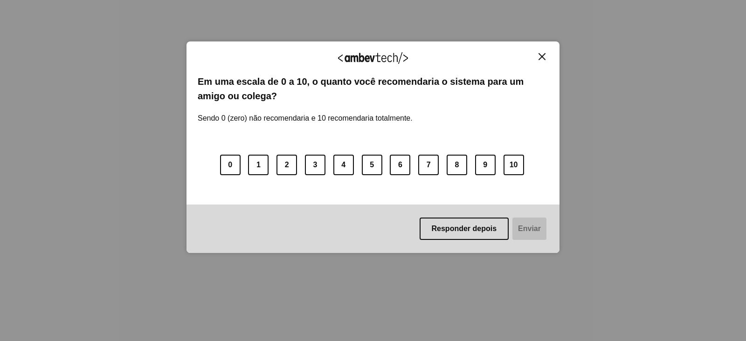
click at [540, 55] on img "Close" at bounding box center [542, 56] width 7 height 7
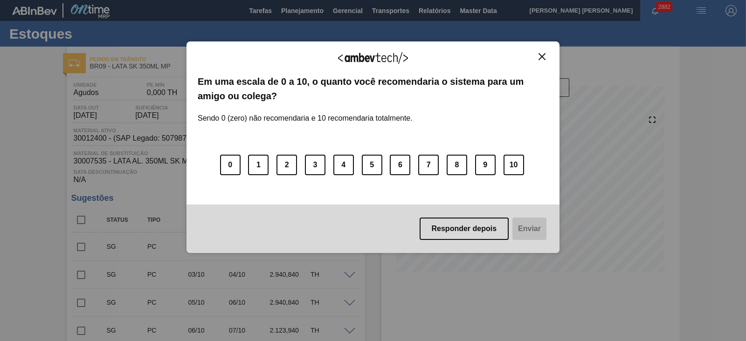
click at [543, 53] on button "Close" at bounding box center [542, 57] width 13 height 8
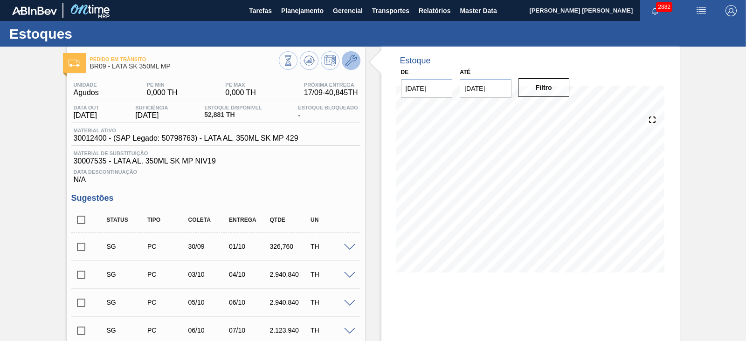
click at [348, 57] on icon at bounding box center [351, 60] width 11 height 11
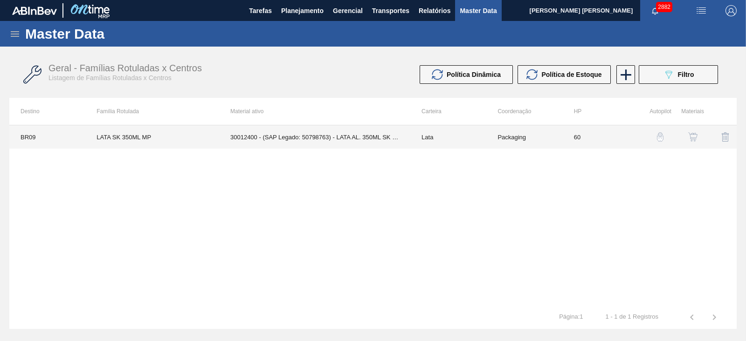
click at [372, 133] on td "30012400 - (SAP Legado: 50798763) - LATA AL. 350ML SK MP 429" at bounding box center [314, 136] width 191 height 23
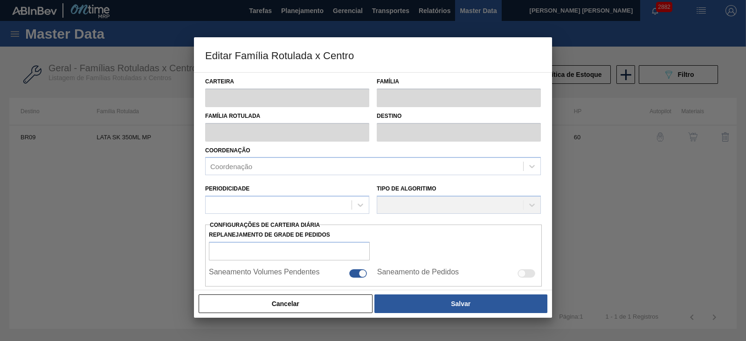
type input "Lata"
type input "LATA SK 350ML MP"
type input "BR09 - Agudos"
type input "0"
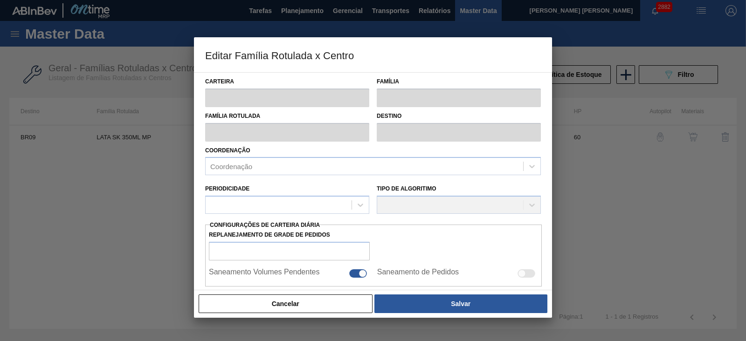
checkbox input "false"
type input "60"
type input "400"
type input "800"
type input "0"
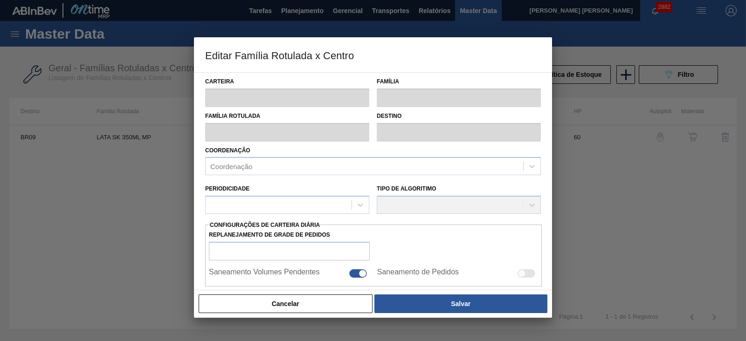
type input "400,000"
checkbox input "true"
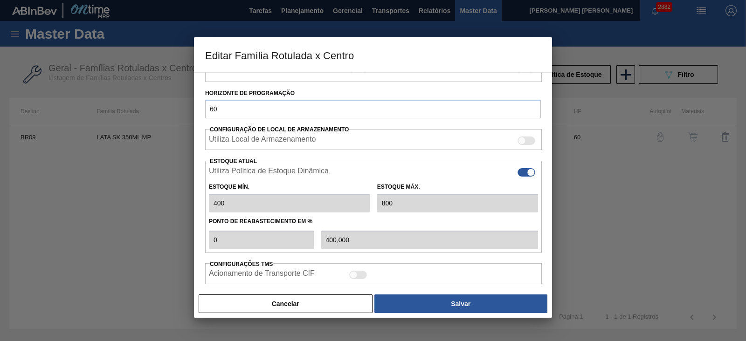
scroll to position [233, 0]
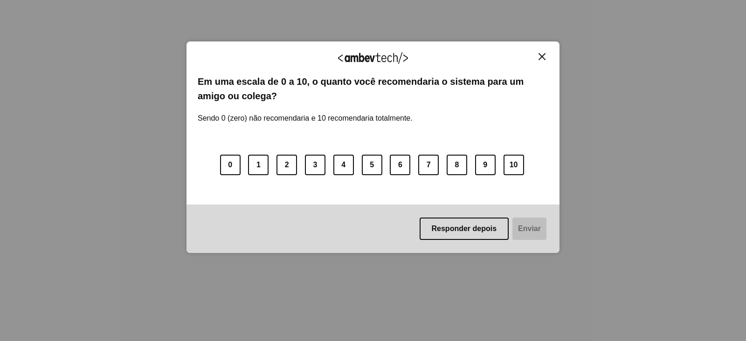
click at [540, 57] on img "Close" at bounding box center [542, 56] width 7 height 7
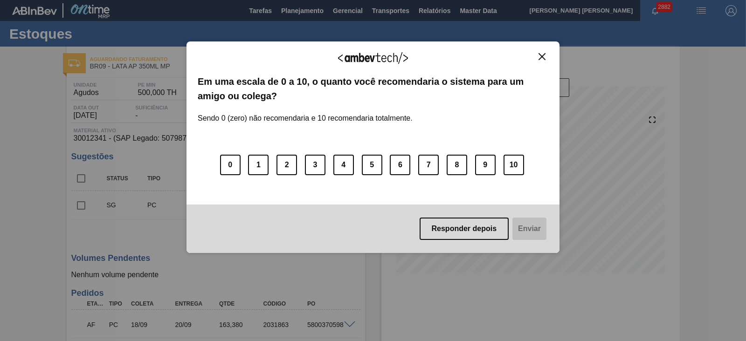
drag, startPoint x: 542, startPoint y: 55, endPoint x: 534, endPoint y: 54, distance: 7.5
click at [542, 55] on img "Close" at bounding box center [542, 56] width 7 height 7
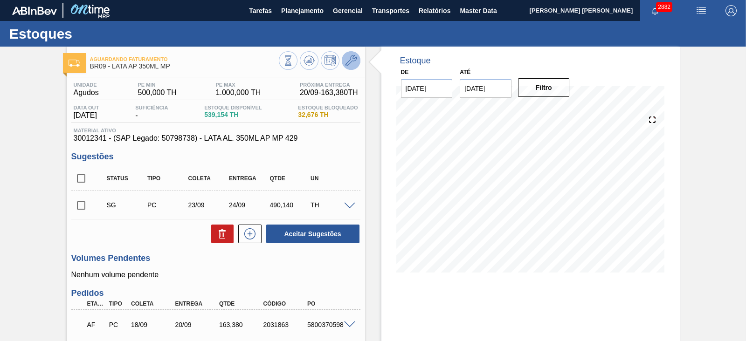
click at [357, 66] on button at bounding box center [351, 60] width 19 height 19
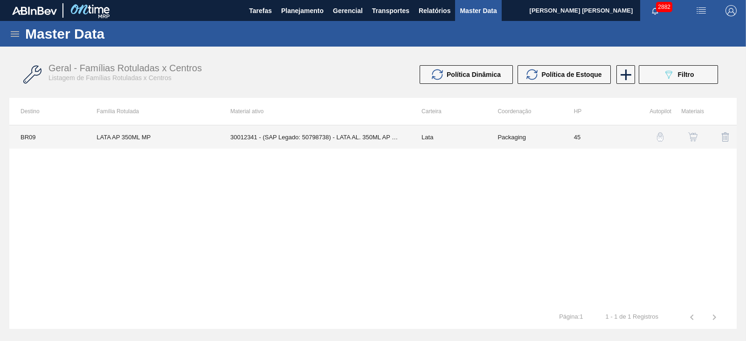
click at [367, 134] on td "30012341 - (SAP Legado: 50798738) - LATA AL. 350ML AP MP 429" at bounding box center [314, 136] width 191 height 23
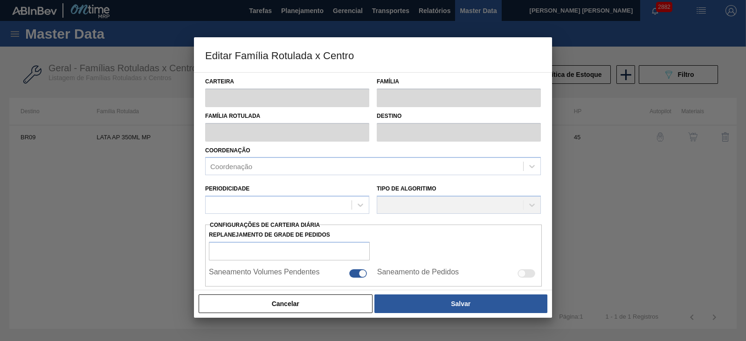
type input "Lata"
type input "LATA AP 350ML MP"
type input "BR09 - Agudos"
type input "15"
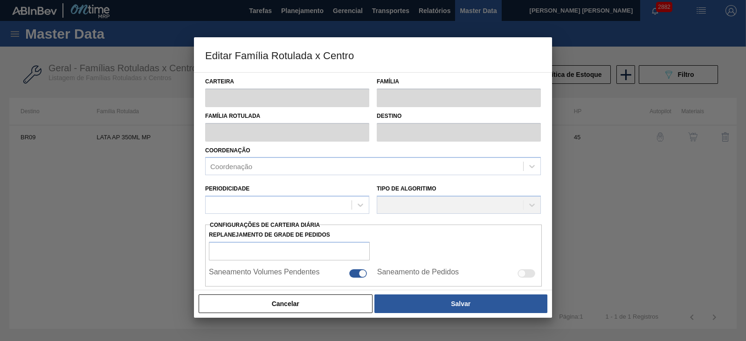
checkbox input "false"
type input "45"
type input "500"
type input "1.000"
type input "100"
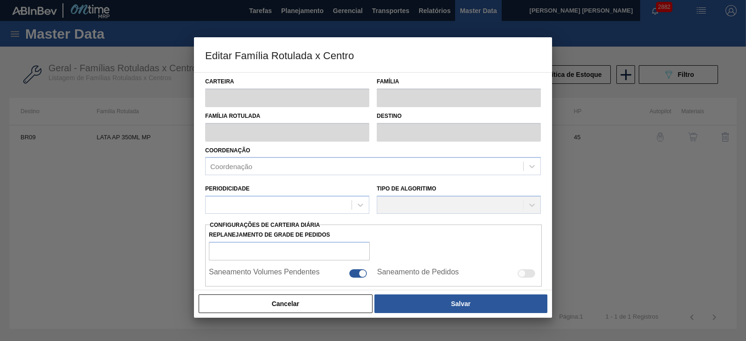
type input "1.000,000"
checkbox input "true"
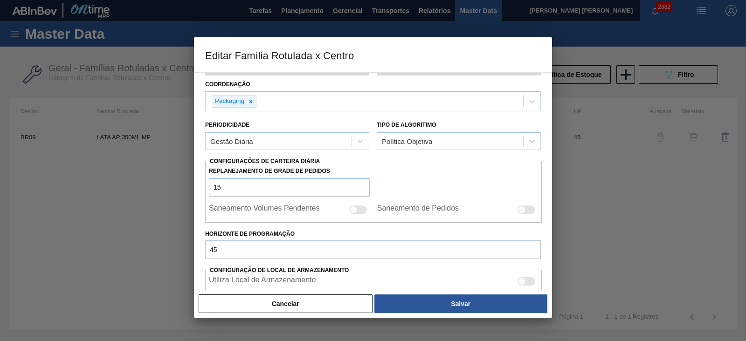
scroll to position [175, 0]
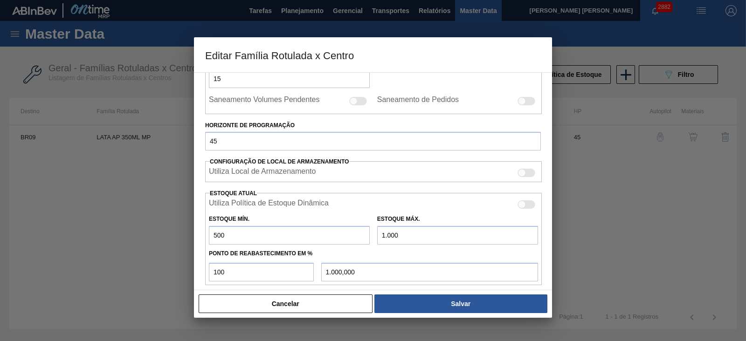
click at [520, 203] on div at bounding box center [522, 205] width 8 height 8
checkbox input "true"
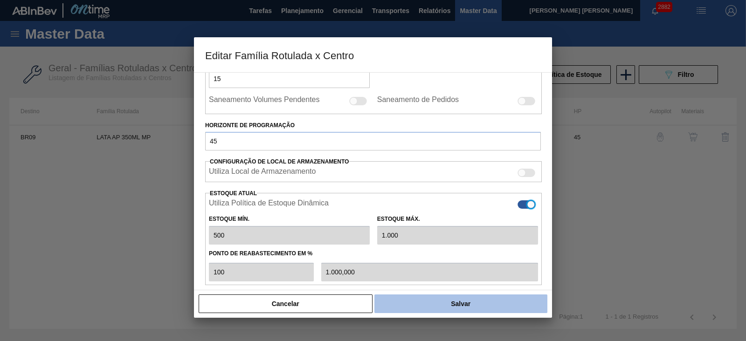
click at [469, 301] on button "Salvar" at bounding box center [460, 304] width 173 height 19
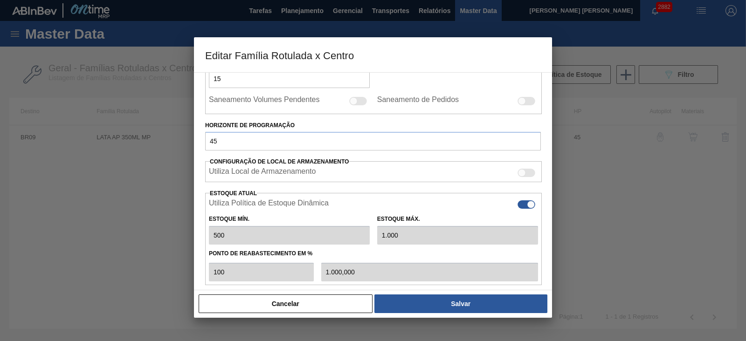
type input "0"
type input "0,000"
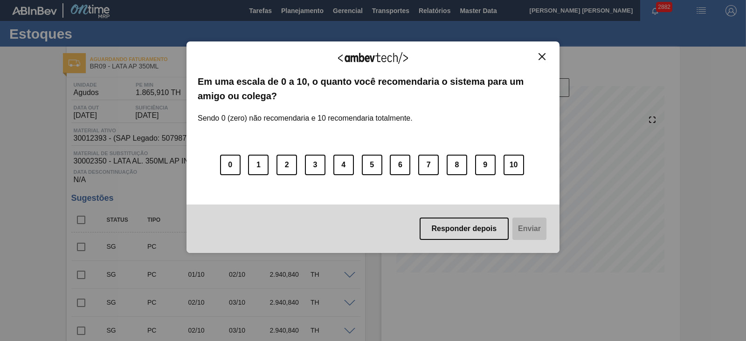
click at [544, 54] on img "Close" at bounding box center [542, 56] width 7 height 7
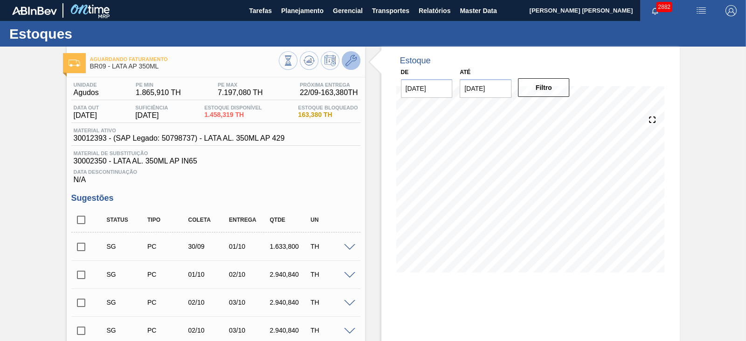
click at [351, 63] on icon at bounding box center [351, 60] width 11 height 11
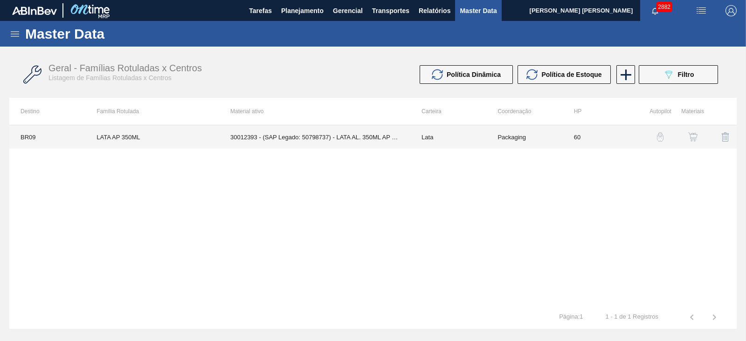
click at [368, 134] on td "30012393 - (SAP Legado: 50798737) - LATA AL. 350ML AP 429" at bounding box center [314, 136] width 191 height 23
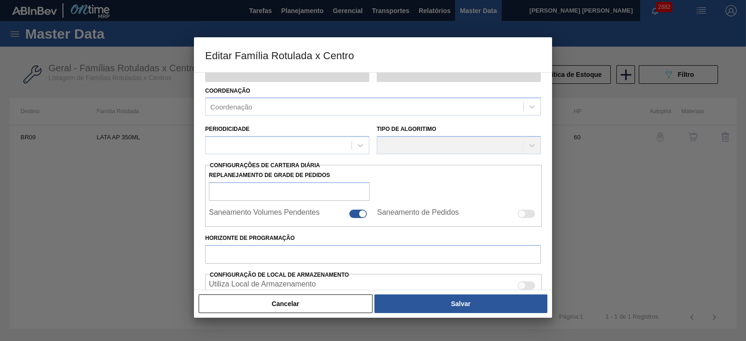
scroll to position [116, 0]
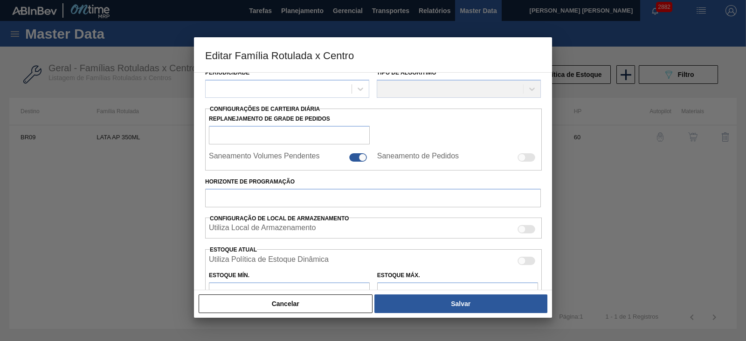
type input "Lata"
type input "LATA AP 350ML"
type input "BR09 - Agudos"
type input "0"
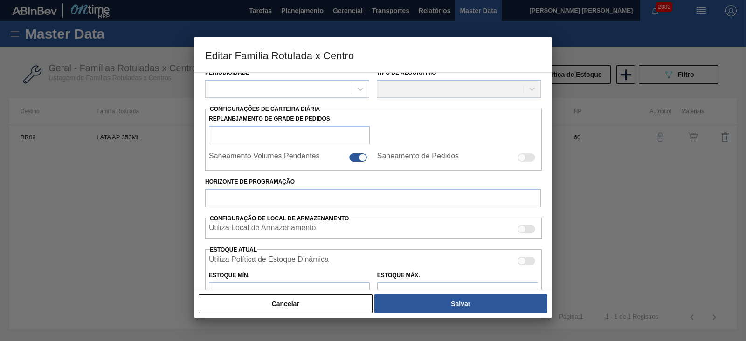
checkbox input "false"
type input "60"
type input "2.194,408"
type input "7.406,129"
type input "42"
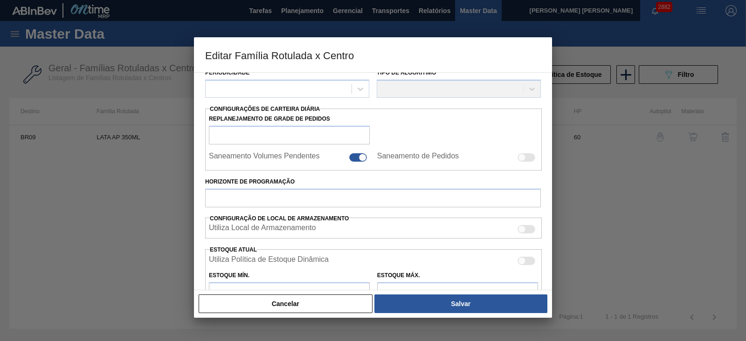
type input "4.383,331"
checkbox input "true"
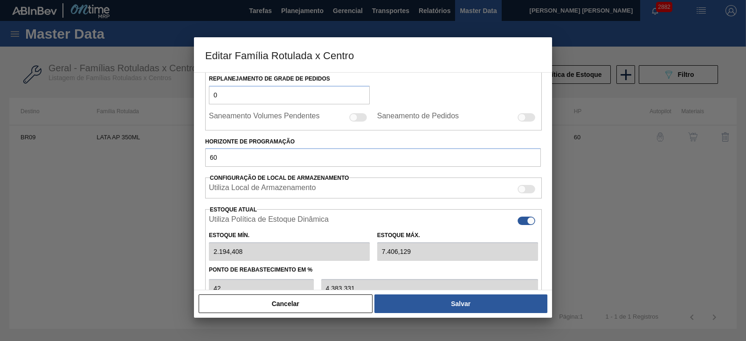
scroll to position [177, 0]
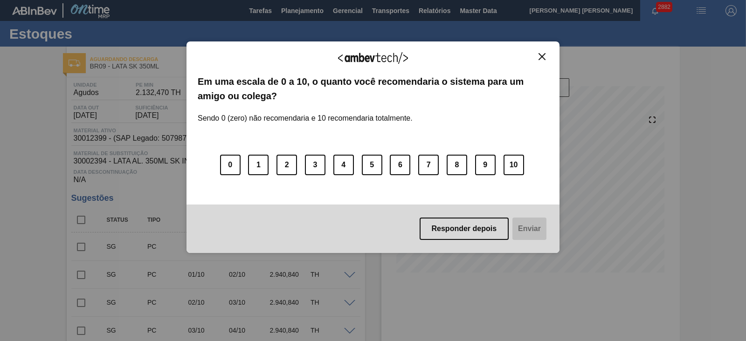
click at [543, 53] on img "Close" at bounding box center [542, 56] width 7 height 7
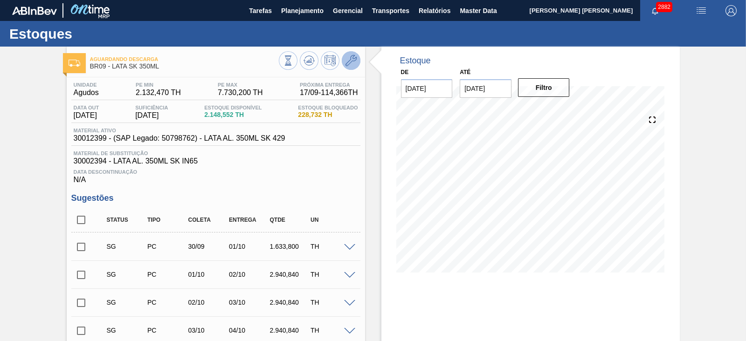
click at [353, 60] on icon at bounding box center [351, 60] width 11 height 11
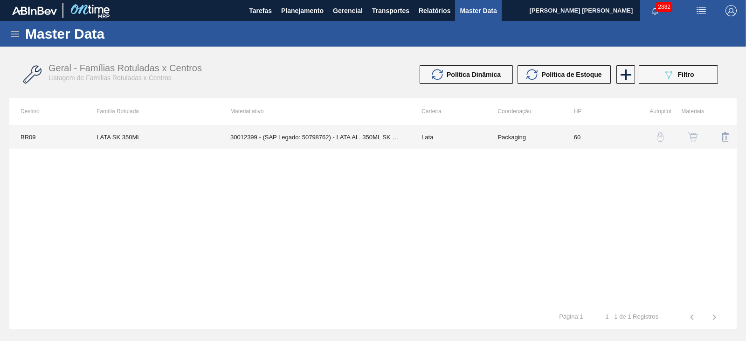
click at [360, 137] on td "30012399 - (SAP Legado: 50798762) - LATA AL. 350ML SK 429" at bounding box center [314, 136] width 191 height 23
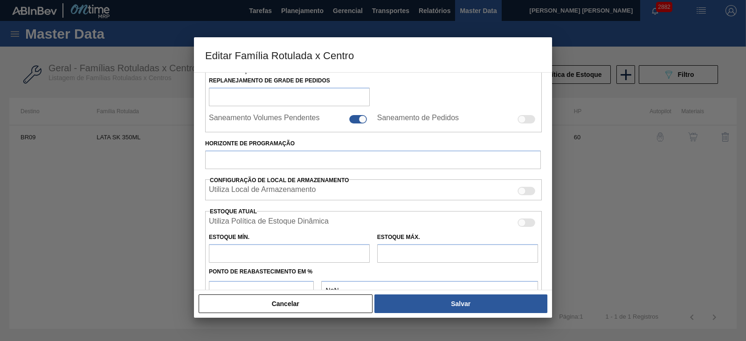
scroll to position [175, 0]
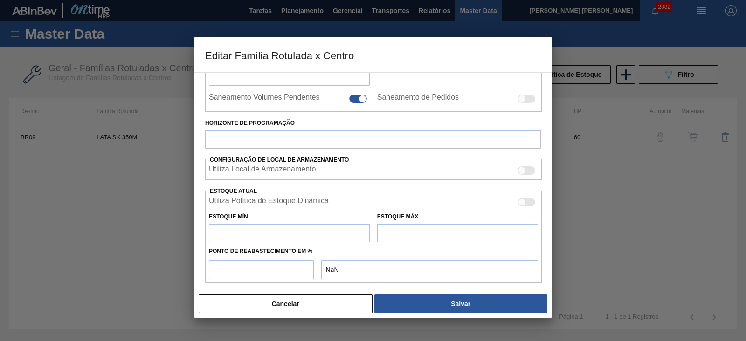
type input "Lata"
type input "LATA SK 350ML"
type input "BR09 - Agudos"
type input "0"
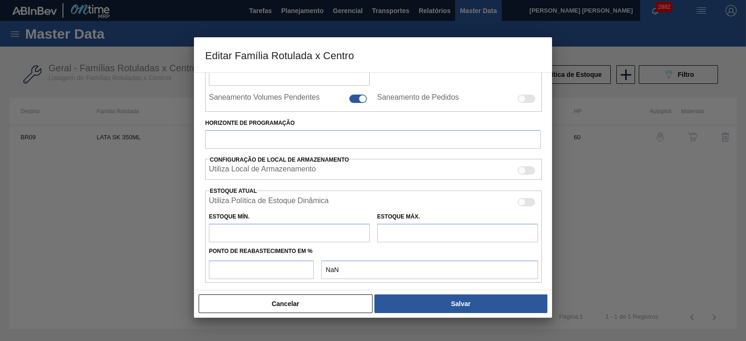
checkbox input "false"
type input "60"
type input "2.420,133"
type input "8.167,95"
type input "42"
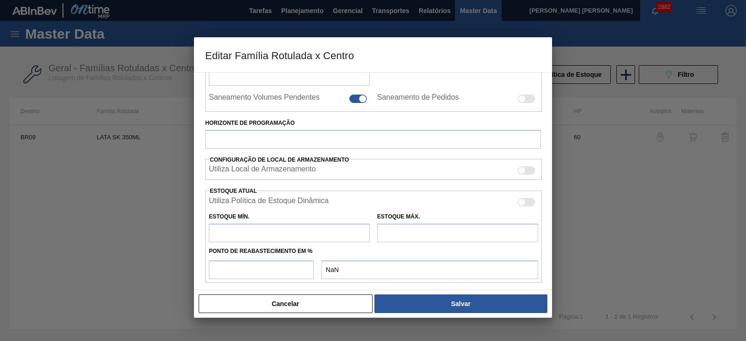
type input "4.834,216"
checkbox input "true"
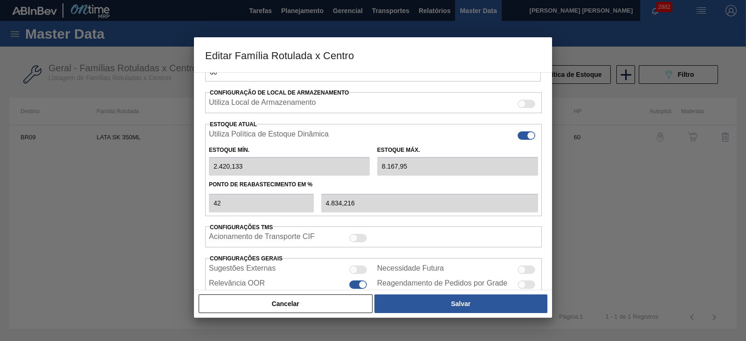
scroll to position [177, 0]
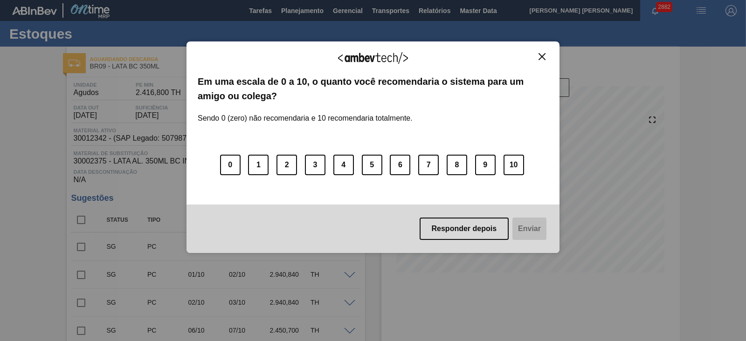
click at [542, 54] on img "Close" at bounding box center [542, 56] width 7 height 7
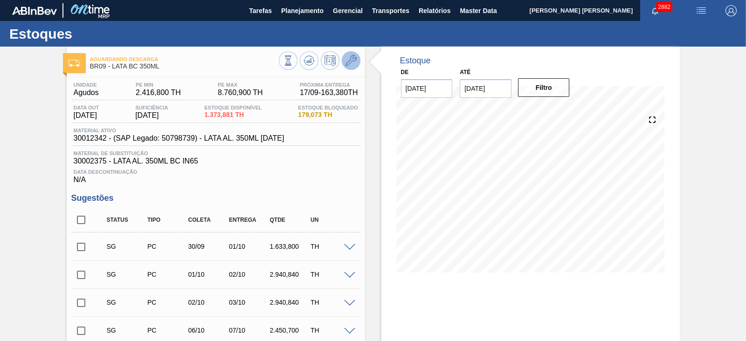
click at [353, 56] on icon at bounding box center [351, 60] width 11 height 11
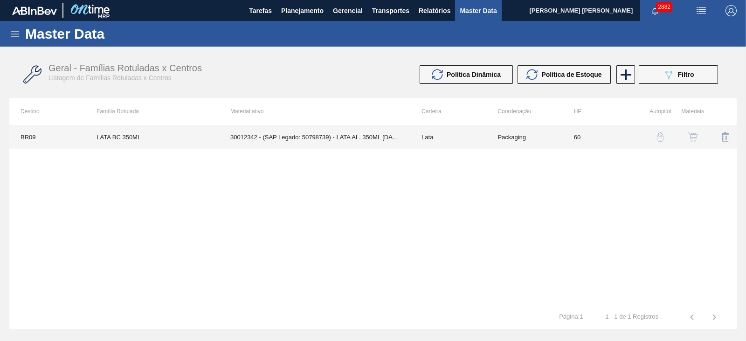
click at [374, 134] on td "30012342 - (SAP Legado: 50798739) - LATA AL. 350ML BC 429" at bounding box center [314, 136] width 191 height 23
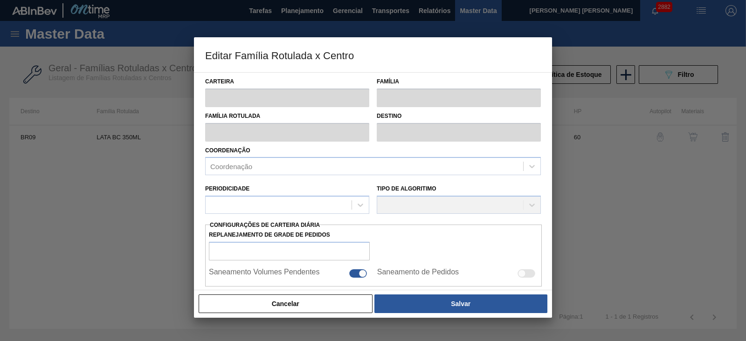
type input "Lata"
type input "LATA BC 350ML"
type input "BR09 - Agudos"
type input "0"
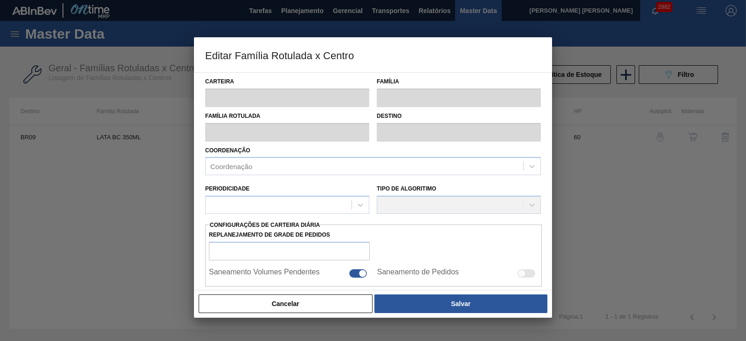
checkbox input "false"
type input "60"
type input "0"
type input "100"
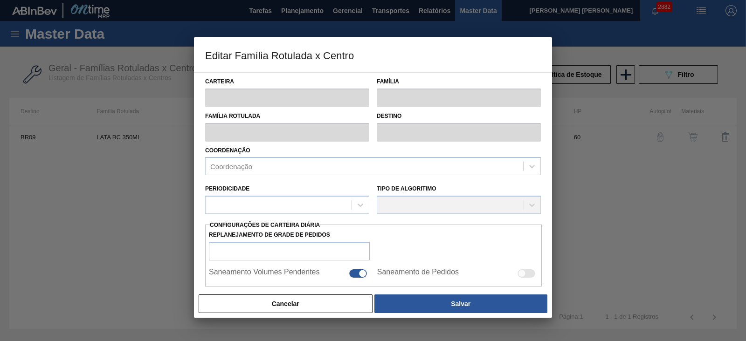
type input "0,000"
checkbox input "true"
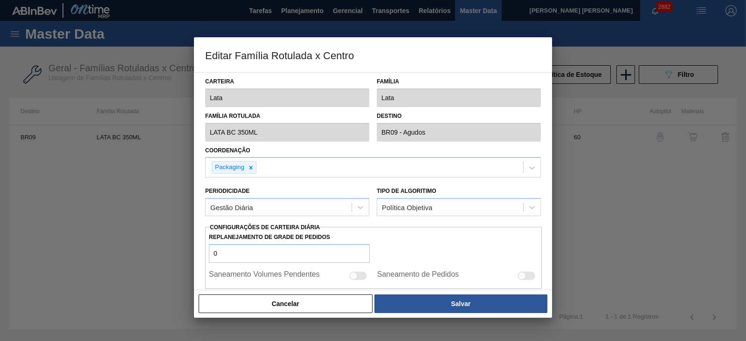
type input "2.416,8"
type input "8.760,9"
type input "43"
type input "5.135,700"
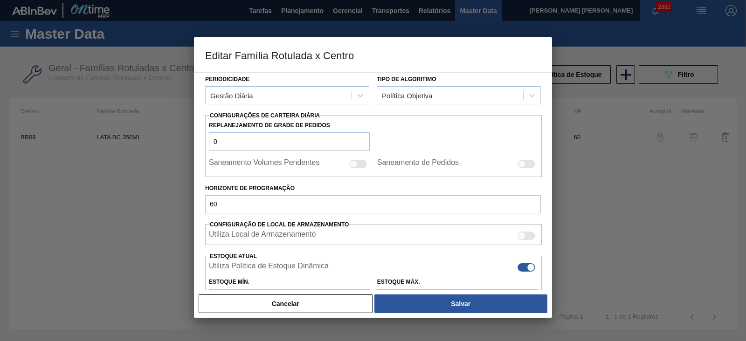
scroll to position [116, 0]
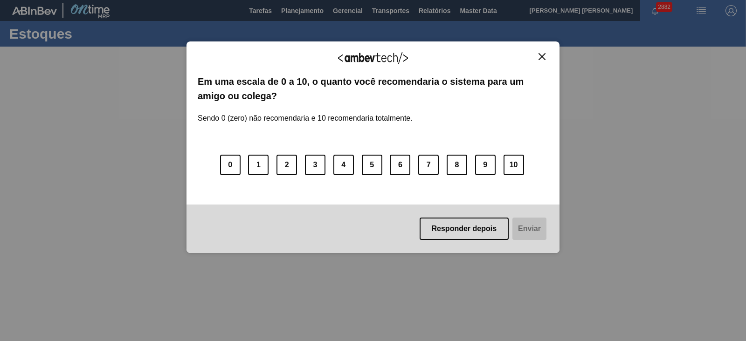
drag, startPoint x: 539, startPoint y: 58, endPoint x: 544, endPoint y: 49, distance: 10.6
click at [539, 58] on img "Close" at bounding box center [542, 56] width 7 height 7
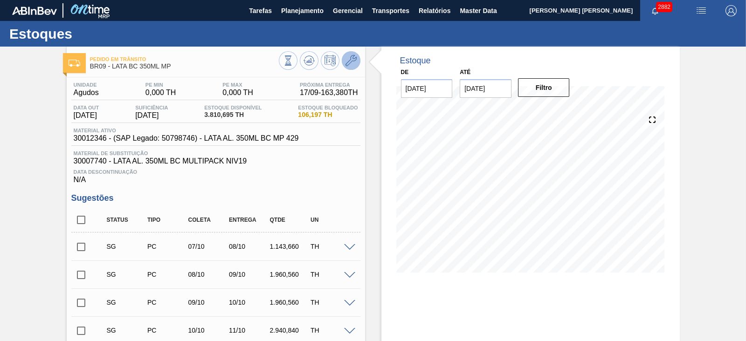
click at [355, 55] on icon at bounding box center [351, 60] width 11 height 11
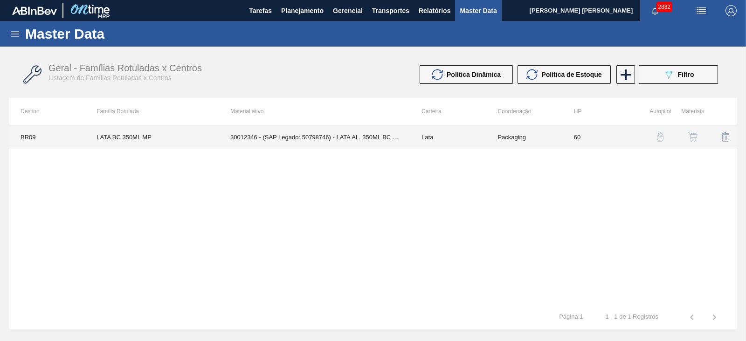
click at [370, 133] on td "30012346 - (SAP Legado: 50798746) - LATA AL. 350ML BC MP 429" at bounding box center [314, 136] width 191 height 23
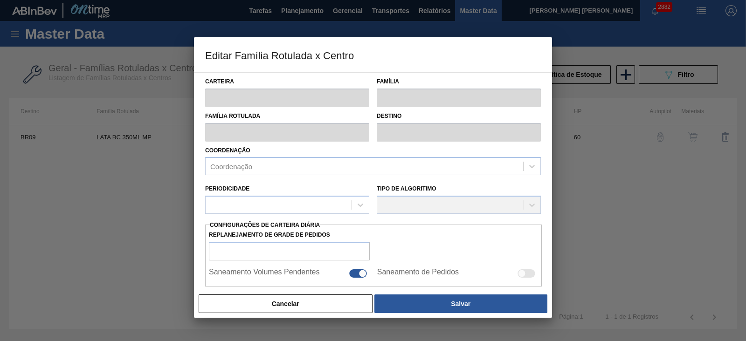
type input "Lata"
type input "LATA BC 350ML MP"
type input "BR09 - Agudos"
type input "0"
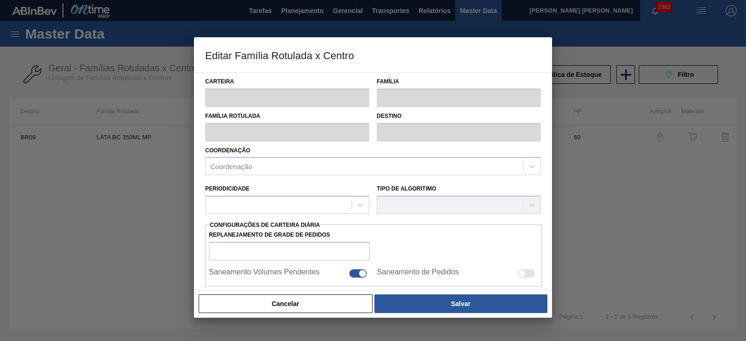
checkbox input "false"
type input "60"
type input "801,531"
type input "2.705,169"
type input "42"
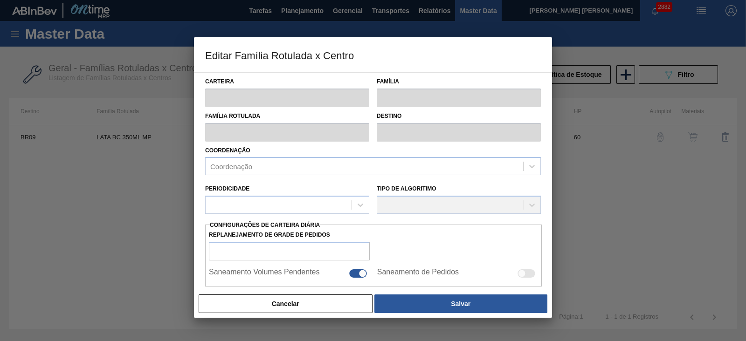
type input "1.601,059"
checkbox input "true"
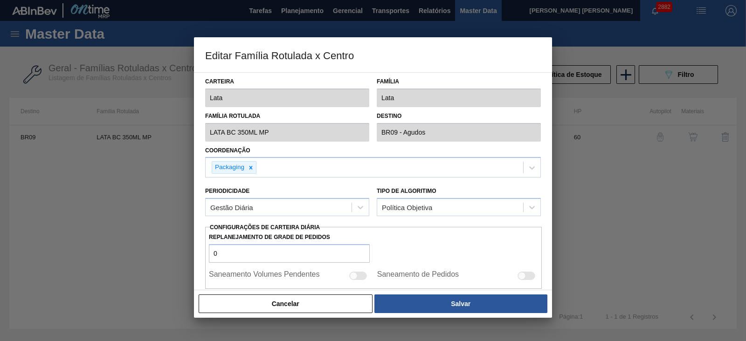
type input "0"
type input "0,000"
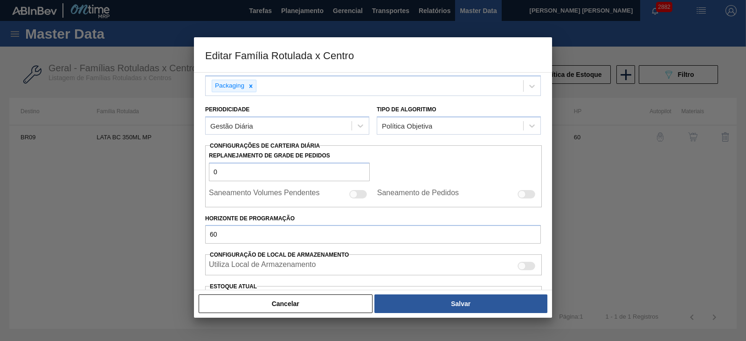
scroll to position [175, 0]
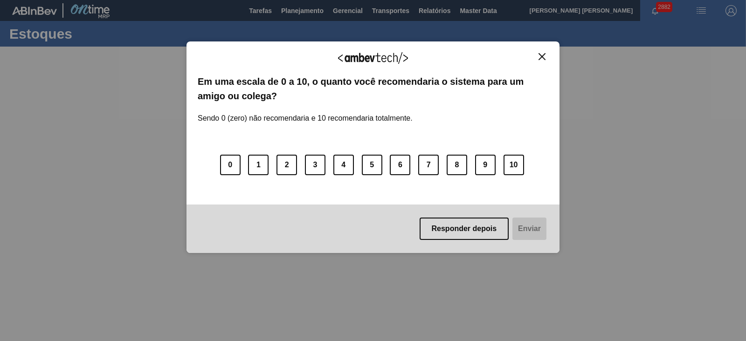
click at [540, 58] on img "Close" at bounding box center [542, 56] width 7 height 7
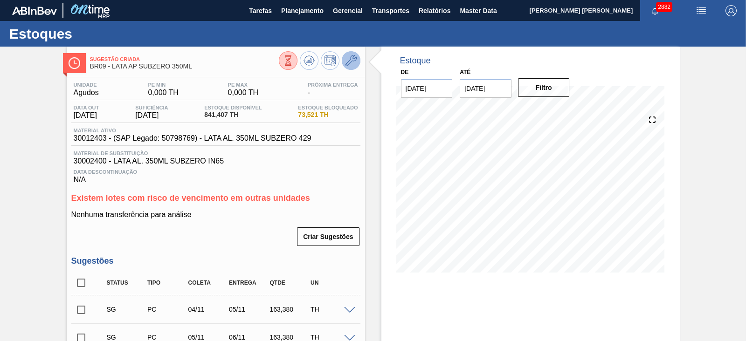
click at [353, 62] on icon at bounding box center [351, 60] width 11 height 11
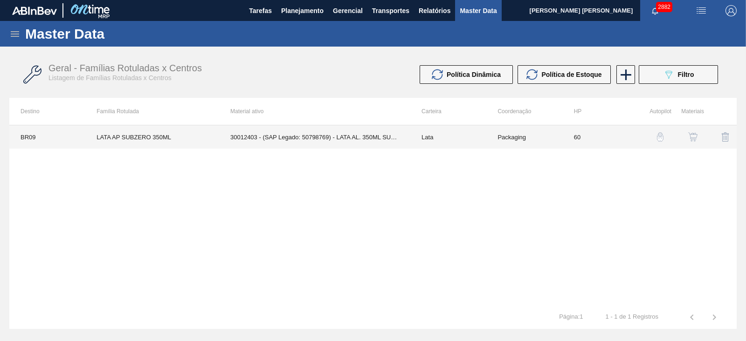
click at [380, 138] on td "30012403 - (SAP Legado: 50798769) - LATA AL. 350ML SUBZERO 429" at bounding box center [314, 136] width 191 height 23
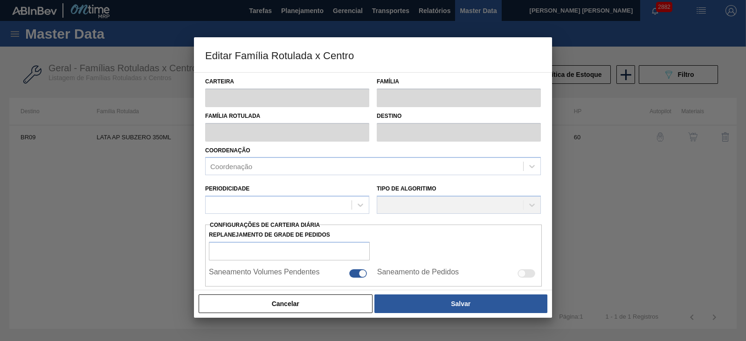
type input "Lata"
type input "LATA AP SUBZERO 350ML"
type input "BR09 - Agudos"
type input "0"
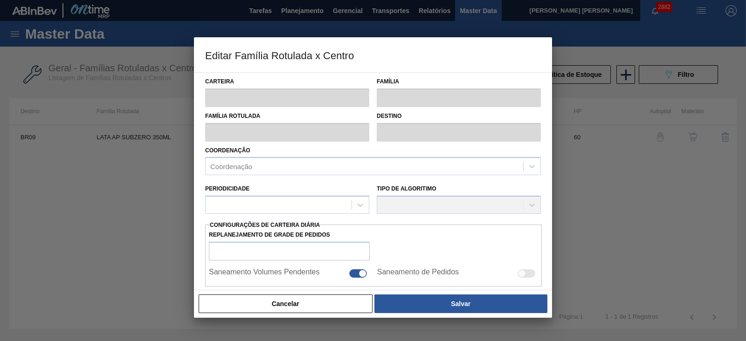
checkbox input "false"
type input "60"
type input "0"
type input "457,142"
type input "50"
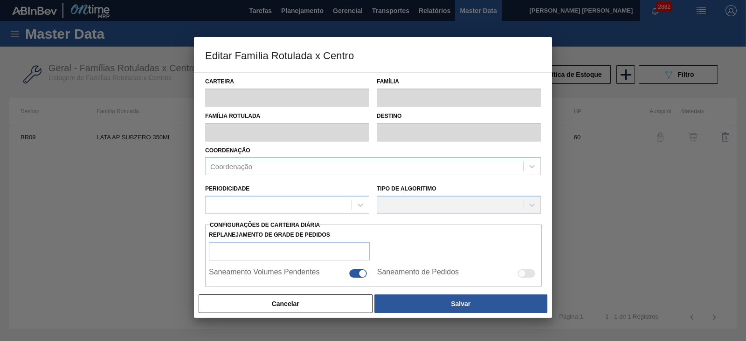
type input "228,571"
checkbox input "true"
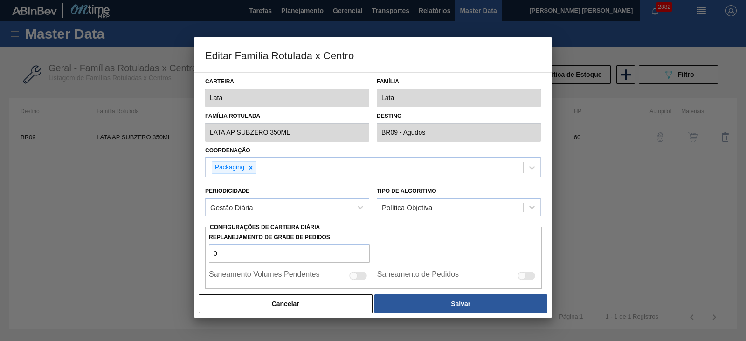
type input "0"
type input "0,000"
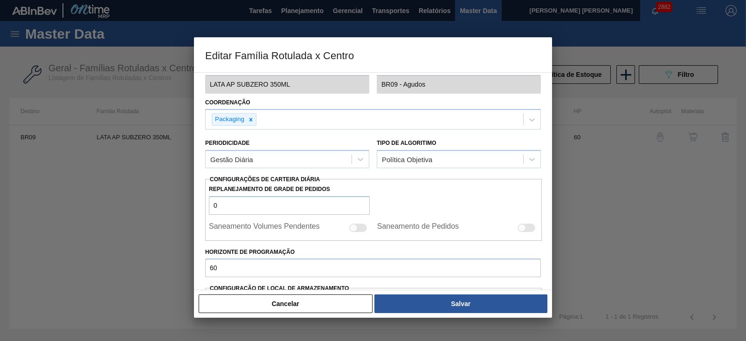
scroll to position [175, 0]
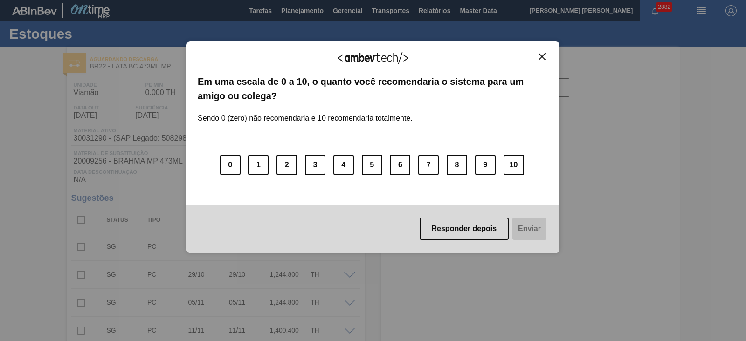
click at [541, 56] on img "Close" at bounding box center [542, 56] width 7 height 7
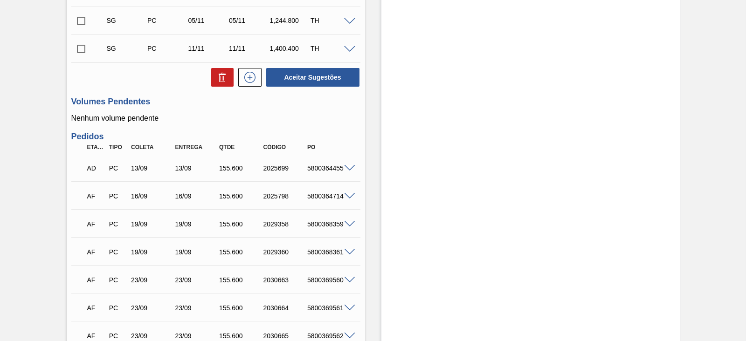
scroll to position [291, 0]
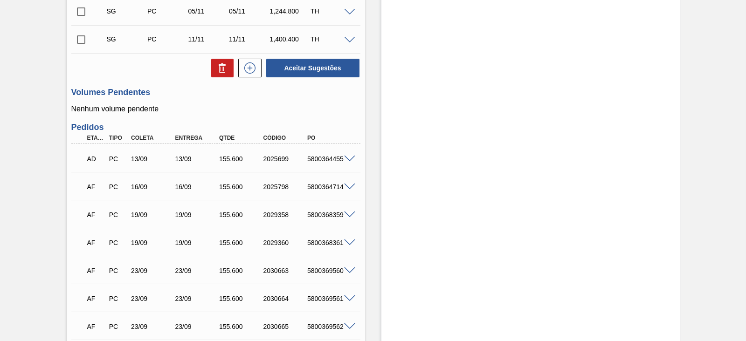
click at [348, 162] on span at bounding box center [349, 159] width 11 height 7
type input "6,224"
type input "155,6"
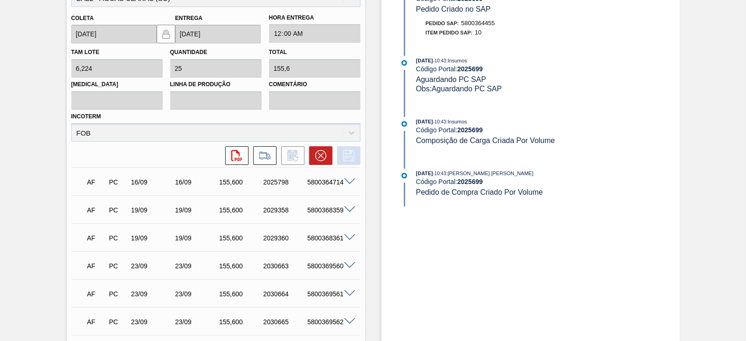
scroll to position [525, 0]
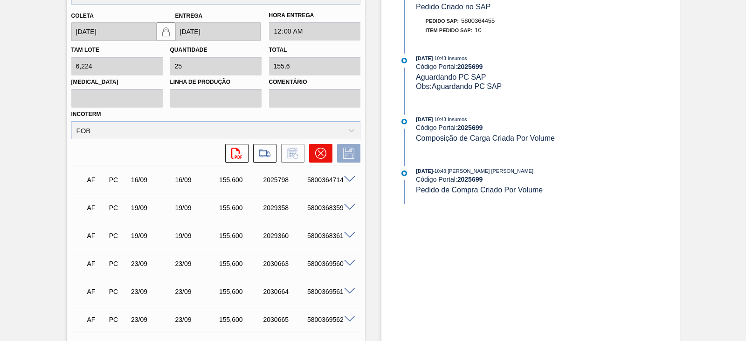
click at [325, 159] on button at bounding box center [320, 153] width 23 height 19
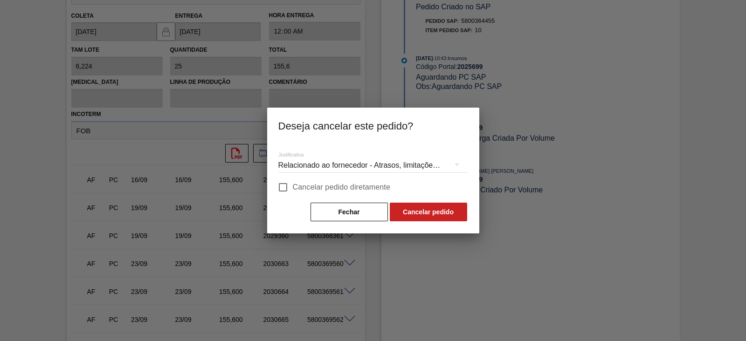
click at [290, 188] on input "Cancelar pedido diretamente" at bounding box center [283, 188] width 20 height 20
checkbox input "true"
click at [422, 213] on button "Cancelar pedido" at bounding box center [428, 212] width 77 height 19
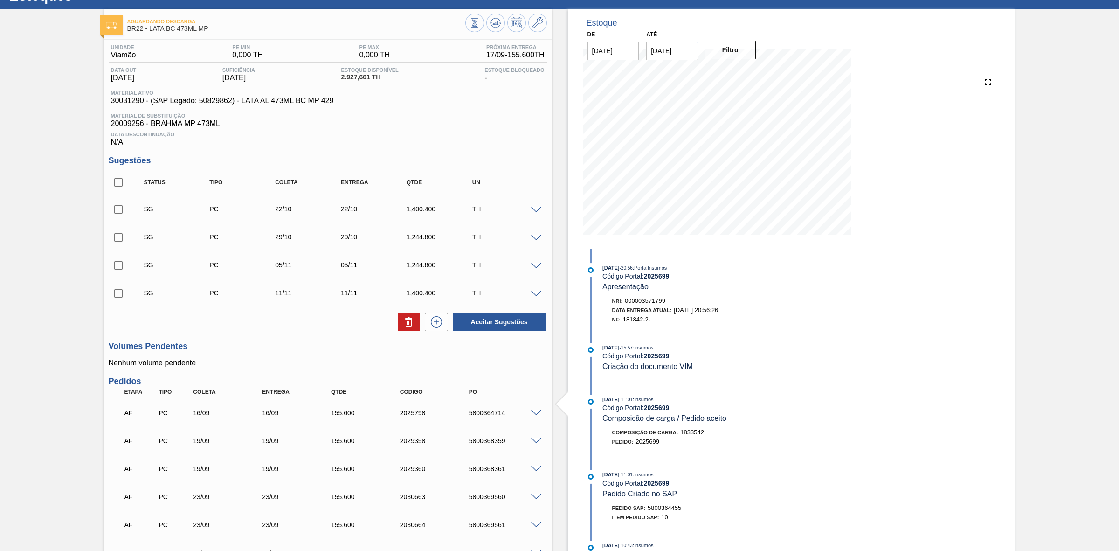
scroll to position [38, 0]
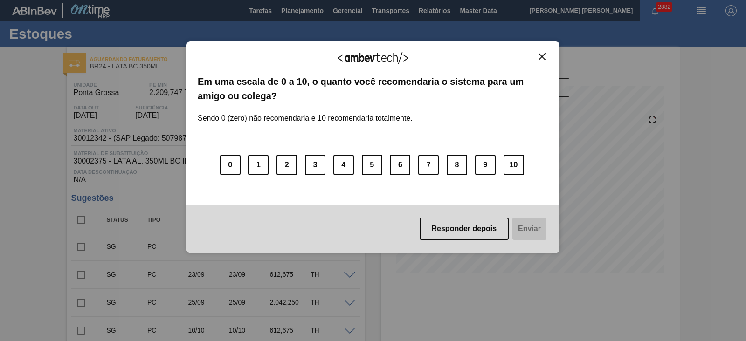
click at [540, 56] on img "Close" at bounding box center [542, 56] width 7 height 7
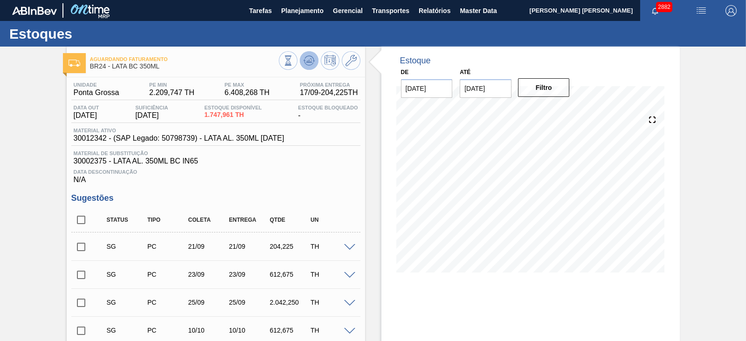
click at [310, 62] on icon at bounding box center [310, 61] width 1 height 4
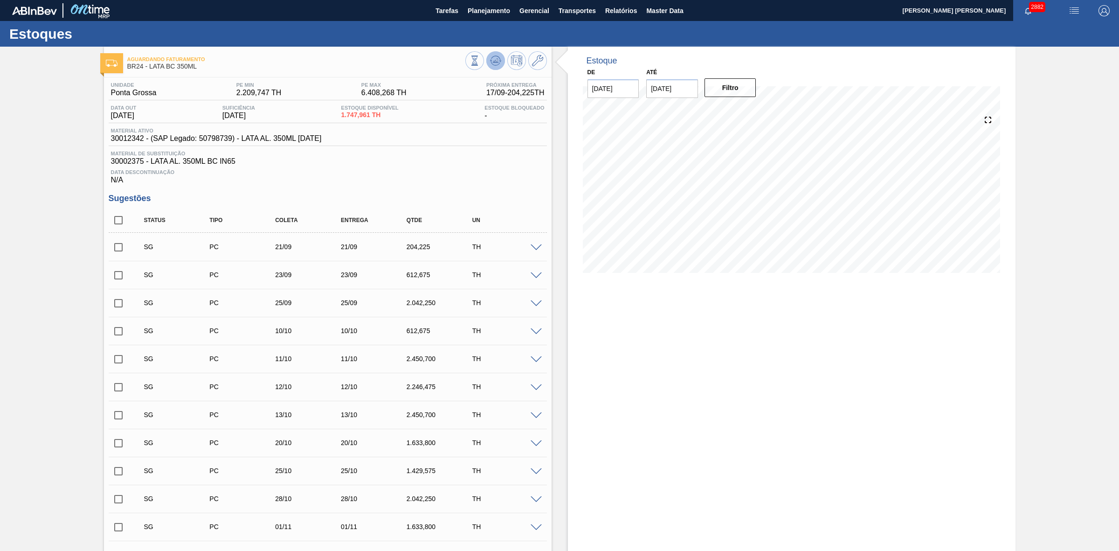
click at [497, 62] on icon at bounding box center [495, 60] width 6 height 4
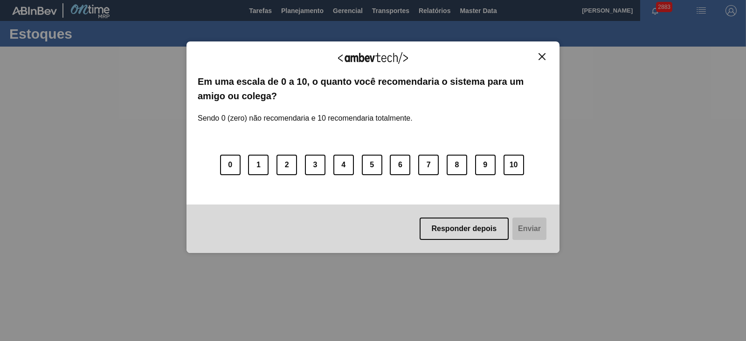
click at [538, 57] on button "Close" at bounding box center [542, 57] width 13 height 8
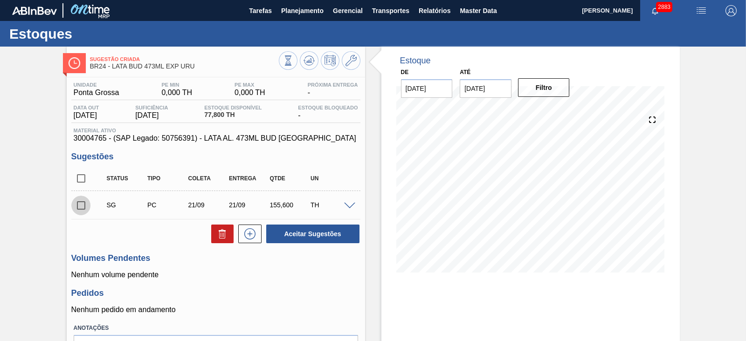
click at [78, 205] on input "checkbox" at bounding box center [81, 206] width 20 height 20
click at [226, 236] on icon at bounding box center [222, 233] width 11 height 11
checkbox input "false"
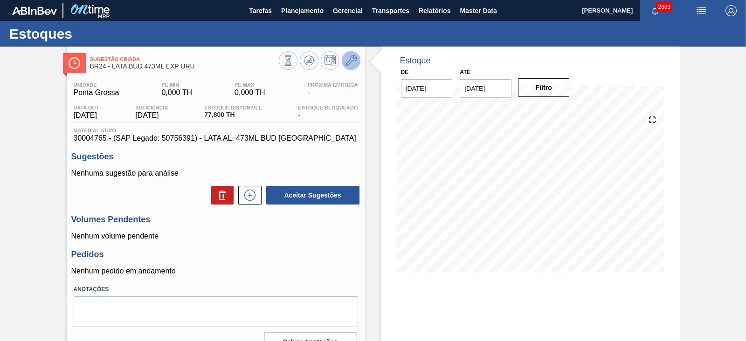
click at [346, 55] on icon at bounding box center [351, 60] width 11 height 11
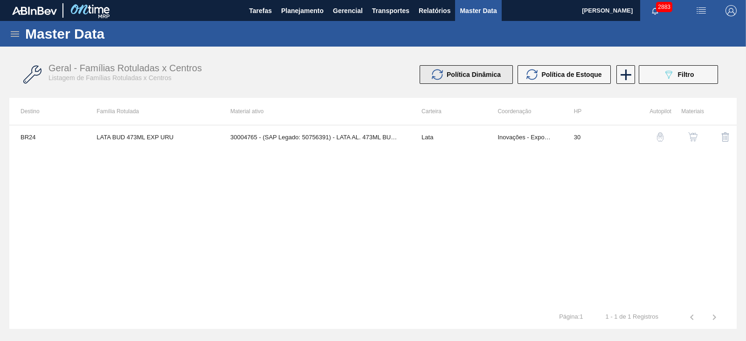
click at [491, 78] on span "Política Dinâmica" at bounding box center [474, 74] width 54 height 7
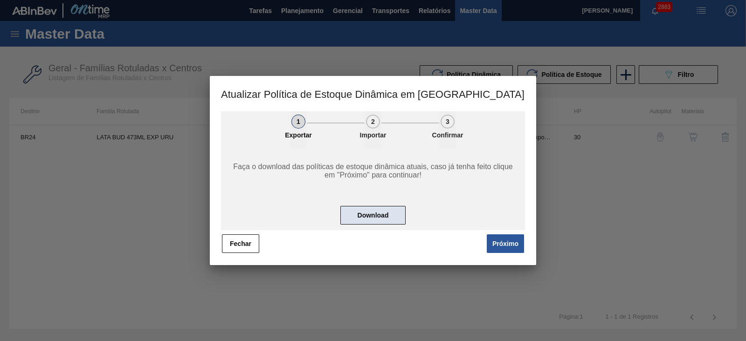
click at [371, 213] on button "Download" at bounding box center [372, 215] width 65 height 19
click at [578, 49] on div at bounding box center [373, 170] width 746 height 341
click at [511, 241] on button "Próximo" at bounding box center [505, 244] width 37 height 19
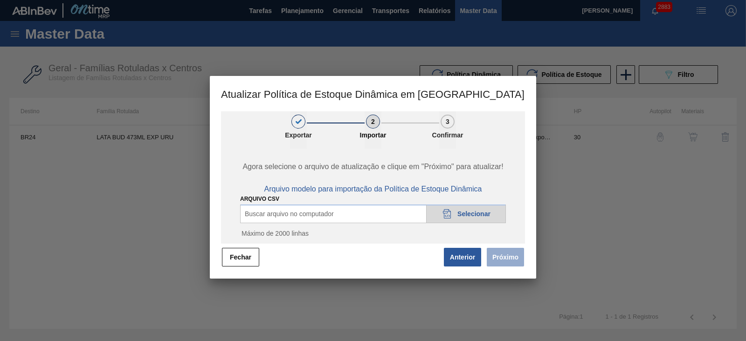
click at [466, 209] on div "20DAD902-3625-4257-8FDA-0C0CB19E2A3D Selecionar" at bounding box center [466, 214] width 80 height 19
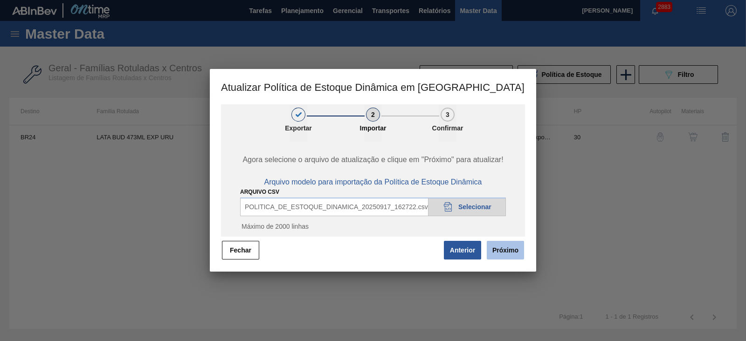
click at [505, 248] on button "Próximo" at bounding box center [505, 250] width 37 height 19
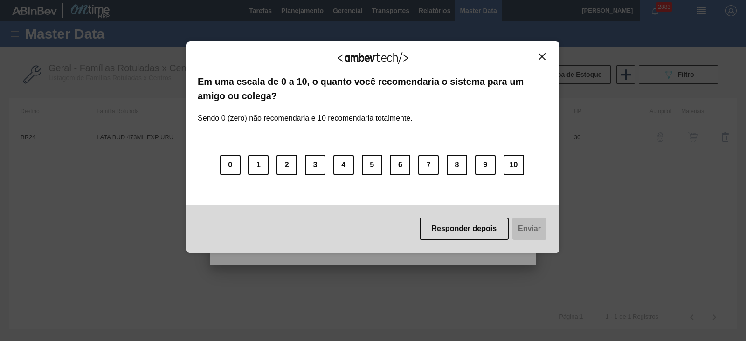
click at [544, 56] on img "Close" at bounding box center [542, 56] width 7 height 7
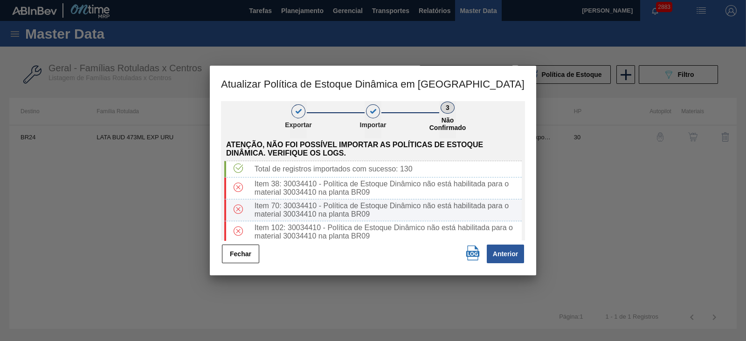
scroll to position [25, 0]
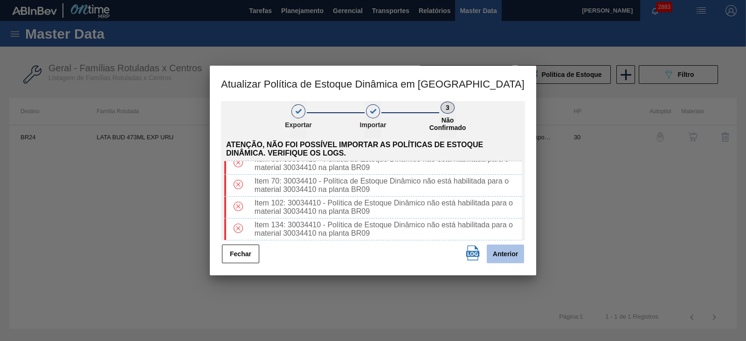
click at [506, 256] on button "Anterior" at bounding box center [505, 254] width 37 height 19
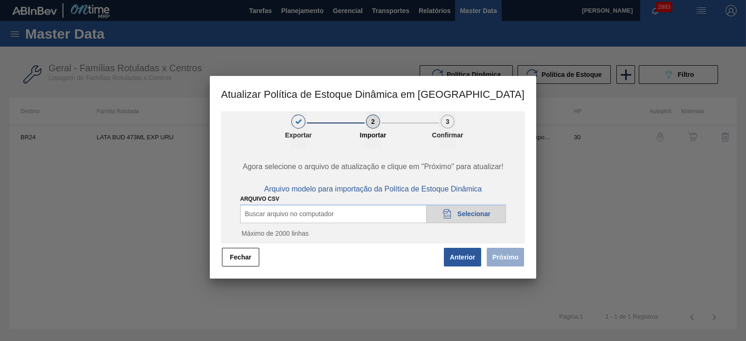
click at [480, 212] on span "Selecionar" at bounding box center [473, 213] width 33 height 7
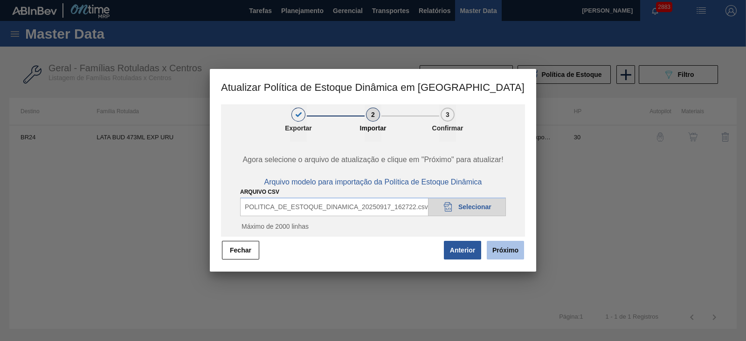
click at [504, 252] on button "Próximo" at bounding box center [505, 250] width 37 height 19
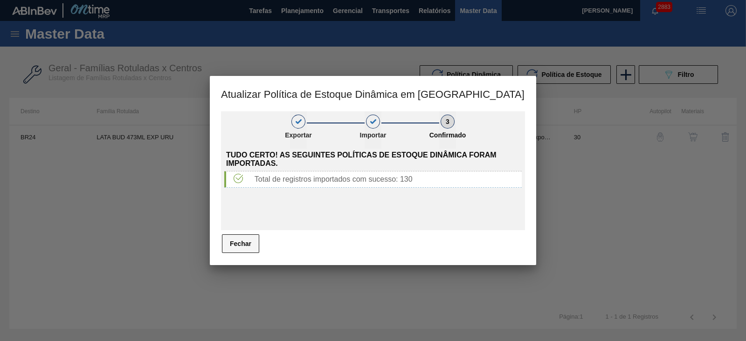
click at [239, 242] on button "Fechar" at bounding box center [240, 244] width 37 height 19
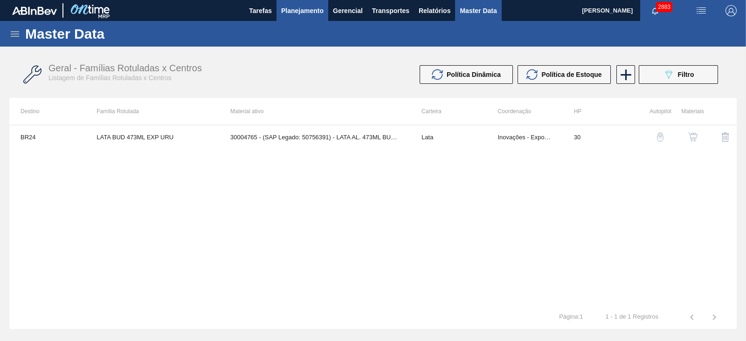
click at [301, 11] on span "Planejamento" at bounding box center [302, 10] width 42 height 11
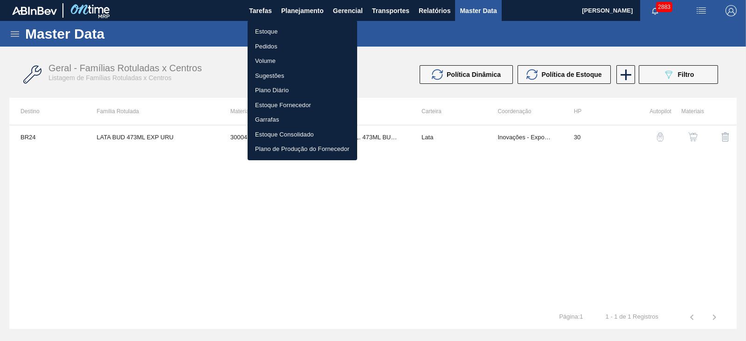
drag, startPoint x: 264, startPoint y: 34, endPoint x: 400, endPoint y: 44, distance: 136.1
click at [263, 34] on li "Estoque" at bounding box center [303, 31] width 110 height 15
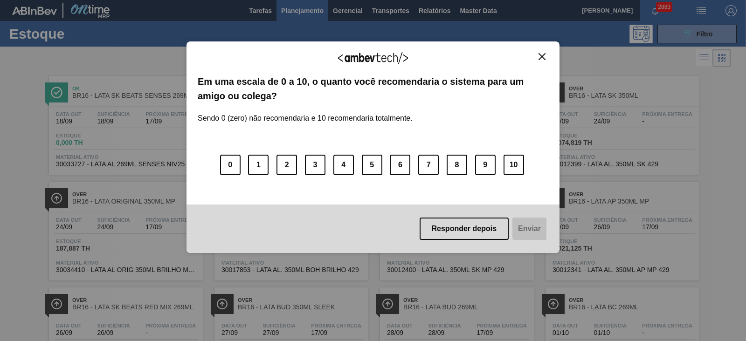
click at [539, 55] on img "Close" at bounding box center [542, 56] width 7 height 7
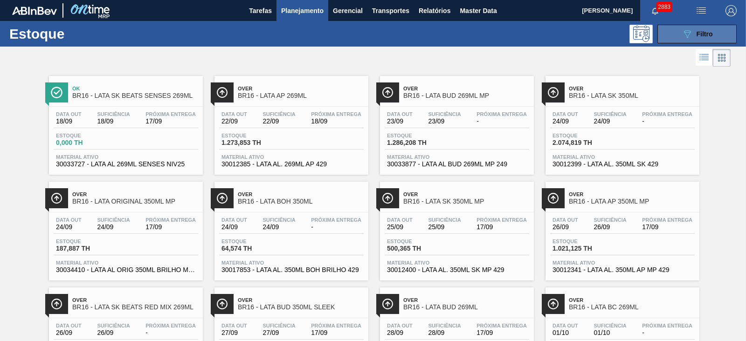
click at [674, 31] on button "089F7B8B-B2A5-4AFE-B5C0-19BA573D28AC Filtro" at bounding box center [697, 34] width 79 height 19
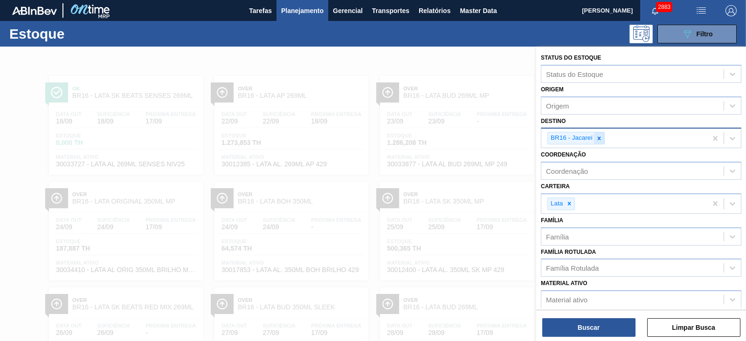
click at [600, 137] on icon at bounding box center [599, 138] width 7 height 7
type input "21"
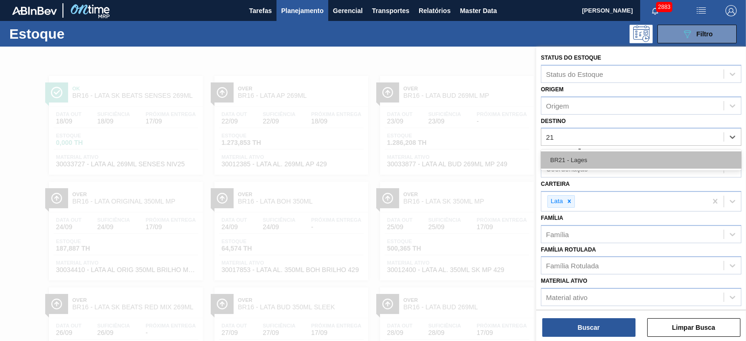
click at [567, 161] on div "BR21 - Lages" at bounding box center [641, 160] width 201 height 17
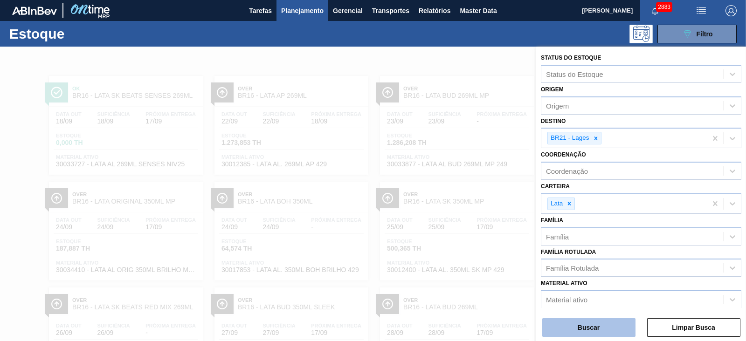
click at [586, 325] on button "Buscar" at bounding box center [588, 327] width 93 height 19
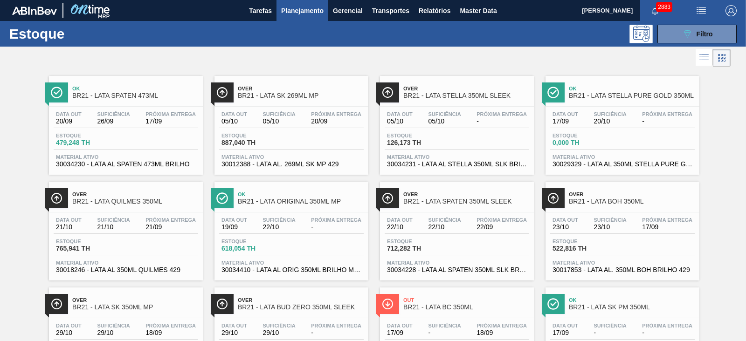
click at [339, 55] on div at bounding box center [365, 58] width 731 height 22
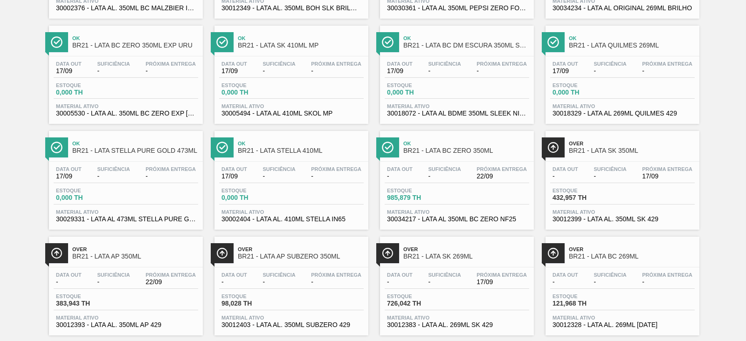
scroll to position [583, 0]
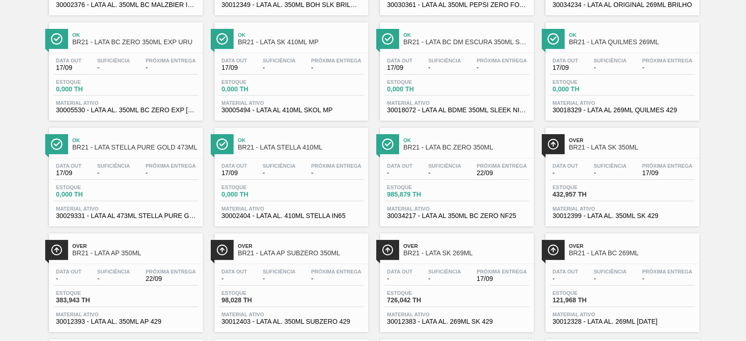
click at [599, 149] on span "BR21 - LATA SK 350ML" at bounding box center [632, 147] width 126 height 7
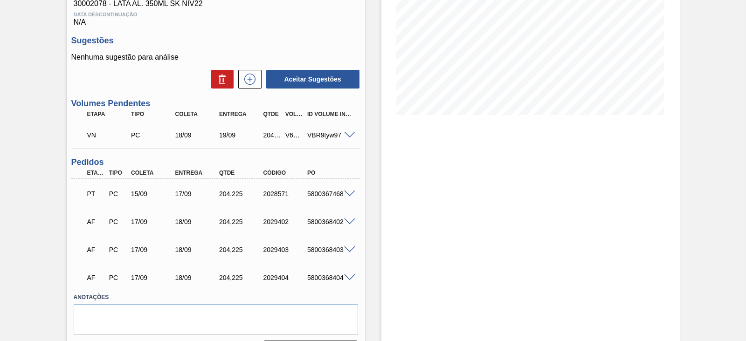
scroll to position [175, 0]
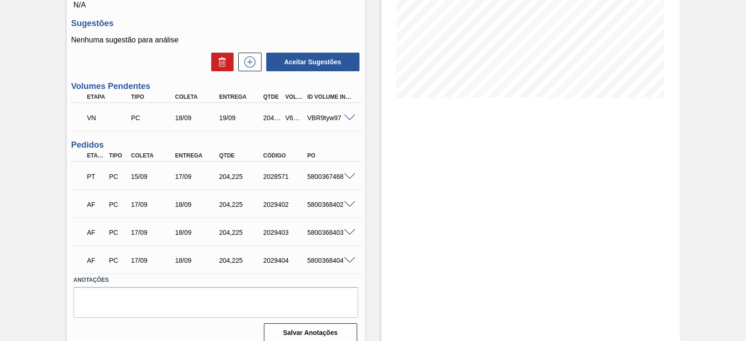
click at [347, 206] on span at bounding box center [349, 204] width 11 height 7
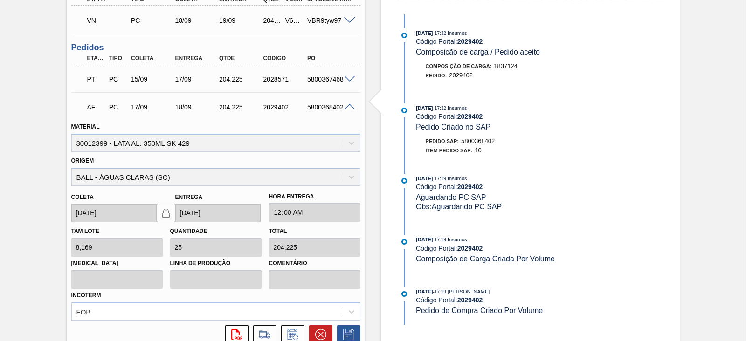
scroll to position [291, 0]
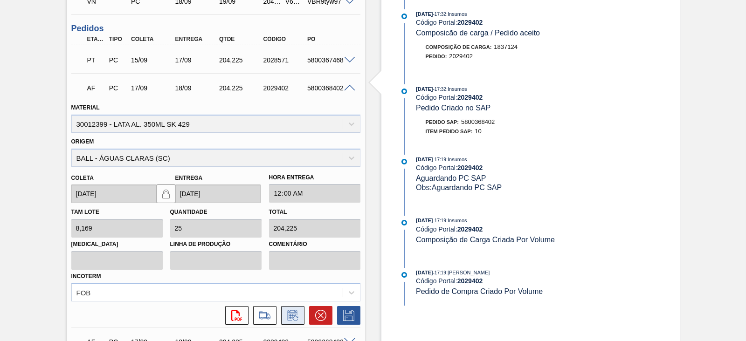
click at [296, 318] on icon at bounding box center [292, 315] width 15 height 11
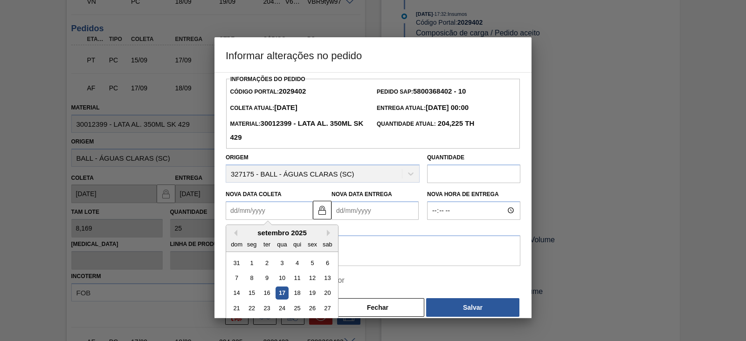
click at [290, 211] on Coleta2029402 "Nova Data Coleta" at bounding box center [269, 210] width 87 height 19
click at [297, 295] on div "18" at bounding box center [297, 293] width 13 height 13
type Coleta2029402 "18/09/2025"
type Entrega2029402 "19/09/2025"
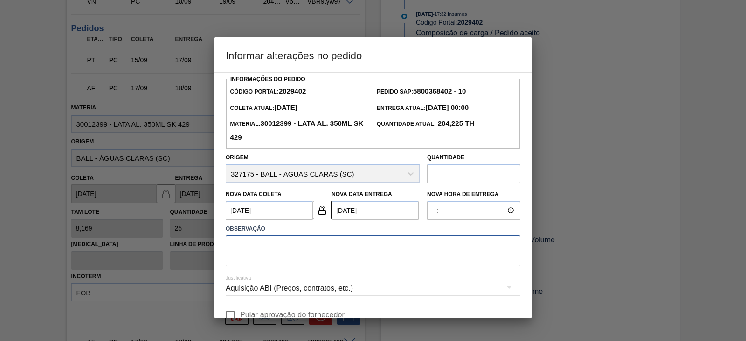
click at [315, 254] on textarea at bounding box center [373, 250] width 295 height 31
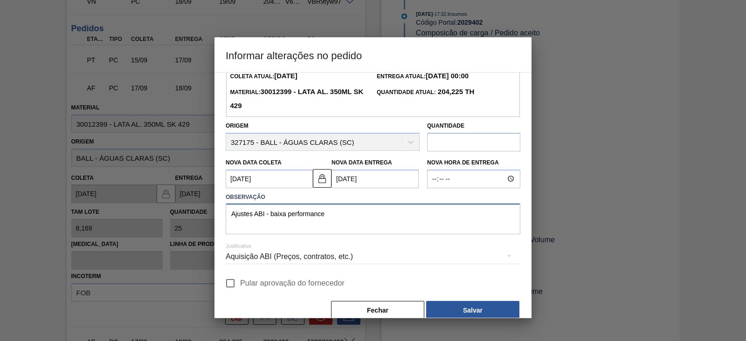
scroll to position [46, 0]
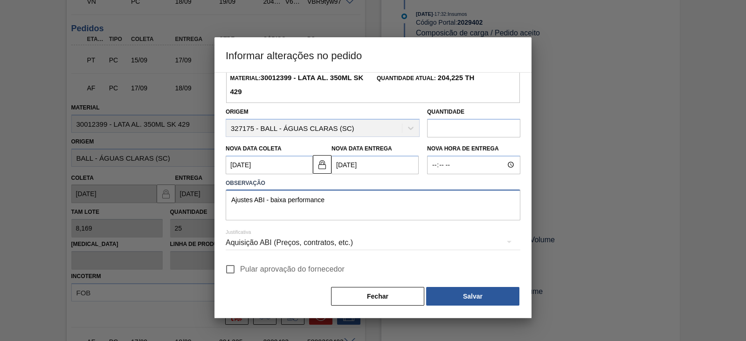
type textarea "Ajustes ABI - baixa performance"
click at [336, 243] on div "Aquisição ABI (Preços, contratos, etc.)" at bounding box center [373, 243] width 295 height 26
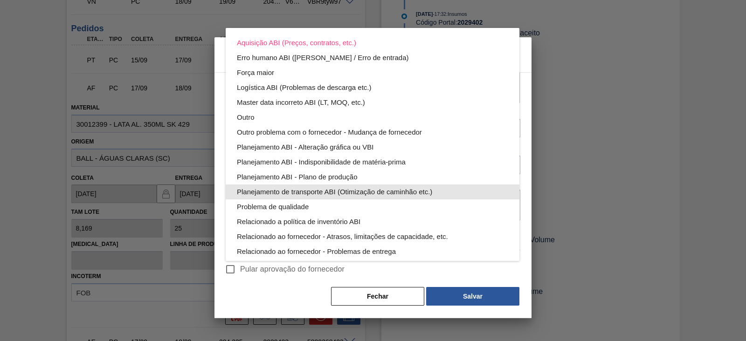
scroll to position [50, 0]
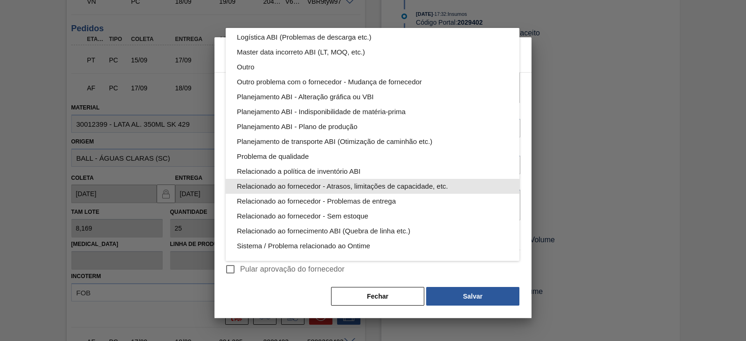
click at [400, 188] on div "Relacionado ao fornecedor - Atrasos, limitações de capacidade, etc." at bounding box center [372, 186] width 271 height 15
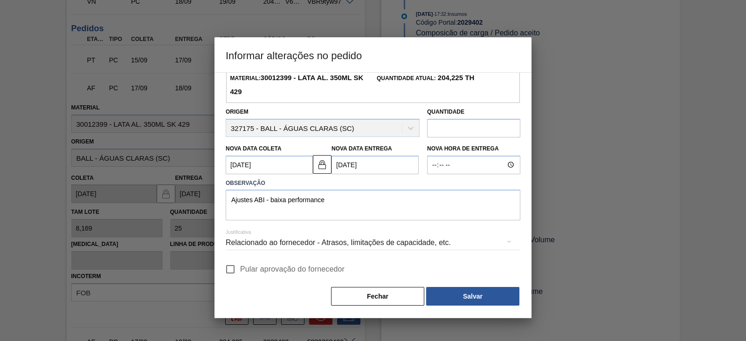
scroll to position [0, 0]
click at [283, 270] on span "Pular aprovação do fornecedor" at bounding box center [292, 269] width 104 height 11
click at [240, 270] on input "Pular aprovação do fornecedor" at bounding box center [231, 270] width 20 height 20
checkbox input "true"
click at [457, 300] on button "Salvar" at bounding box center [472, 296] width 93 height 19
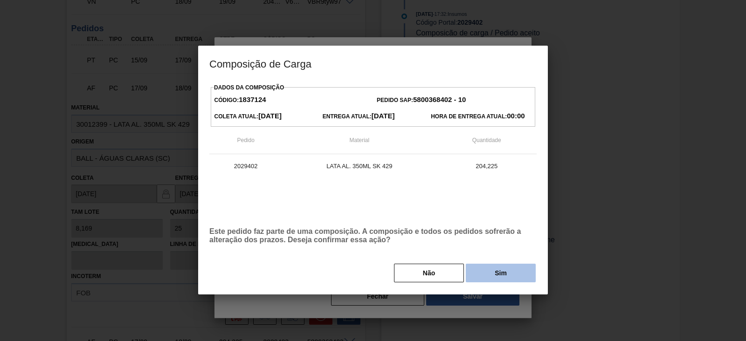
click at [494, 277] on button "Sim" at bounding box center [501, 273] width 70 height 19
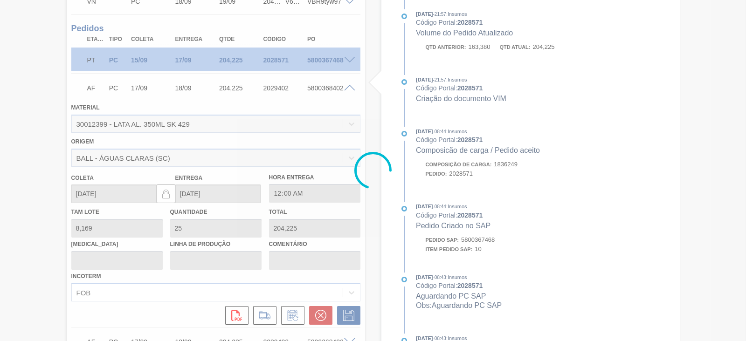
type input "Ajustes ABI - baixa performance"
type input "[DATE]"
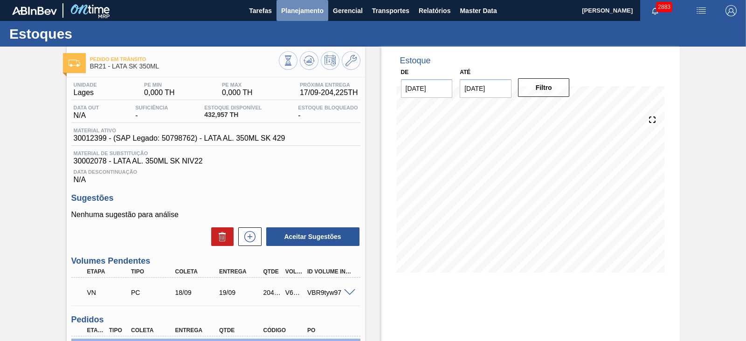
click at [310, 7] on span "Planejamento" at bounding box center [302, 10] width 42 height 11
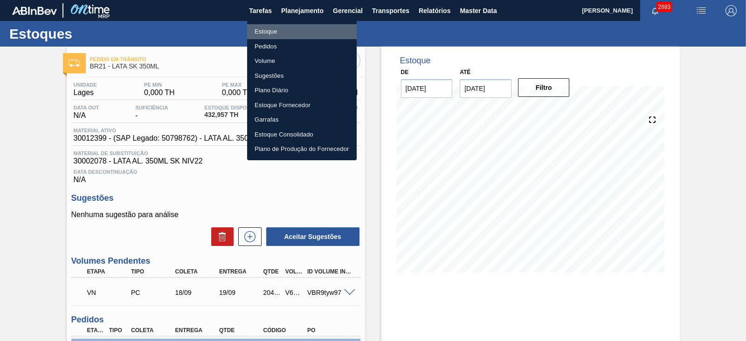
click at [270, 31] on li "Estoque" at bounding box center [302, 31] width 110 height 15
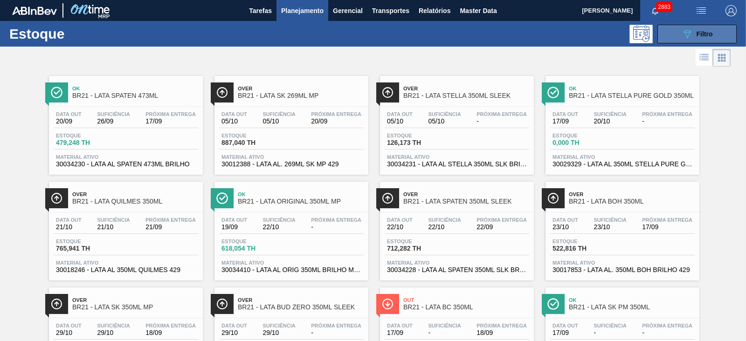
click at [703, 31] on span "Filtro" at bounding box center [705, 33] width 16 height 7
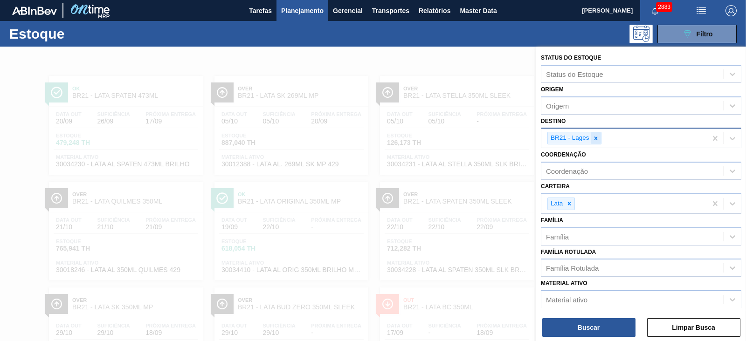
click at [596, 136] on icon at bounding box center [596, 138] width 7 height 7
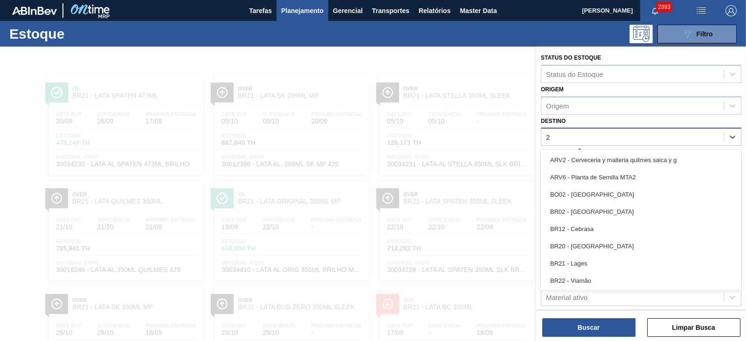
type input "22"
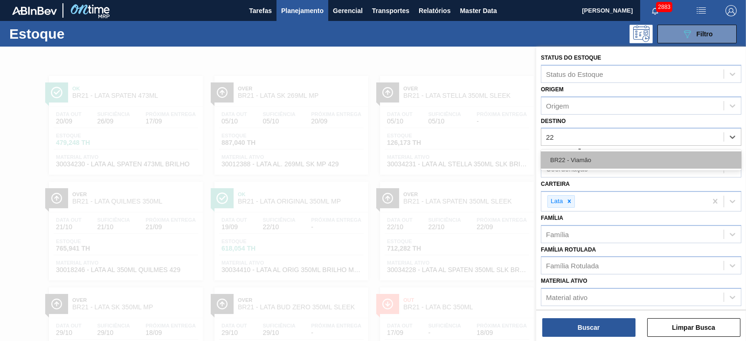
click at [581, 157] on div "BR22 - Viamão" at bounding box center [641, 160] width 201 height 17
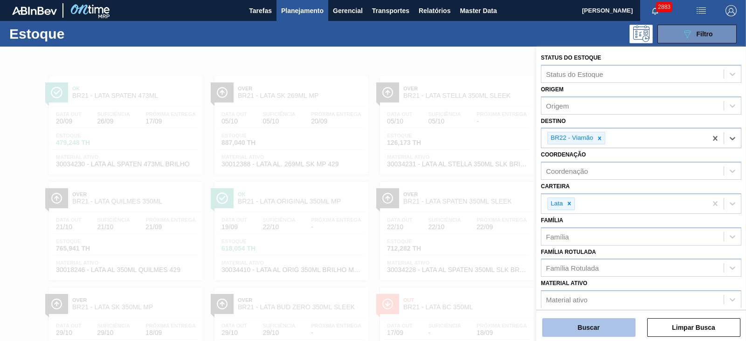
click at [588, 331] on button "Buscar" at bounding box center [588, 327] width 93 height 19
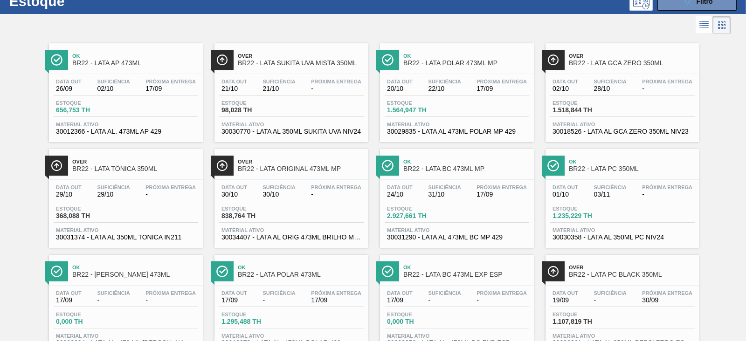
scroll to position [29, 0]
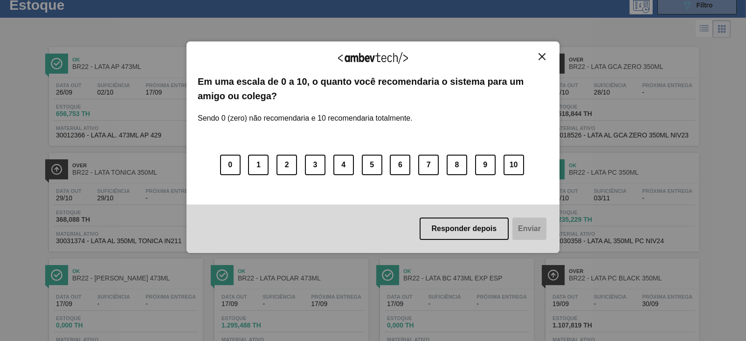
click at [541, 55] on img "Close" at bounding box center [542, 56] width 7 height 7
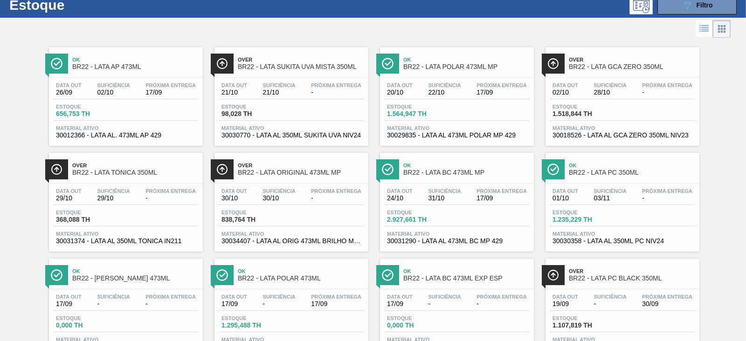
scroll to position [0, 0]
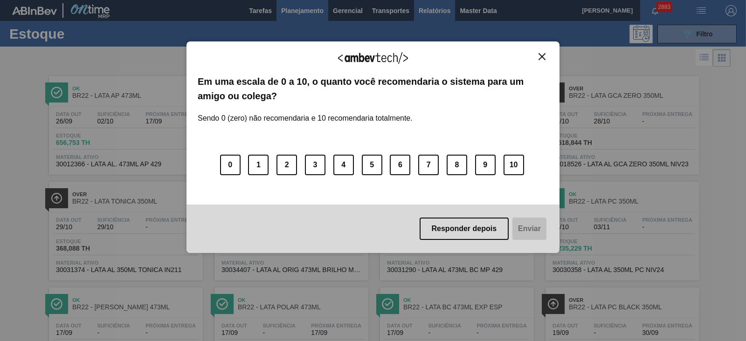
click at [440, 15] on div "Agradecemos seu feedback! Em uma escala de 0 a 10, o quanto você recomendaria o…" at bounding box center [373, 147] width 373 height 315
click at [542, 57] on img "Close" at bounding box center [542, 56] width 7 height 7
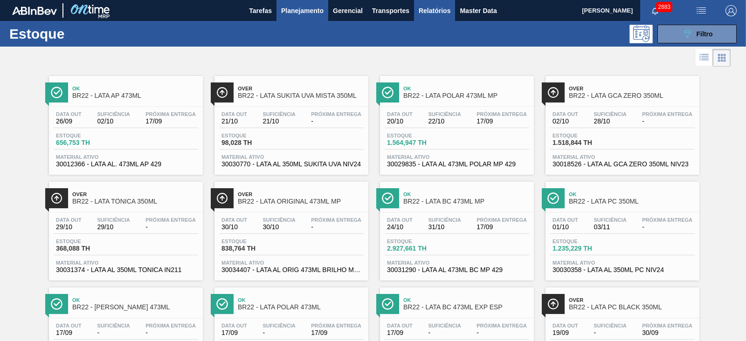
click at [432, 12] on span "Relatórios" at bounding box center [435, 10] width 32 height 11
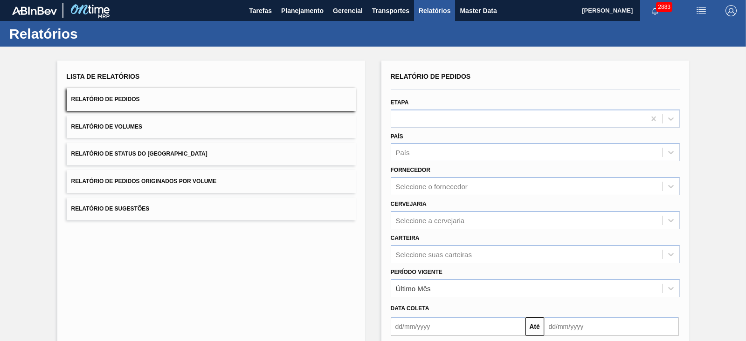
click at [275, 131] on button "Relatório de Volumes" at bounding box center [211, 127] width 289 height 23
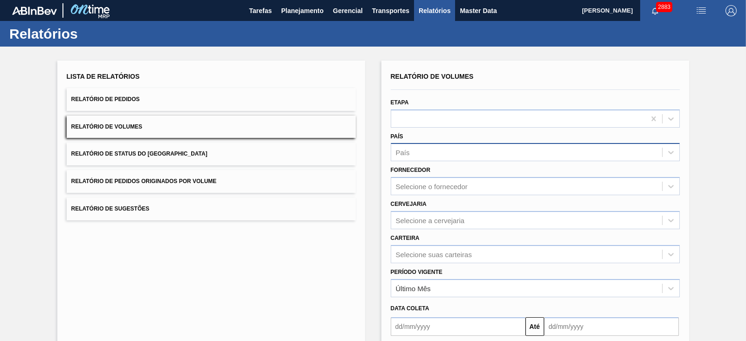
click at [429, 154] on div "País" at bounding box center [526, 153] width 271 height 14
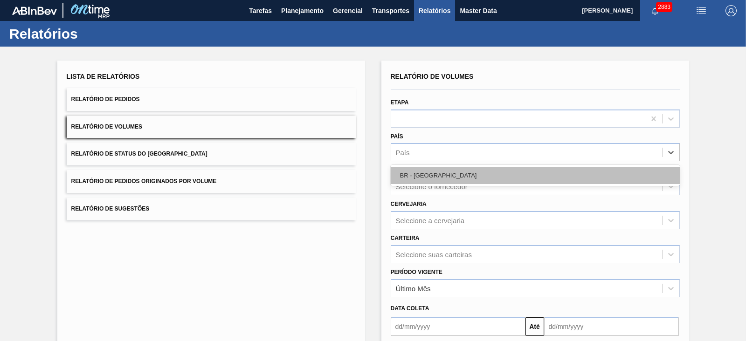
click at [425, 174] on div "BR - Brasil" at bounding box center [535, 175] width 289 height 17
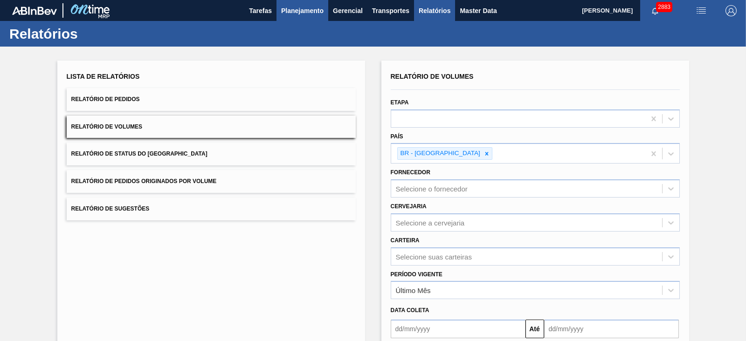
click at [298, 13] on span "Planejamento" at bounding box center [302, 10] width 42 height 11
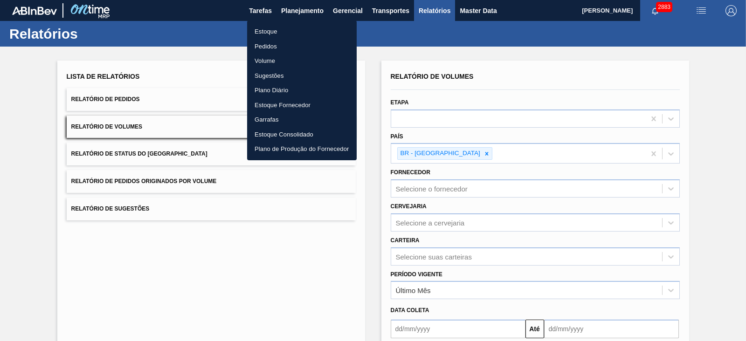
click at [270, 31] on li "Estoque" at bounding box center [302, 31] width 110 height 15
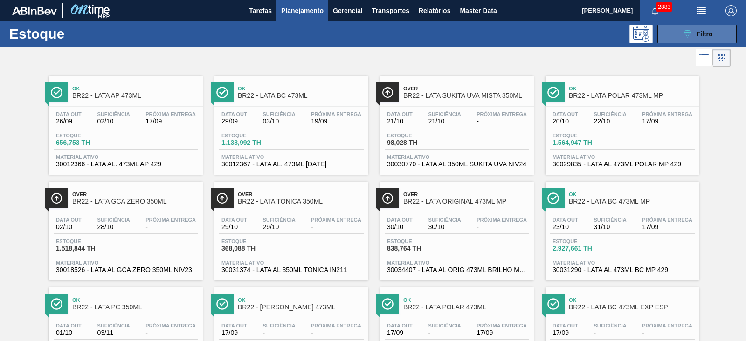
click at [687, 38] on icon "089F7B8B-B2A5-4AFE-B5C0-19BA573D28AC" at bounding box center [687, 33] width 11 height 11
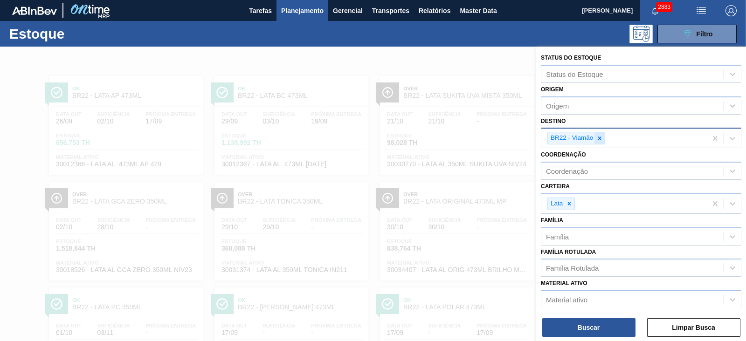
click at [603, 137] on div at bounding box center [600, 138] width 10 height 12
type input "21"
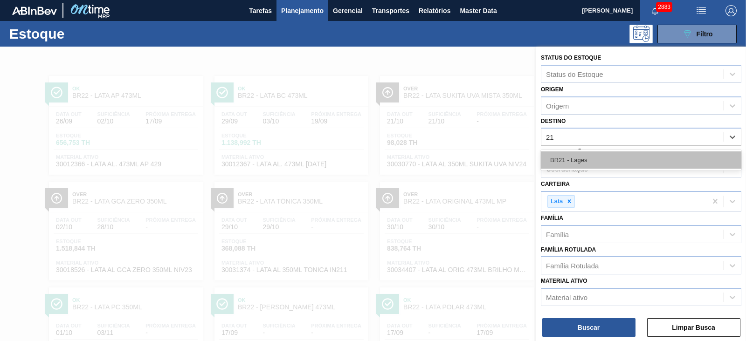
click at [580, 159] on div "BR21 - Lages" at bounding box center [641, 160] width 201 height 17
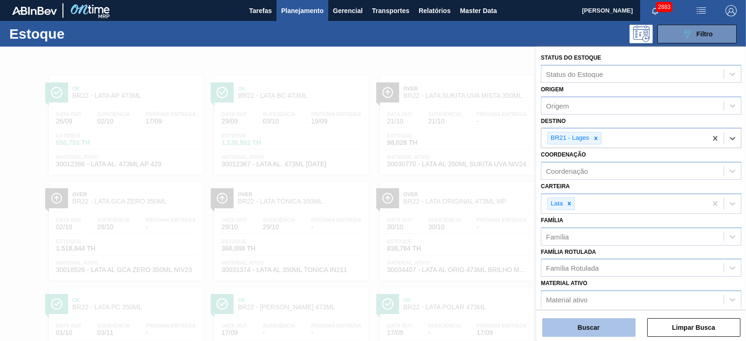
click at [590, 331] on button "Buscar" at bounding box center [588, 327] width 93 height 19
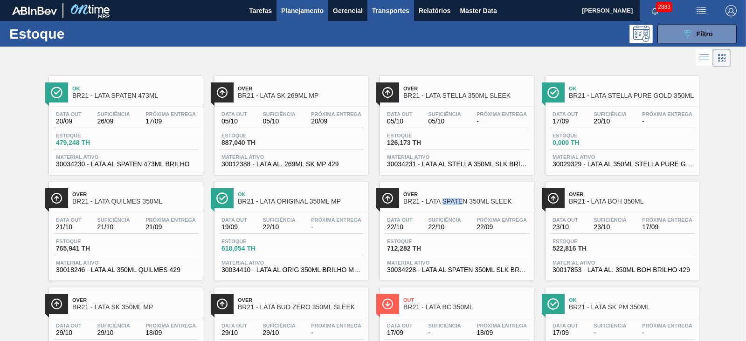
click at [387, 14] on span "Transportes" at bounding box center [390, 10] width 37 height 11
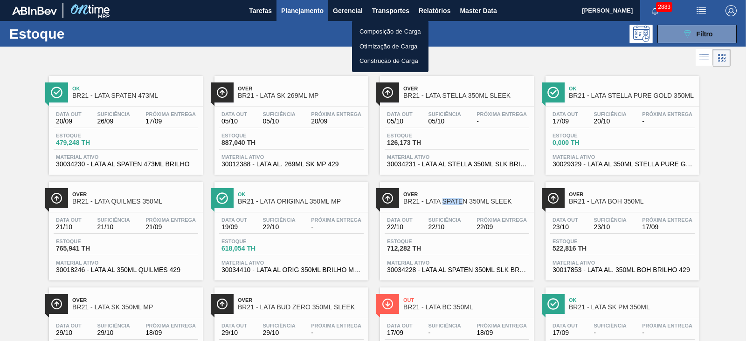
click at [375, 42] on li "Otimização de Carga" at bounding box center [390, 46] width 76 height 15
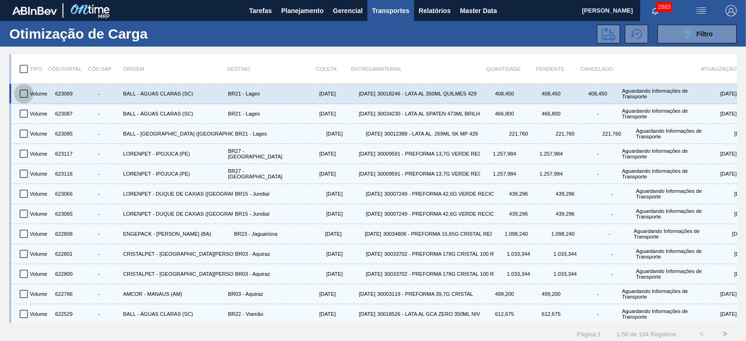
click at [26, 92] on input "checkbox" at bounding box center [24, 94] width 20 height 20
checkbox input "true"
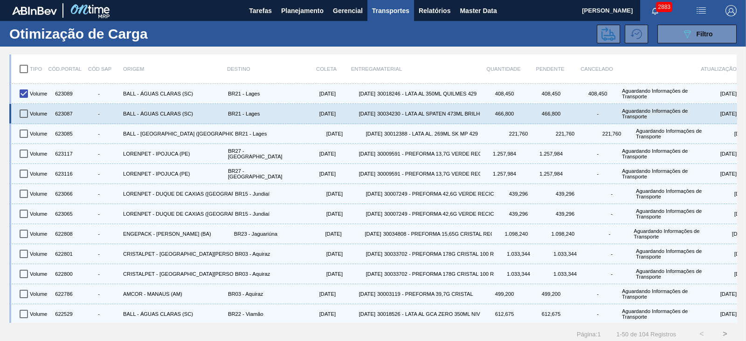
click at [22, 114] on input "checkbox" at bounding box center [24, 114] width 20 height 20
checkbox input "true"
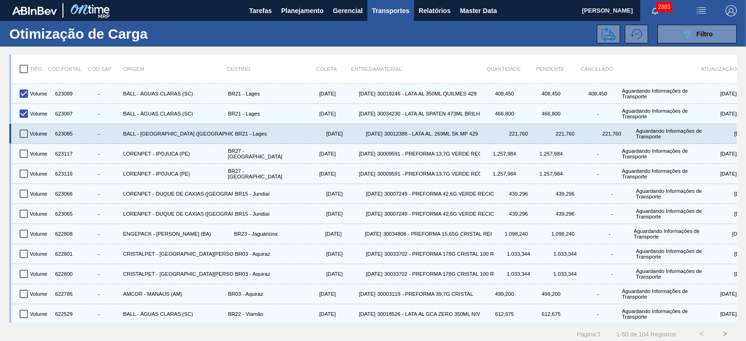
click at [22, 132] on input "checkbox" at bounding box center [24, 134] width 20 height 20
checkbox input "true"
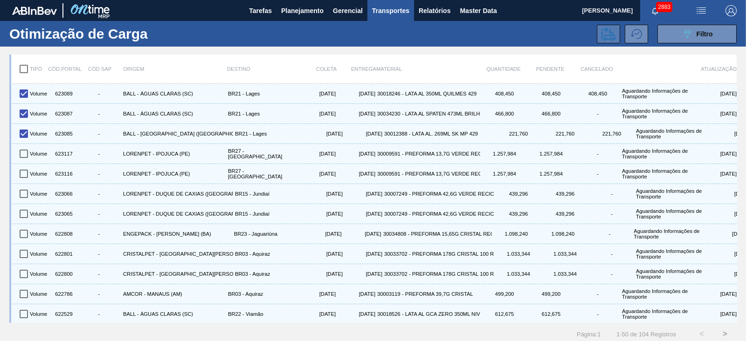
click at [603, 32] on icon at bounding box center [609, 34] width 14 height 14
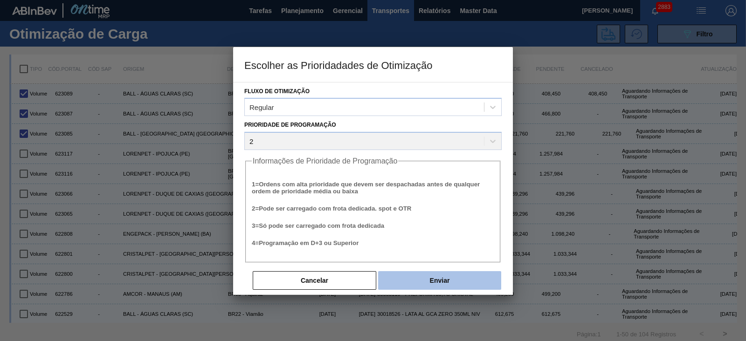
click at [441, 276] on button "Enviar" at bounding box center [439, 280] width 123 height 19
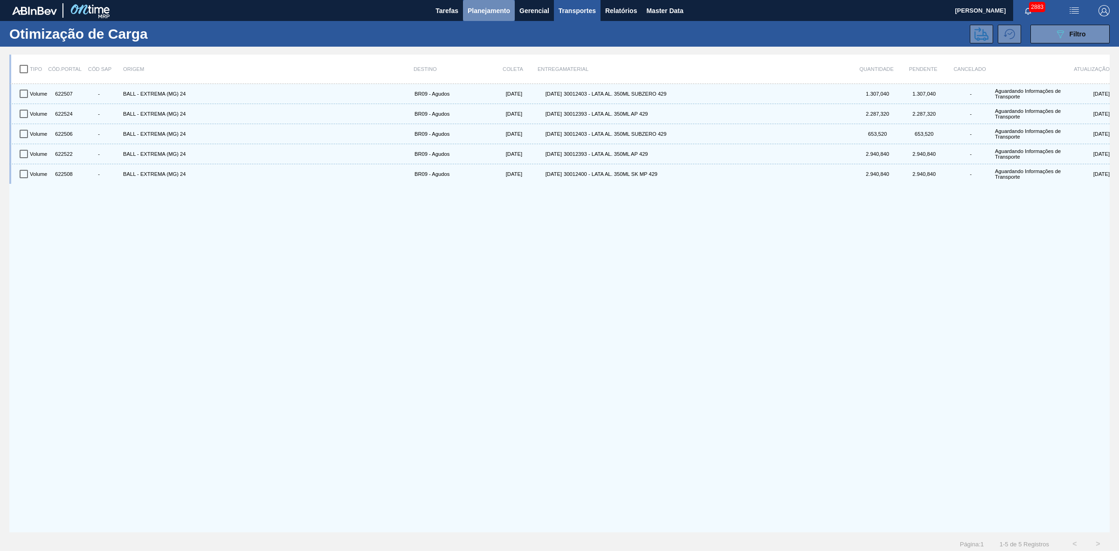
click at [492, 14] on span "Planejamento" at bounding box center [489, 10] width 42 height 11
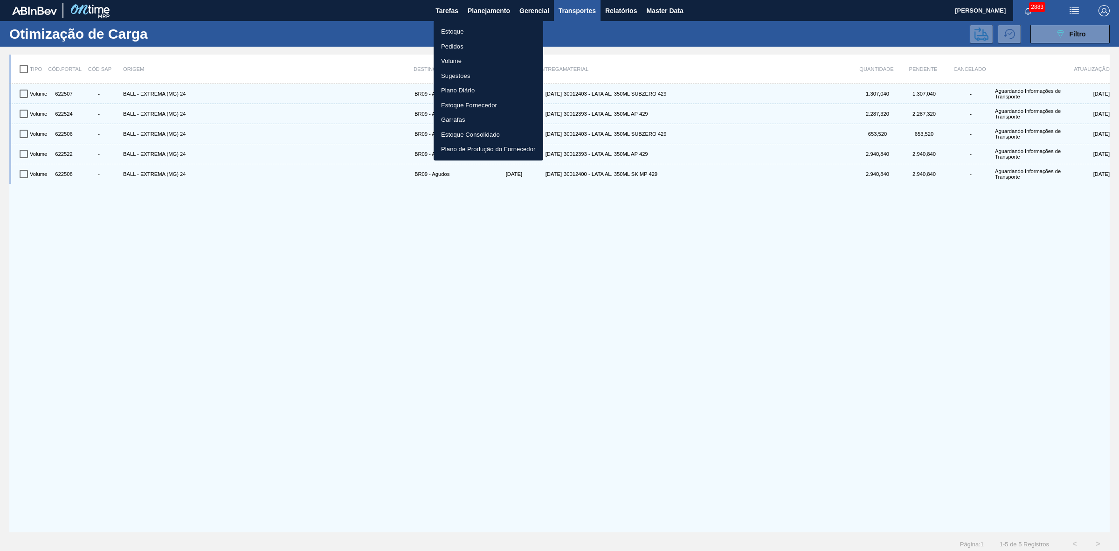
click at [459, 31] on li "Estoque" at bounding box center [489, 31] width 110 height 15
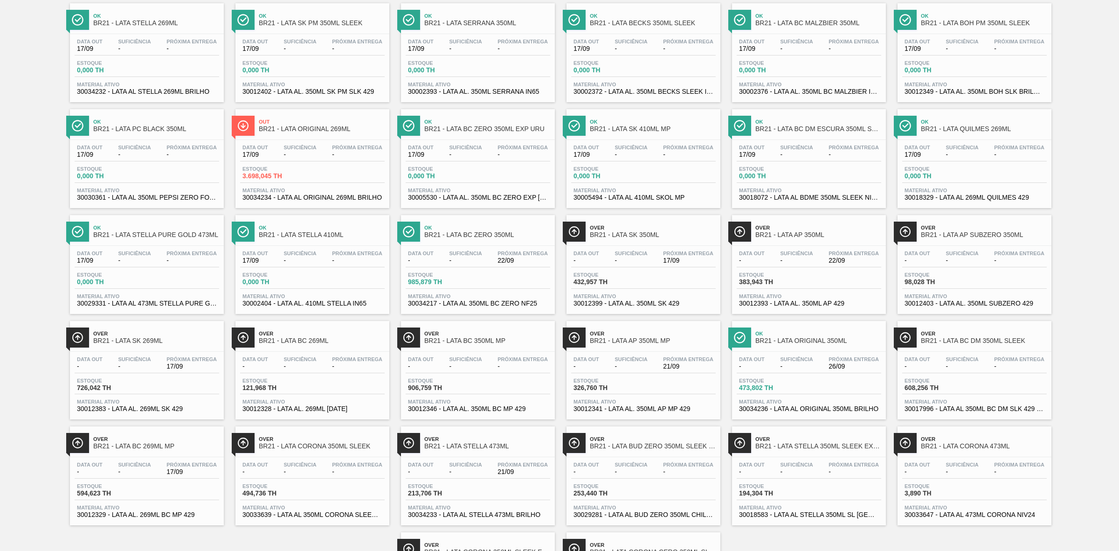
scroll to position [279, 0]
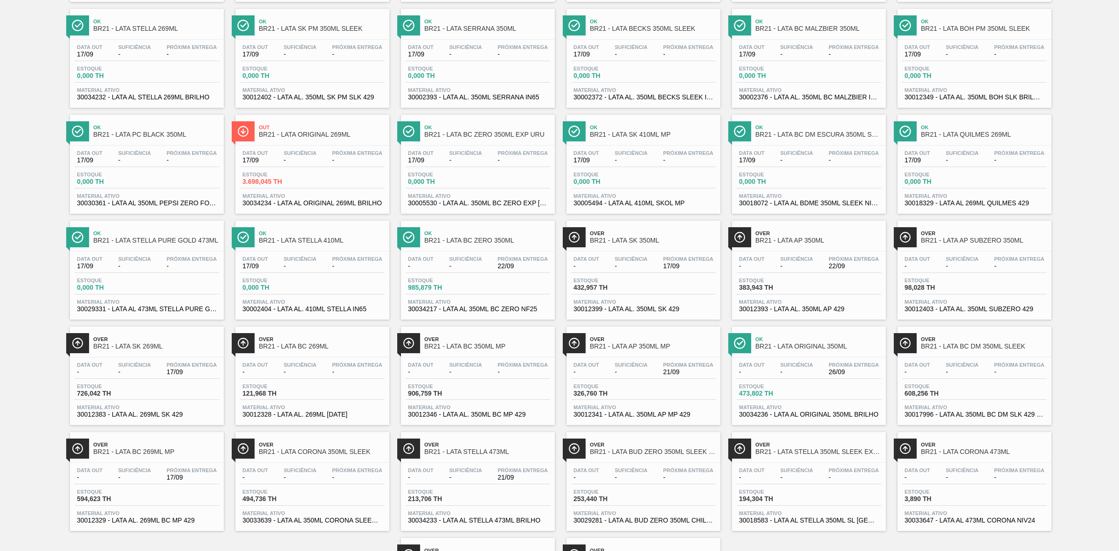
click at [645, 236] on span "Over" at bounding box center [653, 233] width 126 height 6
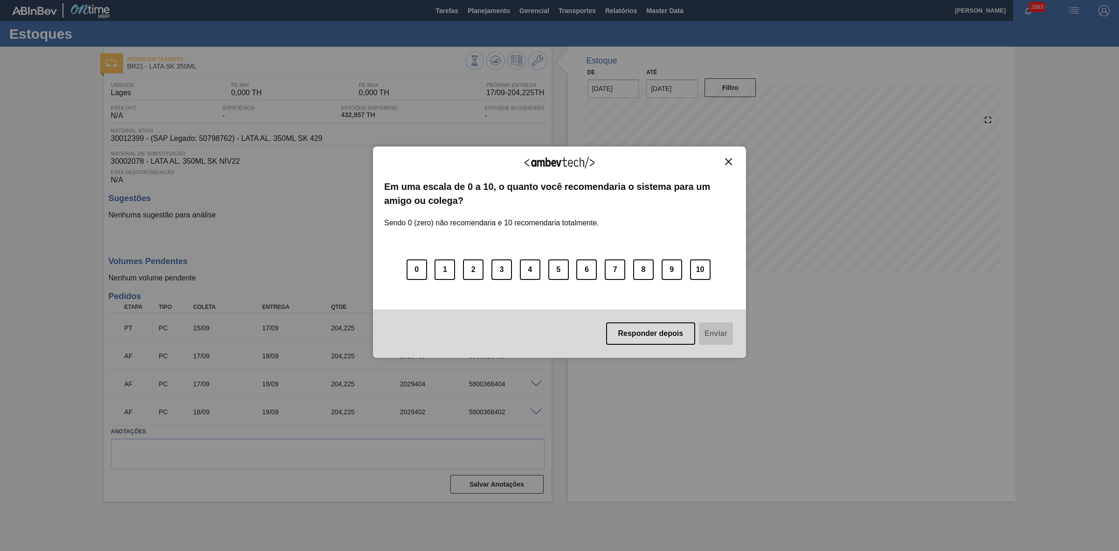
click at [723, 164] on button "Close" at bounding box center [728, 162] width 13 height 8
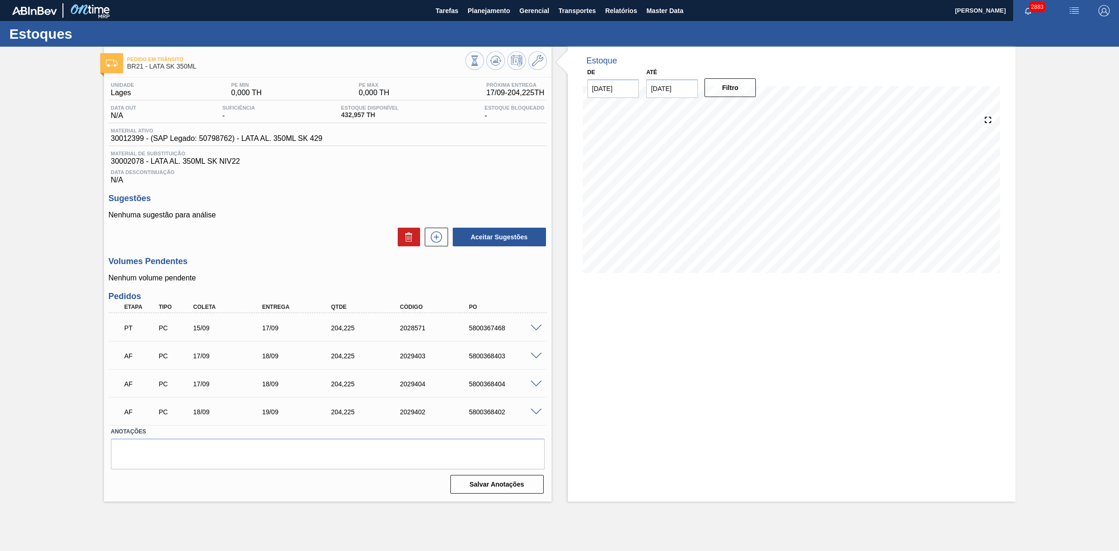
click at [534, 330] on span at bounding box center [536, 328] width 11 height 7
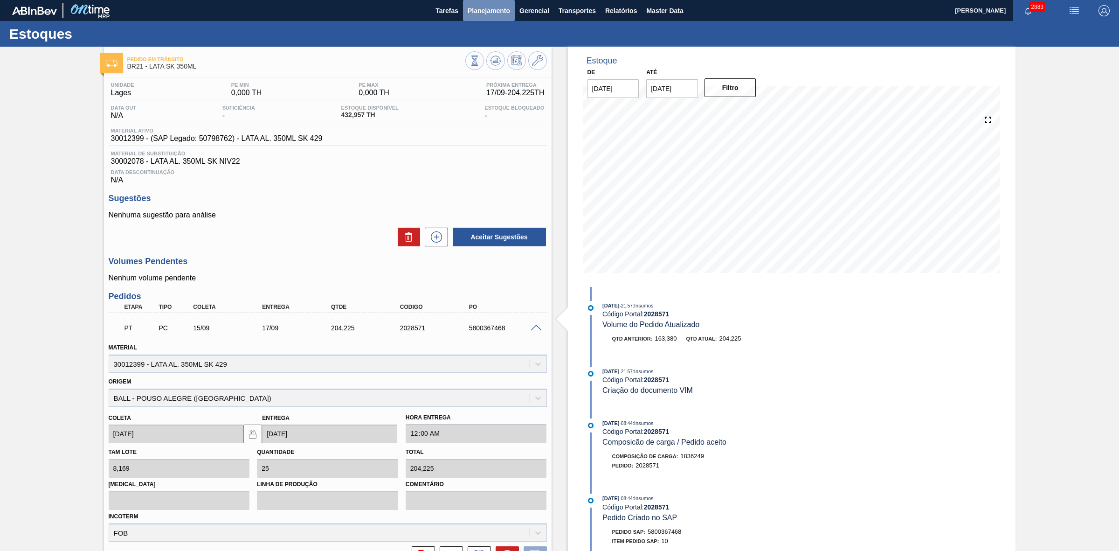
click at [493, 6] on span "Planejamento" at bounding box center [489, 10] width 42 height 11
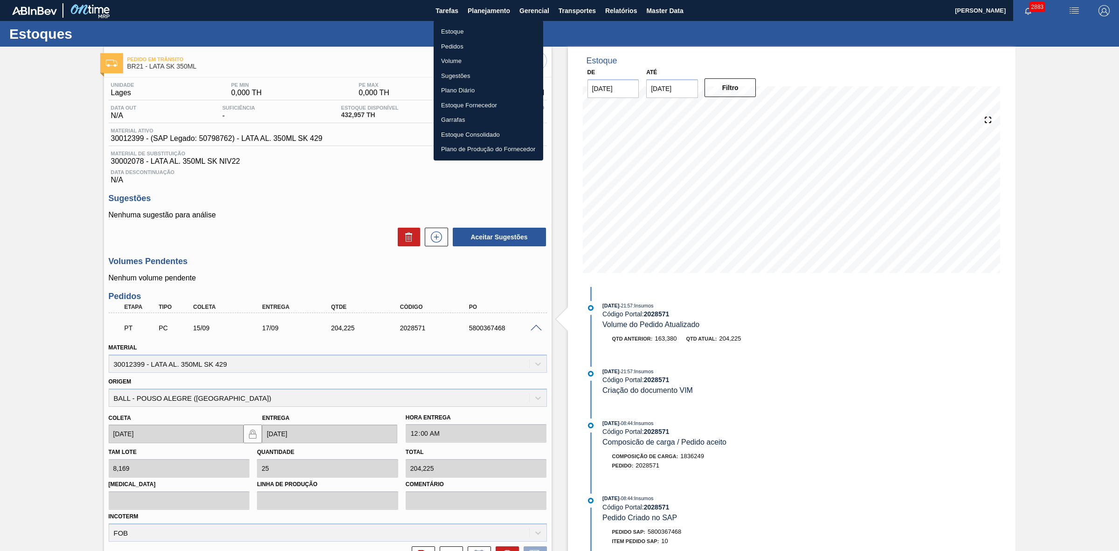
click at [456, 27] on li "Estoque" at bounding box center [489, 31] width 110 height 15
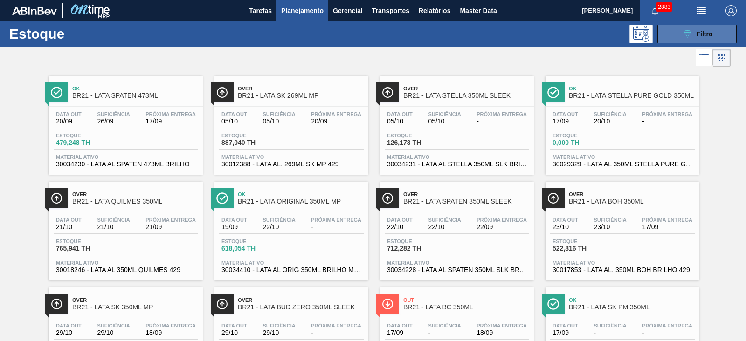
click at [678, 33] on button "089F7B8B-B2A5-4AFE-B5C0-19BA573D28AC Filtro" at bounding box center [697, 34] width 79 height 19
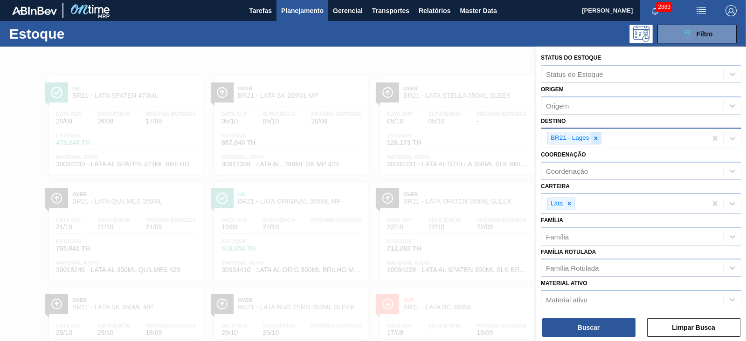
click at [591, 134] on div at bounding box center [596, 138] width 10 height 12
type input "24"
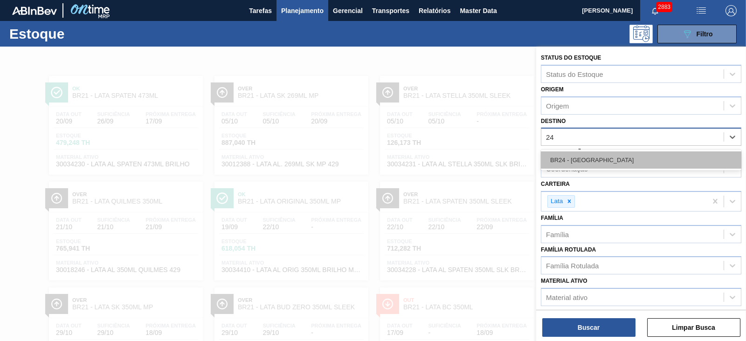
click at [575, 156] on div "BR24 - [GEOGRAPHIC_DATA]" at bounding box center [641, 160] width 201 height 17
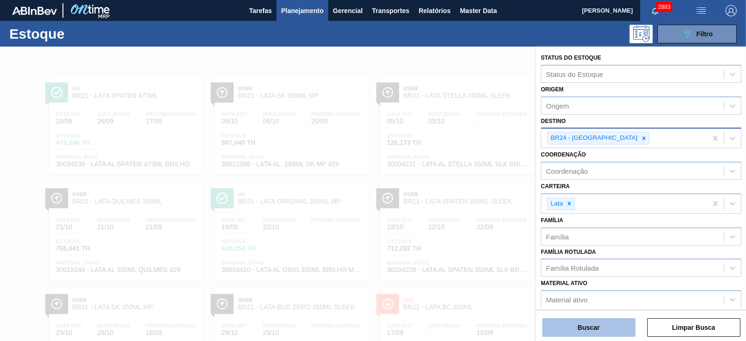
click at [604, 327] on button "Buscar" at bounding box center [588, 327] width 93 height 19
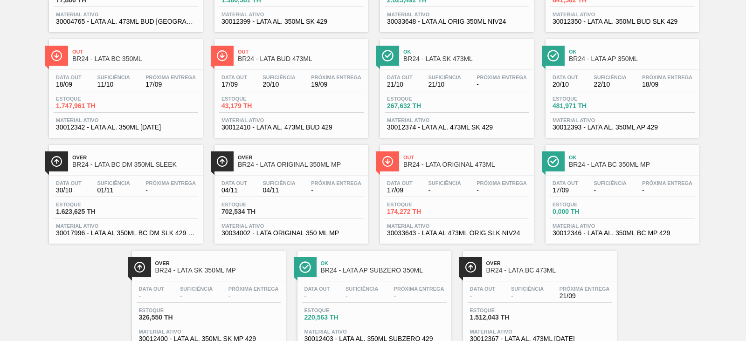
scroll to position [116, 0]
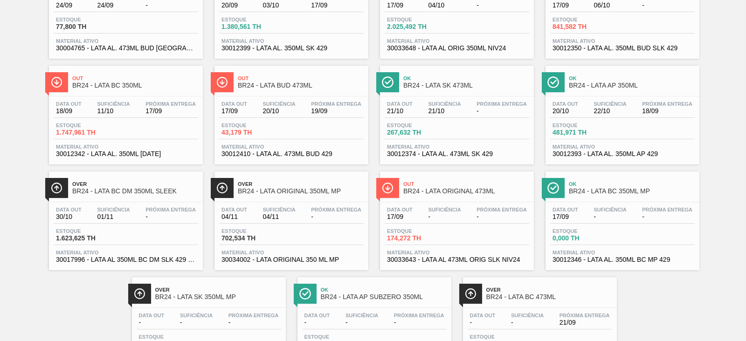
click at [607, 191] on span "BR24 - LATA BC 350ML MP" at bounding box center [632, 191] width 126 height 7
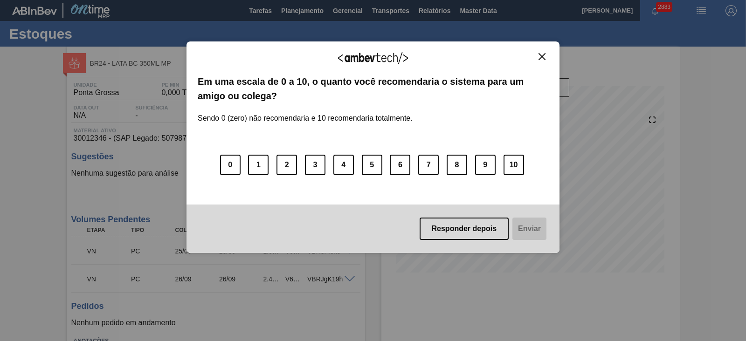
click at [547, 55] on button "Close" at bounding box center [542, 57] width 13 height 8
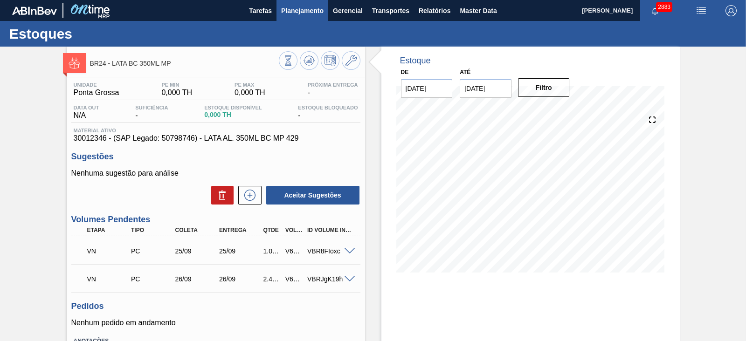
click at [295, 3] on button "Planejamento" at bounding box center [303, 10] width 52 height 21
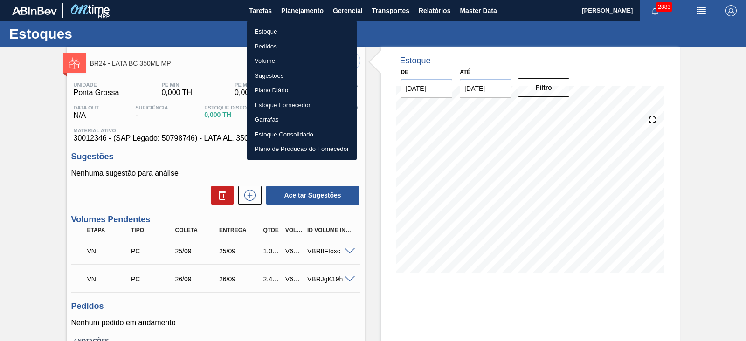
click at [266, 32] on li "Estoque" at bounding box center [302, 31] width 110 height 15
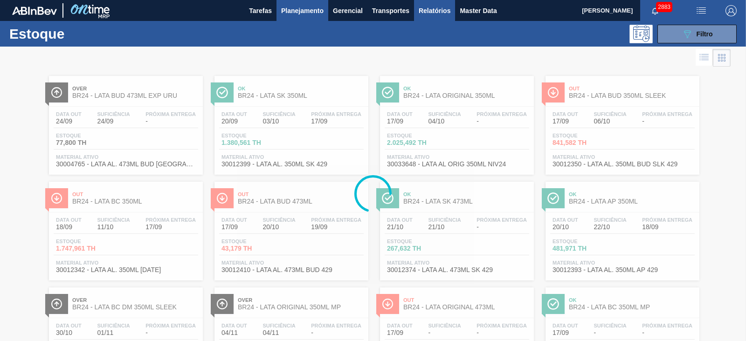
click at [431, 12] on span "Relatórios" at bounding box center [435, 10] width 32 height 11
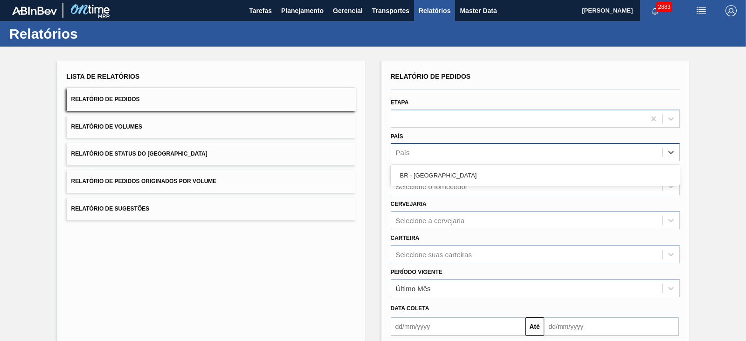
click at [429, 155] on div "País" at bounding box center [526, 153] width 271 height 14
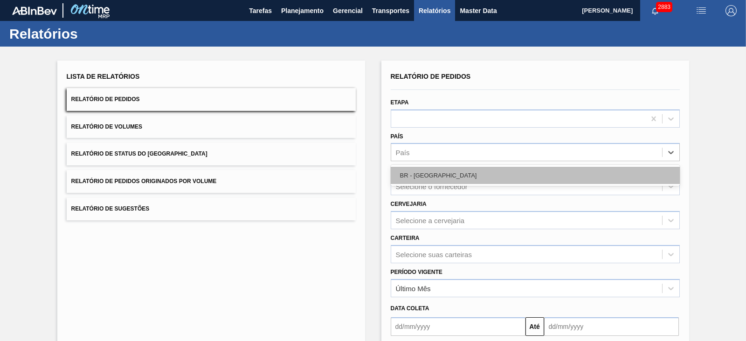
click at [423, 171] on div "BR - Brasil" at bounding box center [535, 175] width 289 height 17
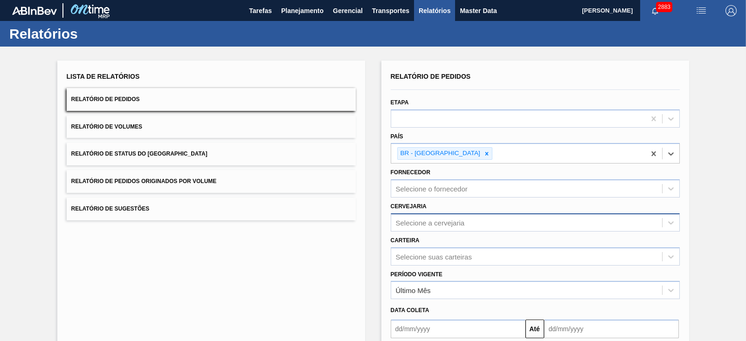
click at [429, 216] on div "Selecione a cervejaria" at bounding box center [535, 223] width 289 height 18
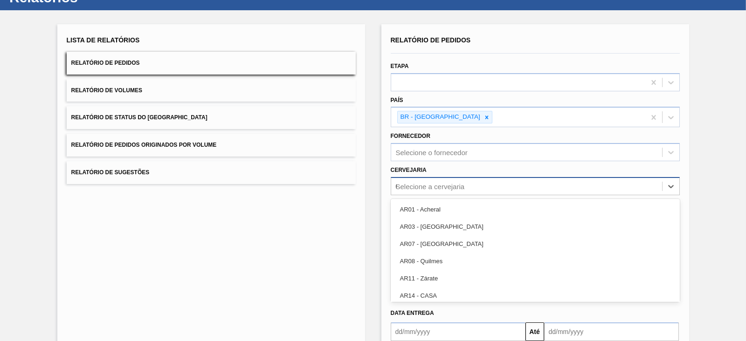
type input "09"
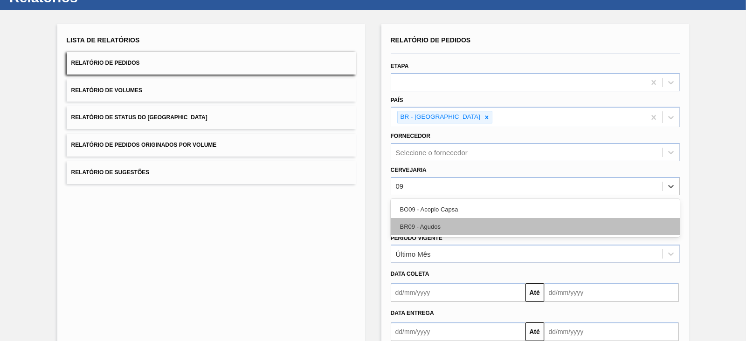
click at [427, 221] on div "BR09 - Agudos" at bounding box center [535, 226] width 289 height 17
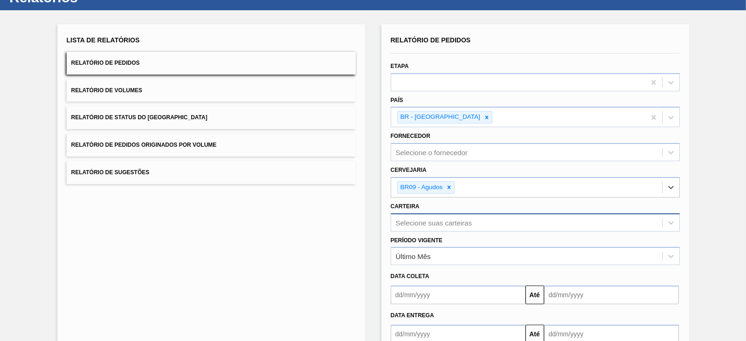
click at [425, 218] on div "Selecione suas carteiras" at bounding box center [535, 223] width 289 height 18
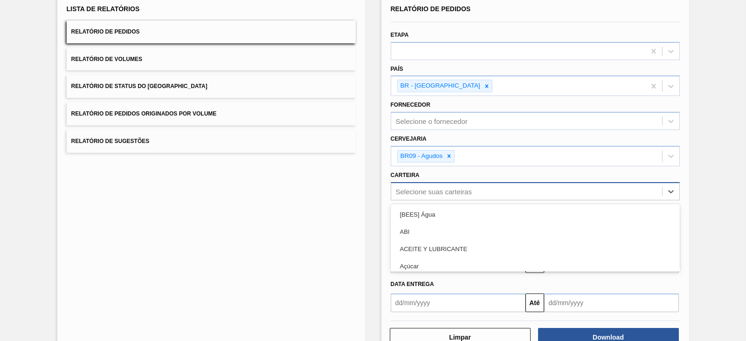
scroll to position [72, 0]
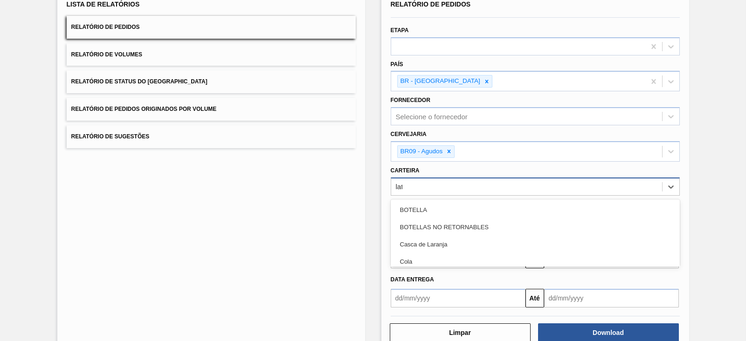
type input "lata"
click at [425, 219] on div "Lata" at bounding box center [535, 227] width 289 height 17
click at [425, 218] on div "Último Mês" at bounding box center [413, 221] width 35 height 8
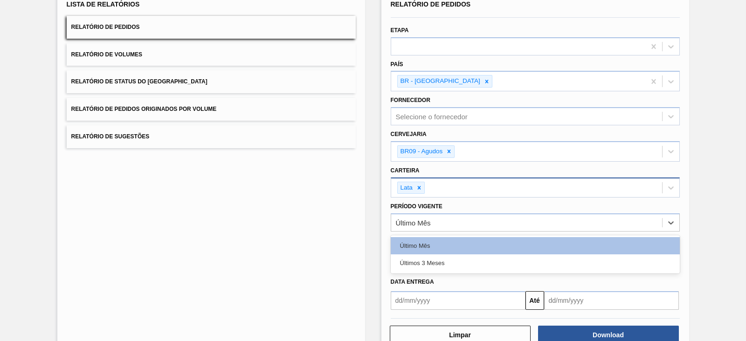
drag, startPoint x: 705, startPoint y: 209, endPoint x: 697, endPoint y: 211, distance: 7.6
click at [705, 209] on div "Lista de Relatórios Relatório de Pedidos Relatório de Volumes Relatório de Stat…" at bounding box center [373, 170] width 746 height 392
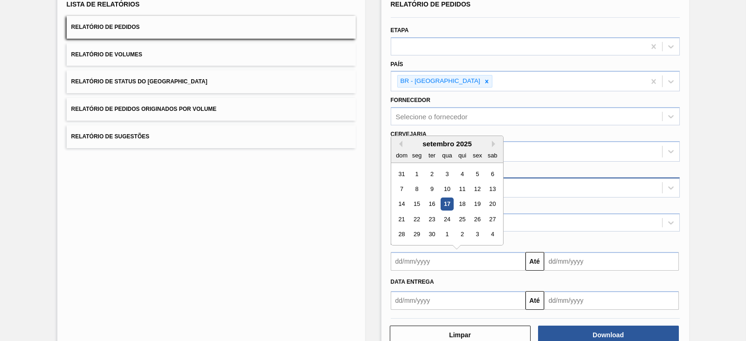
click at [441, 263] on input "text" at bounding box center [458, 261] width 135 height 19
click at [568, 299] on input "text" at bounding box center [611, 300] width 135 height 19
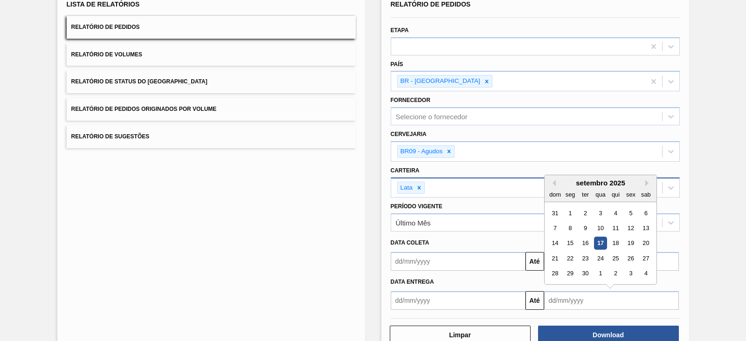
click at [561, 183] on div "setembro 2025" at bounding box center [601, 183] width 112 height 8
click at [601, 244] on div "17" at bounding box center [600, 243] width 13 height 13
type input "[DATE]"
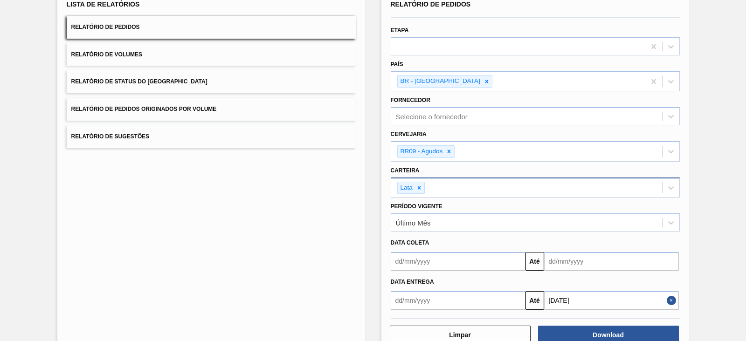
click at [485, 296] on input "text" at bounding box center [458, 300] width 135 height 19
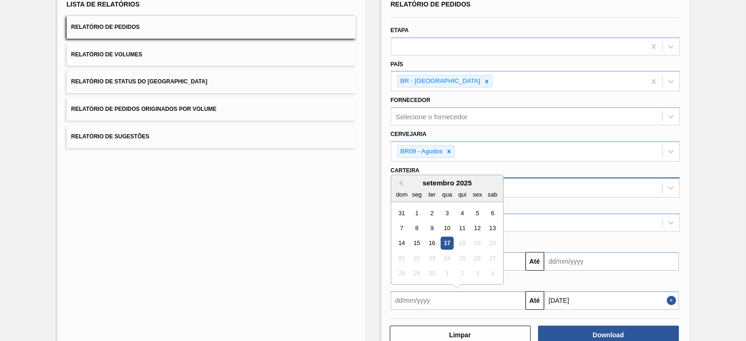
click at [441, 241] on div "17" at bounding box center [447, 243] width 13 height 13
type input "[DATE]"
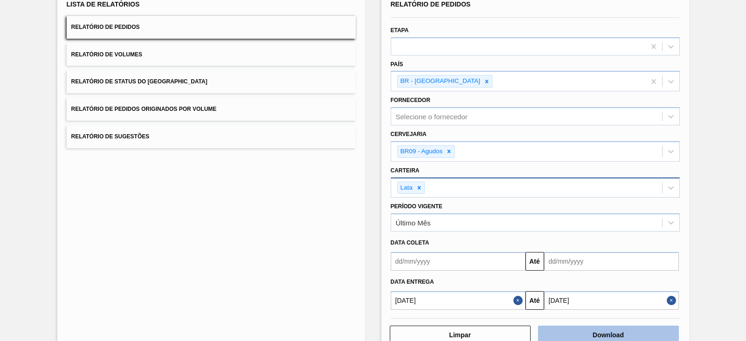
click at [581, 327] on button "Download" at bounding box center [608, 335] width 141 height 19
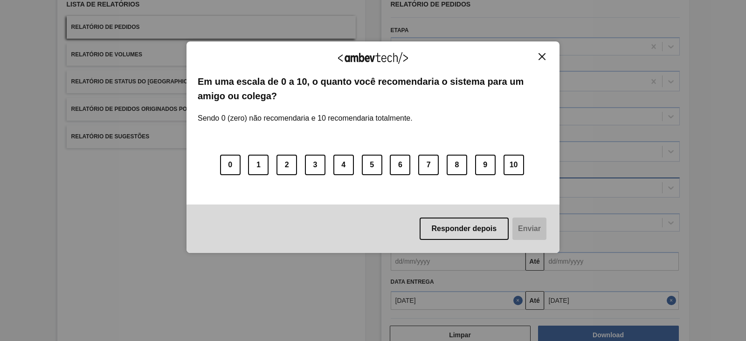
click at [540, 57] on img "Close" at bounding box center [542, 56] width 7 height 7
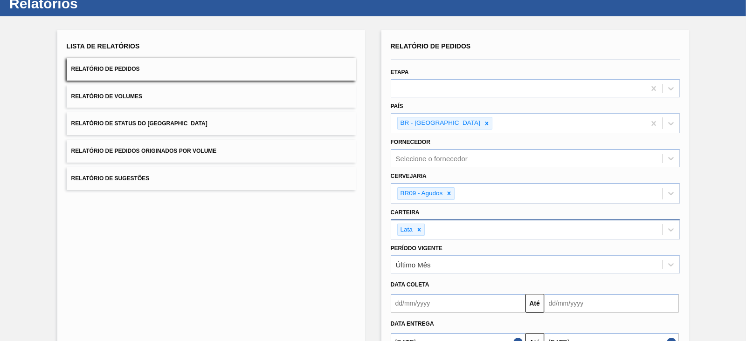
scroll to position [0, 0]
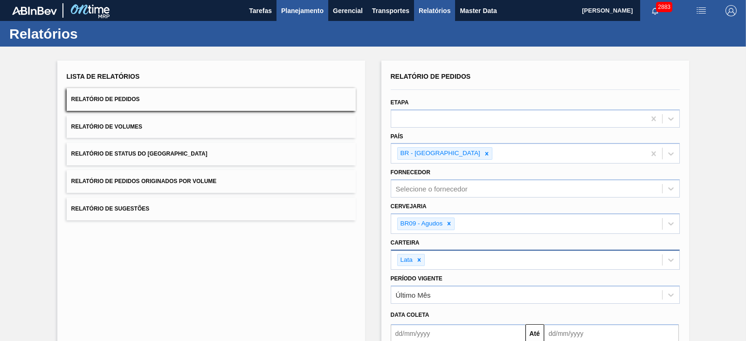
click at [284, 11] on span "Planejamento" at bounding box center [302, 10] width 42 height 11
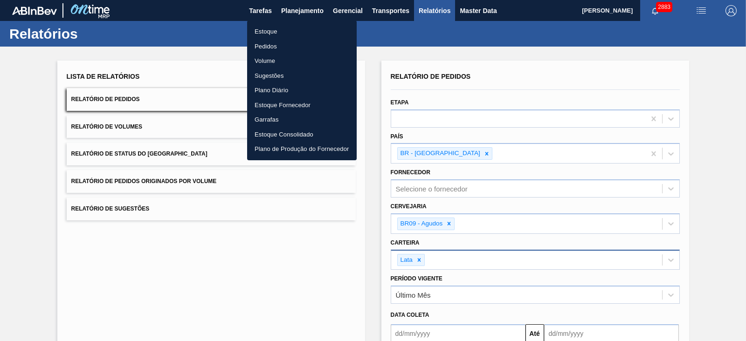
click at [273, 31] on li "Estoque" at bounding box center [302, 31] width 110 height 15
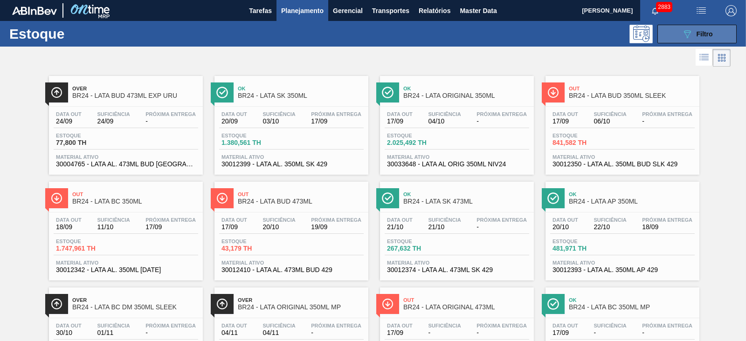
click at [686, 38] on icon "089F7B8B-B2A5-4AFE-B5C0-19BA573D28AC" at bounding box center [687, 33] width 11 height 11
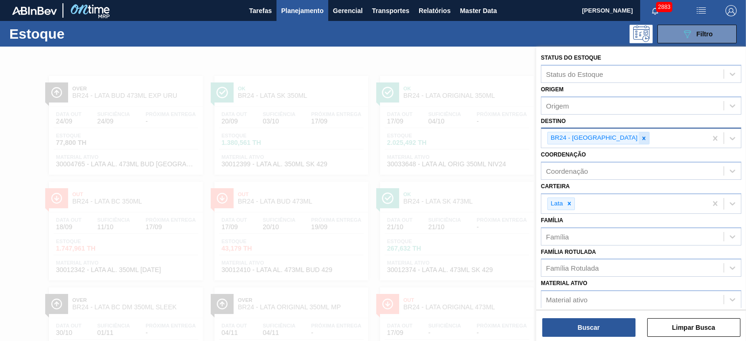
click at [639, 138] on div at bounding box center [644, 138] width 10 height 12
click at [621, 138] on div "BR24 - [GEOGRAPHIC_DATA]" at bounding box center [624, 138] width 166 height 19
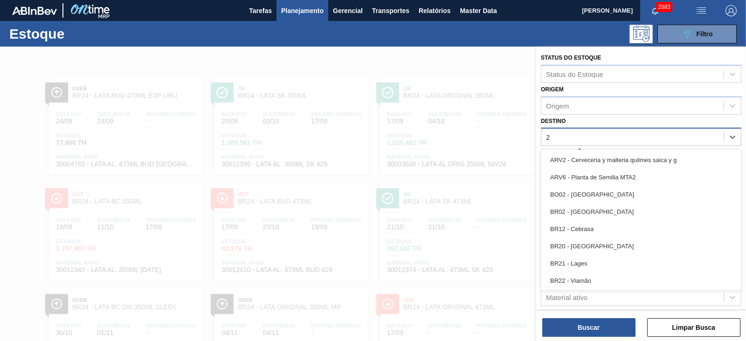
type input "21"
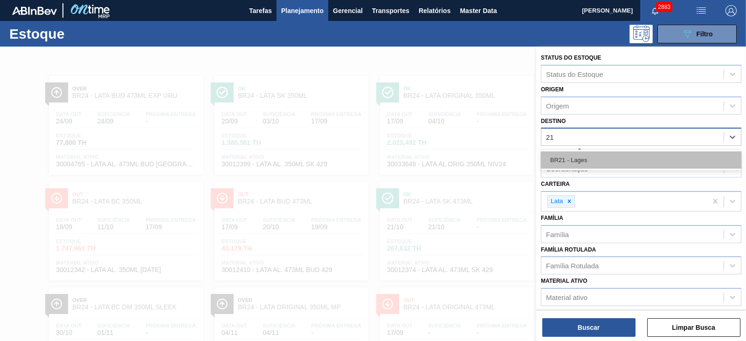
click at [586, 157] on div "BR21 - Lages" at bounding box center [641, 160] width 201 height 17
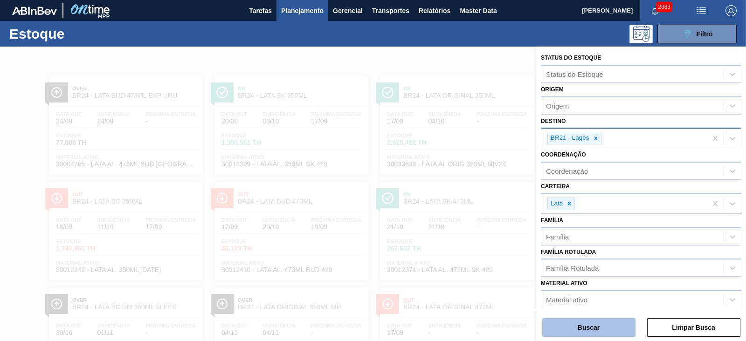
click at [587, 331] on button "Buscar" at bounding box center [588, 327] width 93 height 19
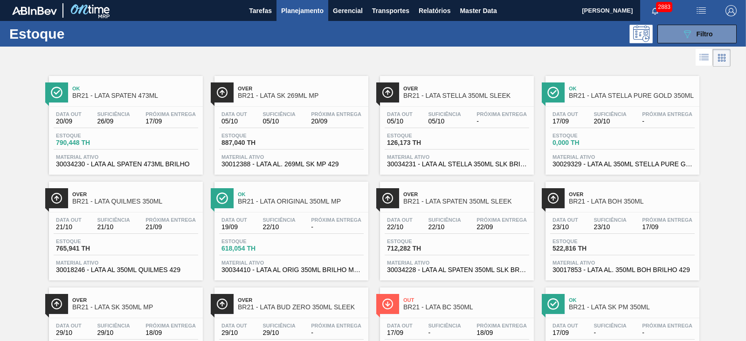
click at [152, 303] on span "Over" at bounding box center [135, 301] width 126 height 6
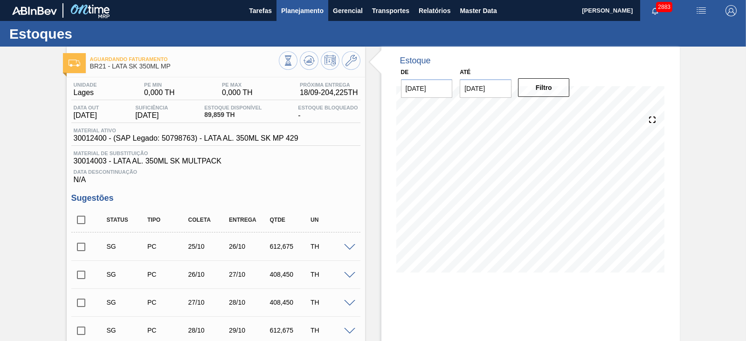
click at [298, 11] on span "Planejamento" at bounding box center [302, 10] width 42 height 11
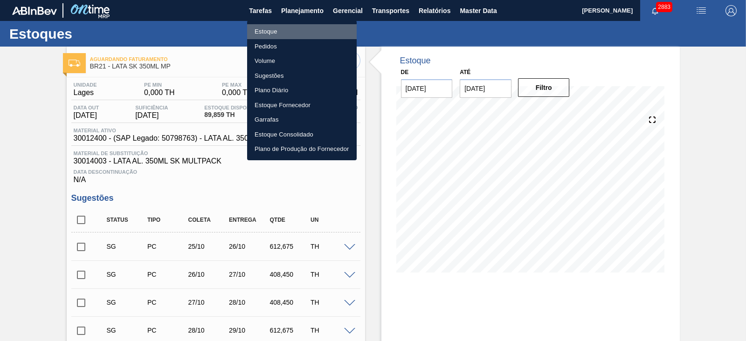
click at [273, 31] on li "Estoque" at bounding box center [302, 31] width 110 height 15
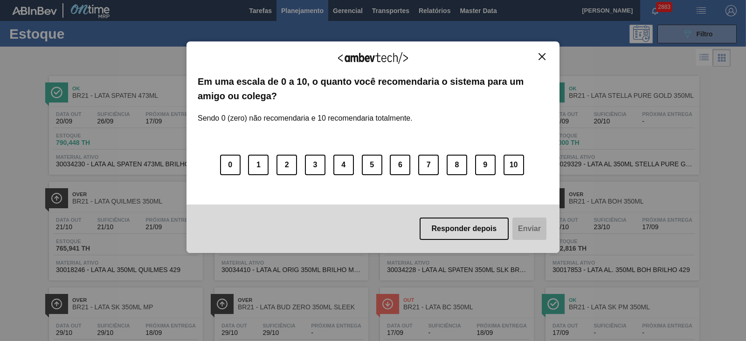
click at [737, 173] on div "Agradecemos seu feedback! Em uma escala de 0 a 10, o quanto você recomendaria o…" at bounding box center [373, 170] width 746 height 341
click at [546, 59] on img "Close" at bounding box center [542, 56] width 7 height 7
click at [543, 55] on img "Close" at bounding box center [542, 56] width 7 height 7
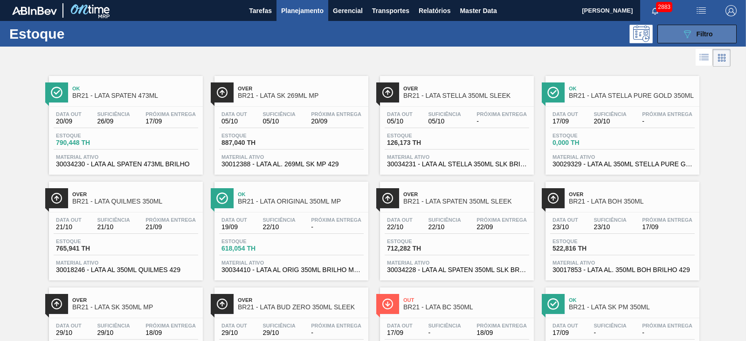
click at [702, 31] on span "Filtro" at bounding box center [705, 33] width 16 height 7
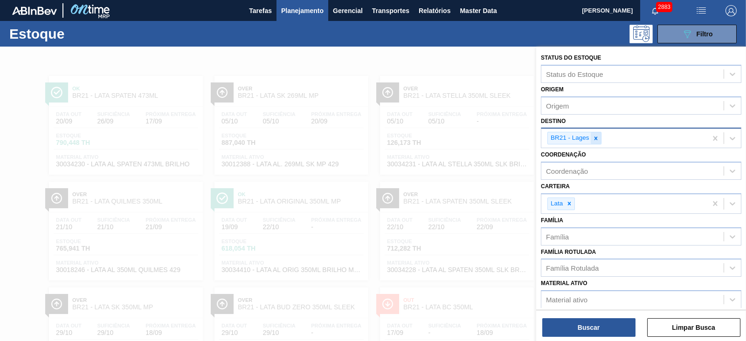
click at [591, 136] on div at bounding box center [596, 138] width 10 height 12
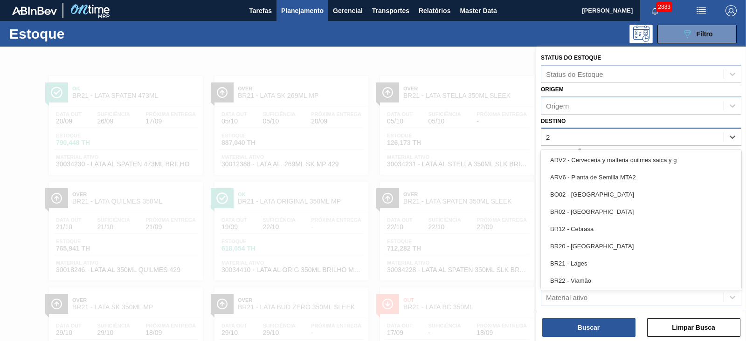
type input "24"
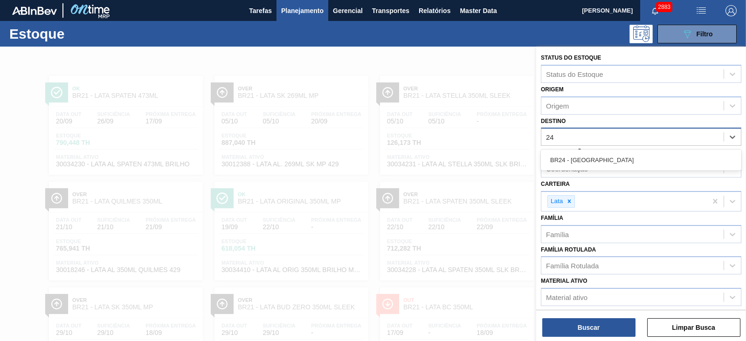
drag, startPoint x: 582, startPoint y: 163, endPoint x: 584, endPoint y: 167, distance: 4.8
click at [581, 163] on div "BR24 - [GEOGRAPHIC_DATA]" at bounding box center [641, 160] width 201 height 17
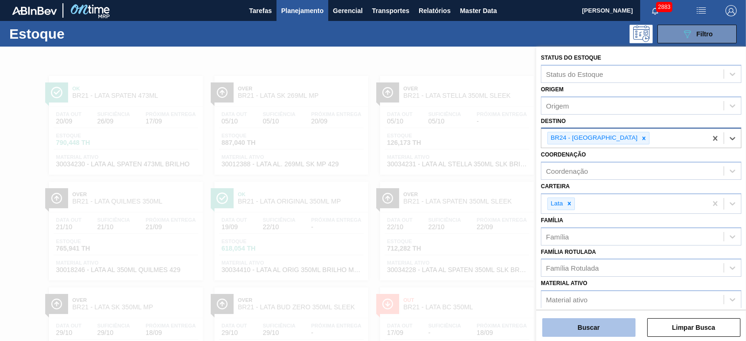
click at [593, 329] on button "Buscar" at bounding box center [588, 327] width 93 height 19
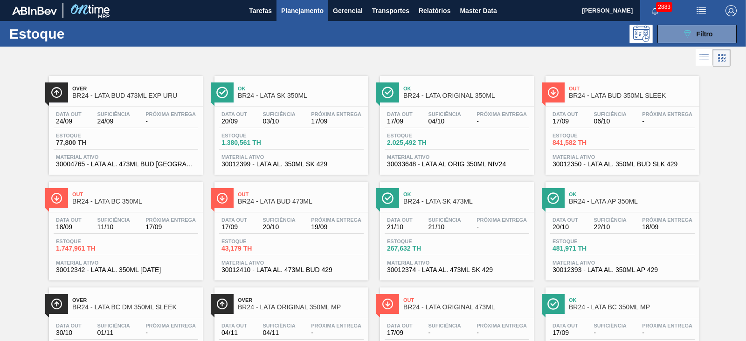
scroll to position [58, 0]
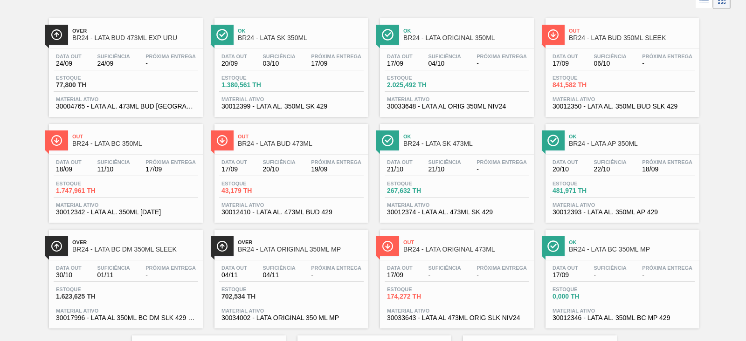
click at [576, 248] on span "BR24 - LATA BC 350ML MP" at bounding box center [632, 249] width 126 height 7
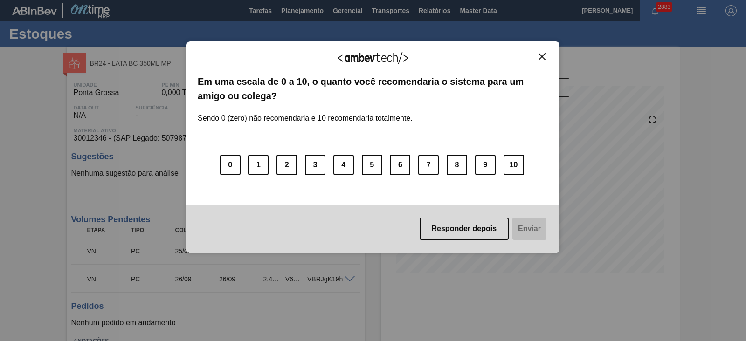
click at [547, 57] on button "Close" at bounding box center [542, 57] width 13 height 8
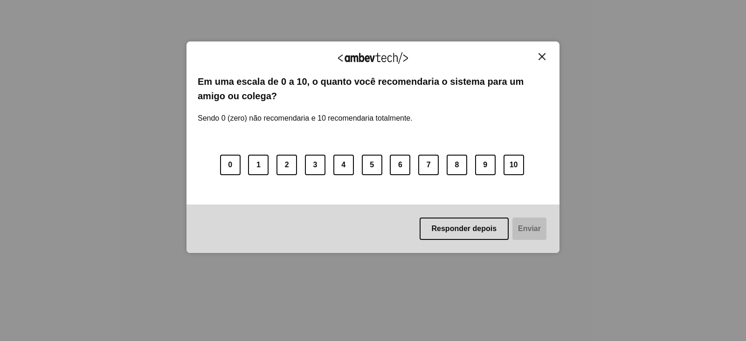
click at [541, 57] on img "Close" at bounding box center [542, 56] width 7 height 7
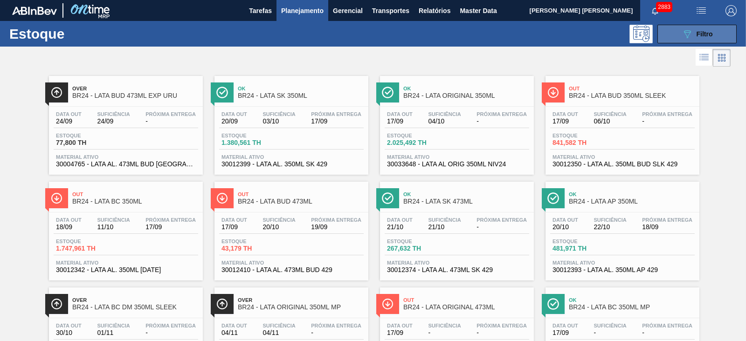
click at [678, 33] on button "089F7B8B-B2A5-4AFE-B5C0-19BA573D28AC Filtro" at bounding box center [697, 34] width 79 height 19
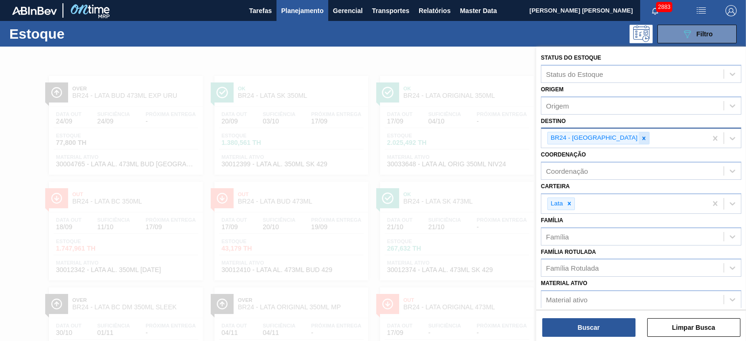
click at [643, 137] on icon at bounding box center [644, 138] width 3 height 3
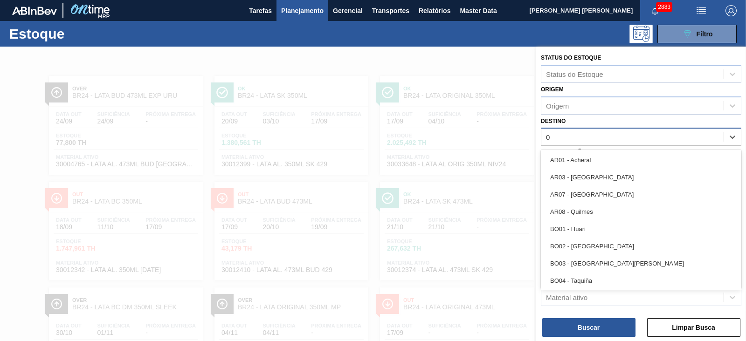
type input "09"
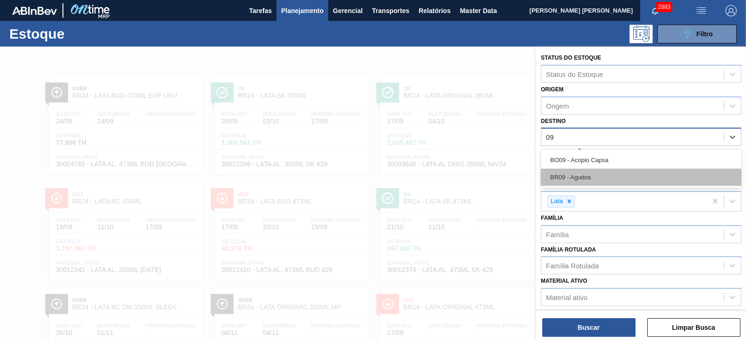
click at [592, 175] on div "BR09 - Agudos" at bounding box center [641, 177] width 201 height 17
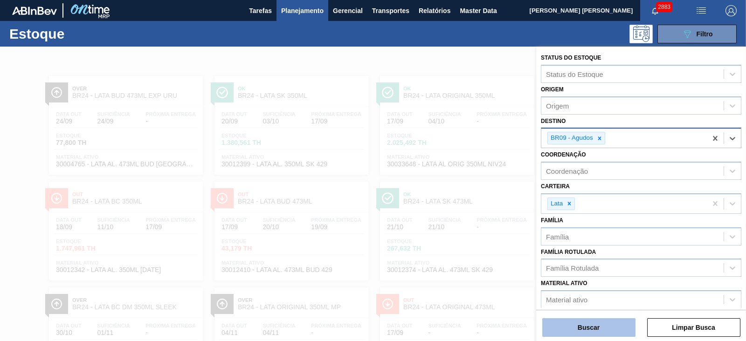
click at [602, 327] on button "Buscar" at bounding box center [588, 327] width 93 height 19
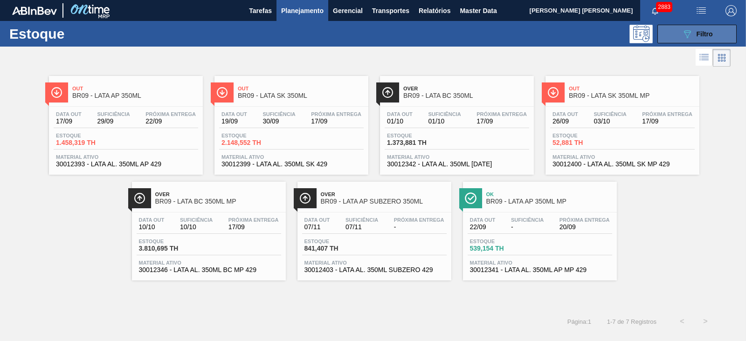
click at [685, 31] on icon "089F7B8B-B2A5-4AFE-B5C0-19BA573D28AC" at bounding box center [687, 33] width 11 height 11
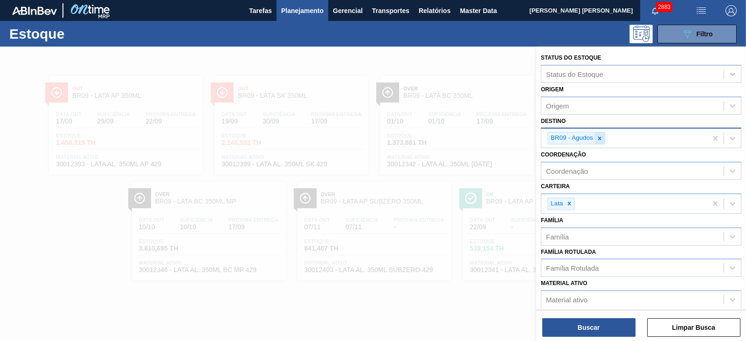
click at [600, 136] on icon at bounding box center [599, 138] width 7 height 7
type input "'"
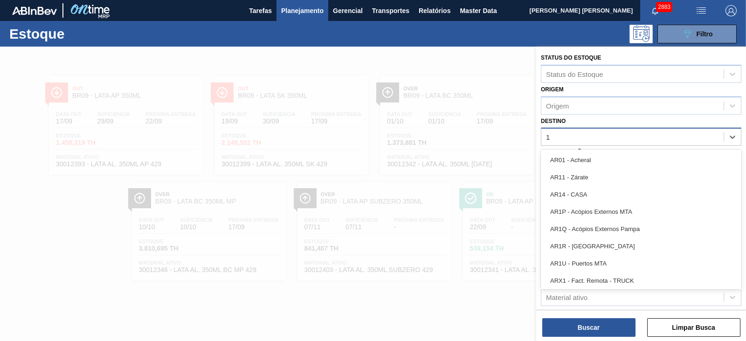
type input "16"
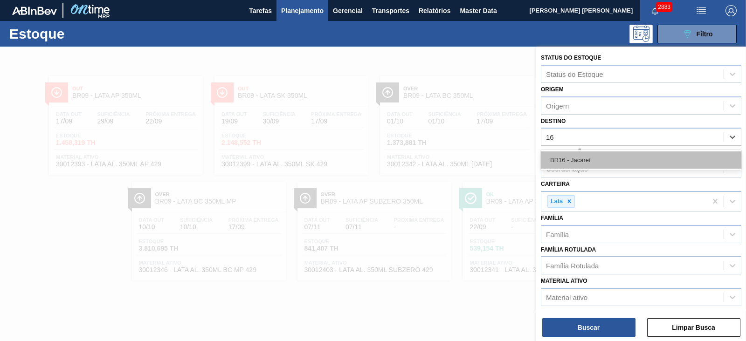
click at [578, 152] on div "BR16 - Jacareí" at bounding box center [641, 160] width 201 height 17
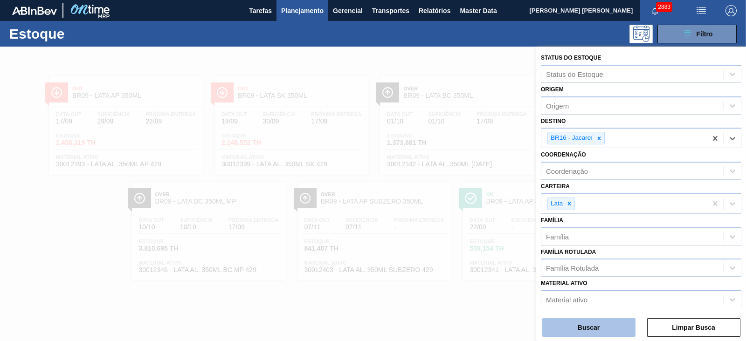
click at [597, 323] on button "Buscar" at bounding box center [588, 327] width 93 height 19
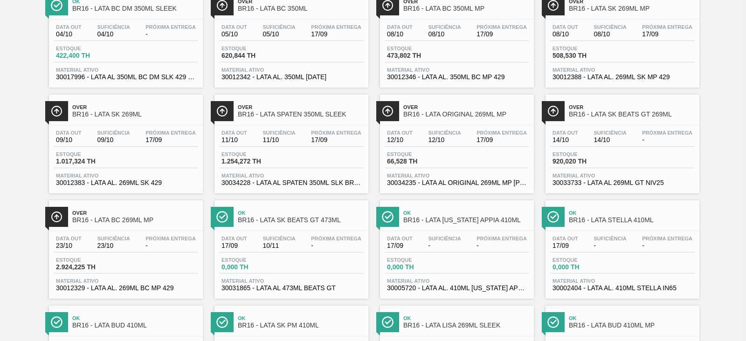
scroll to position [408, 0]
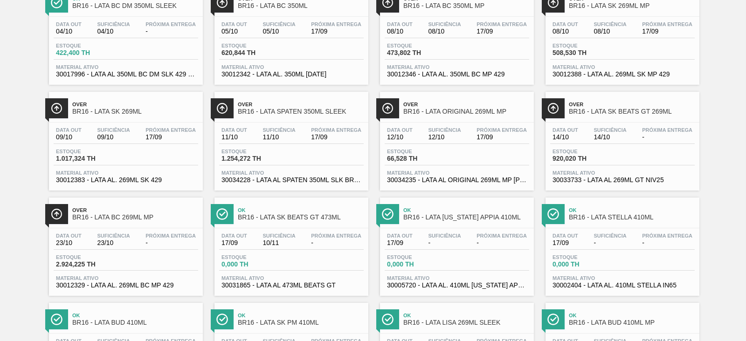
click at [122, 104] on span "Over" at bounding box center [135, 105] width 126 height 6
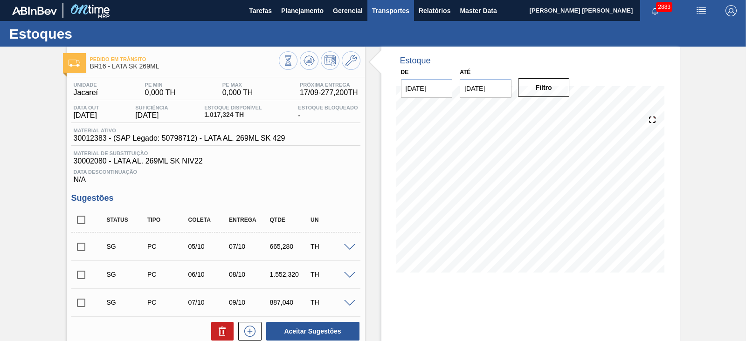
click at [388, 9] on span "Transportes" at bounding box center [390, 10] width 37 height 11
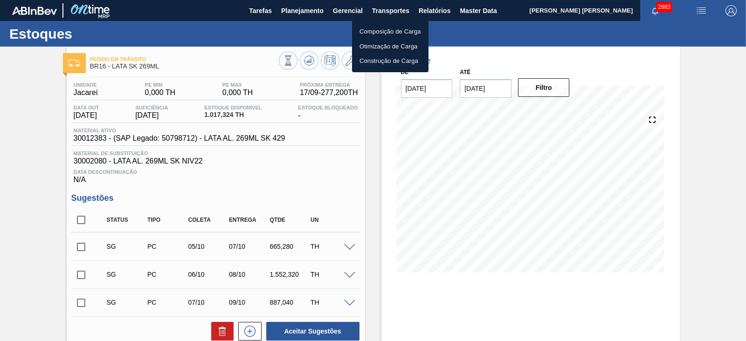
click at [395, 46] on li "Otimização de Carga" at bounding box center [390, 46] width 76 height 15
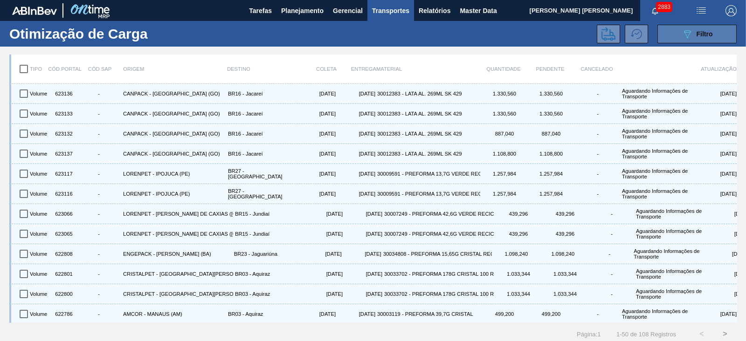
click at [670, 37] on button "089F7B8B-B2A5-4AFE-B5C0-19BA573D28AC Filtro" at bounding box center [697, 34] width 79 height 19
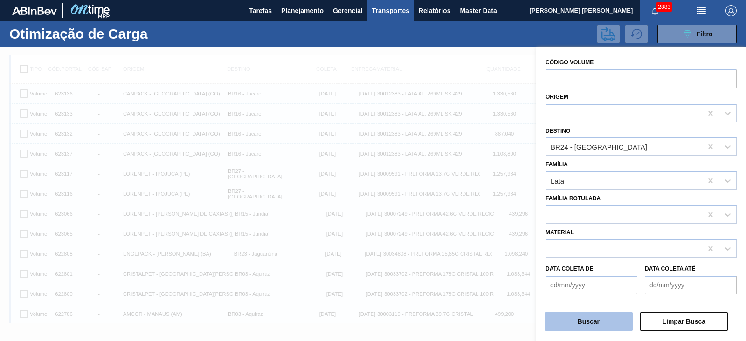
click at [599, 318] on button "Buscar" at bounding box center [589, 321] width 88 height 19
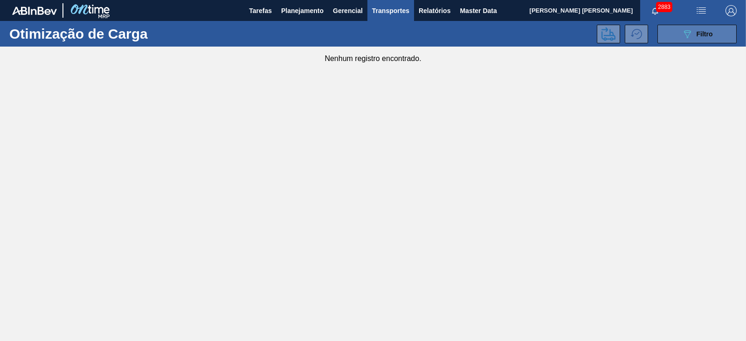
click at [682, 38] on icon "089F7B8B-B2A5-4AFE-B5C0-19BA573D28AC" at bounding box center [687, 33] width 11 height 11
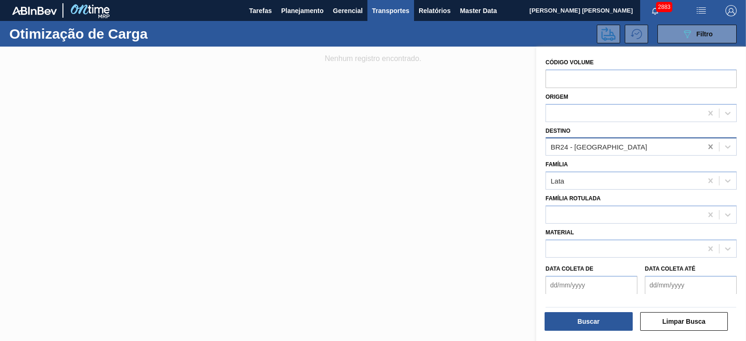
click at [709, 148] on icon at bounding box center [710, 147] width 4 height 5
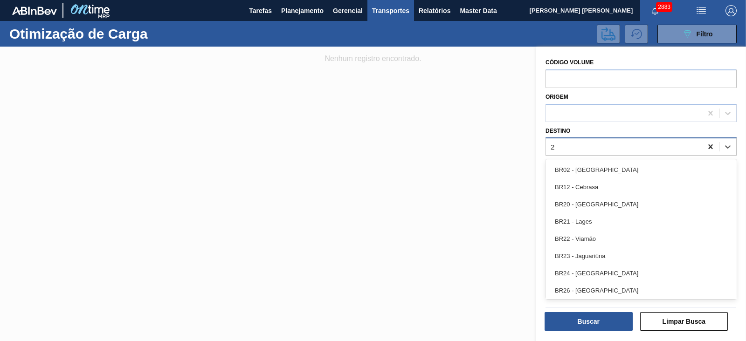
type input "22"
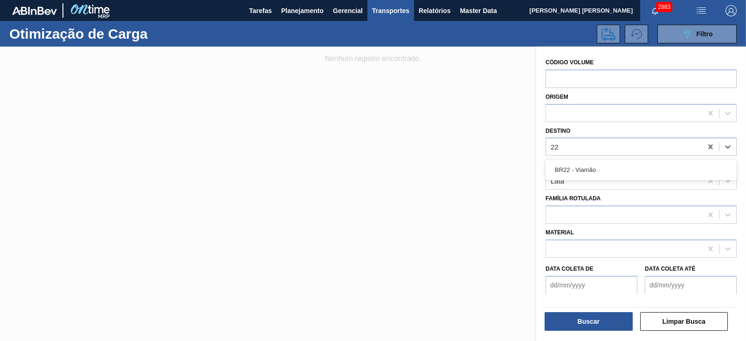
click at [615, 165] on div "BR22 - Viamão" at bounding box center [641, 169] width 191 height 17
click at [593, 327] on button "Buscar" at bounding box center [589, 321] width 88 height 19
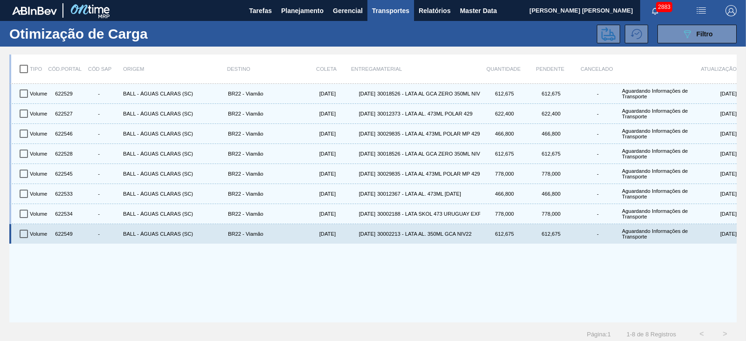
click at [21, 233] on input "checkbox" at bounding box center [24, 234] width 20 height 20
checkbox input "true"
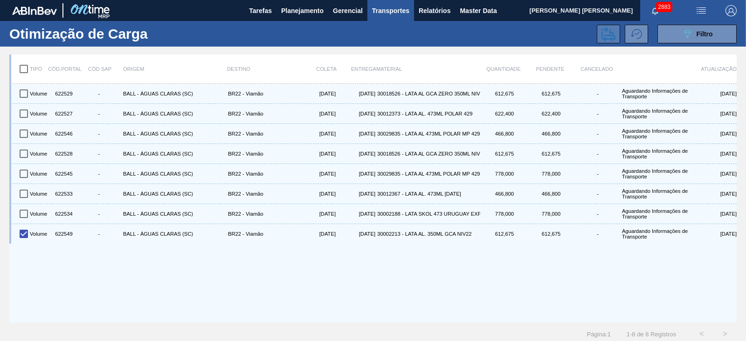
click at [616, 34] on button at bounding box center [608, 34] width 23 height 19
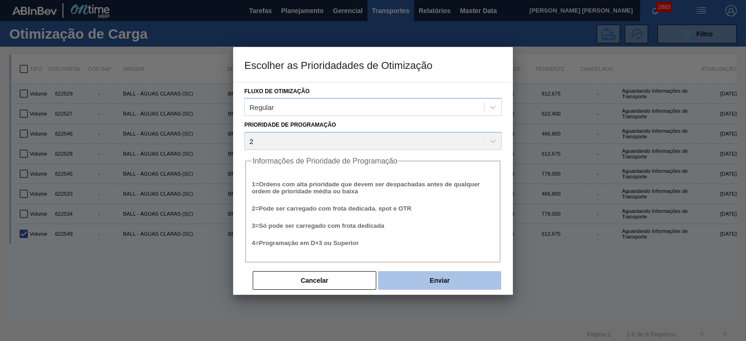
click at [450, 278] on button "Enviar" at bounding box center [439, 280] width 123 height 19
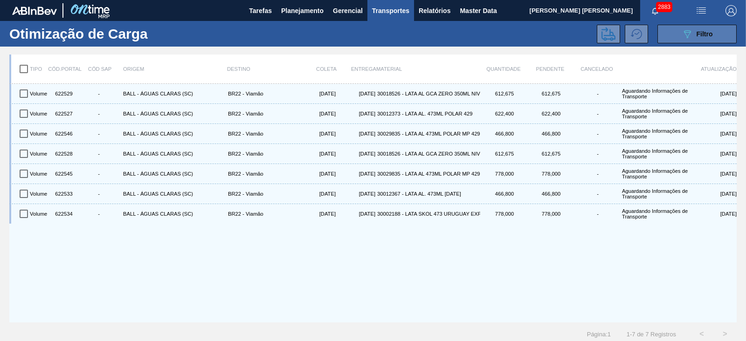
click at [679, 37] on button "089F7B8B-B2A5-4AFE-B5C0-19BA573D28AC Filtro" at bounding box center [697, 34] width 79 height 19
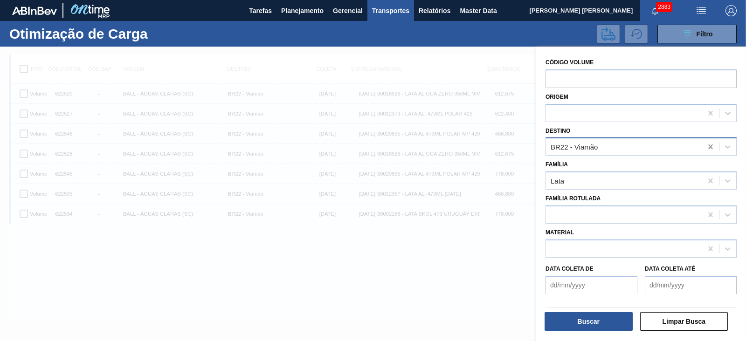
click at [707, 145] on icon at bounding box center [710, 146] width 9 height 9
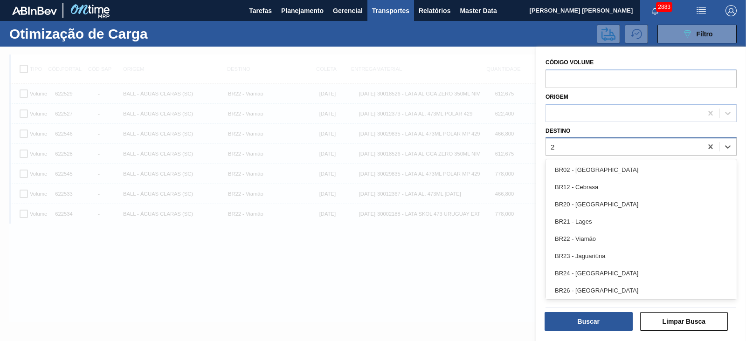
type input "21"
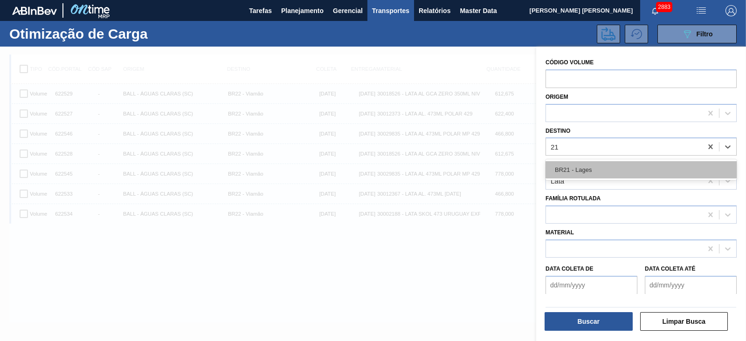
click at [589, 169] on div "BR21 - Lages" at bounding box center [641, 169] width 191 height 17
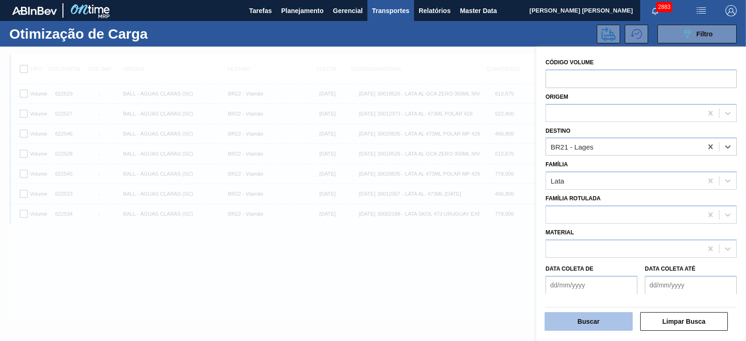
click at [606, 323] on button "Buscar" at bounding box center [589, 321] width 88 height 19
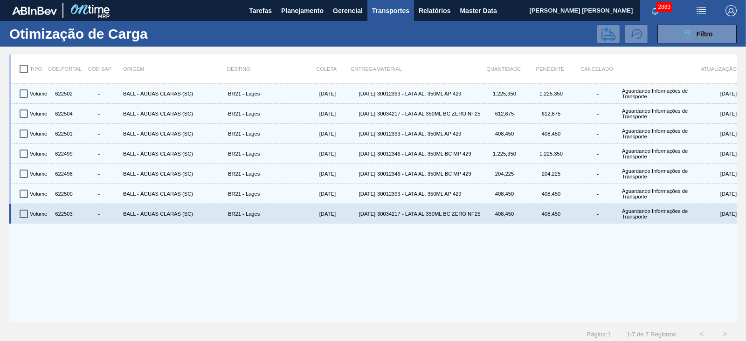
click at [26, 213] on input "checkbox" at bounding box center [24, 214] width 20 height 20
checkbox input "true"
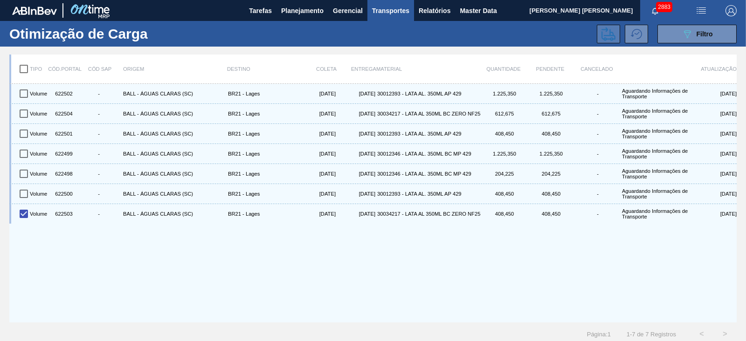
click at [602, 39] on icon at bounding box center [609, 34] width 14 height 14
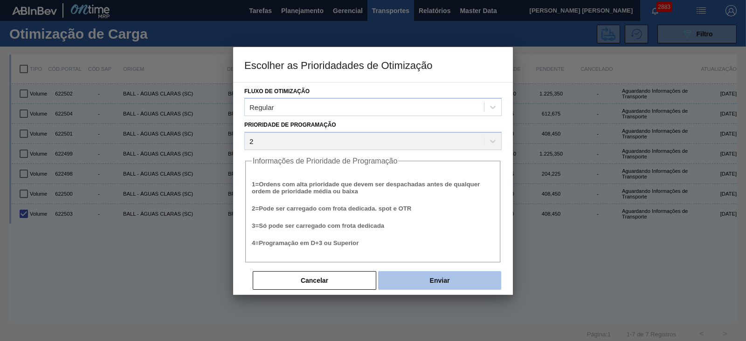
click at [448, 276] on button "Enviar" at bounding box center [439, 280] width 123 height 19
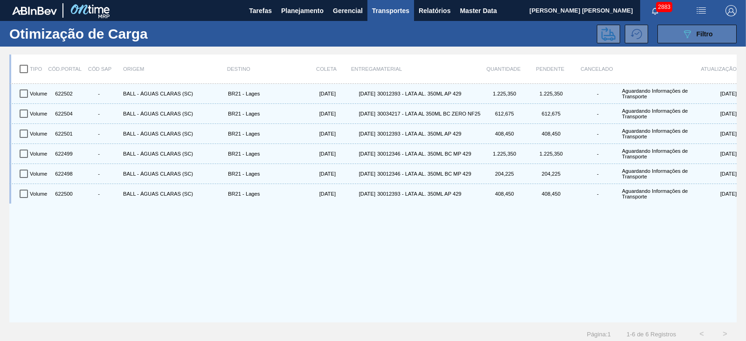
click at [671, 35] on button "089F7B8B-B2A5-4AFE-B5C0-19BA573D28AC Filtro" at bounding box center [697, 34] width 79 height 19
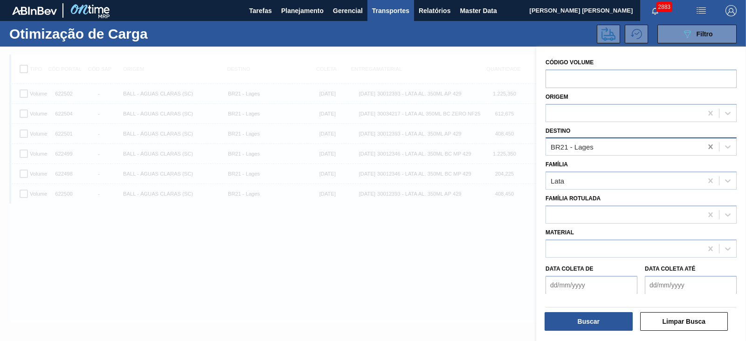
click at [713, 145] on icon at bounding box center [710, 146] width 9 height 9
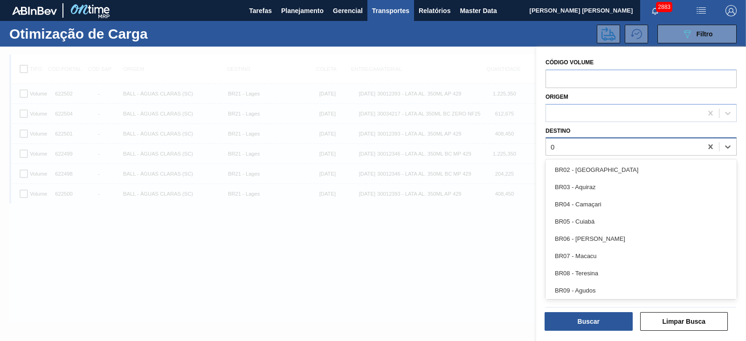
type input "09"
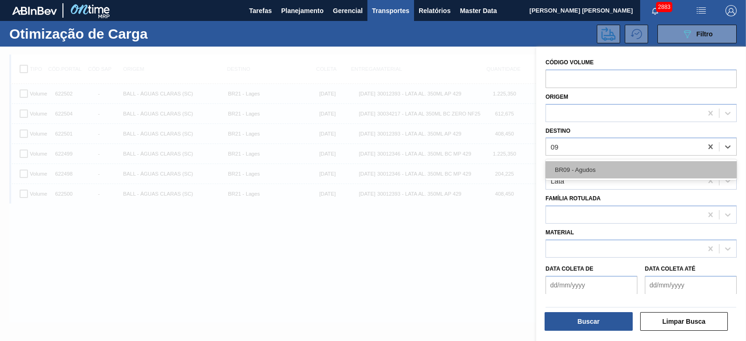
click at [608, 162] on div "BR09 - Agudos" at bounding box center [641, 169] width 191 height 17
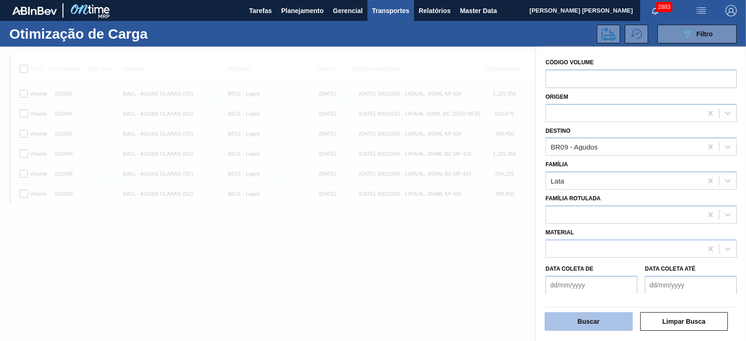
click at [595, 320] on button "Buscar" at bounding box center [589, 321] width 88 height 19
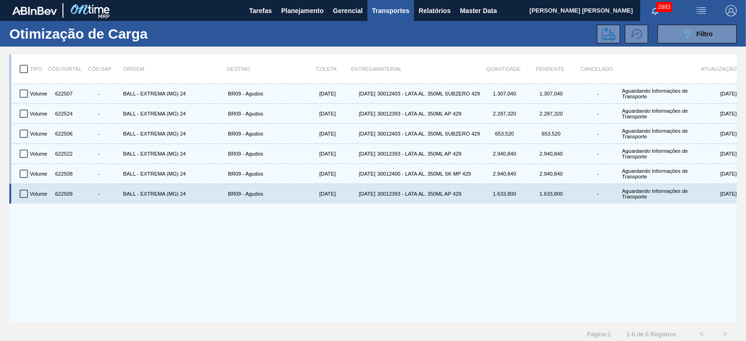
click at [22, 196] on input "checkbox" at bounding box center [24, 194] width 20 height 20
checkbox input "true"
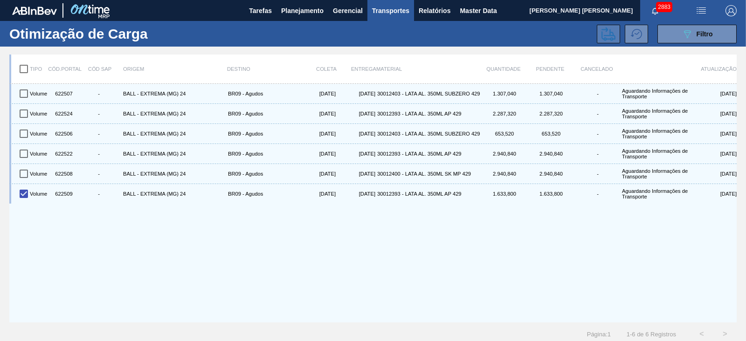
click at [609, 35] on icon at bounding box center [609, 34] width 14 height 14
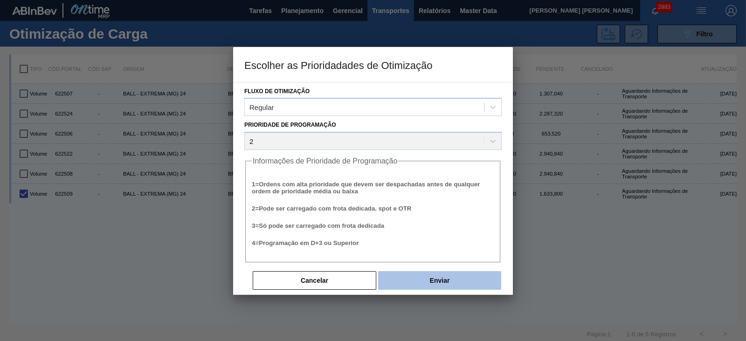
click at [427, 276] on button "Enviar" at bounding box center [439, 280] width 123 height 19
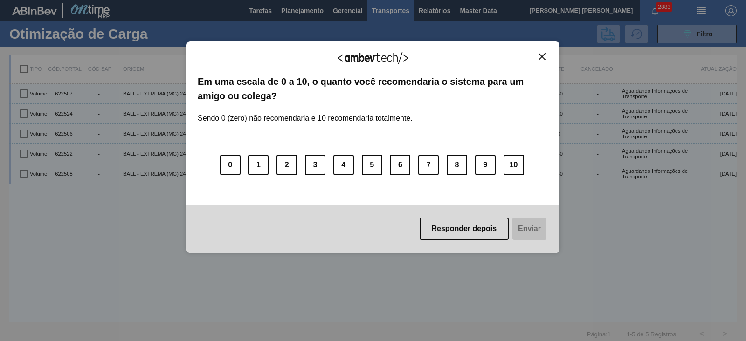
click at [539, 56] on img "Close" at bounding box center [542, 56] width 7 height 7
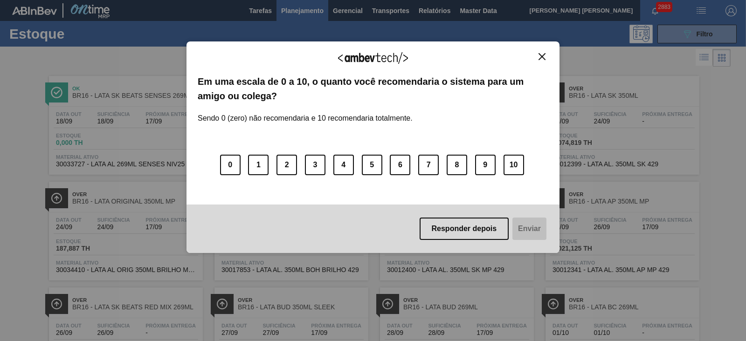
click at [542, 55] on img "Close" at bounding box center [542, 56] width 7 height 7
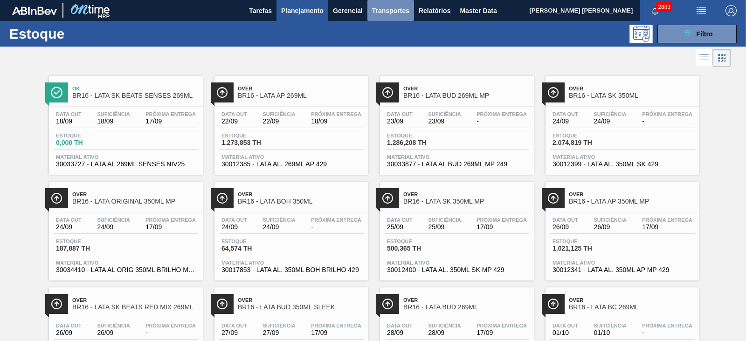
click at [404, 11] on span "Transportes" at bounding box center [390, 10] width 37 height 11
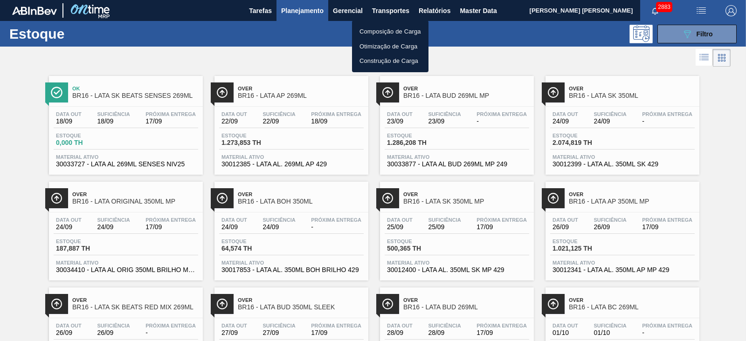
click at [378, 48] on li "Otimização de Carga" at bounding box center [390, 46] width 76 height 15
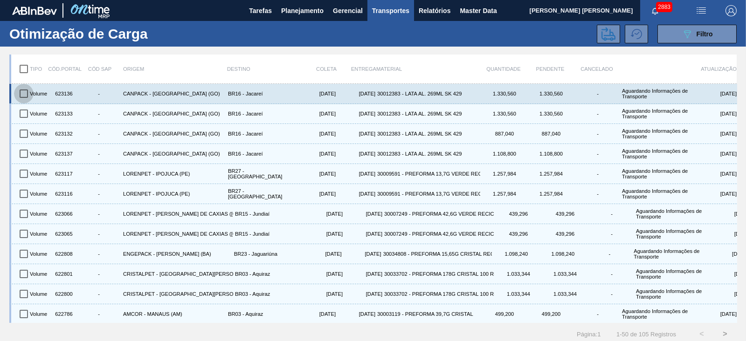
click at [24, 96] on input "checkbox" at bounding box center [24, 94] width 20 height 20
checkbox input "true"
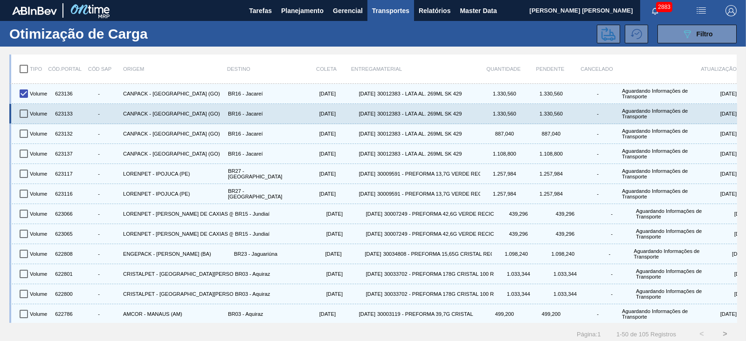
click at [21, 113] on input "checkbox" at bounding box center [24, 114] width 20 height 20
checkbox input "true"
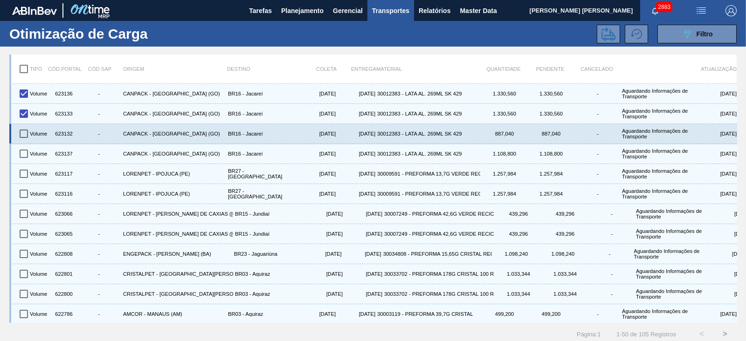
click at [21, 132] on input "checkbox" at bounding box center [24, 134] width 20 height 20
checkbox input "true"
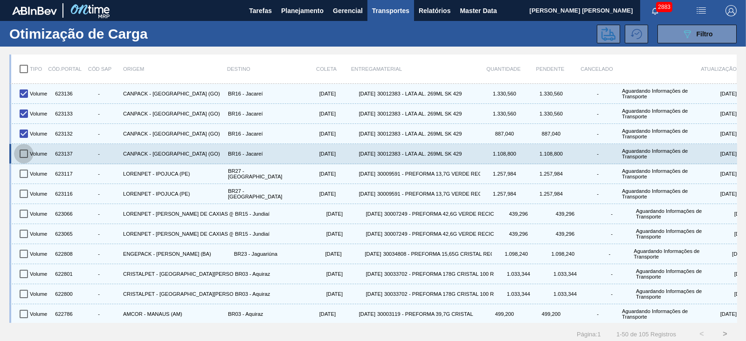
click at [23, 153] on input "checkbox" at bounding box center [24, 154] width 20 height 20
checkbox input "true"
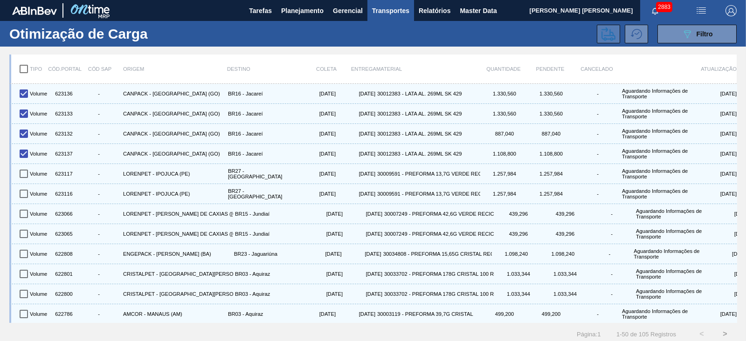
click at [609, 35] on icon at bounding box center [609, 34] width 14 height 14
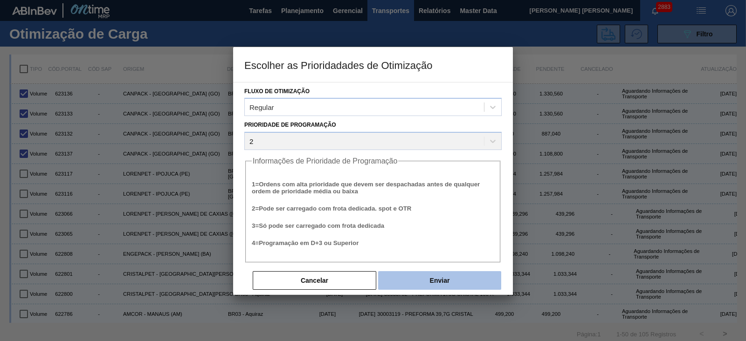
click at [429, 275] on button "Enviar" at bounding box center [439, 280] width 123 height 19
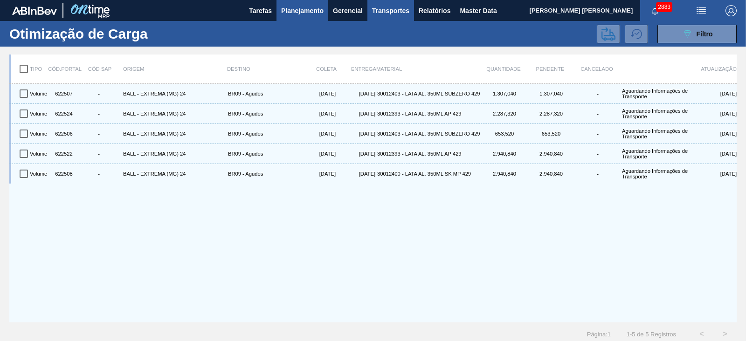
click at [308, 17] on button "Planejamento" at bounding box center [303, 10] width 52 height 21
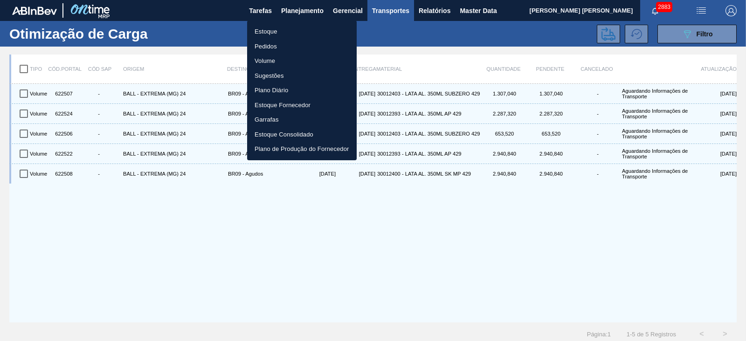
click at [265, 33] on li "Estoque" at bounding box center [302, 31] width 110 height 15
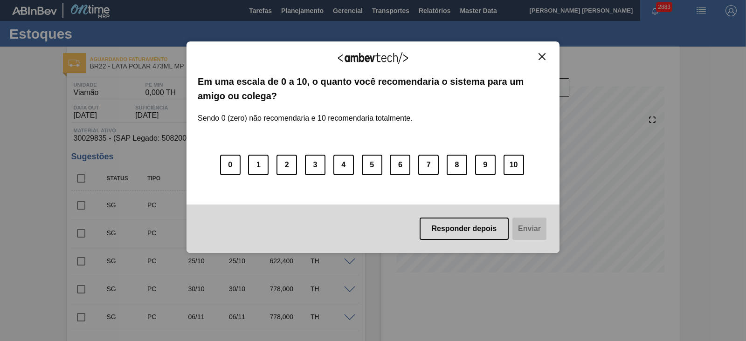
click at [541, 56] on img "Close" at bounding box center [542, 56] width 7 height 7
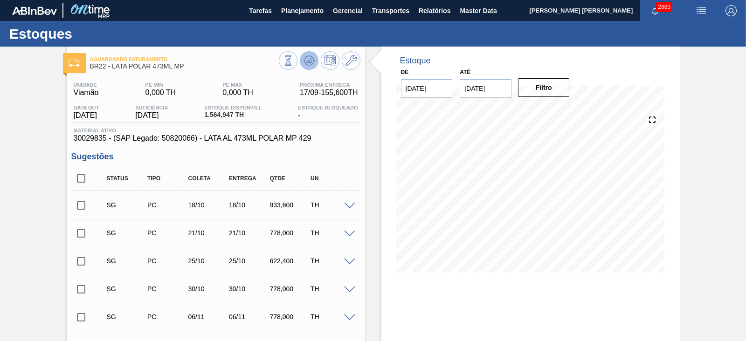
click at [305, 59] on icon at bounding box center [309, 60] width 11 height 11
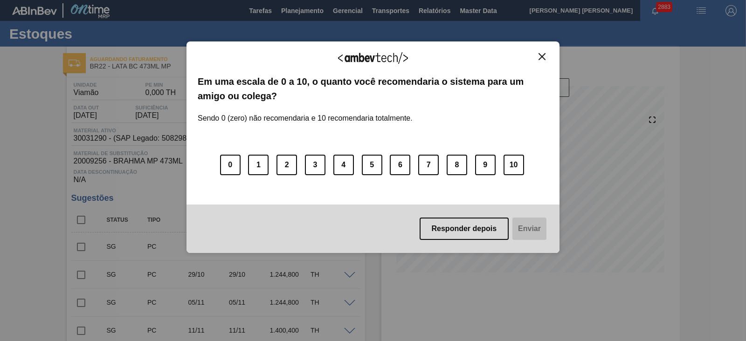
click at [544, 53] on img "Close" at bounding box center [542, 56] width 7 height 7
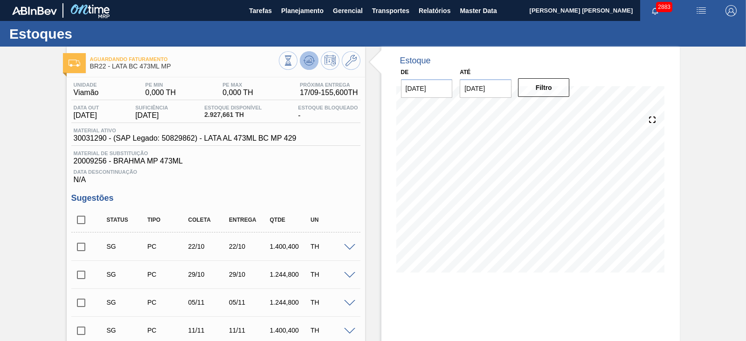
click at [309, 66] on icon at bounding box center [309, 60] width 11 height 11
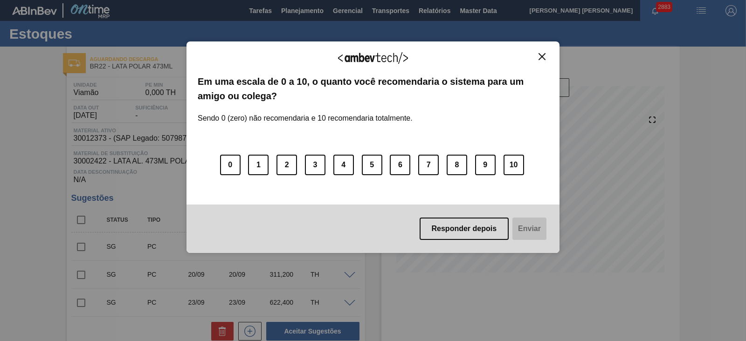
click at [540, 53] on img "Close" at bounding box center [542, 56] width 7 height 7
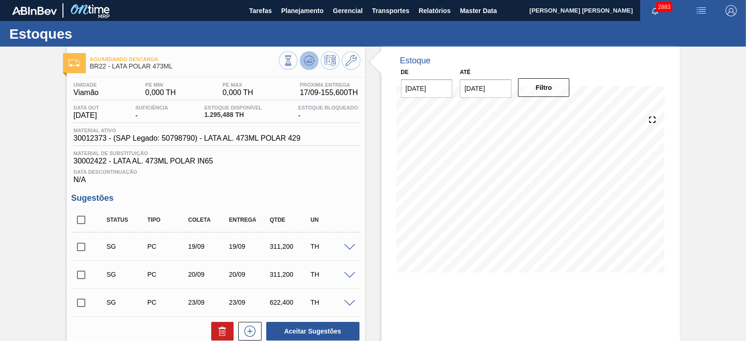
click at [306, 62] on icon at bounding box center [309, 60] width 11 height 11
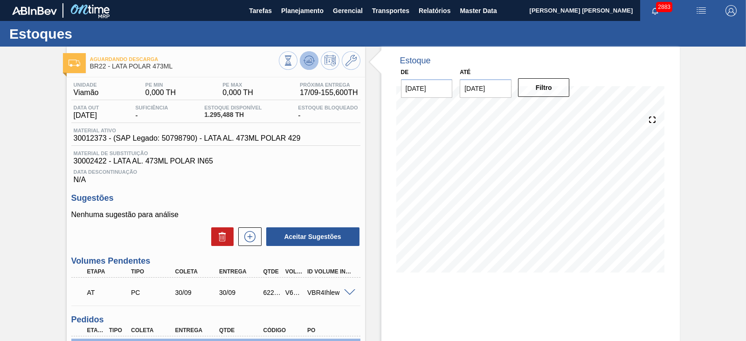
click at [313, 63] on icon at bounding box center [309, 60] width 11 height 11
click at [306, 59] on icon at bounding box center [309, 60] width 11 height 11
click at [311, 56] on icon at bounding box center [309, 60] width 11 height 11
click at [306, 60] on icon at bounding box center [309, 60] width 11 height 11
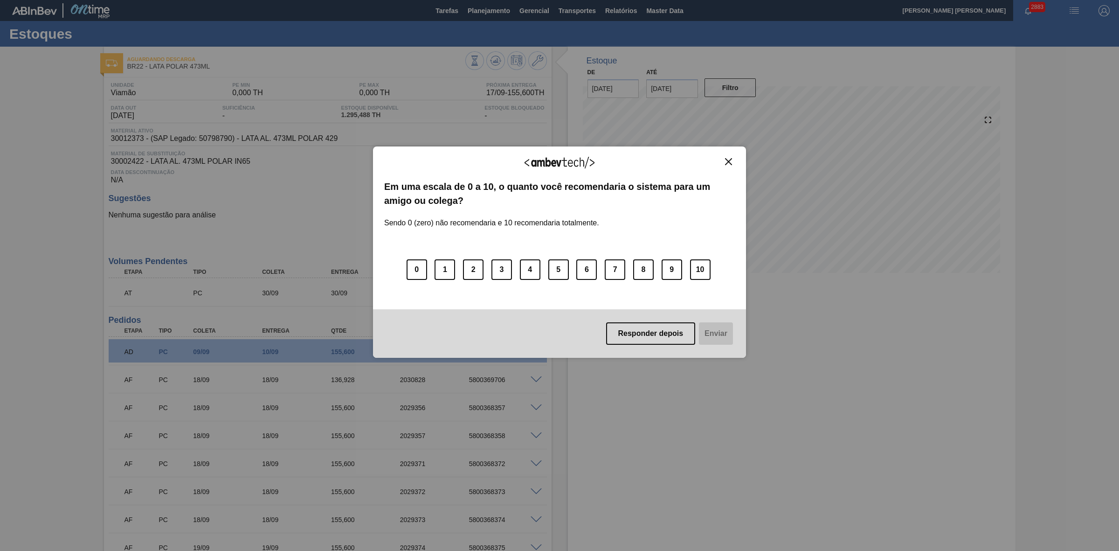
click at [728, 160] on img "Close" at bounding box center [728, 161] width 7 height 7
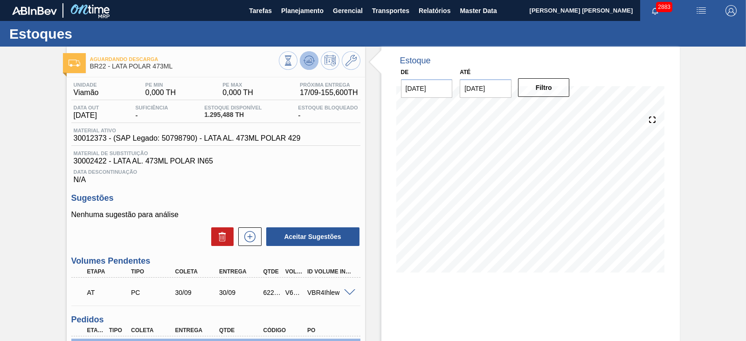
click at [309, 67] on button at bounding box center [309, 60] width 19 height 19
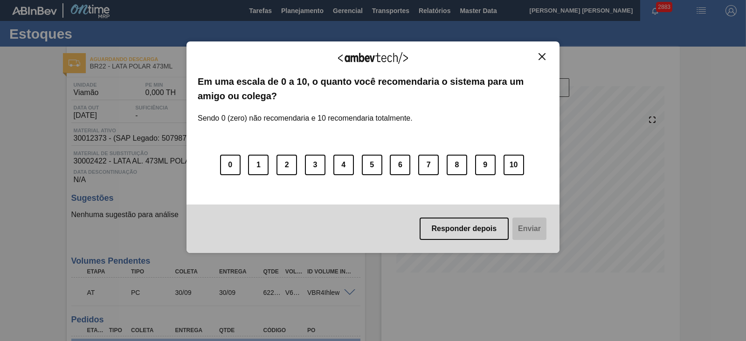
click at [541, 59] on img "Close" at bounding box center [542, 56] width 7 height 7
click at [538, 57] on button "Close" at bounding box center [542, 57] width 13 height 8
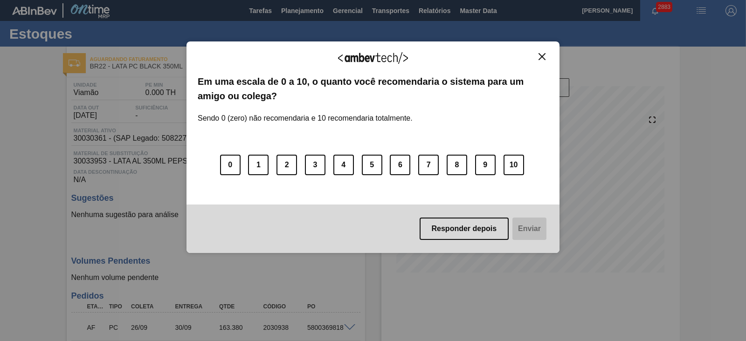
click at [542, 50] on div "Agradecemos seu feedback! Em uma escala de 0 a 10, o quanto você recomendaria o…" at bounding box center [373, 148] width 373 height 212
click at [541, 55] on img "Close" at bounding box center [542, 56] width 7 height 7
click at [540, 55] on img "Close" at bounding box center [542, 56] width 7 height 7
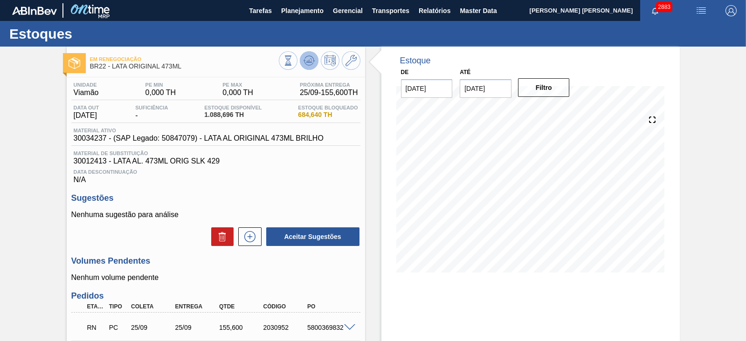
click at [304, 62] on icon at bounding box center [309, 60] width 11 height 11
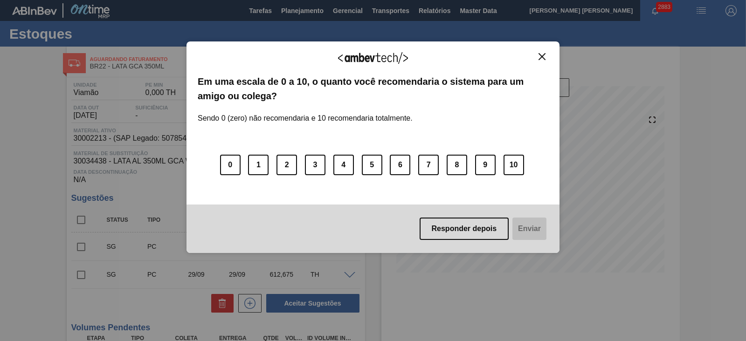
click at [541, 54] on img "Close" at bounding box center [542, 56] width 7 height 7
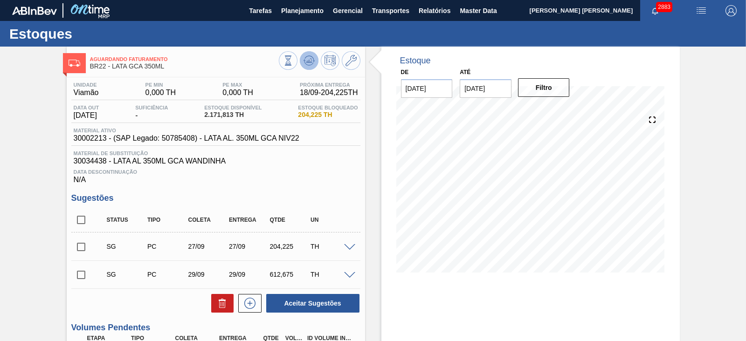
click at [306, 63] on icon at bounding box center [309, 60] width 11 height 11
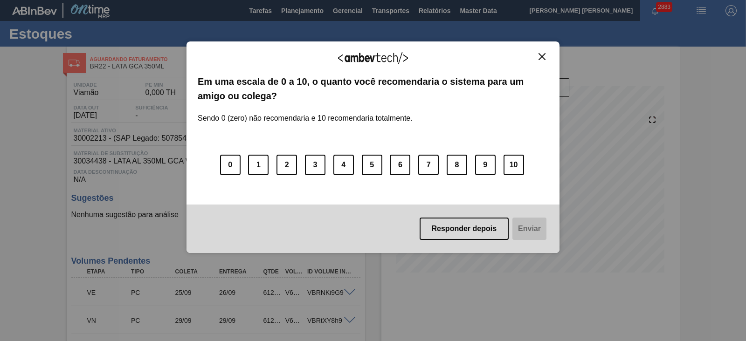
click at [542, 55] on img "Close" at bounding box center [542, 56] width 7 height 7
click at [542, 59] on img "Close" at bounding box center [542, 56] width 7 height 7
click at [544, 53] on img "Close" at bounding box center [542, 56] width 7 height 7
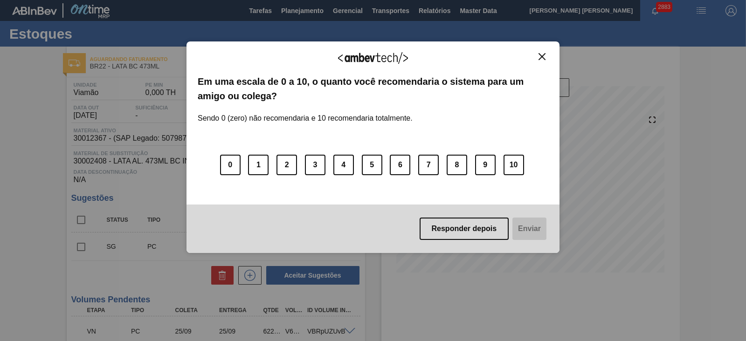
click at [543, 55] on img "Close" at bounding box center [542, 56] width 7 height 7
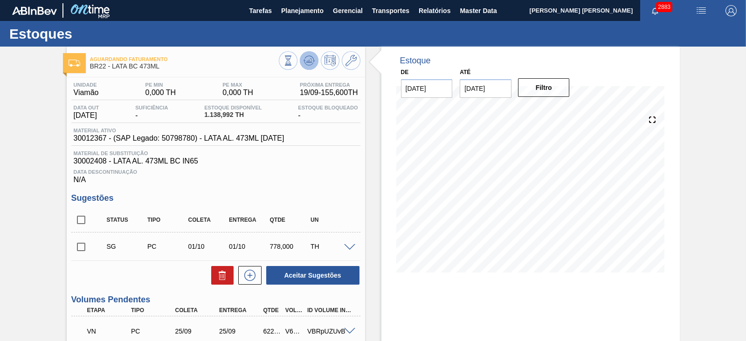
click at [308, 63] on icon at bounding box center [309, 60] width 11 height 11
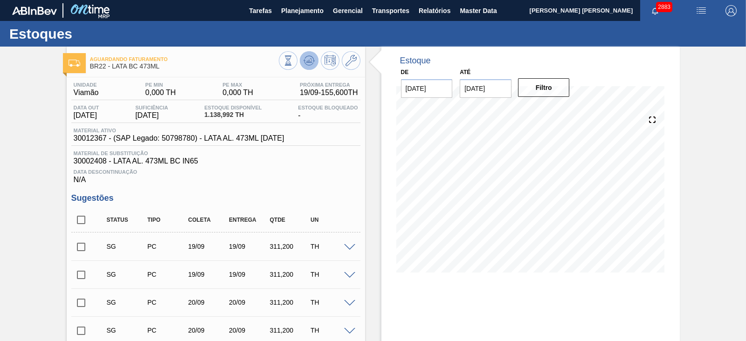
click at [310, 65] on icon at bounding box center [309, 60] width 11 height 11
click at [305, 57] on icon at bounding box center [309, 60] width 11 height 11
click at [312, 61] on icon at bounding box center [309, 60] width 11 height 11
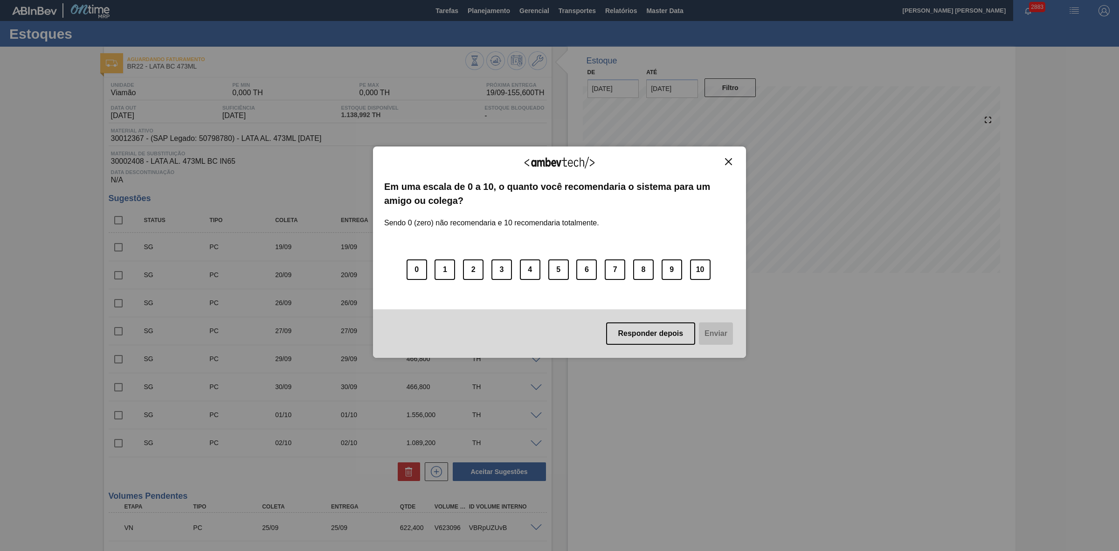
click at [731, 162] on img "Close" at bounding box center [728, 161] width 7 height 7
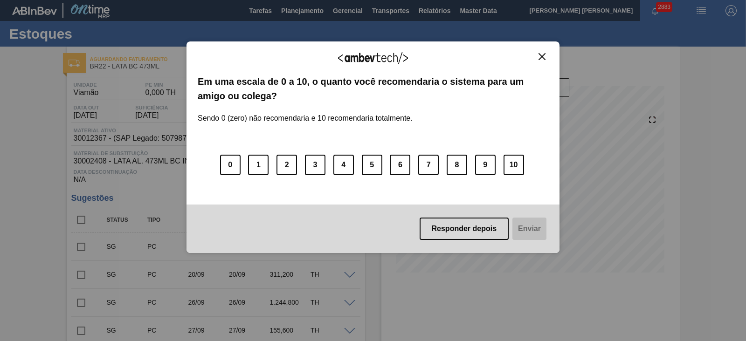
click at [543, 57] on img "Close" at bounding box center [542, 56] width 7 height 7
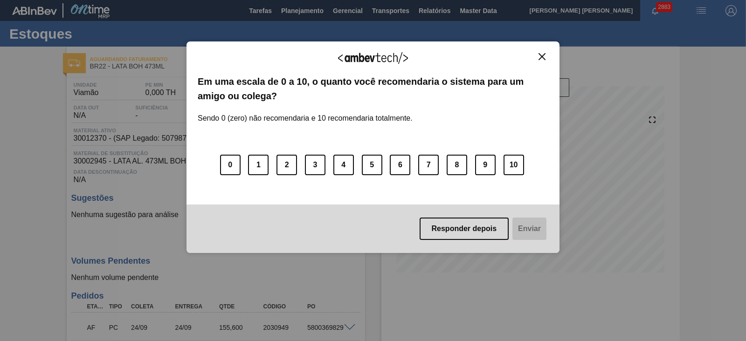
click at [541, 56] on img "Close" at bounding box center [542, 56] width 7 height 7
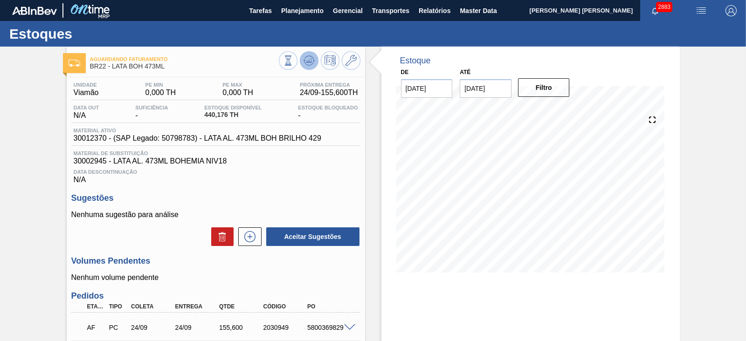
click at [312, 64] on icon at bounding box center [309, 60] width 11 height 11
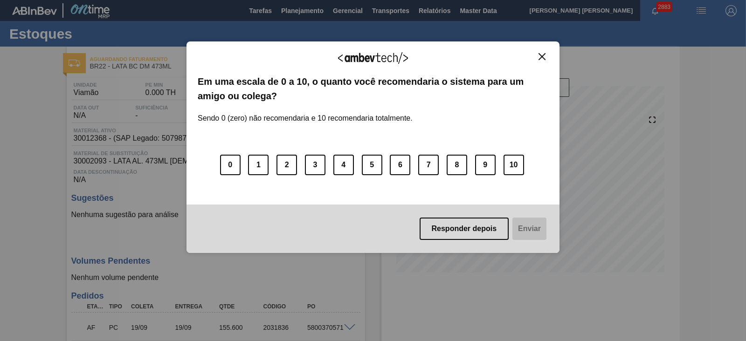
click at [541, 55] on img "Close" at bounding box center [542, 56] width 7 height 7
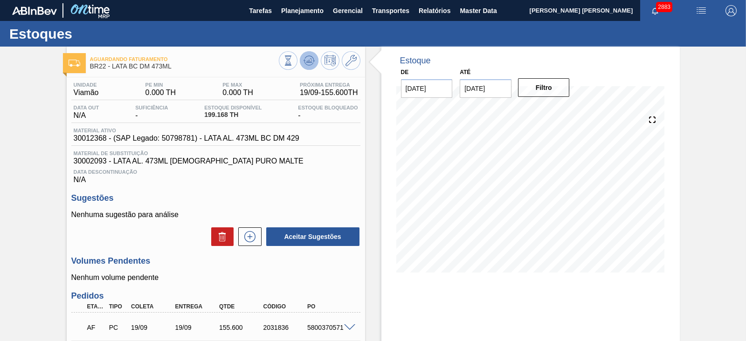
click at [309, 62] on icon at bounding box center [309, 60] width 6 height 4
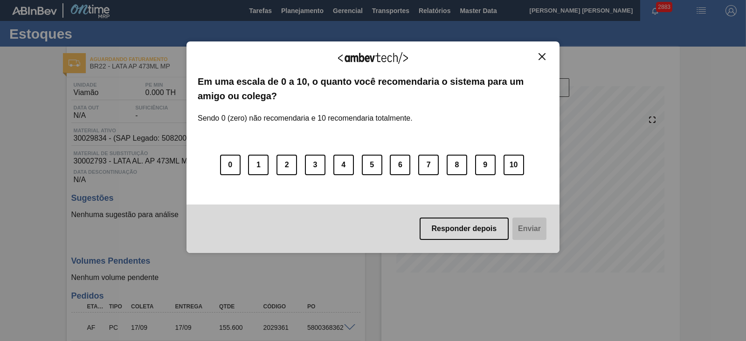
click at [545, 54] on img "Close" at bounding box center [542, 56] width 7 height 7
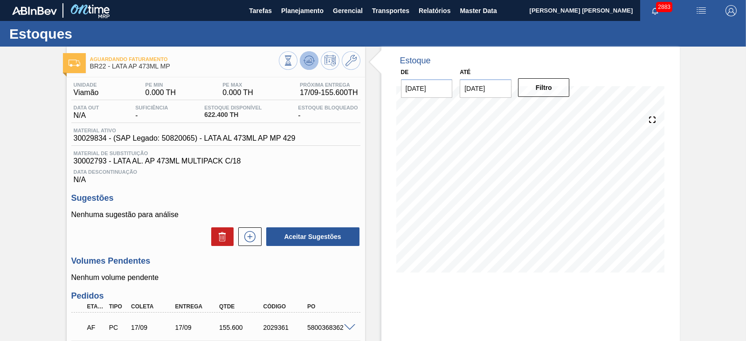
click at [315, 62] on button at bounding box center [309, 60] width 19 height 19
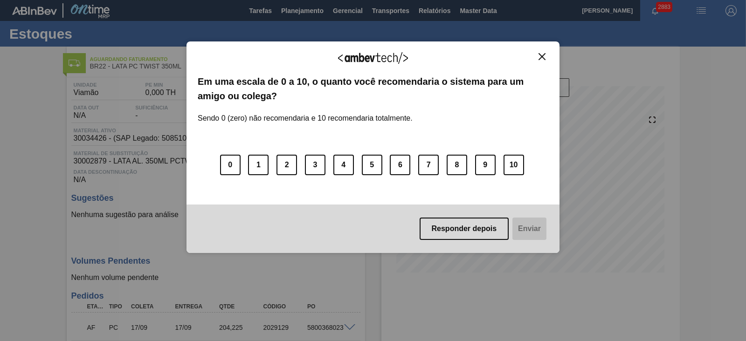
click at [543, 57] on img "Close" at bounding box center [542, 56] width 7 height 7
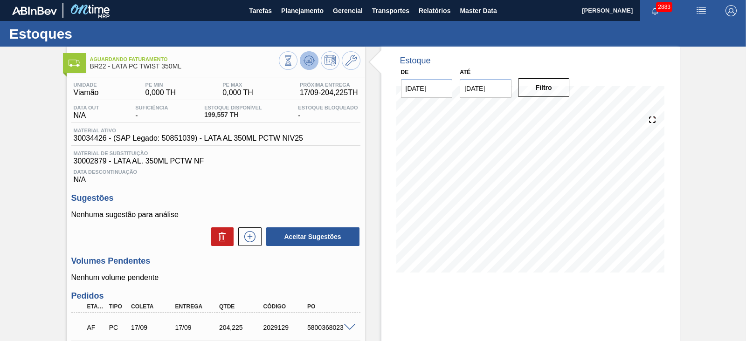
click at [309, 62] on icon at bounding box center [309, 60] width 11 height 11
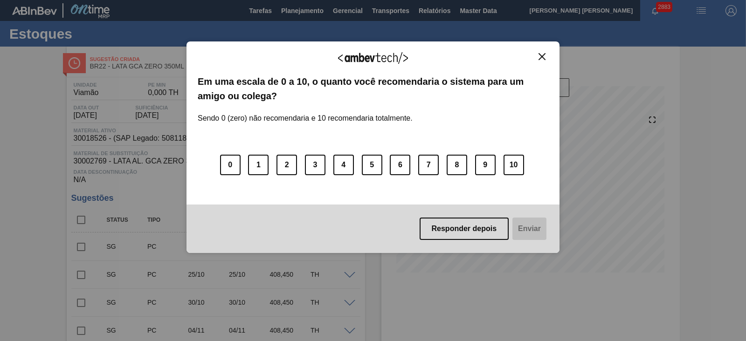
click at [538, 57] on button "Close" at bounding box center [542, 57] width 13 height 8
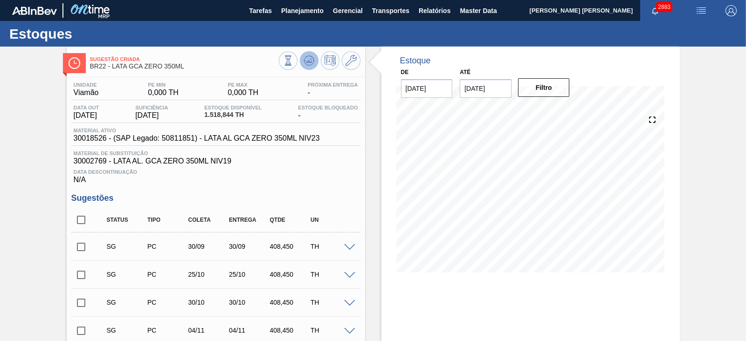
click at [310, 67] on button at bounding box center [309, 60] width 19 height 19
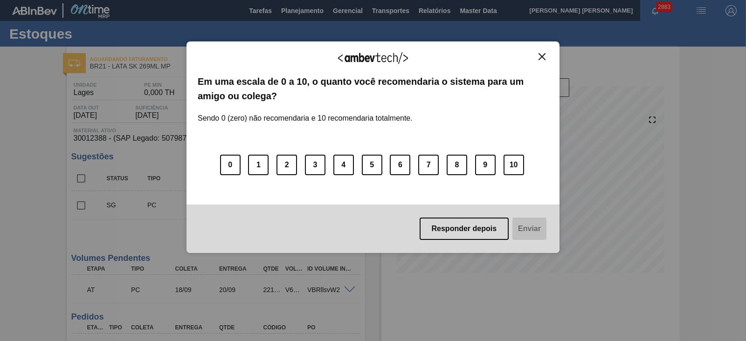
click at [543, 55] on img "Close" at bounding box center [542, 56] width 7 height 7
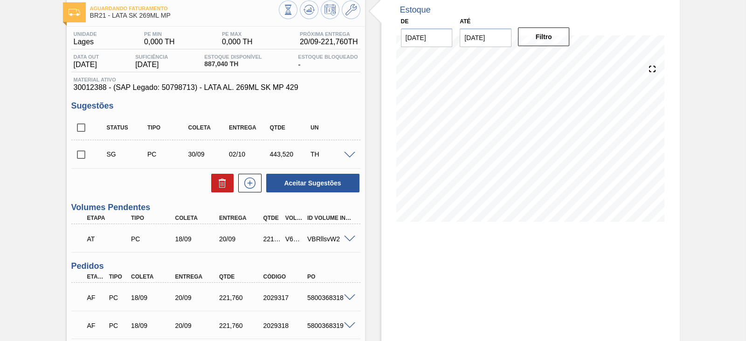
scroll to position [58, 0]
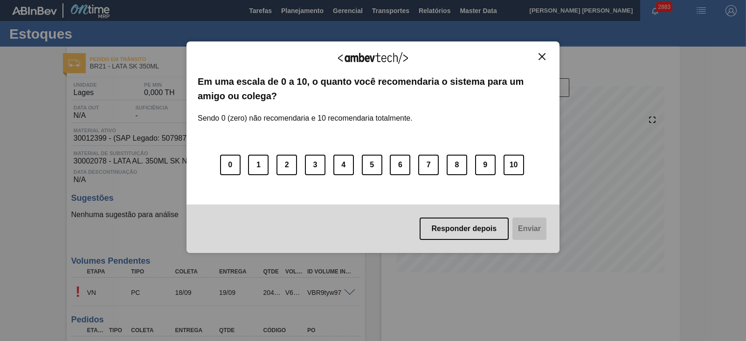
click at [543, 57] on img "Close" at bounding box center [542, 56] width 7 height 7
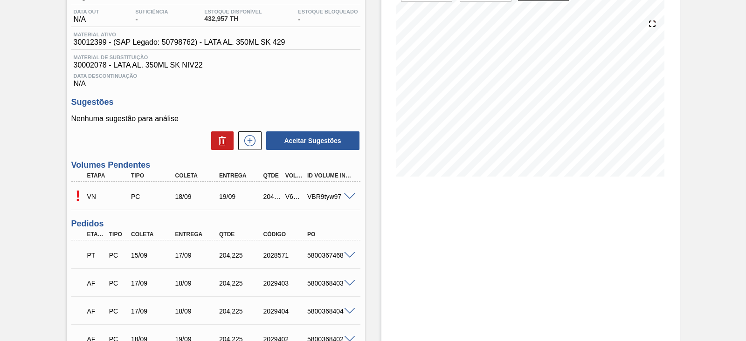
scroll to position [116, 0]
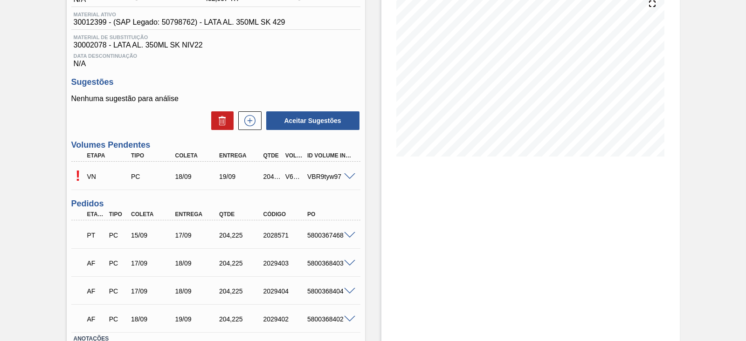
click at [348, 176] on span at bounding box center [349, 176] width 11 height 7
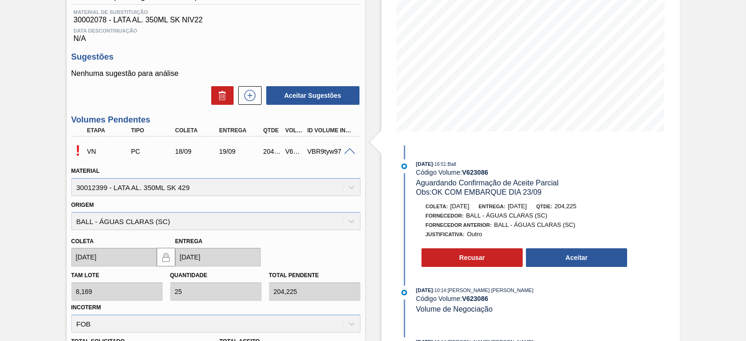
scroll to position [175, 0]
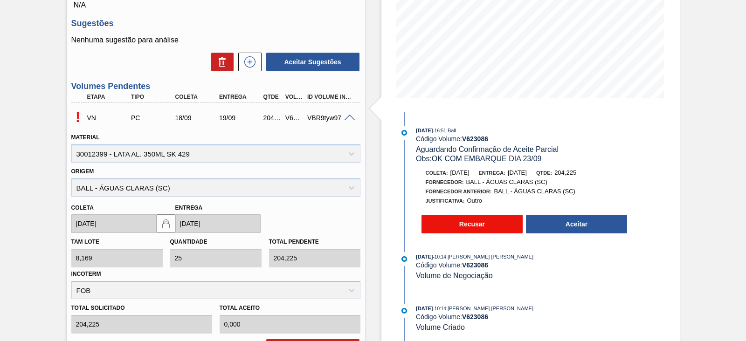
click at [479, 224] on button "Recusar" at bounding box center [473, 224] width 102 height 19
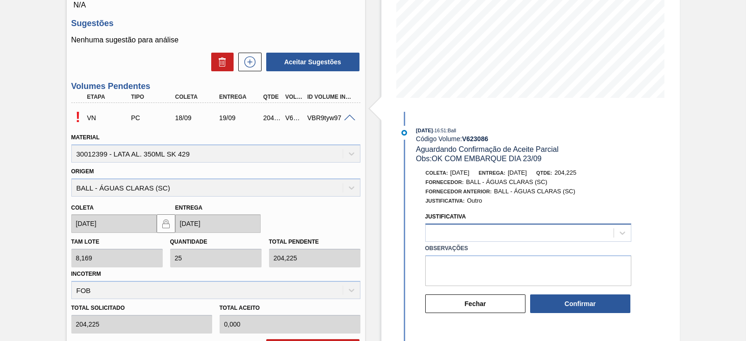
click at [492, 236] on div at bounding box center [528, 233] width 206 height 18
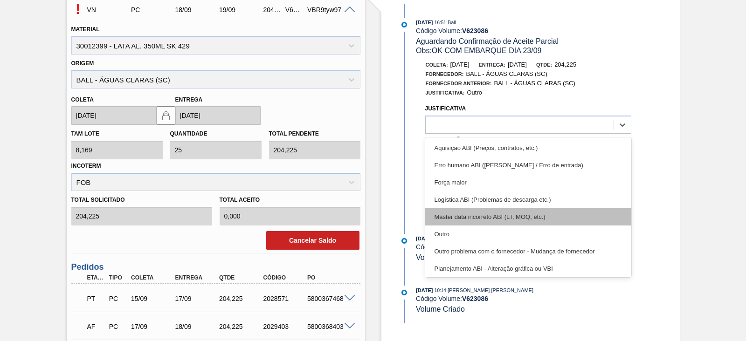
scroll to position [58, 0]
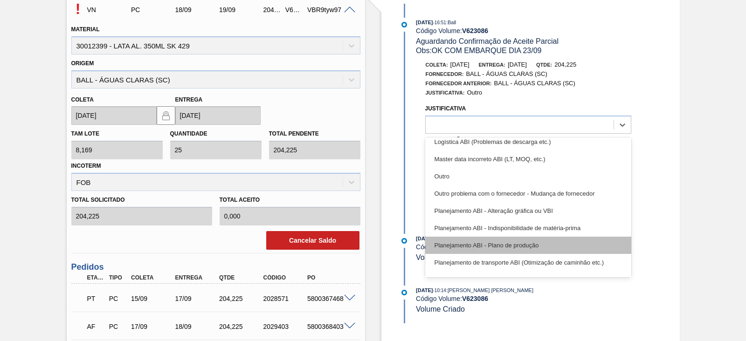
click at [525, 243] on div "Planejamento ABI - Plano de produção" at bounding box center [528, 245] width 206 height 17
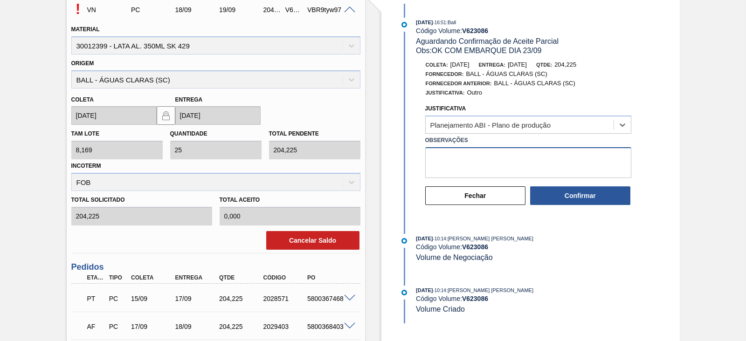
click at [448, 159] on textarea "Observações" at bounding box center [528, 162] width 206 height 31
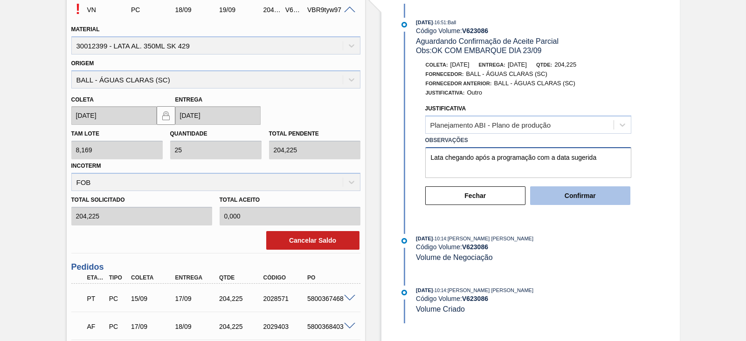
type textarea "Lata chegando após a programação com a data sugerida"
click at [587, 195] on button "Confirmar" at bounding box center [580, 196] width 100 height 19
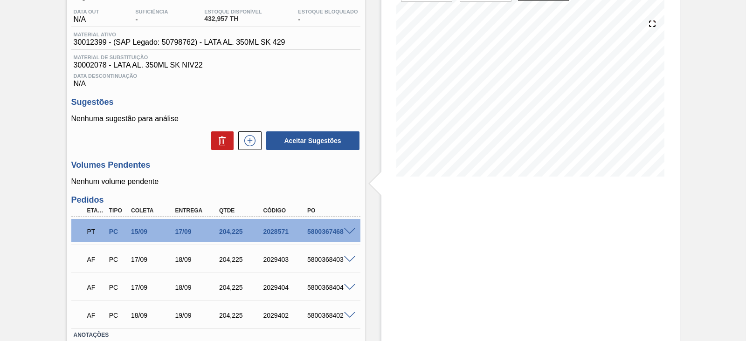
scroll to position [46, 0]
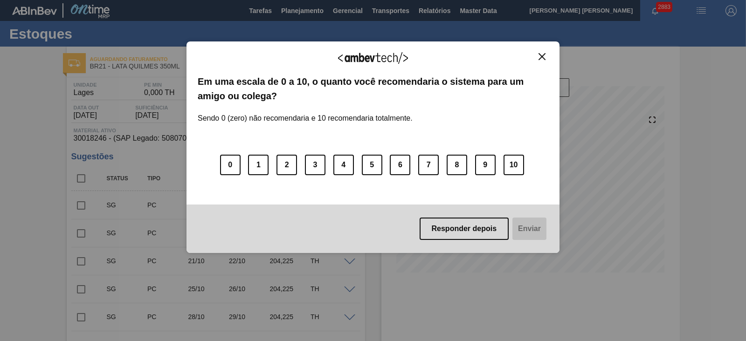
click at [540, 59] on img "Close" at bounding box center [542, 56] width 7 height 7
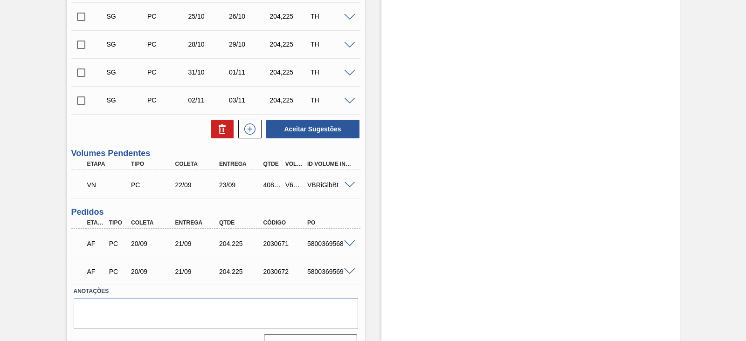
scroll to position [291, 0]
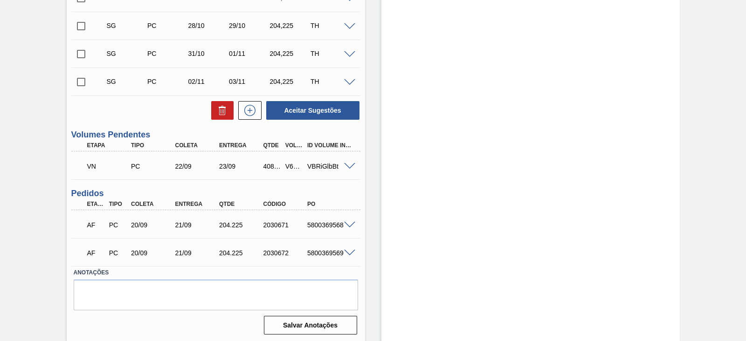
click at [352, 167] on span at bounding box center [349, 166] width 11 height 7
type input "8,169"
type input "408,45"
type input "408,450"
type input "0,000"
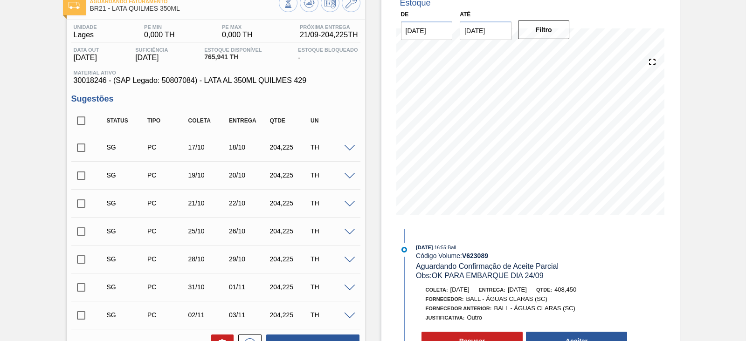
scroll to position [175, 0]
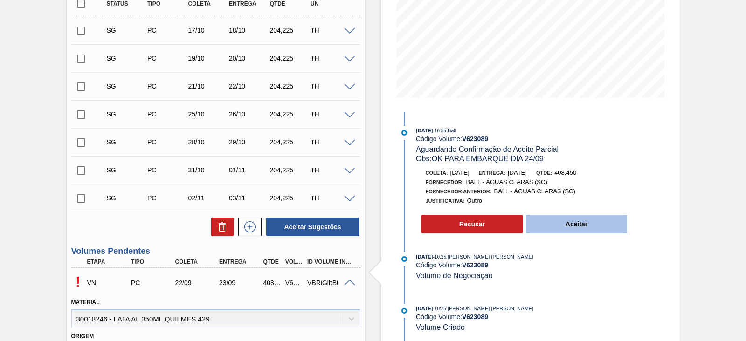
click at [589, 226] on button "Aceitar" at bounding box center [577, 224] width 102 height 19
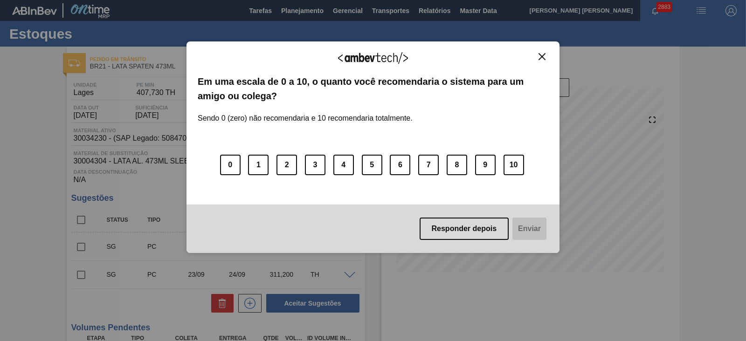
click at [542, 57] on img "Close" at bounding box center [542, 56] width 7 height 7
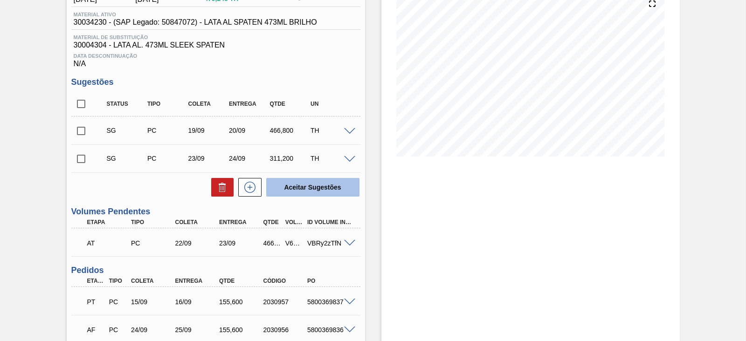
scroll to position [116, 0]
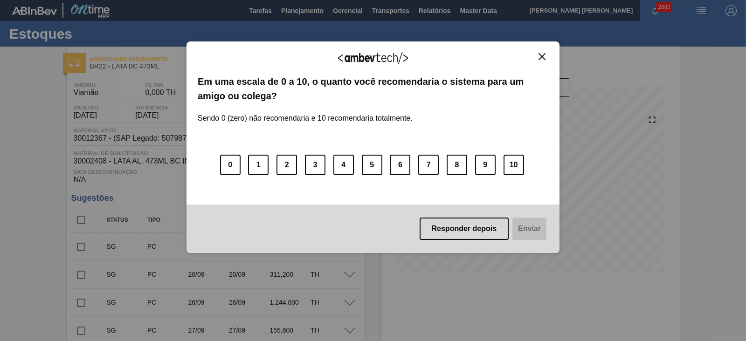
click at [542, 55] on img "Close" at bounding box center [542, 56] width 7 height 7
click at [543, 56] on img "Close" at bounding box center [542, 56] width 7 height 7
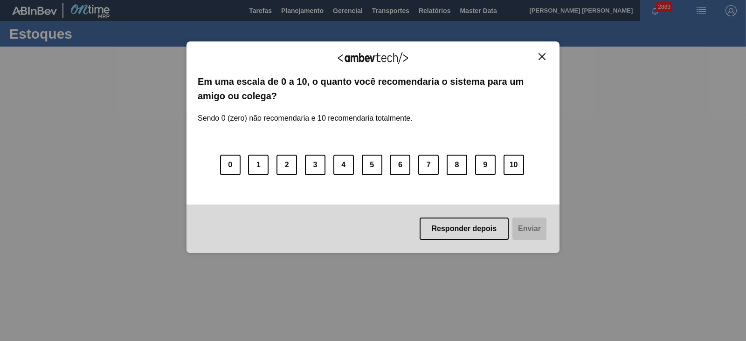
click at [544, 58] on img "Close" at bounding box center [542, 56] width 7 height 7
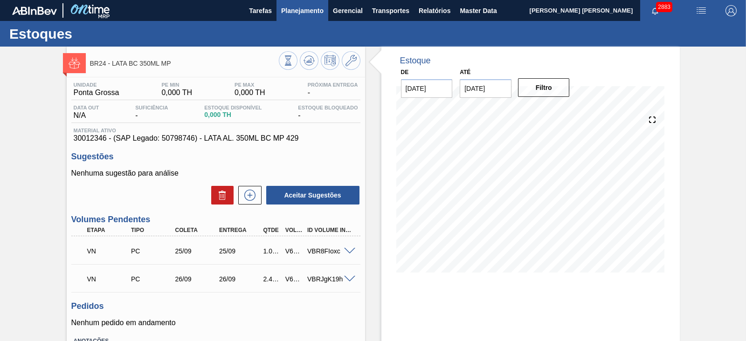
click at [312, 1] on button "Planejamento" at bounding box center [303, 10] width 52 height 21
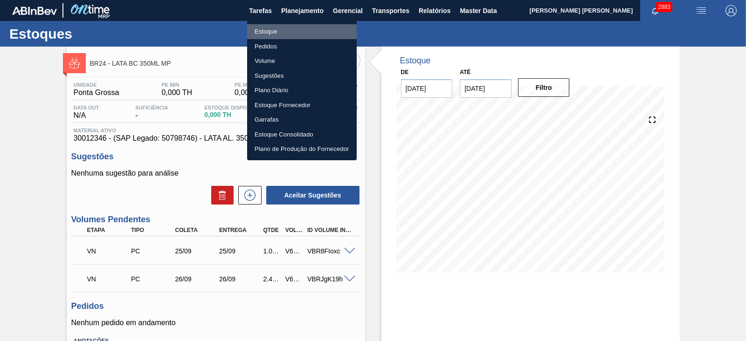
click at [270, 29] on li "Estoque" at bounding box center [302, 31] width 110 height 15
